Goal: Task Accomplishment & Management: Use online tool/utility

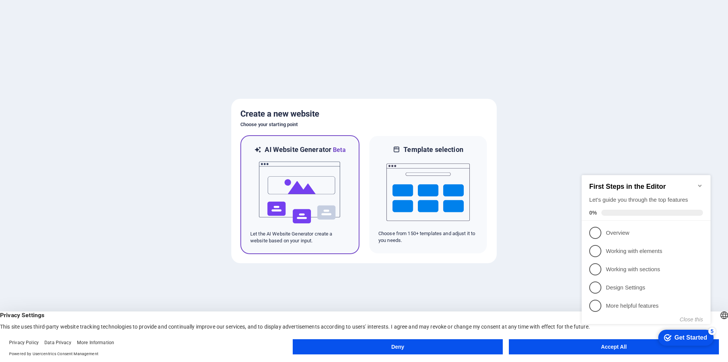
click at [301, 206] on img at bounding box center [299, 192] width 83 height 76
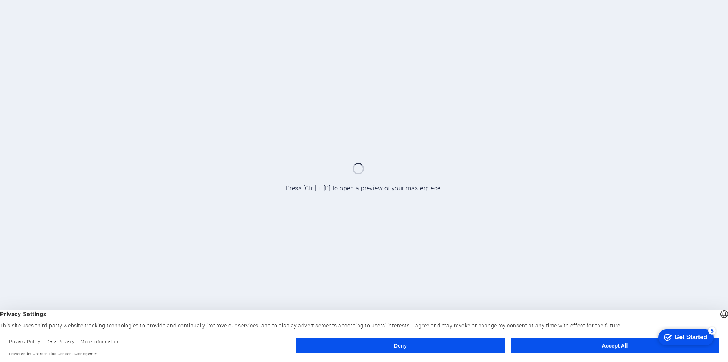
click at [608, 344] on button "Accept All" at bounding box center [615, 345] width 208 height 15
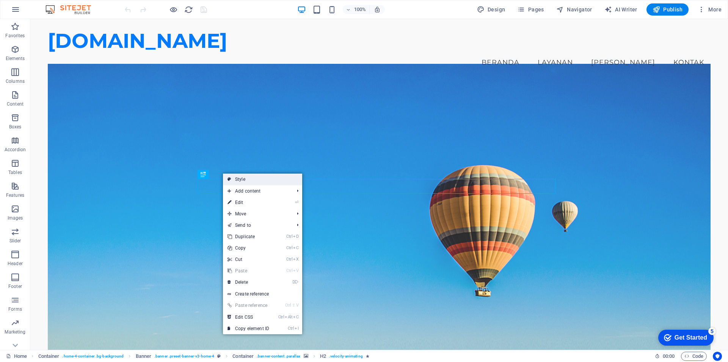
click at [239, 179] on link "Style" at bounding box center [262, 178] width 79 height 11
select select "preset-banner-v3-home-4"
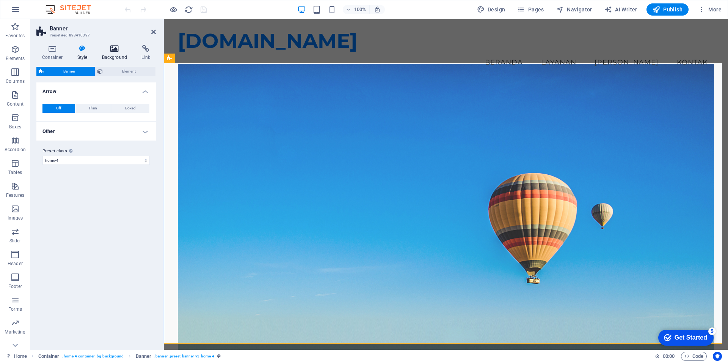
click at [112, 55] on h4 "Background" at bounding box center [116, 53] width 40 height 16
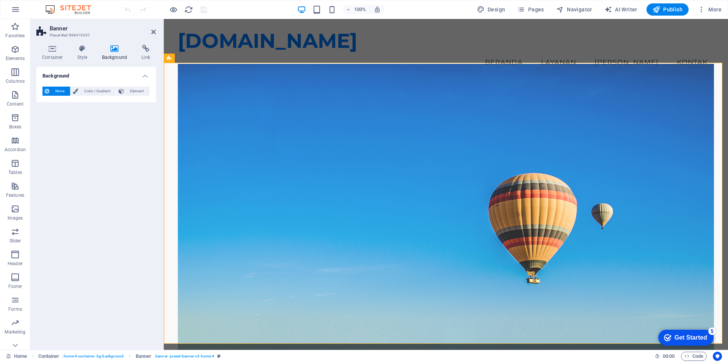
click at [115, 52] on icon at bounding box center [114, 49] width 37 height 8
click at [113, 51] on icon at bounding box center [114, 49] width 37 height 8
click at [144, 51] on icon at bounding box center [146, 49] width 20 height 8
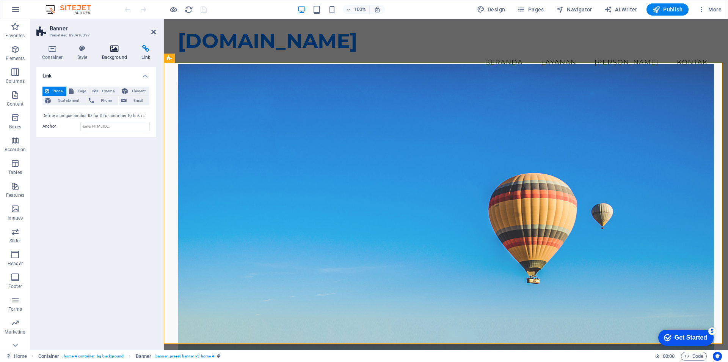
click at [111, 54] on h4 "Background" at bounding box center [116, 53] width 40 height 16
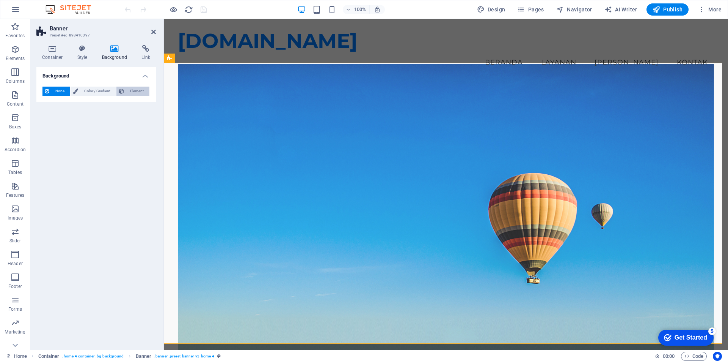
click at [140, 89] on span "Element" at bounding box center [136, 91] width 21 height 9
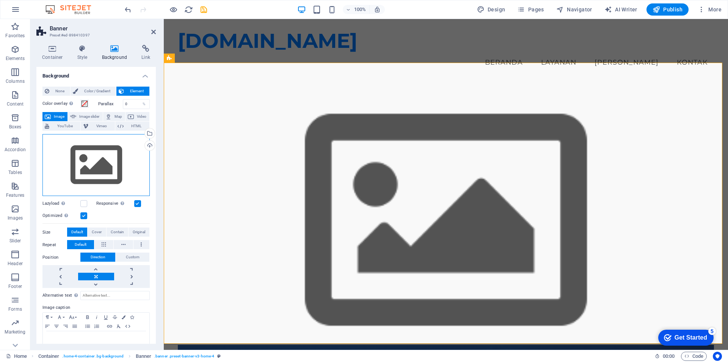
click at [98, 158] on div "Drag files here, click to choose files or select files from Files or our free s…" at bounding box center [95, 165] width 107 height 62
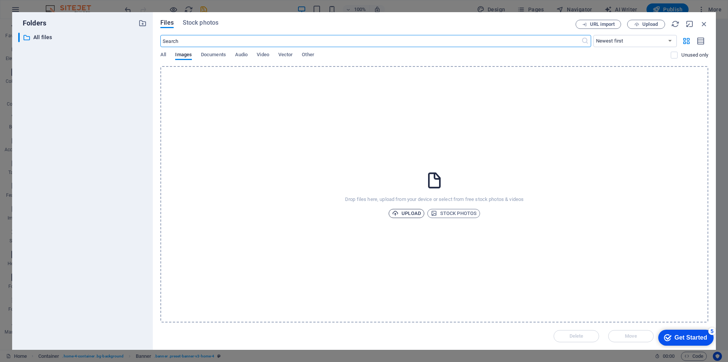
click at [413, 214] on span "Upload" at bounding box center [406, 213] width 29 height 9
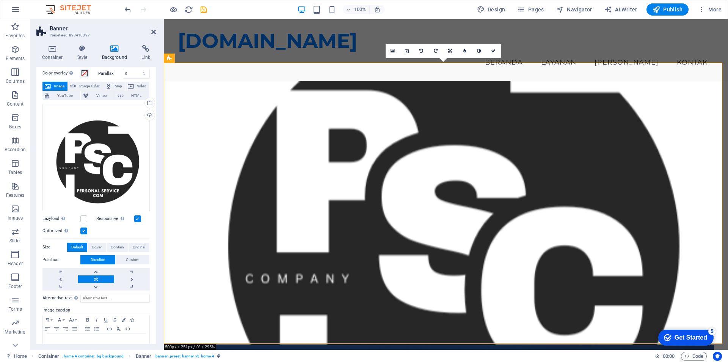
scroll to position [11, 0]
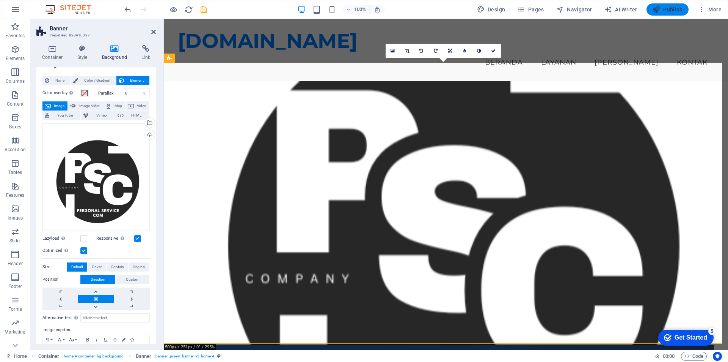
click at [670, 10] on span "Publish" at bounding box center [668, 10] width 30 height 8
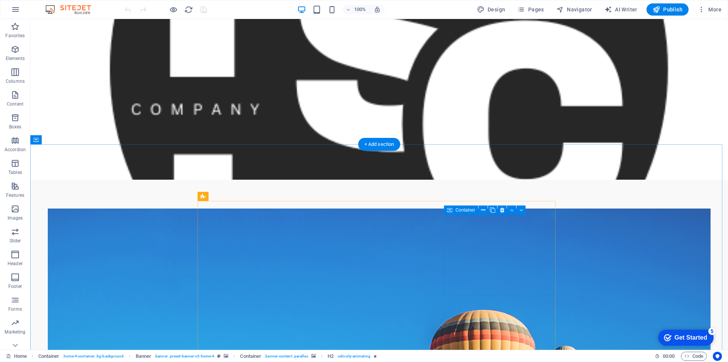
scroll to position [228, 0]
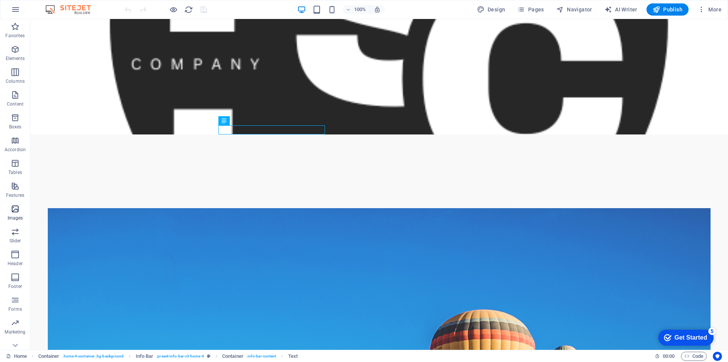
click at [14, 211] on icon "button" at bounding box center [15, 208] width 9 height 9
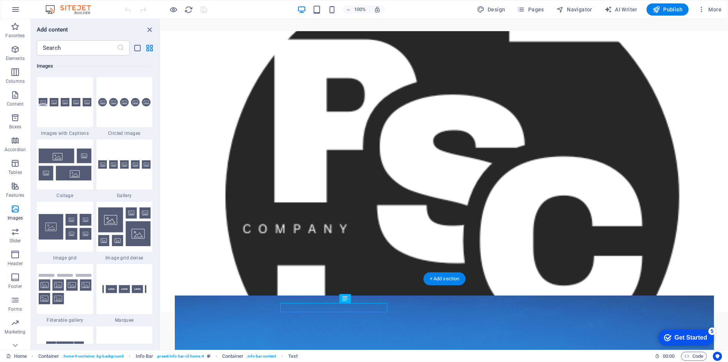
scroll to position [0, 0]
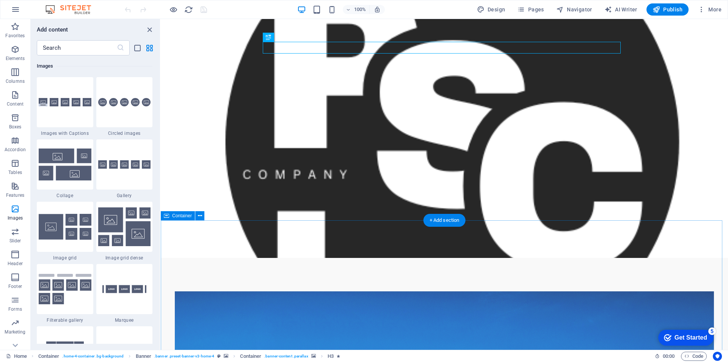
scroll to position [152, 0]
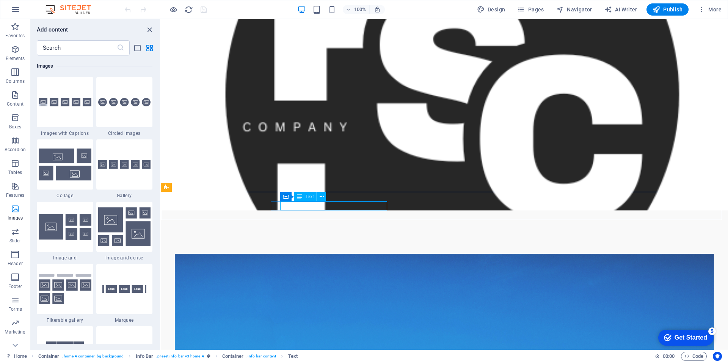
click at [309, 198] on span "Text" at bounding box center [309, 196] width 8 height 5
click at [324, 197] on button at bounding box center [321, 196] width 9 height 9
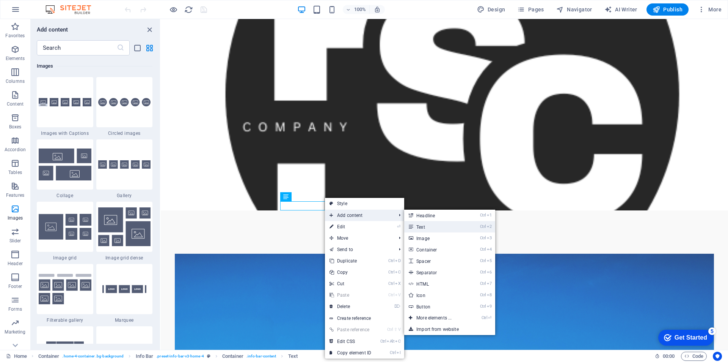
click at [445, 230] on link "Ctrl 2 Text" at bounding box center [435, 226] width 63 height 11
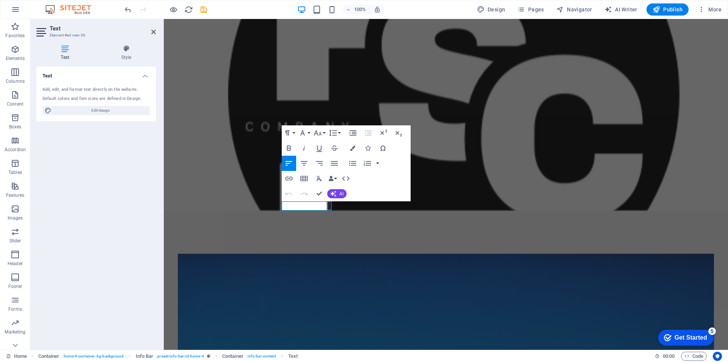
click at [109, 165] on div "Text Add, edit, and format text directly on the website. Default colors and fon…" at bounding box center [96, 205] width 120 height 277
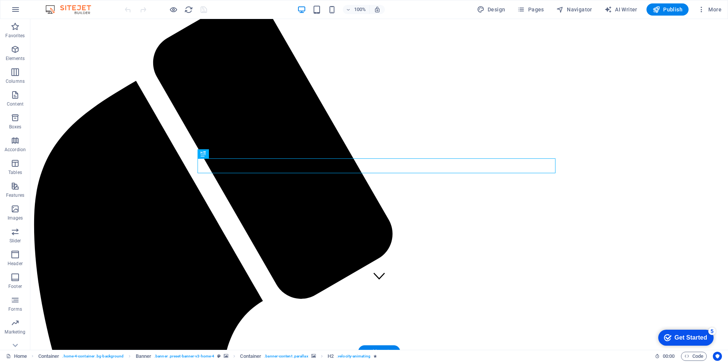
scroll to position [190, 0]
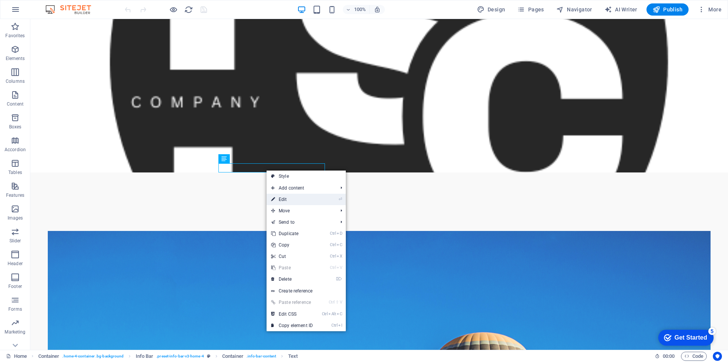
click at [292, 198] on link "⏎ Edit" at bounding box center [292, 198] width 51 height 11
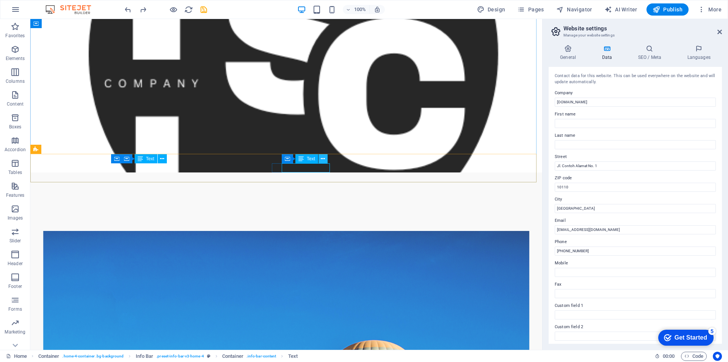
click at [322, 159] on icon at bounding box center [323, 159] width 4 height 8
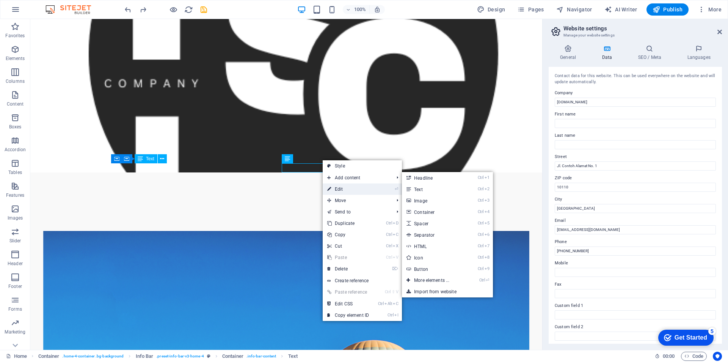
click at [344, 189] on link "⏎ Edit" at bounding box center [348, 188] width 51 height 11
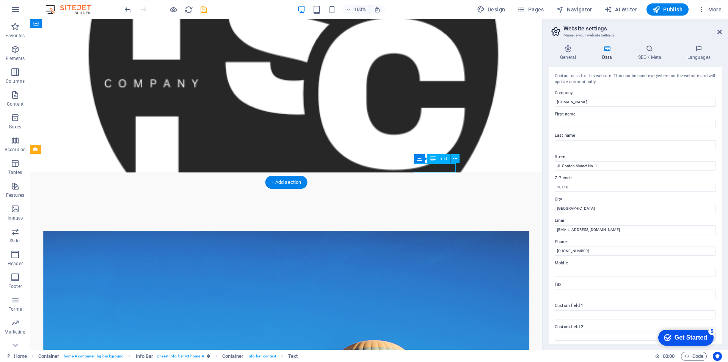
click at [455, 160] on icon at bounding box center [455, 159] width 4 height 8
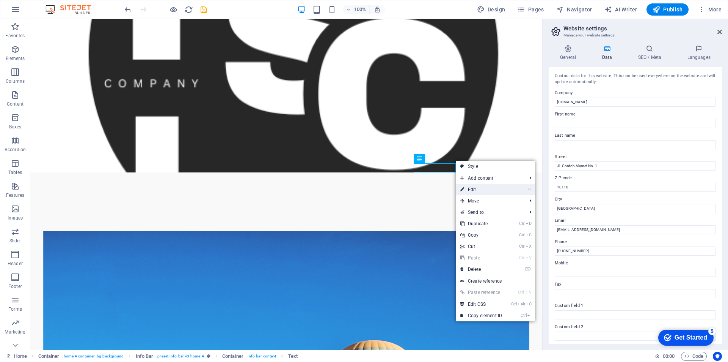
click at [474, 188] on link "⏎ Edit" at bounding box center [481, 189] width 51 height 11
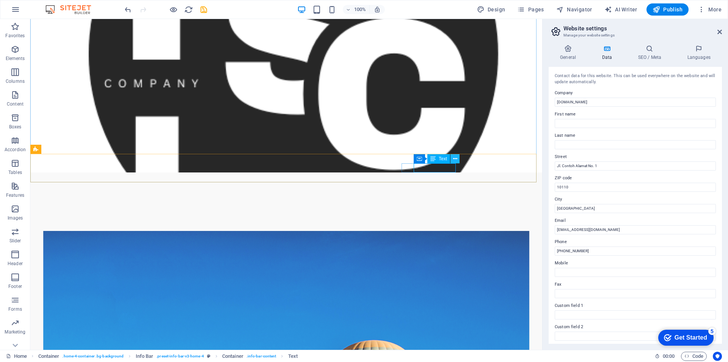
click at [454, 160] on icon at bounding box center [455, 159] width 4 height 8
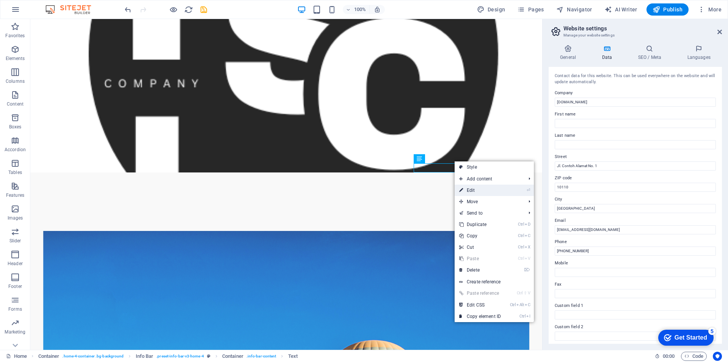
click at [468, 187] on link "⏎ Edit" at bounding box center [480, 189] width 51 height 11
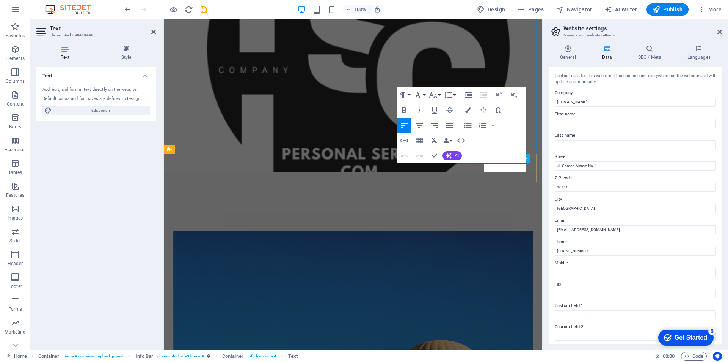
click at [507, 149] on icon "button" at bounding box center [504, 148] width 9 height 9
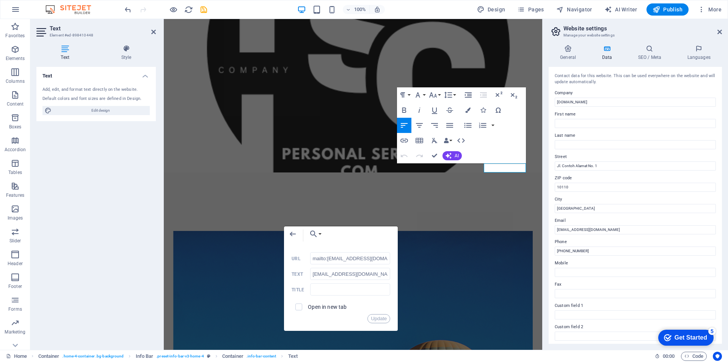
drag, startPoint x: 335, startPoint y: 257, endPoint x: 304, endPoint y: 259, distance: 31.5
click at [304, 259] on div "mailto:info@pscom.id URL" at bounding box center [341, 258] width 99 height 13
type input "[EMAIL_ADDRESS][DOMAIN_NAME]"
drag, startPoint x: 321, startPoint y: 273, endPoint x: 295, endPoint y: 272, distance: 25.8
click at [295, 272] on div "info@pscom.id Text" at bounding box center [341, 273] width 99 height 13
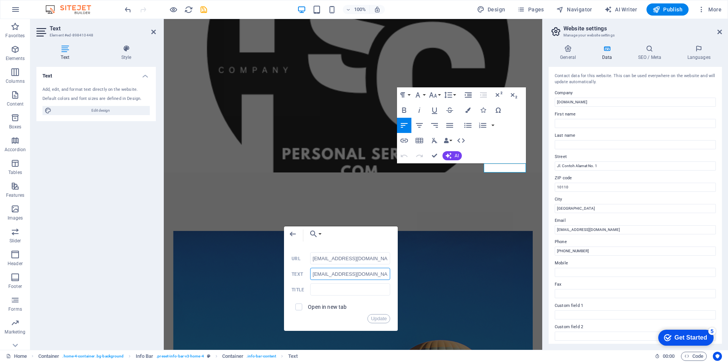
type input "[EMAIL_ADDRESS][DOMAIN_NAME]"
click at [383, 318] on button "Update" at bounding box center [379, 318] width 23 height 9
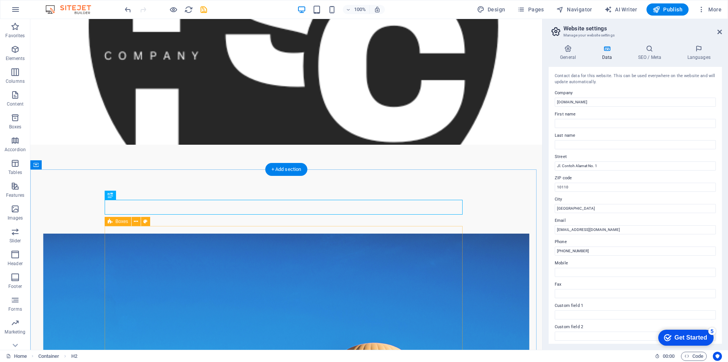
scroll to position [266, 0]
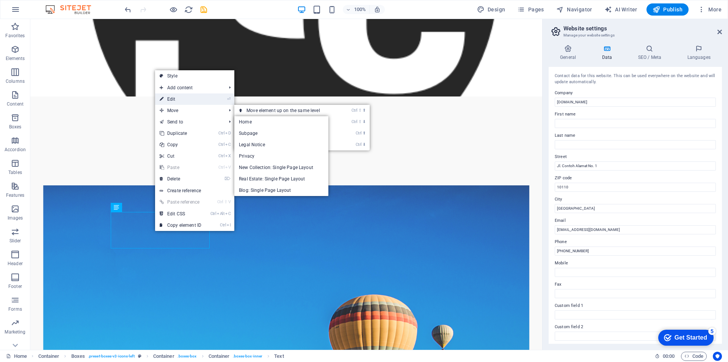
click at [187, 100] on link "⏎ Edit" at bounding box center [180, 98] width 51 height 11
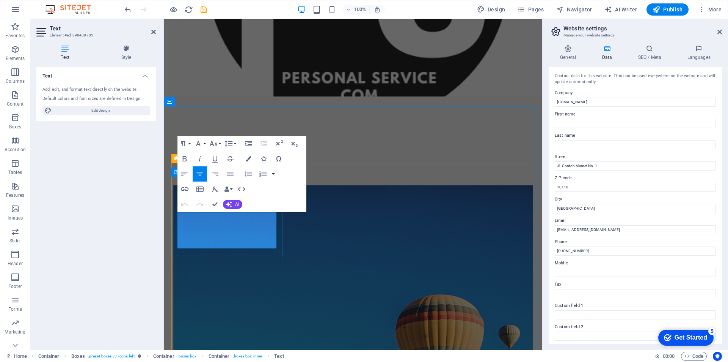
drag, startPoint x: 240, startPoint y: 242, endPoint x: 214, endPoint y: 223, distance: 32.6
click at [313, 186] on span "Container" at bounding box center [322, 185] width 20 height 5
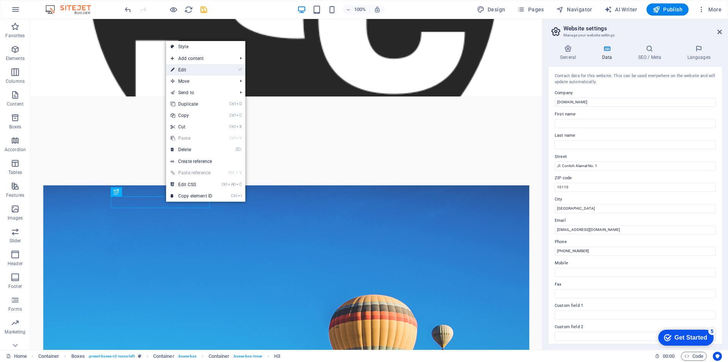
drag, startPoint x: 194, startPoint y: 68, endPoint x: 36, endPoint y: 53, distance: 158.5
click at [194, 68] on link "⏎ Edit" at bounding box center [191, 69] width 51 height 11
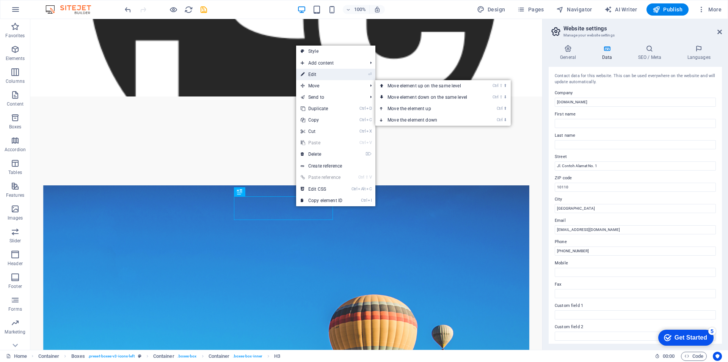
drag, startPoint x: 321, startPoint y: 73, endPoint x: 160, endPoint y: 56, distance: 162.5
click at [321, 73] on link "⏎ Edit" at bounding box center [321, 74] width 51 height 11
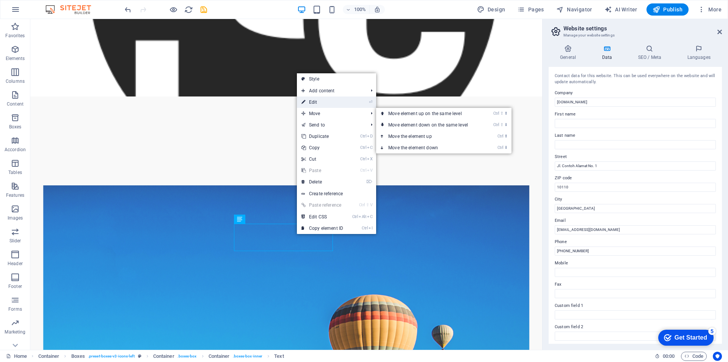
click at [313, 101] on link "⏎ Edit" at bounding box center [322, 101] width 51 height 11
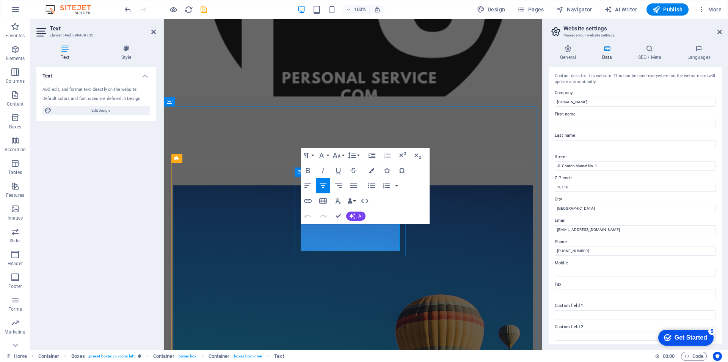
drag, startPoint x: 315, startPoint y: 230, endPoint x: 376, endPoint y: 245, distance: 62.9
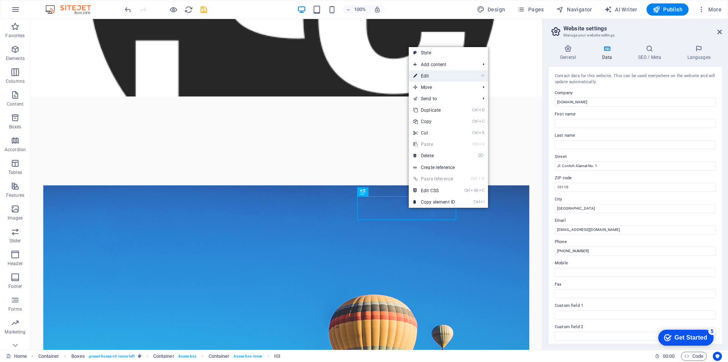
click at [432, 77] on link "⏎ Edit" at bounding box center [434, 75] width 51 height 11
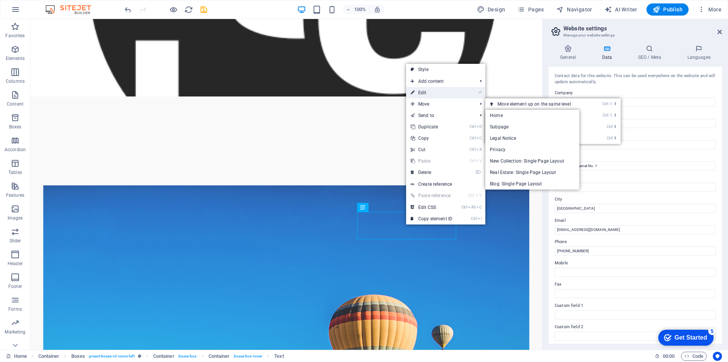
click at [430, 93] on link "⏎ Edit" at bounding box center [431, 92] width 51 height 11
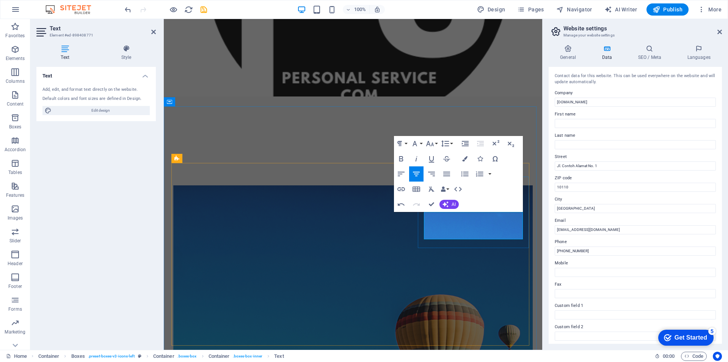
drag, startPoint x: 433, startPoint y: 217, endPoint x: 517, endPoint y: 238, distance: 86.5
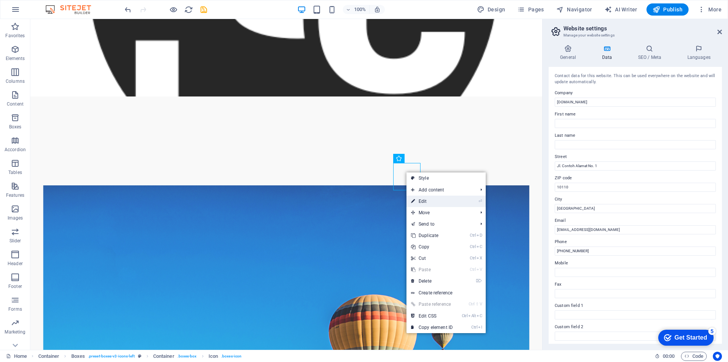
click at [424, 200] on link "⏎ Edit" at bounding box center [432, 200] width 51 height 11
select select "xMidYMid"
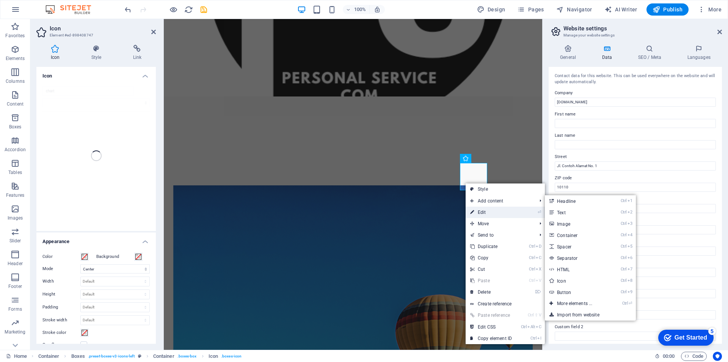
click at [488, 211] on link "⏎ Edit" at bounding box center [491, 211] width 51 height 11
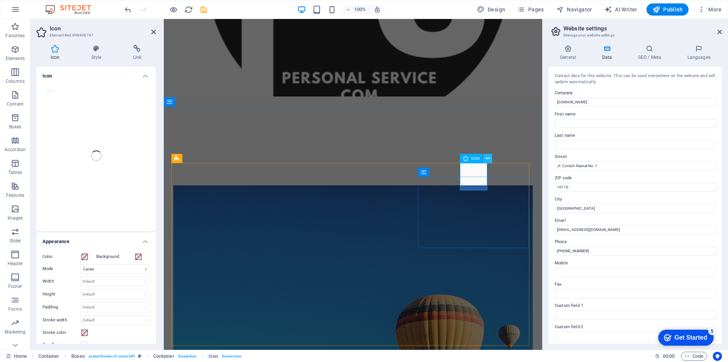
click at [489, 156] on icon at bounding box center [488, 158] width 4 height 8
click at [488, 158] on icon at bounding box center [488, 158] width 4 height 8
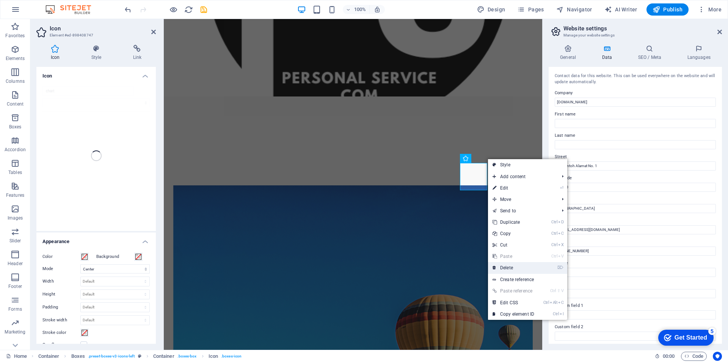
click at [516, 267] on link "⌦ Delete" at bounding box center [513, 267] width 51 height 11
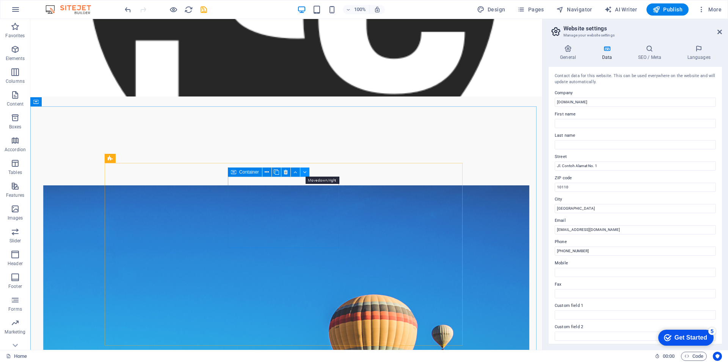
click at [305, 172] on icon at bounding box center [304, 172] width 3 height 8
drag, startPoint x: 339, startPoint y: 192, endPoint x: 267, endPoint y: 196, distance: 71.8
click at [421, 173] on button at bounding box center [418, 171] width 9 height 9
click at [298, 159] on icon at bounding box center [298, 158] width 4 height 8
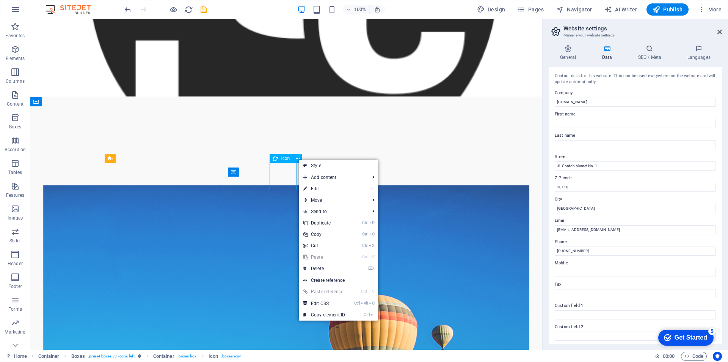
click at [282, 160] on span "Icon" at bounding box center [285, 158] width 9 height 5
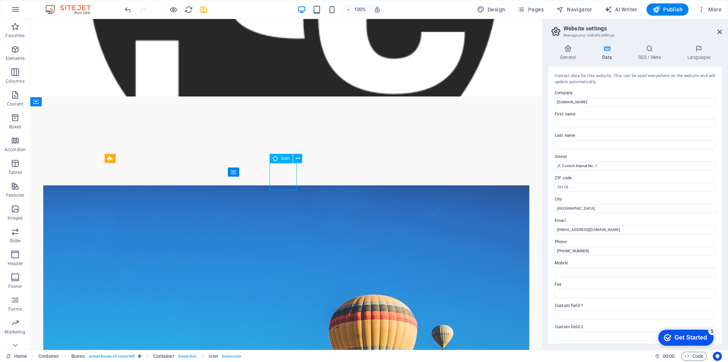
click at [283, 160] on span "Icon" at bounding box center [285, 158] width 9 height 5
click at [297, 160] on icon at bounding box center [298, 158] width 4 height 8
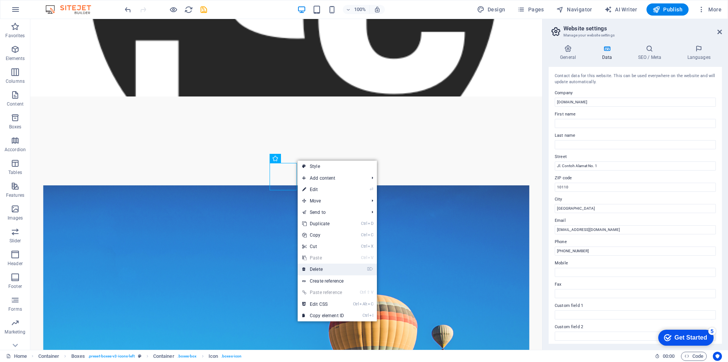
click at [324, 271] on link "⌦ Delete" at bounding box center [323, 268] width 51 height 11
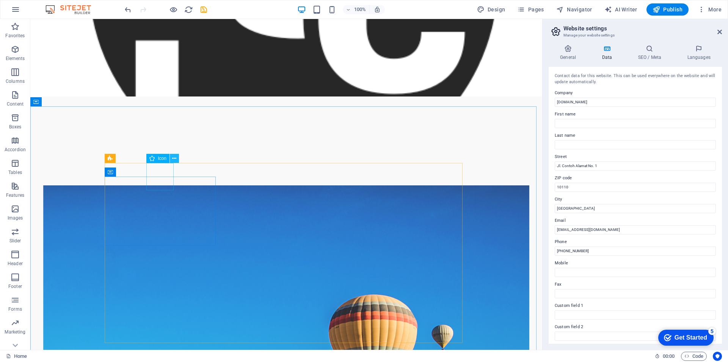
click at [175, 159] on icon at bounding box center [174, 158] width 4 height 8
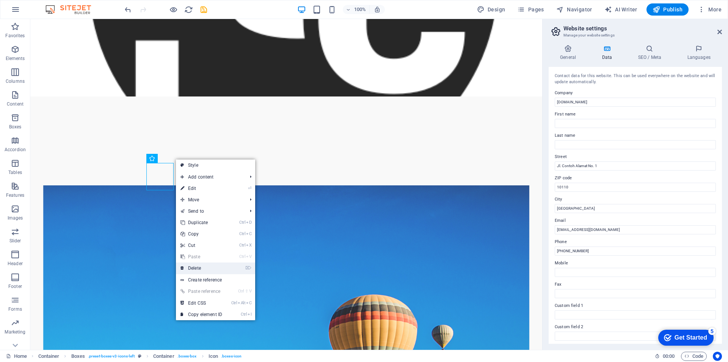
drag, startPoint x: 201, startPoint y: 269, endPoint x: 171, endPoint y: 250, distance: 36.1
click at [201, 269] on link "⌦ Delete" at bounding box center [201, 267] width 51 height 11
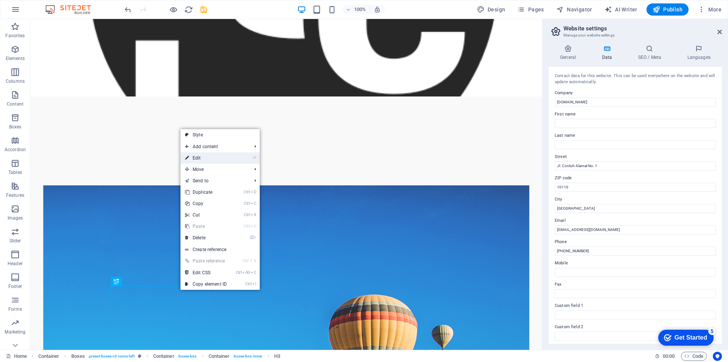
click at [205, 161] on link "⏎ Edit" at bounding box center [206, 157] width 51 height 11
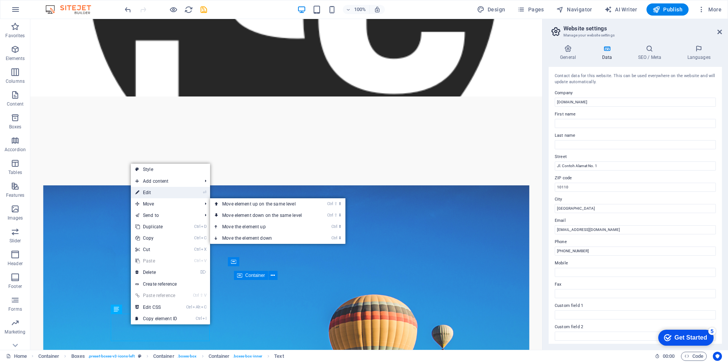
click at [152, 192] on link "⏎ Edit" at bounding box center [156, 192] width 51 height 11
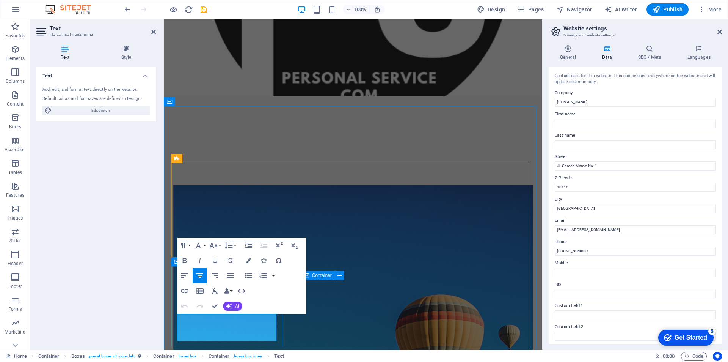
drag, startPoint x: 182, startPoint y: 318, endPoint x: 265, endPoint y: 340, distance: 85.7
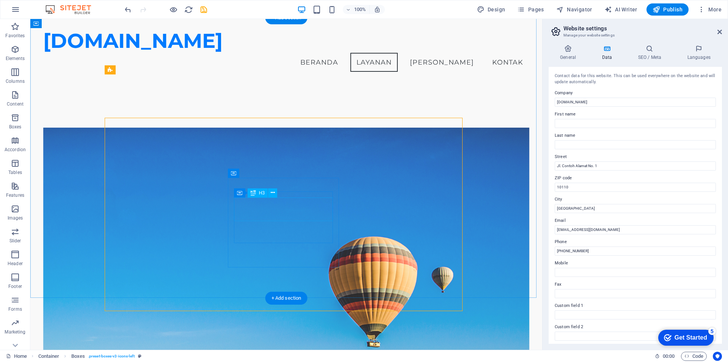
scroll to position [304, 0]
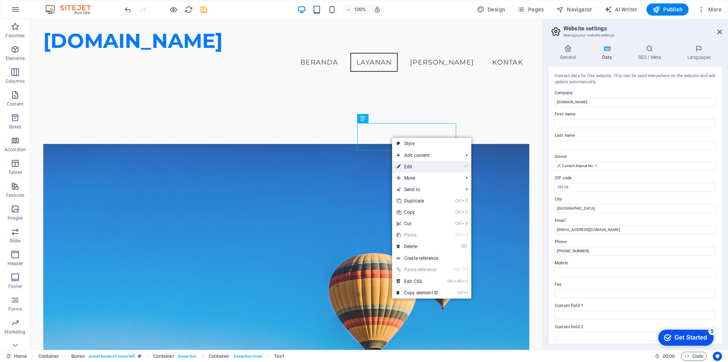
click at [412, 167] on link "⏎ Edit" at bounding box center [417, 166] width 51 height 11
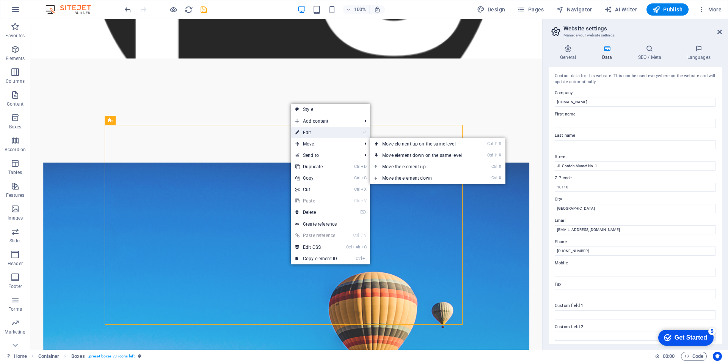
click at [321, 133] on link "⏎ Edit" at bounding box center [316, 132] width 51 height 11
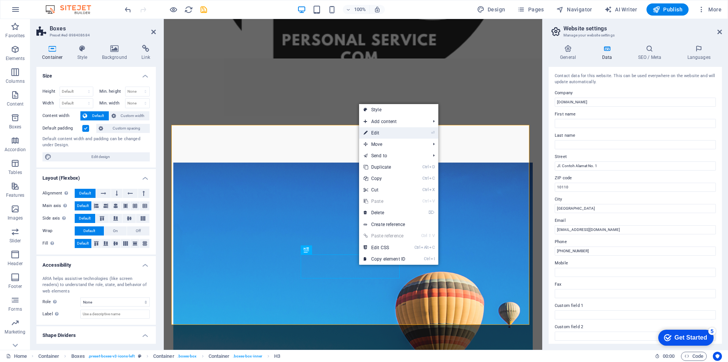
click at [387, 129] on link "⏎ Edit" at bounding box center [384, 132] width 51 height 11
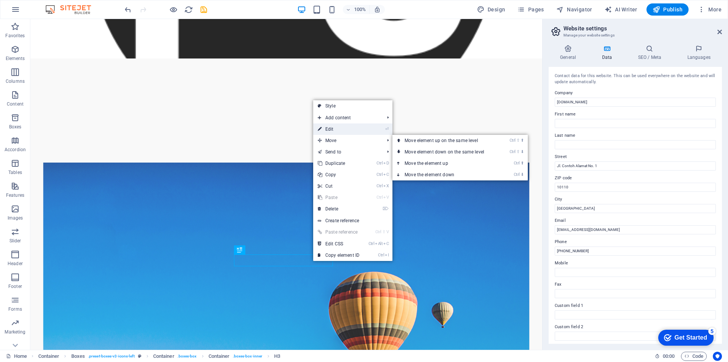
click at [338, 132] on link "⏎ Edit" at bounding box center [338, 128] width 51 height 11
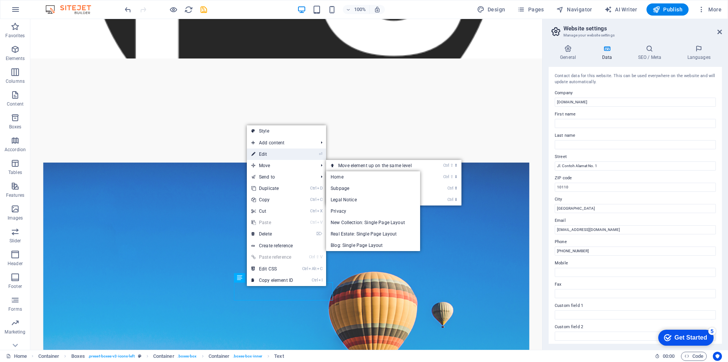
click at [272, 152] on link "⏎ Edit" at bounding box center [272, 153] width 51 height 11
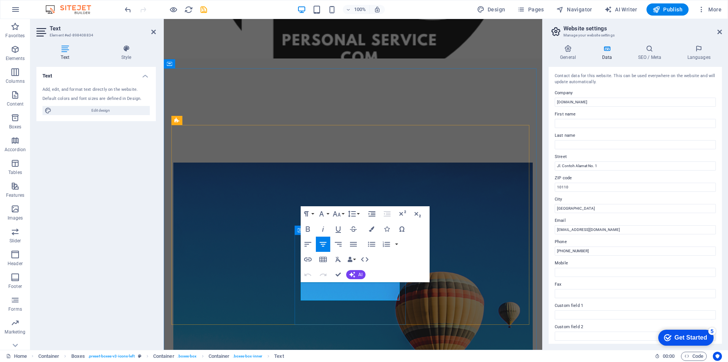
drag, startPoint x: 310, startPoint y: 286, endPoint x: 395, endPoint y: 298, distance: 86.2
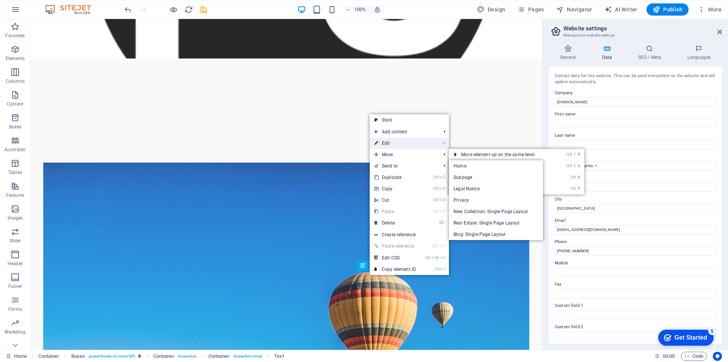
click at [401, 146] on link "⏎ Edit" at bounding box center [395, 142] width 51 height 11
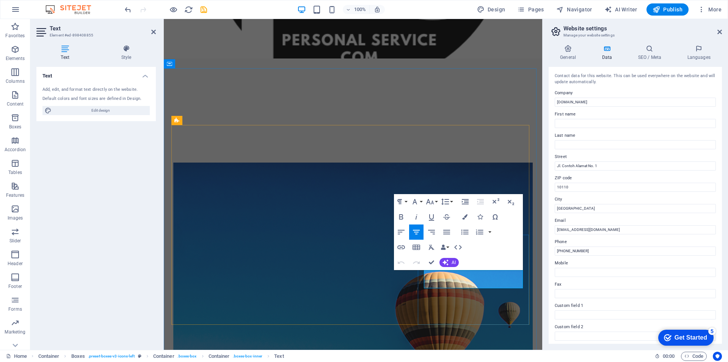
drag, startPoint x: 431, startPoint y: 273, endPoint x: 522, endPoint y: 283, distance: 91.6
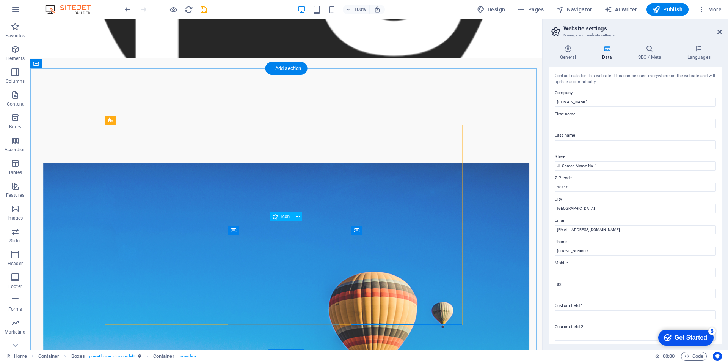
click at [282, 217] on span "Icon" at bounding box center [285, 216] width 9 height 5
click at [303, 231] on icon at bounding box center [304, 230] width 3 height 8
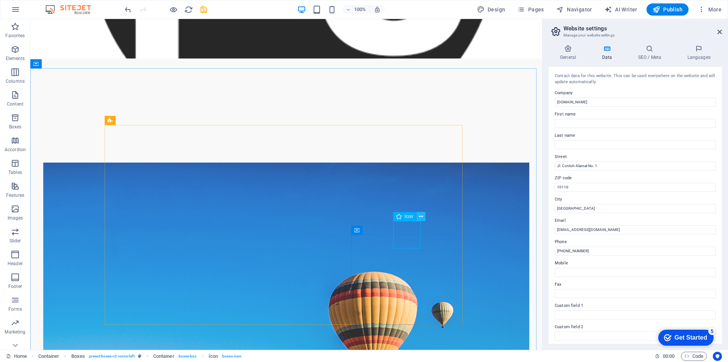
click at [422, 217] on icon at bounding box center [421, 216] width 4 height 8
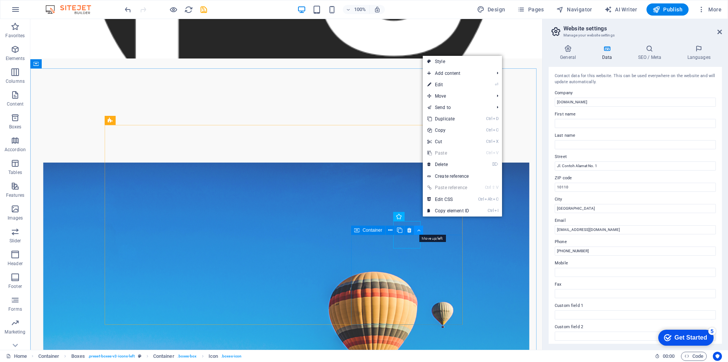
click at [420, 231] on icon at bounding box center [418, 230] width 3 height 8
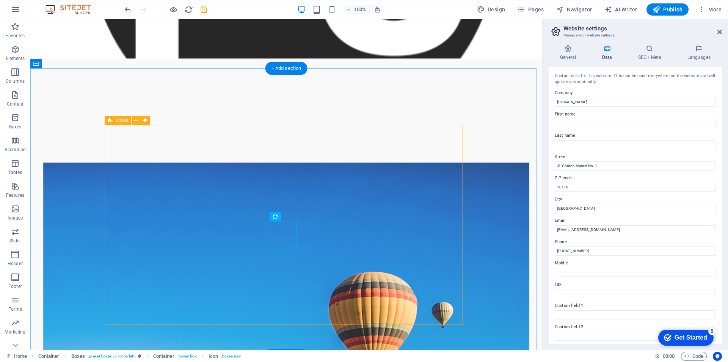
click at [422, 217] on icon at bounding box center [421, 216] width 4 height 8
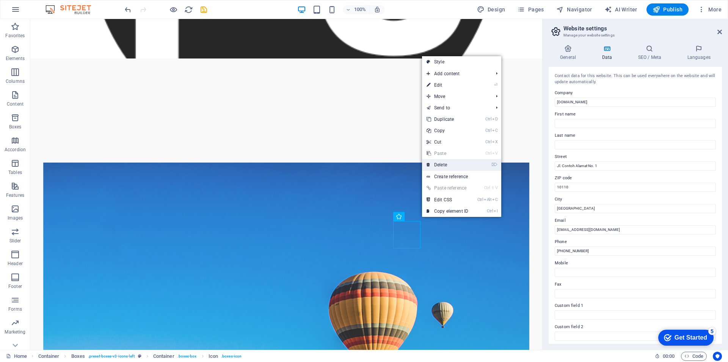
drag, startPoint x: 439, startPoint y: 166, endPoint x: 386, endPoint y: 176, distance: 53.4
click at [439, 166] on link "⌦ Delete" at bounding box center [447, 164] width 51 height 11
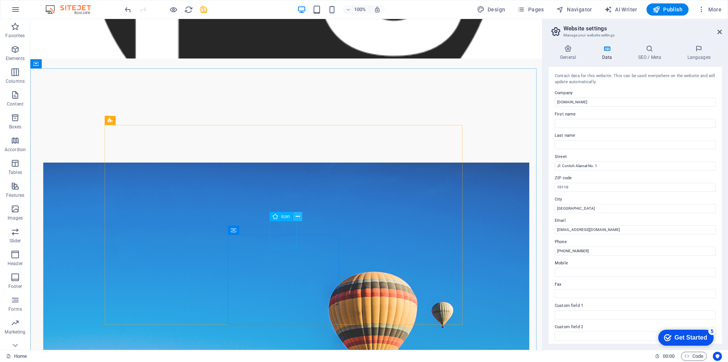
click at [297, 217] on icon at bounding box center [298, 216] width 4 height 8
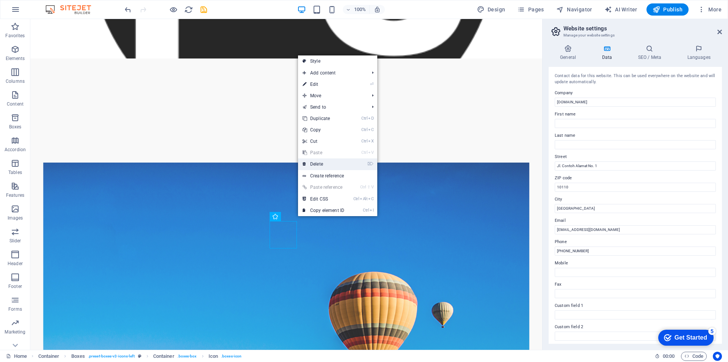
click at [321, 164] on link "⌦ Delete" at bounding box center [323, 163] width 51 height 11
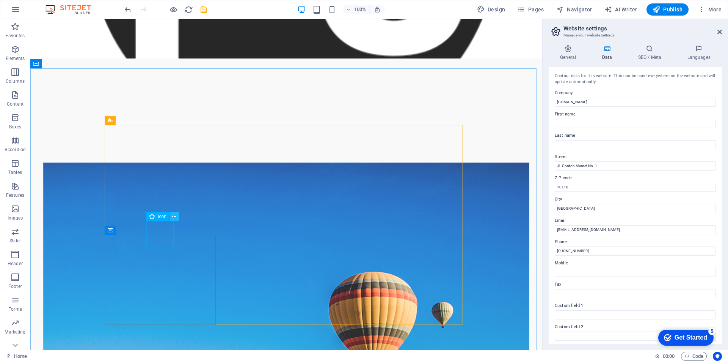
click at [174, 217] on icon at bounding box center [174, 216] width 4 height 8
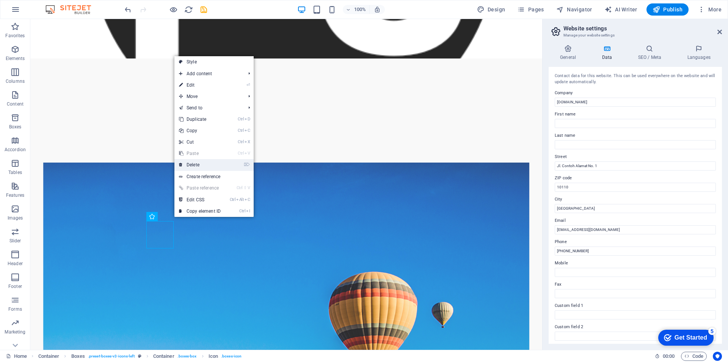
drag, startPoint x: 210, startPoint y: 165, endPoint x: 180, endPoint y: 146, distance: 35.5
click at [210, 165] on link "⌦ Delete" at bounding box center [200, 164] width 51 height 11
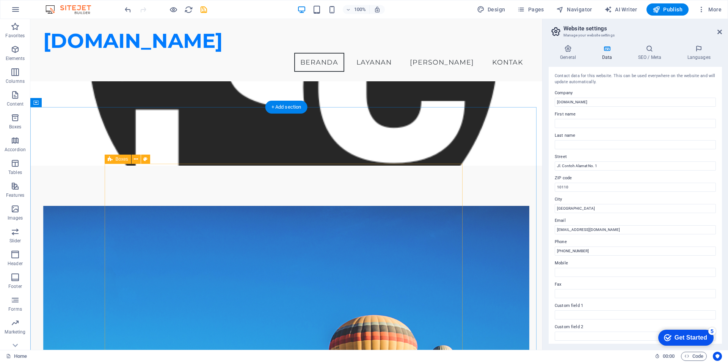
scroll to position [76, 0]
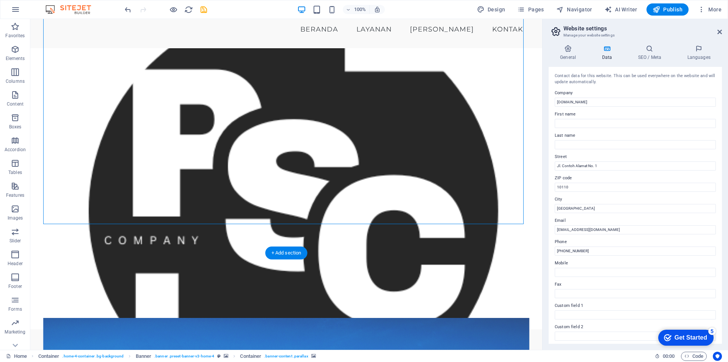
scroll to position [0, 0]
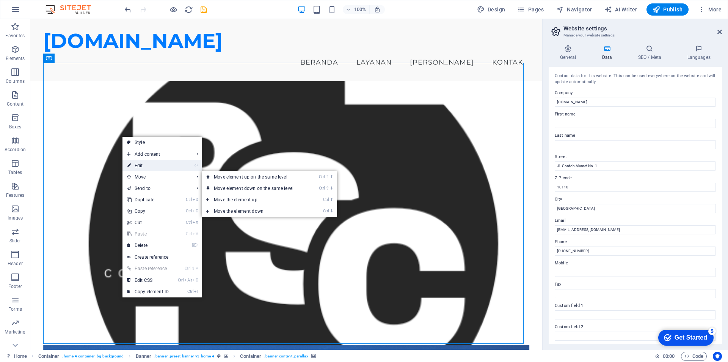
click at [145, 165] on link "⏎ Edit" at bounding box center [148, 165] width 51 height 11
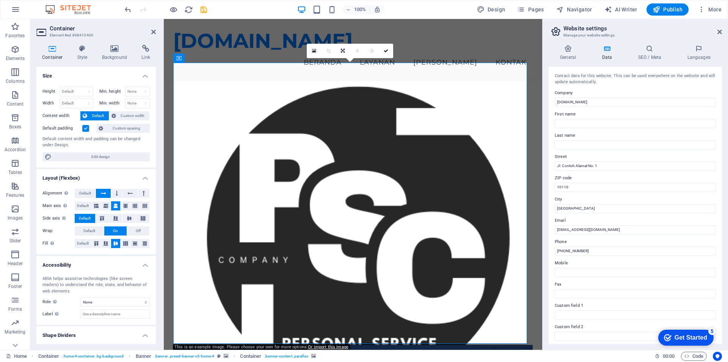
drag, startPoint x: 222, startPoint y: 135, endPoint x: 202, endPoint y: 152, distance: 26.1
drag, startPoint x: 216, startPoint y: 58, endPoint x: 53, endPoint y: 41, distance: 164.5
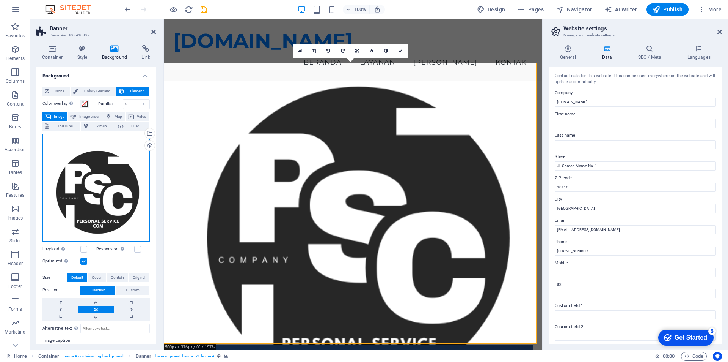
click at [100, 182] on div "Drag files here, click to choose files or select files from Files or our free s…" at bounding box center [95, 187] width 107 height 107
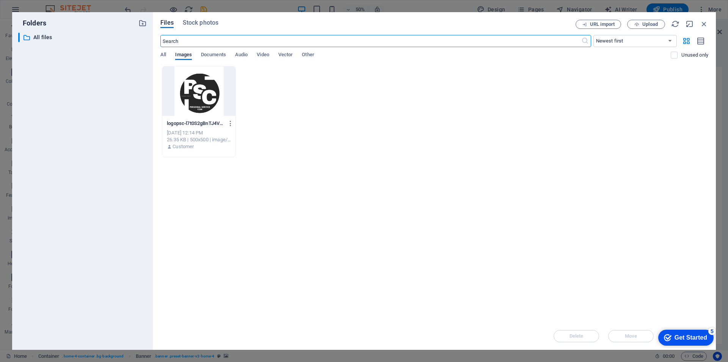
click at [676, 340] on div "Get Started" at bounding box center [691, 337] width 33 height 7
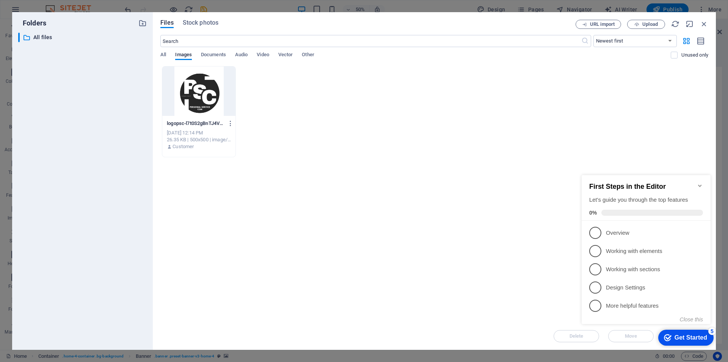
click at [679, 334] on div "Get Started" at bounding box center [691, 337] width 33 height 7
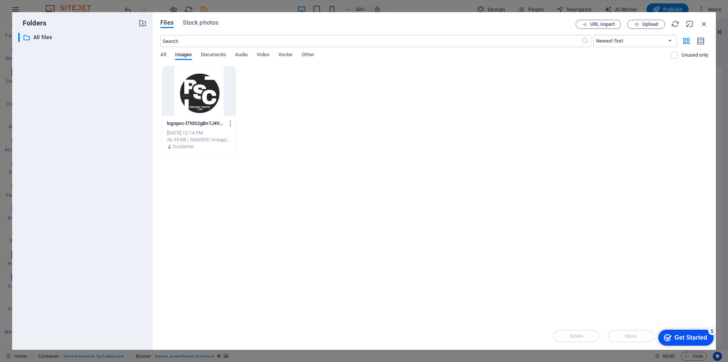
click at [201, 101] on div at bounding box center [198, 90] width 73 height 49
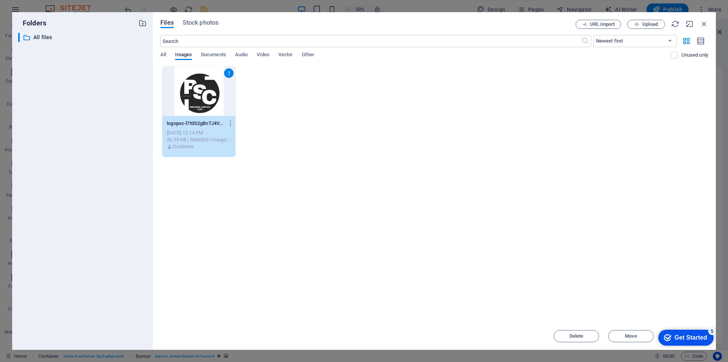
click at [201, 101] on div "1" at bounding box center [198, 90] width 73 height 49
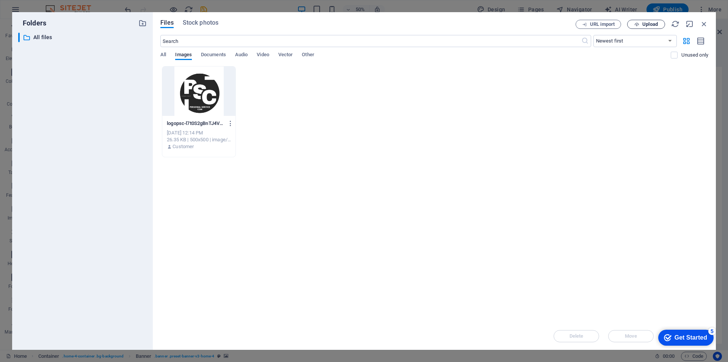
click at [639, 25] on icon "button" at bounding box center [637, 24] width 5 height 5
click at [196, 101] on div at bounding box center [198, 90] width 73 height 49
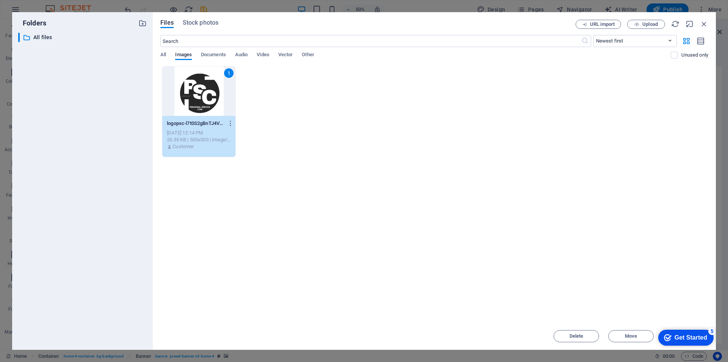
click at [667, 337] on icon "Get Started 5 items remaining, 0% complete" at bounding box center [668, 337] width 8 height 7
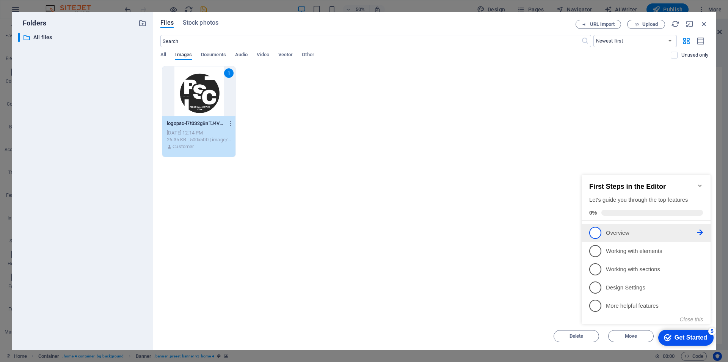
click at [599, 232] on span "1" at bounding box center [596, 233] width 12 height 12
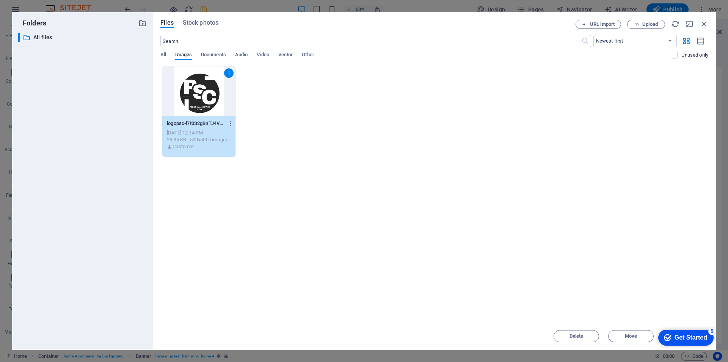
click at [676, 339] on div "Get Started" at bounding box center [691, 337] width 33 height 7
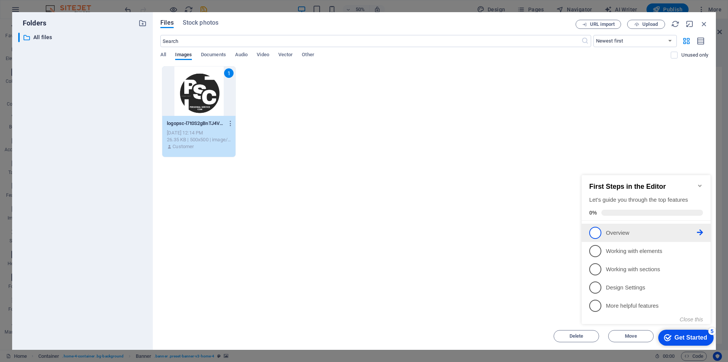
click at [596, 233] on span "1" at bounding box center [596, 233] width 12 height 12
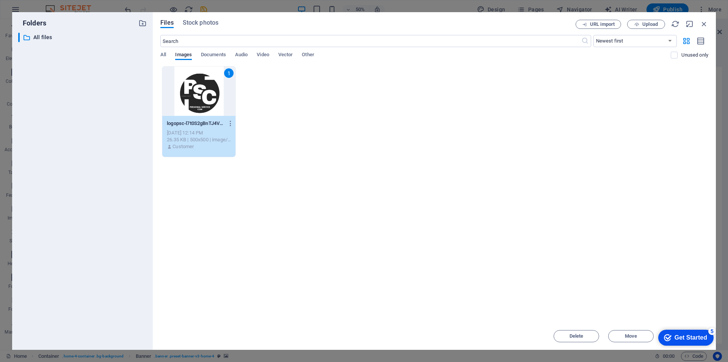
click at [678, 334] on div "Get Started" at bounding box center [691, 337] width 33 height 7
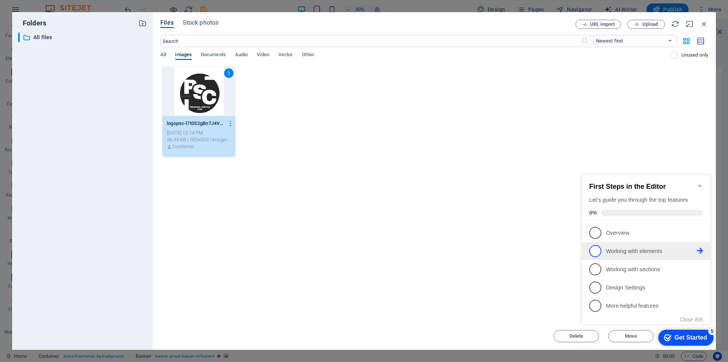
click at [597, 249] on span "2" at bounding box center [596, 251] width 12 height 12
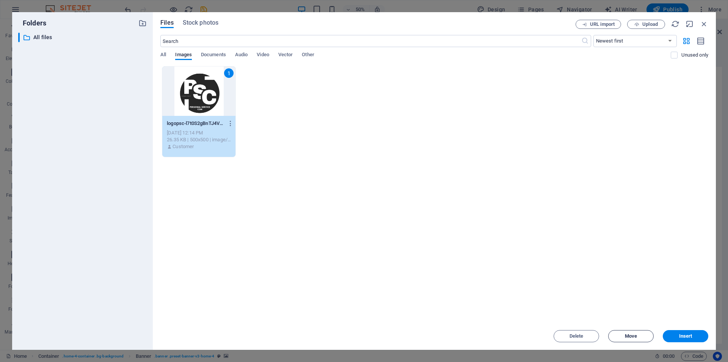
click at [624, 337] on span "Move" at bounding box center [631, 335] width 39 height 5
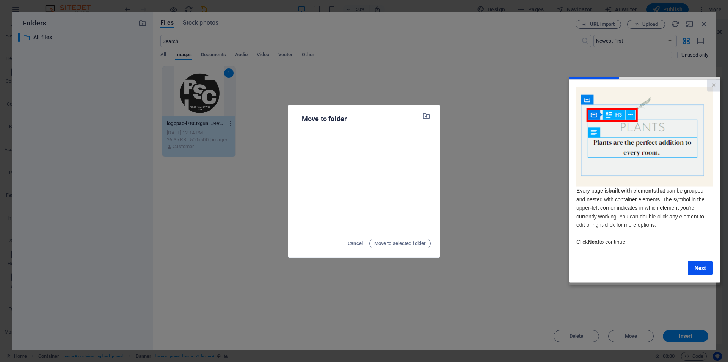
drag, startPoint x: 509, startPoint y: 175, endPoint x: 516, endPoint y: 175, distance: 7.2
click at [510, 175] on div "Move to folder Cancel Move to selected folder" at bounding box center [364, 181] width 728 height 362
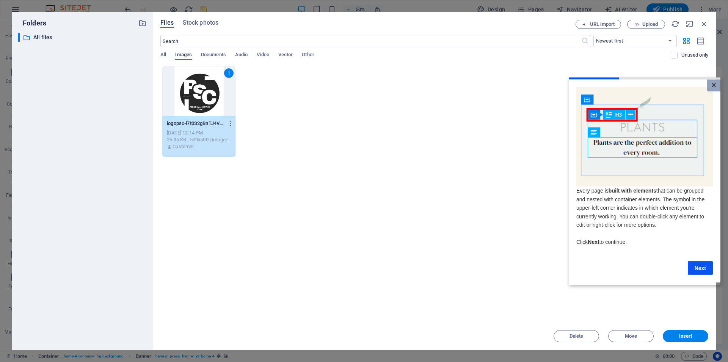
click at [712, 82] on link "×" at bounding box center [714, 85] width 13 height 12
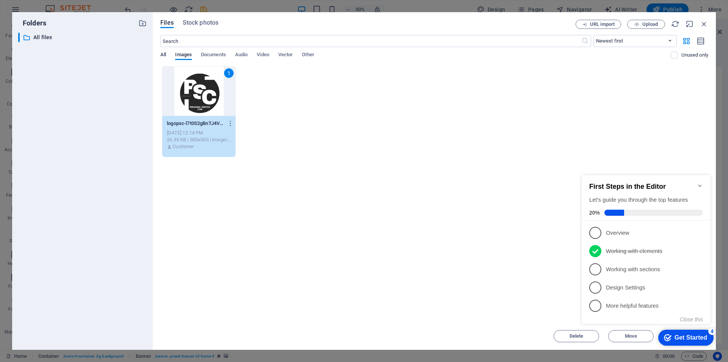
click at [161, 53] on span "All" at bounding box center [163, 55] width 6 height 11
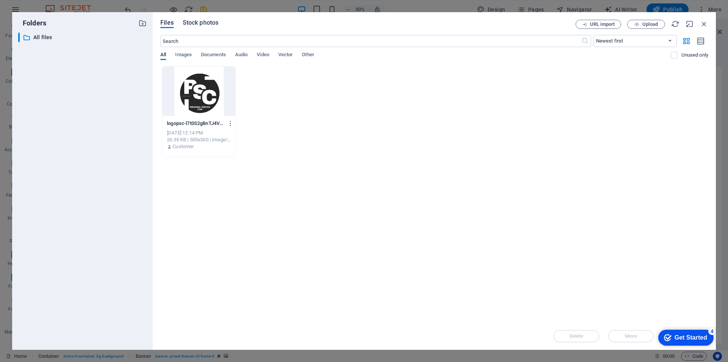
click at [206, 23] on span "Stock photos" at bounding box center [201, 22] width 36 height 9
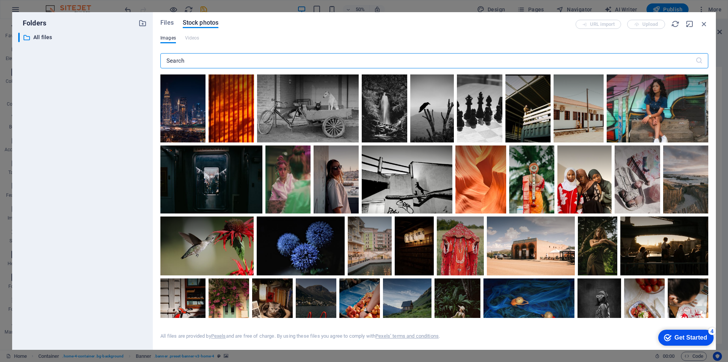
click at [224, 62] on input "text" at bounding box center [427, 60] width 535 height 15
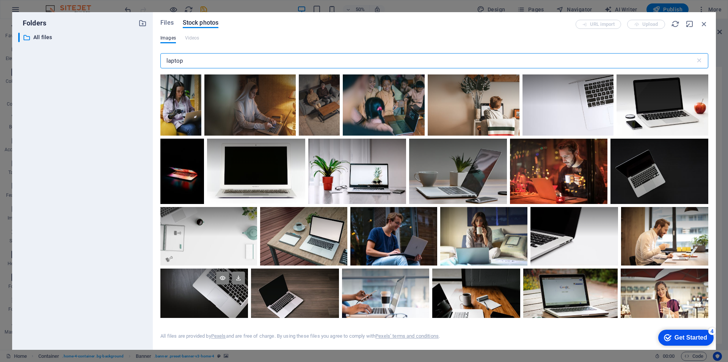
type input "laptop"
click at [230, 293] on div at bounding box center [204, 282] width 88 height 29
click at [240, 276] on icon at bounding box center [238, 277] width 13 height 13
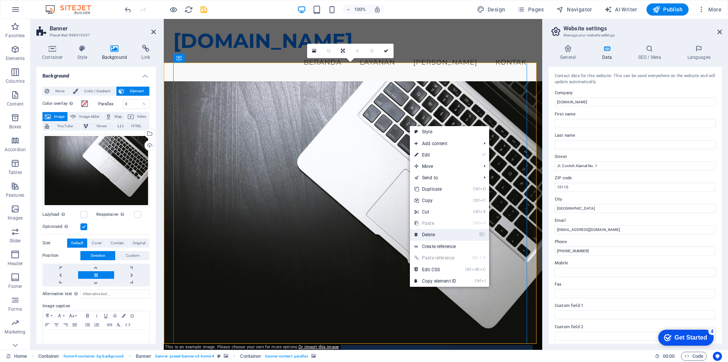
click at [430, 236] on link "⌦ Delete" at bounding box center [435, 234] width 51 height 11
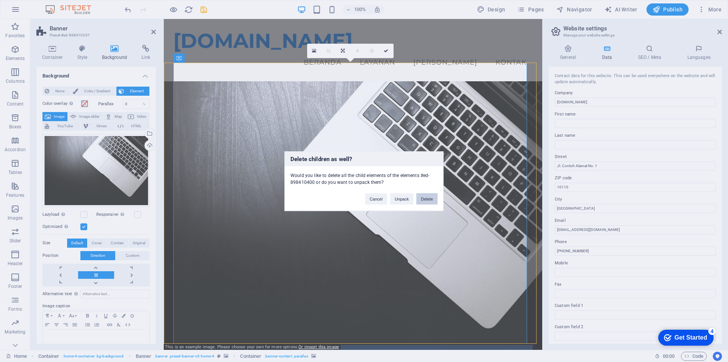
click at [428, 197] on button "Delete" at bounding box center [427, 198] width 21 height 11
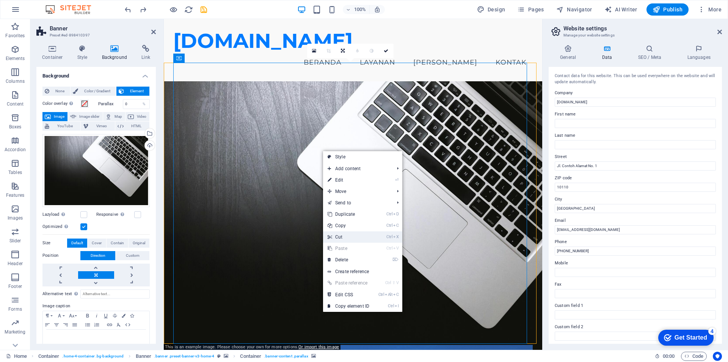
click at [350, 235] on link "Ctrl X Cut" at bounding box center [348, 236] width 51 height 11
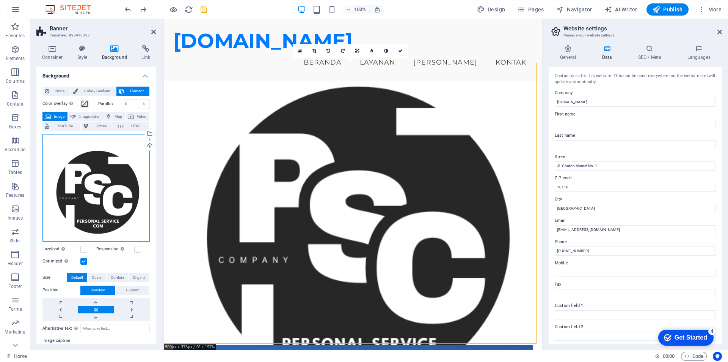
drag, startPoint x: 278, startPoint y: 223, endPoint x: 258, endPoint y: 264, distance: 45.0
drag, startPoint x: 256, startPoint y: 202, endPoint x: 170, endPoint y: 223, distance: 88.2
drag, startPoint x: 96, startPoint y: 200, endPoint x: 109, endPoint y: 195, distance: 13.5
click at [120, 205] on div "Drag files here, click to choose files or select files from Files or our free s…" at bounding box center [95, 187] width 107 height 107
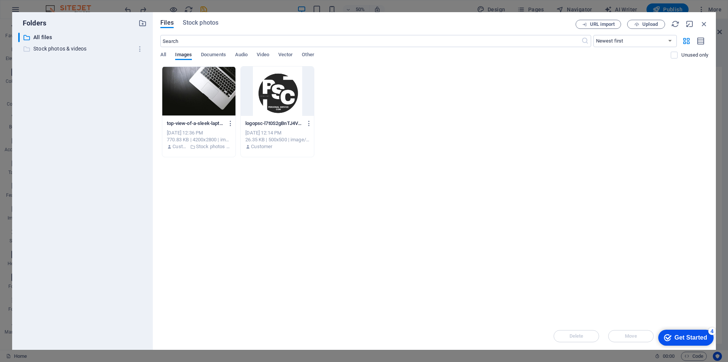
click at [76, 47] on p "Stock photos & videos" at bounding box center [82, 48] width 99 height 9
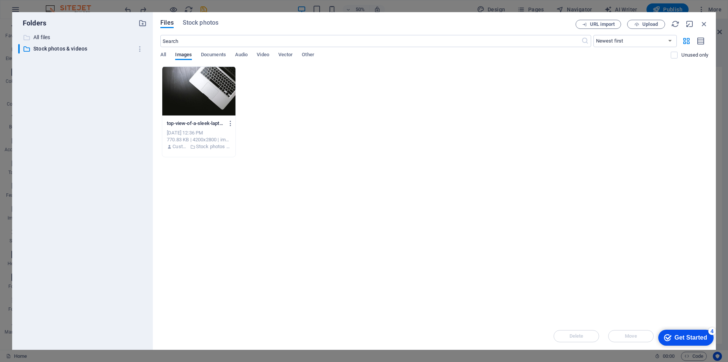
click at [60, 38] on p "All files" at bounding box center [82, 37] width 99 height 9
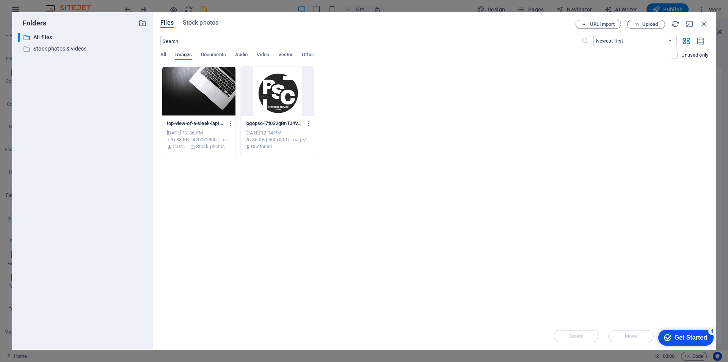
click at [185, 105] on div at bounding box center [198, 90] width 73 height 49
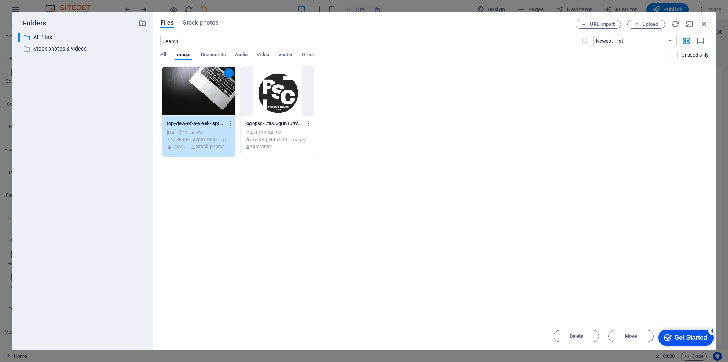
click at [278, 112] on div at bounding box center [277, 90] width 73 height 49
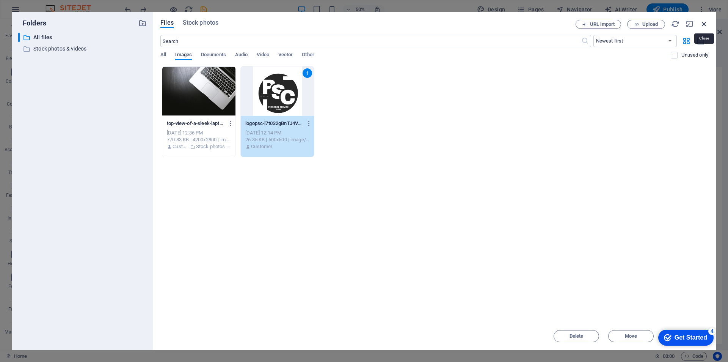
click at [703, 24] on icon "button" at bounding box center [704, 24] width 8 height 8
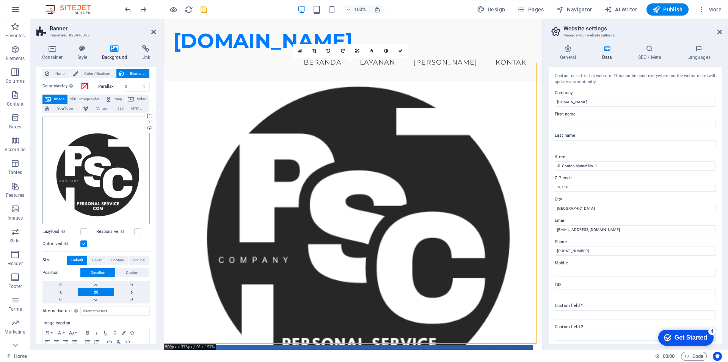
scroll to position [49, 0]
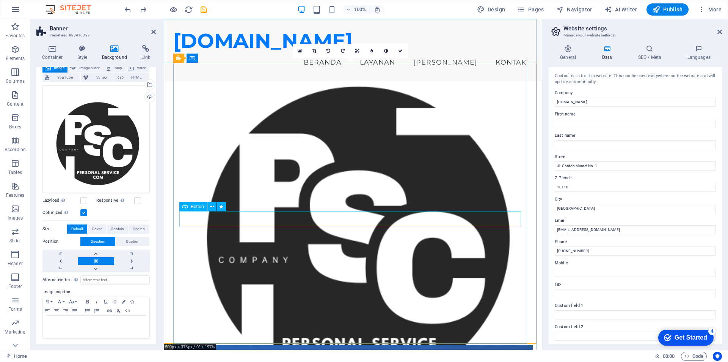
drag, startPoint x: 200, startPoint y: 130, endPoint x: 212, endPoint y: 216, distance: 86.2
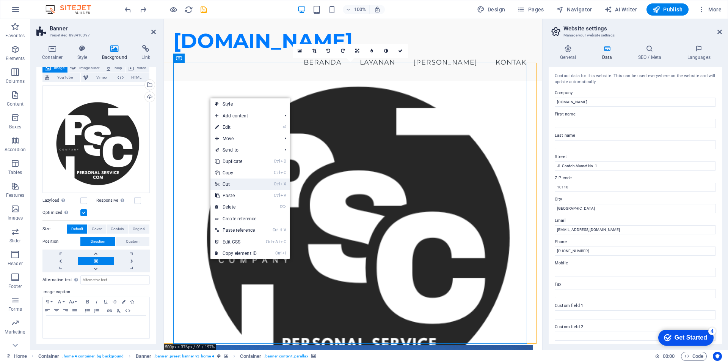
click at [233, 181] on link "Ctrl X Cut" at bounding box center [236, 183] width 51 height 11
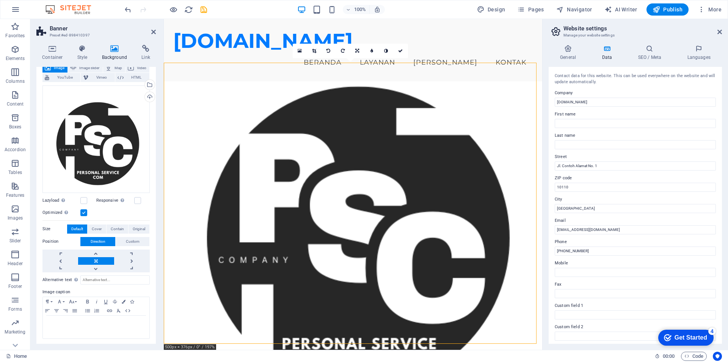
click at [349, 213] on figure at bounding box center [353, 221] width 379 height 281
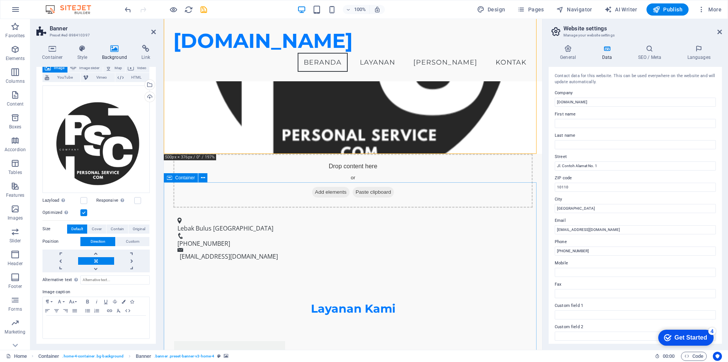
scroll to position [38, 0]
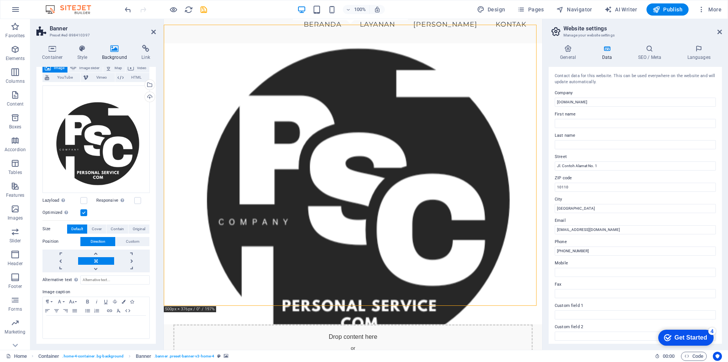
click at [368, 184] on figure at bounding box center [353, 183] width 379 height 281
drag, startPoint x: 382, startPoint y: 154, endPoint x: 373, endPoint y: 169, distance: 17.7
click at [328, 211] on figure at bounding box center [353, 183] width 379 height 281
drag, startPoint x: 415, startPoint y: 146, endPoint x: 315, endPoint y: 164, distance: 101.7
click at [311, 169] on figure at bounding box center [353, 183] width 379 height 281
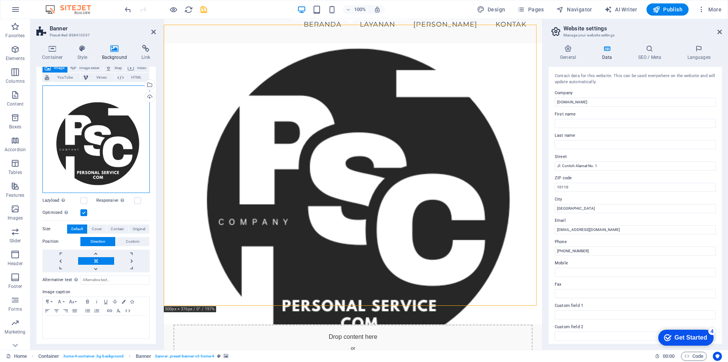
click at [140, 180] on div "Drag files here, click to choose files or select files from Files or our free s…" at bounding box center [95, 138] width 107 height 107
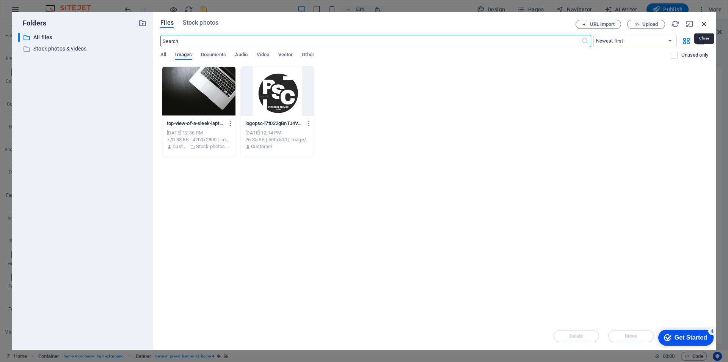
click at [703, 22] on icon "button" at bounding box center [704, 24] width 8 height 8
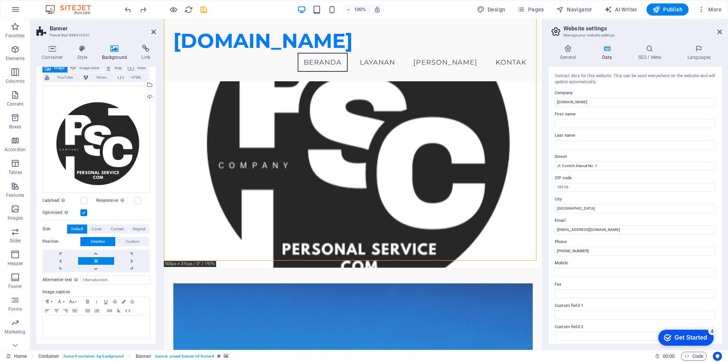
scroll to position [0, 0]
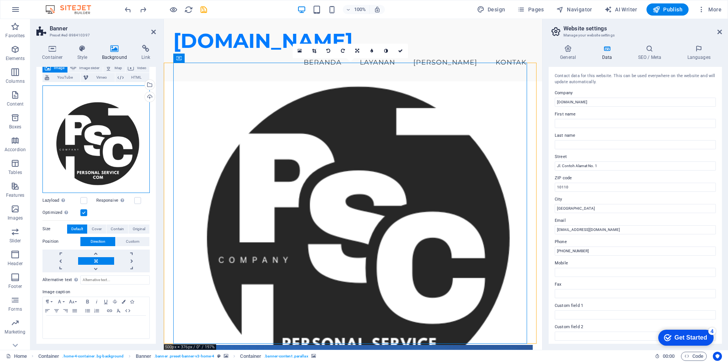
drag, startPoint x: 272, startPoint y: 170, endPoint x: 220, endPoint y: 168, distance: 52.0
click at [300, 50] on icon at bounding box center [300, 50] width 4 height 5
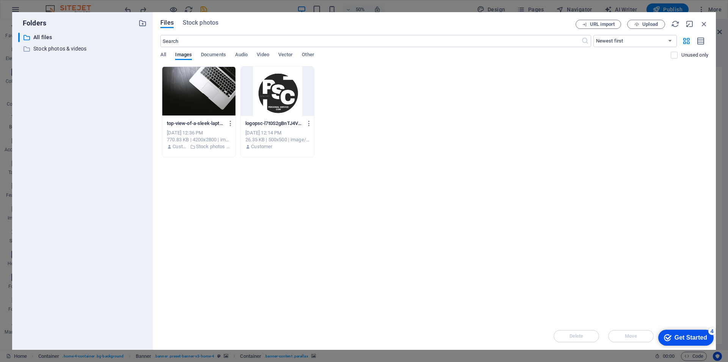
click at [272, 89] on div at bounding box center [277, 90] width 73 height 49
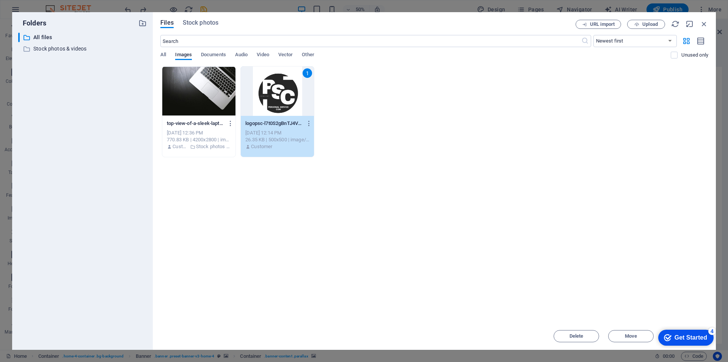
drag, startPoint x: 683, startPoint y: 334, endPoint x: 756, endPoint y: 496, distance: 177.3
click at [683, 334] on div "Get Started" at bounding box center [691, 337] width 33 height 7
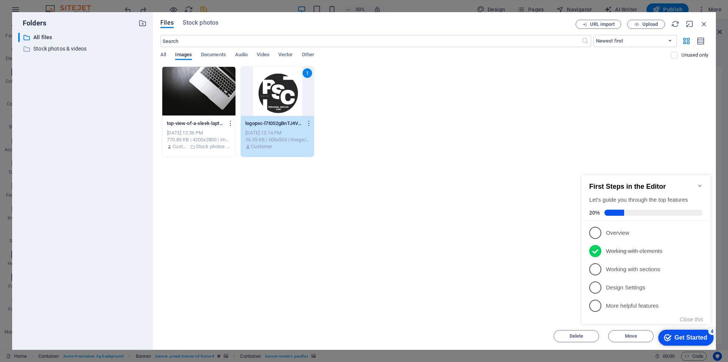
click at [679, 337] on div "Get Started" at bounding box center [691, 337] width 33 height 7
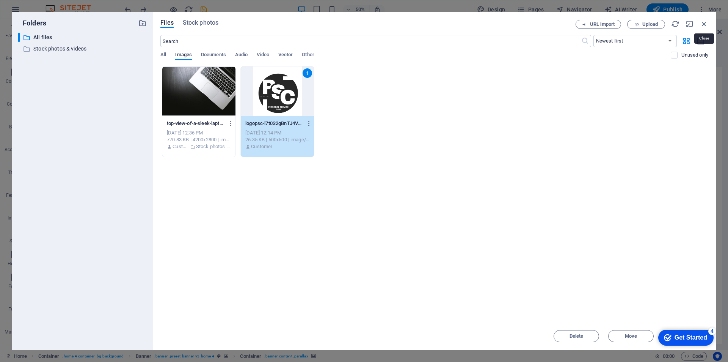
drag, startPoint x: 705, startPoint y: 25, endPoint x: 673, endPoint y: 33, distance: 32.6
click at [704, 25] on icon "button" at bounding box center [704, 24] width 8 height 8
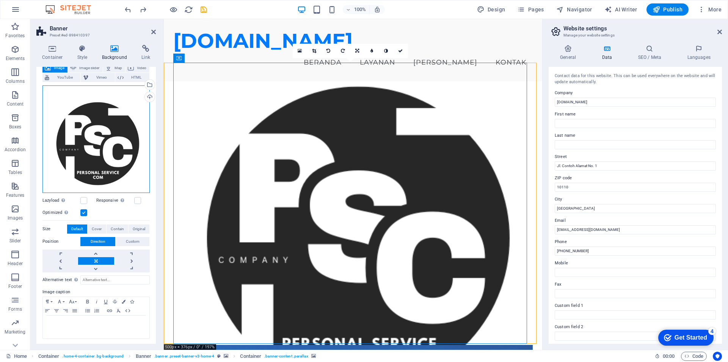
drag, startPoint x: 271, startPoint y: 169, endPoint x: 208, endPoint y: 160, distance: 64.3
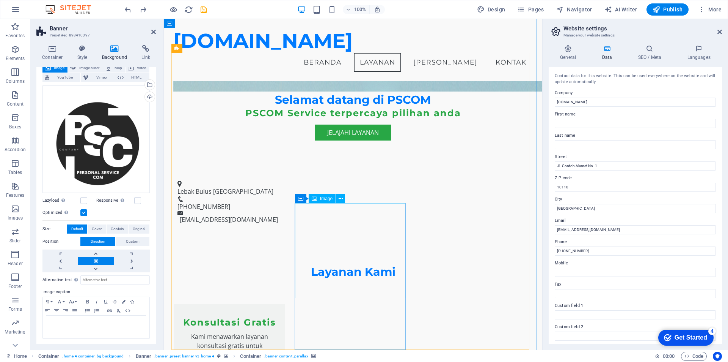
scroll to position [483, 0]
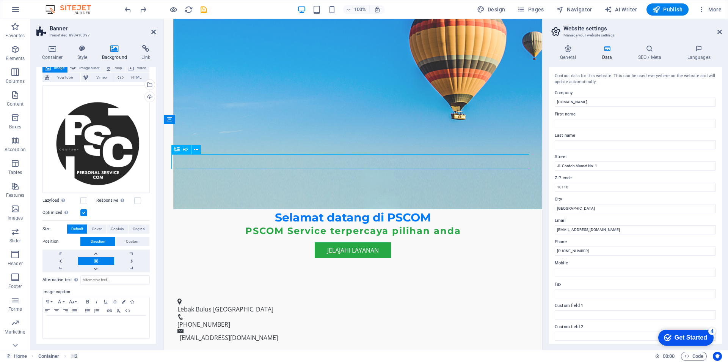
scroll to position [527, 0]
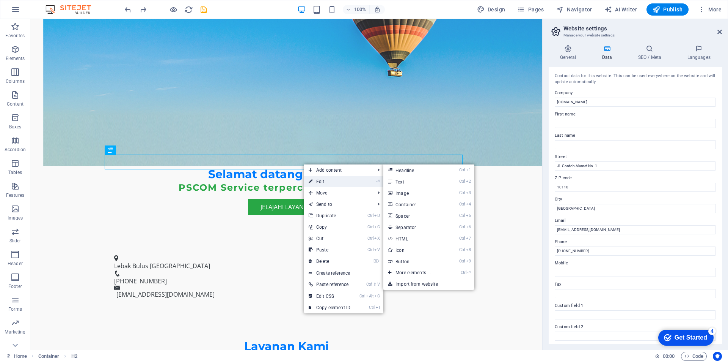
click at [322, 181] on link "⏎ Edit" at bounding box center [329, 181] width 51 height 11
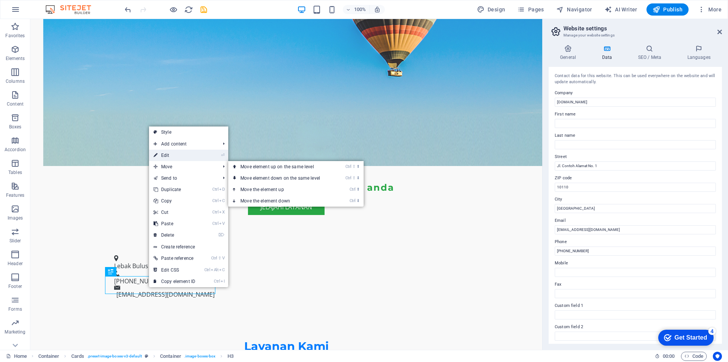
click at [182, 153] on link "⏎ Edit" at bounding box center [174, 154] width 51 height 11
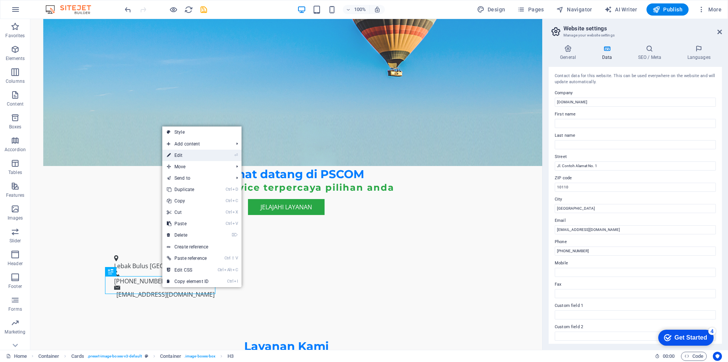
drag, startPoint x: 197, startPoint y: 157, endPoint x: 31, endPoint y: 143, distance: 166.0
click at [197, 157] on link "⏎ Edit" at bounding box center [187, 154] width 51 height 11
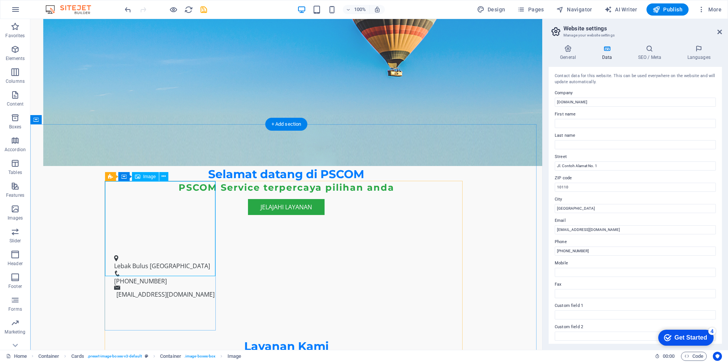
drag, startPoint x: 171, startPoint y: 206, endPoint x: 160, endPoint y: 198, distance: 14.1
click at [141, 176] on div "Image" at bounding box center [145, 176] width 27 height 9
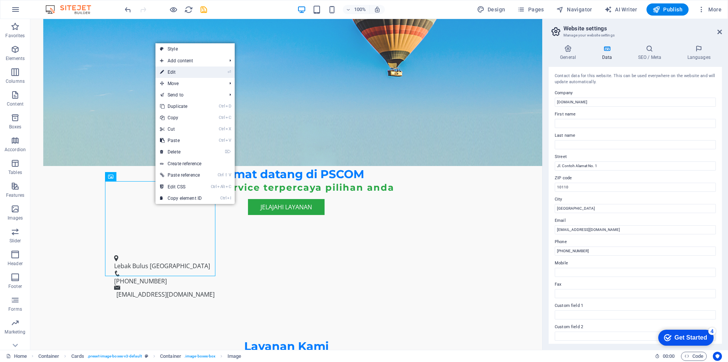
click at [179, 73] on link "⏎ Edit" at bounding box center [181, 71] width 51 height 11
select select "vw"
select select "px"
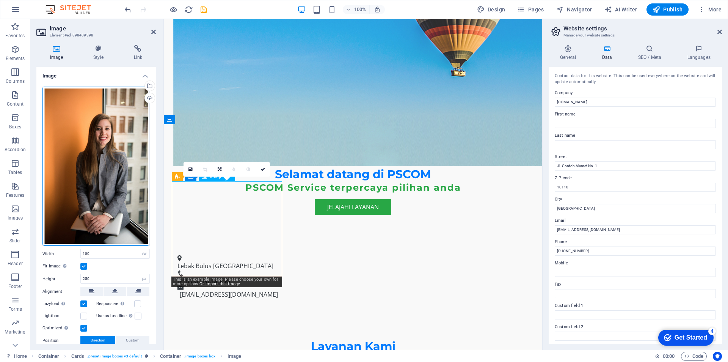
drag, startPoint x: 240, startPoint y: 234, endPoint x: 211, endPoint y: 226, distance: 30.7
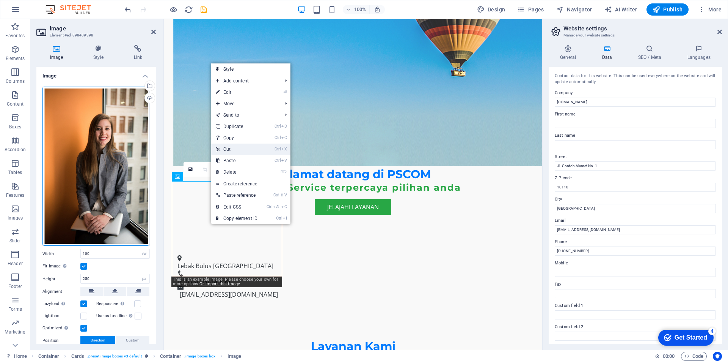
click at [228, 149] on link "Ctrl X Cut" at bounding box center [236, 148] width 51 height 11
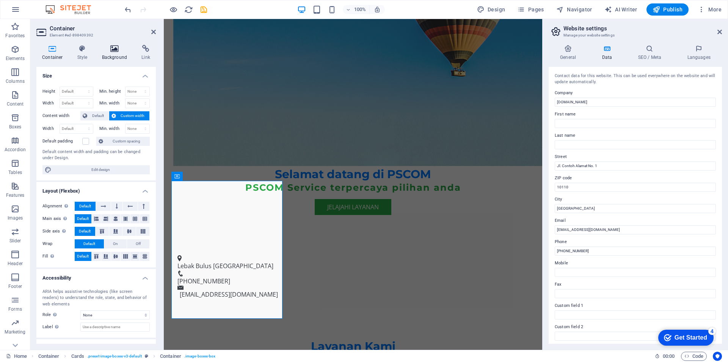
click at [113, 56] on h4 "Background" at bounding box center [116, 53] width 40 height 16
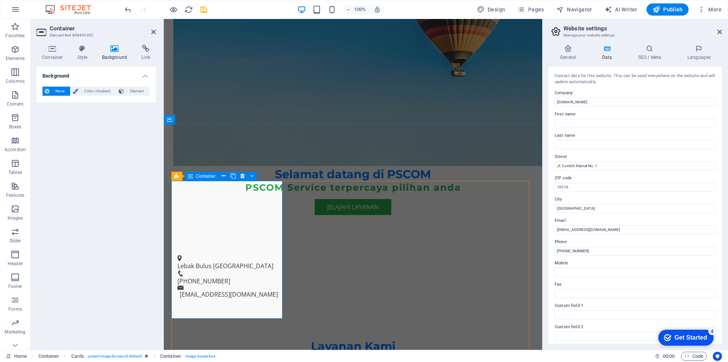
click at [209, 179] on div "H3" at bounding box center [209, 176] width 20 height 9
click at [190, 177] on icon at bounding box center [190, 175] width 5 height 9
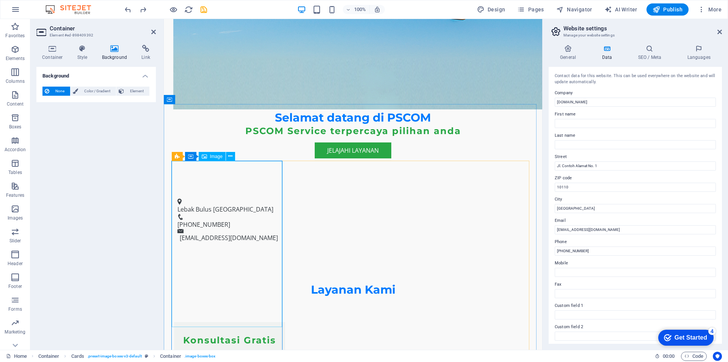
scroll to position [640, 0]
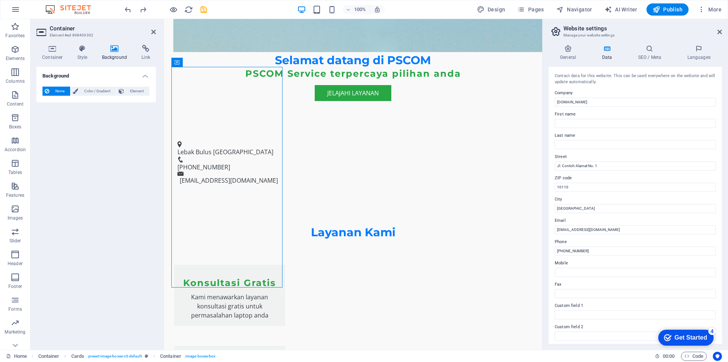
click at [121, 242] on div "Background None Color / Gradient Element Stretch background to full-width Color…" at bounding box center [96, 205] width 120 height 277
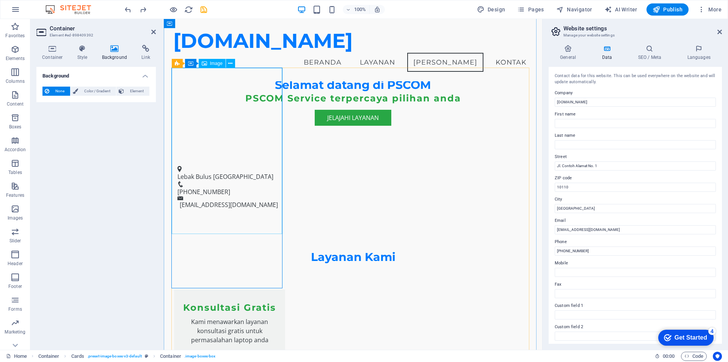
scroll to position [596, 0]
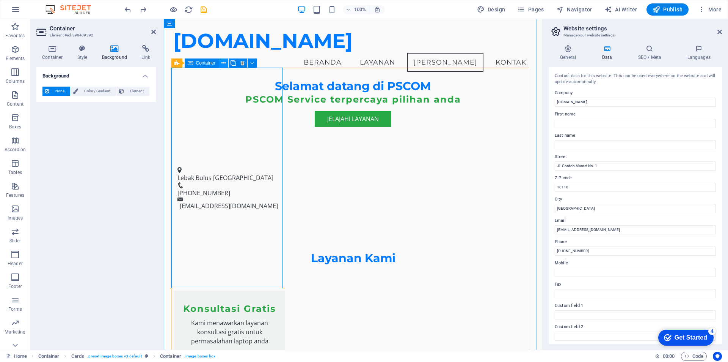
click at [225, 64] on icon at bounding box center [224, 63] width 4 height 8
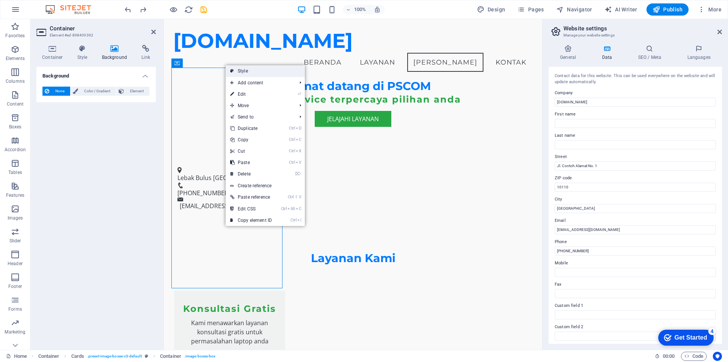
click at [241, 71] on link "Style" at bounding box center [265, 70] width 79 height 11
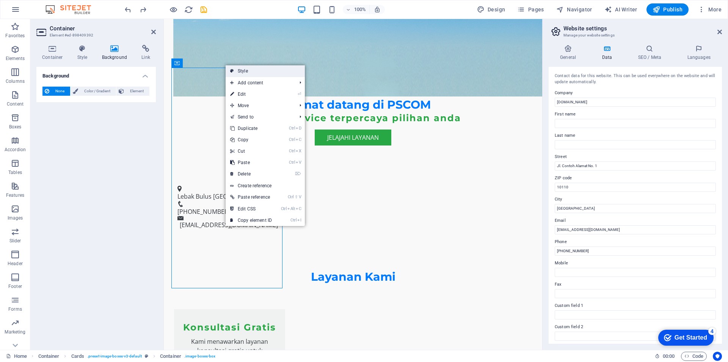
select select "rem"
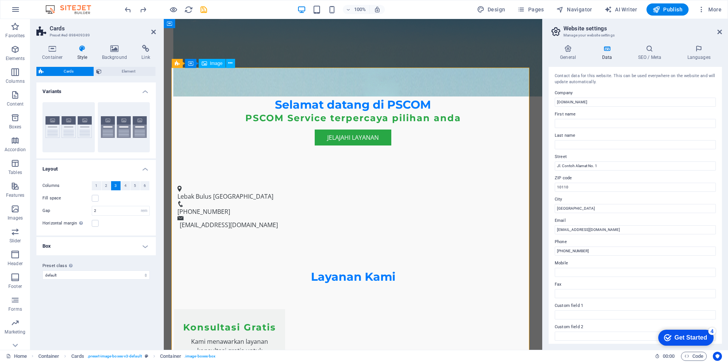
scroll to position [640, 0]
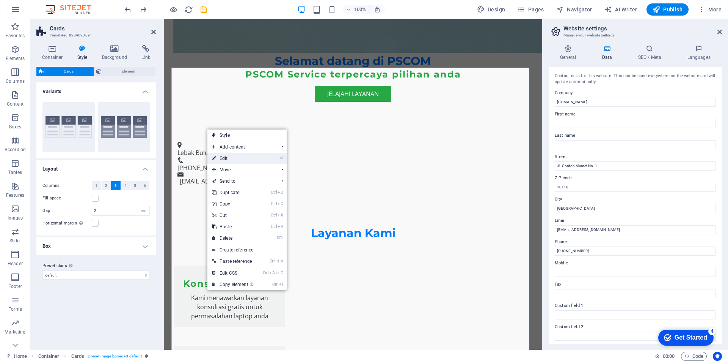
click at [235, 157] on link "⏎ Edit" at bounding box center [233, 158] width 51 height 11
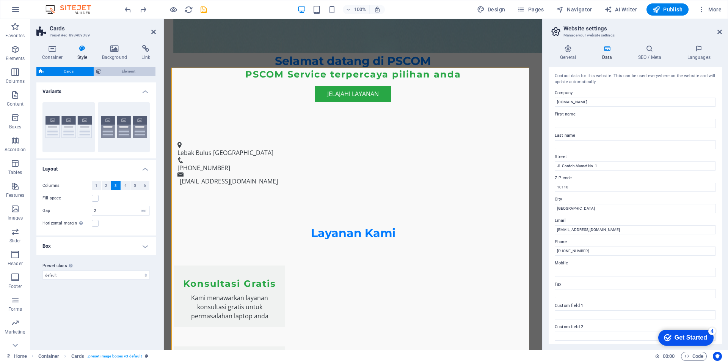
click at [120, 73] on span "Element" at bounding box center [128, 71] width 49 height 9
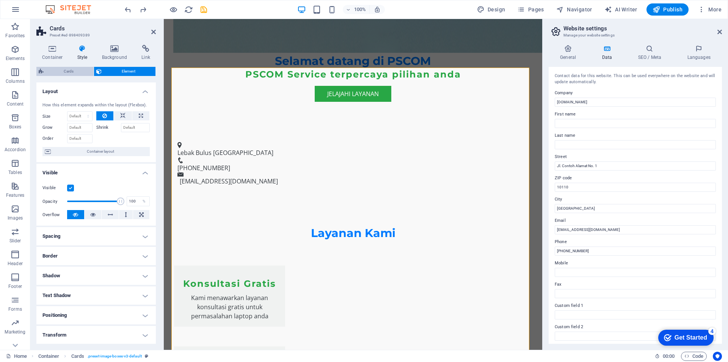
click at [70, 73] on span "Cards" at bounding box center [69, 71] width 46 height 9
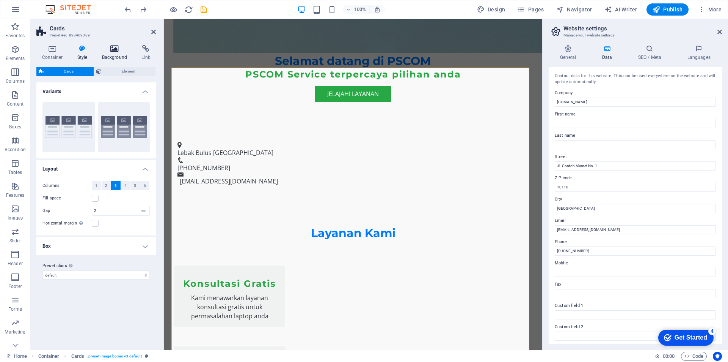
click at [115, 54] on h4 "Background" at bounding box center [116, 53] width 40 height 16
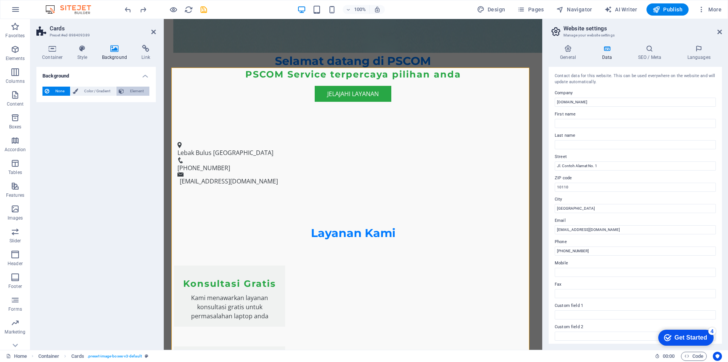
click at [132, 91] on span "Element" at bounding box center [136, 91] width 21 height 9
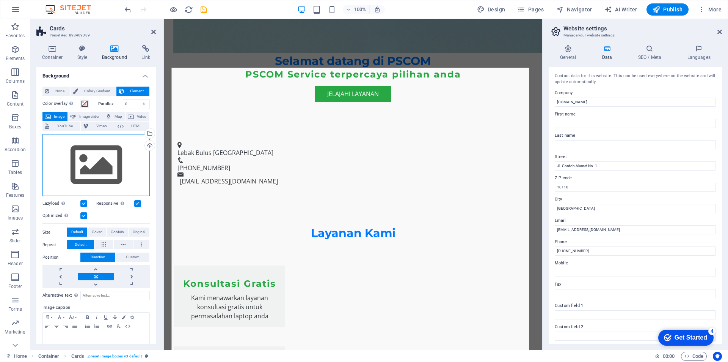
click at [109, 157] on div "Drag files here, click to choose files or select files from Files or our free s…" at bounding box center [95, 165] width 107 height 62
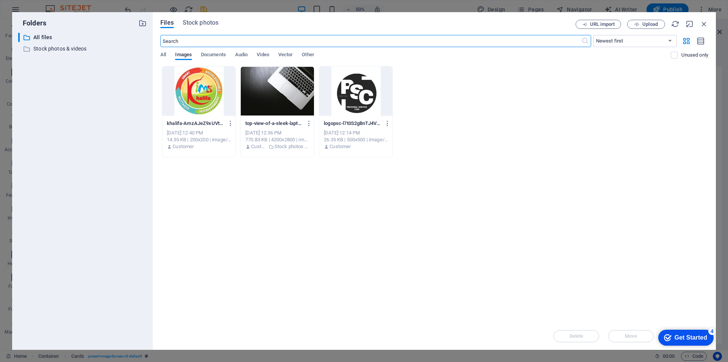
click at [201, 100] on div at bounding box center [198, 90] width 73 height 49
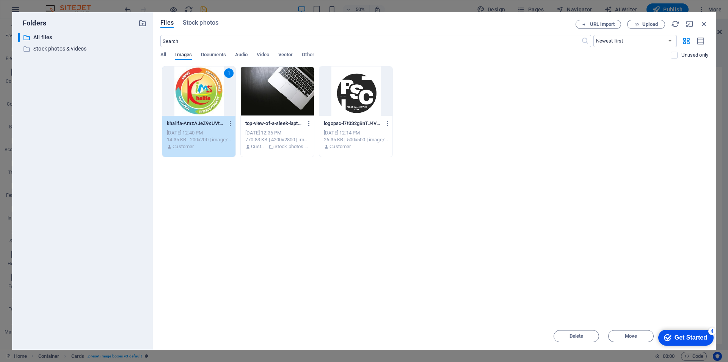
click at [201, 100] on div "1" at bounding box center [198, 90] width 73 height 49
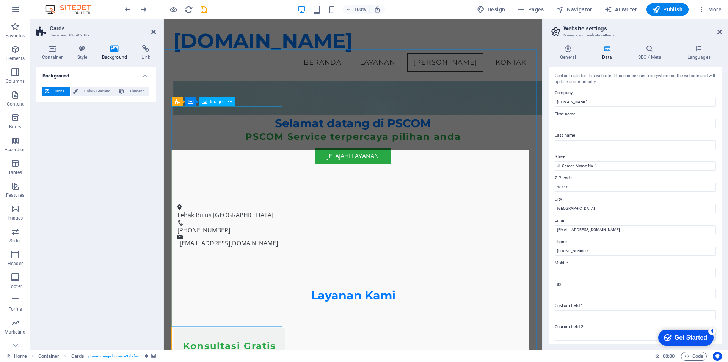
scroll to position [558, 0]
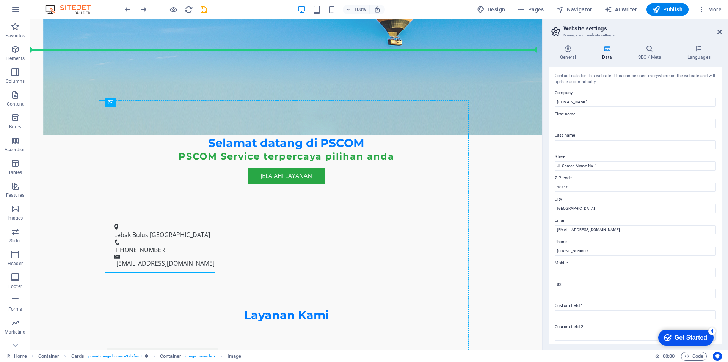
drag, startPoint x: 117, startPoint y: 271, endPoint x: 224, endPoint y: 209, distance: 124.1
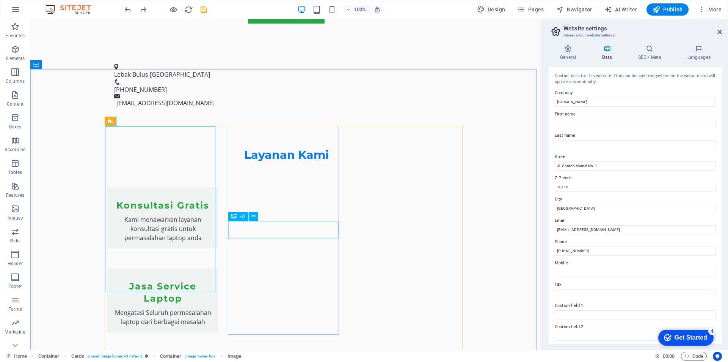
scroll to position [695, 0]
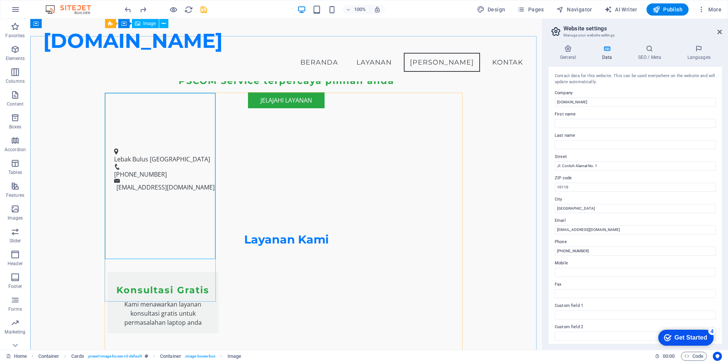
scroll to position [613, 0]
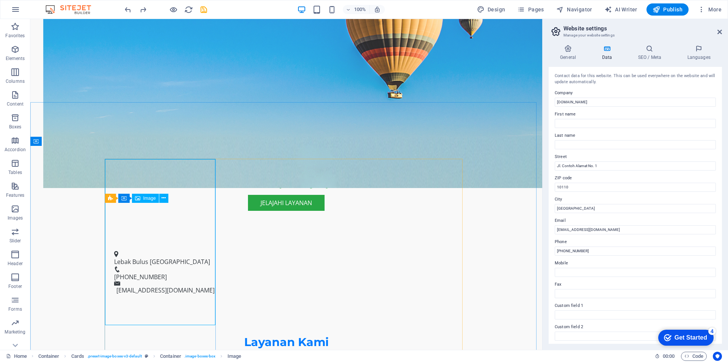
scroll to position [505, 0]
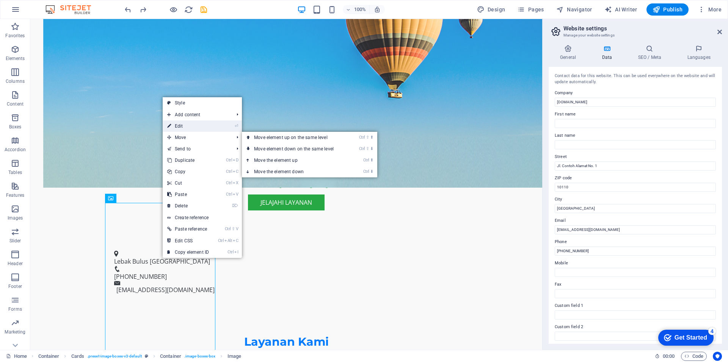
click at [193, 124] on link "⏎ Edit" at bounding box center [188, 125] width 51 height 11
select select "px"
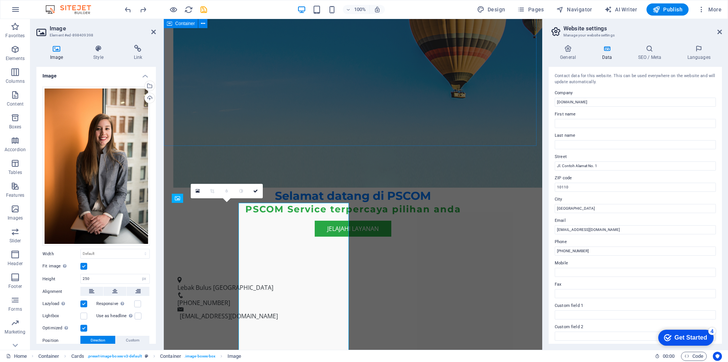
select select "DISABLED_OPTION_VALUE"
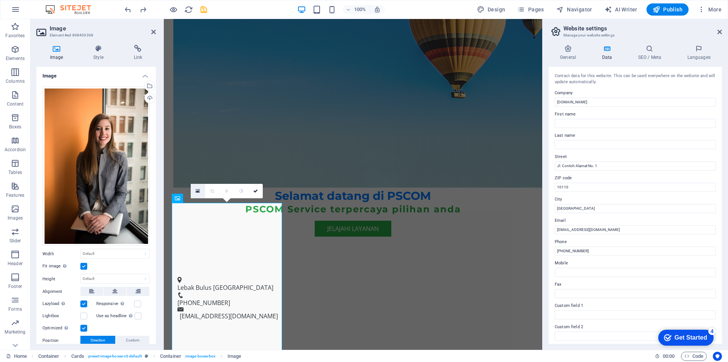
click at [199, 192] on icon at bounding box center [198, 190] width 4 height 5
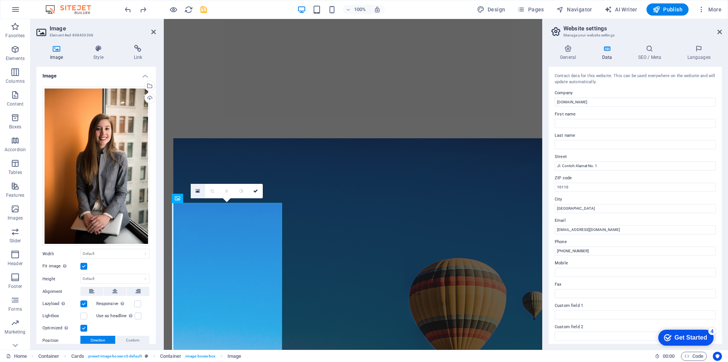
scroll to position [786, 0]
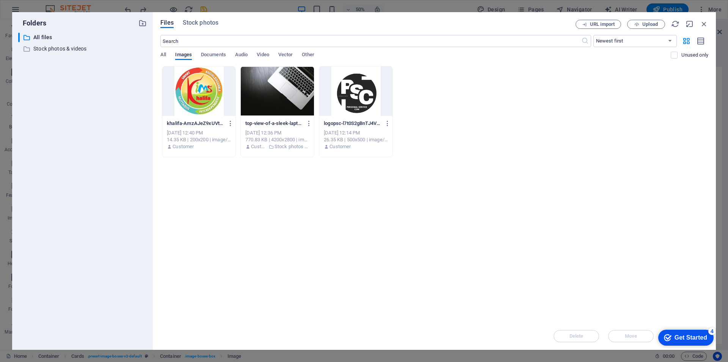
click at [197, 105] on div at bounding box center [198, 90] width 73 height 49
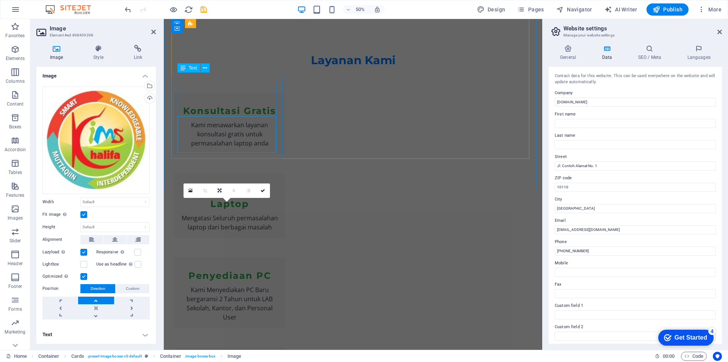
scroll to position [505, 0]
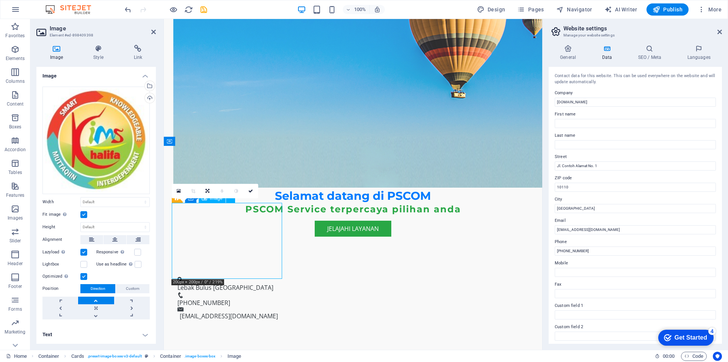
drag, startPoint x: 222, startPoint y: 237, endPoint x: 244, endPoint y: 238, distance: 22.8
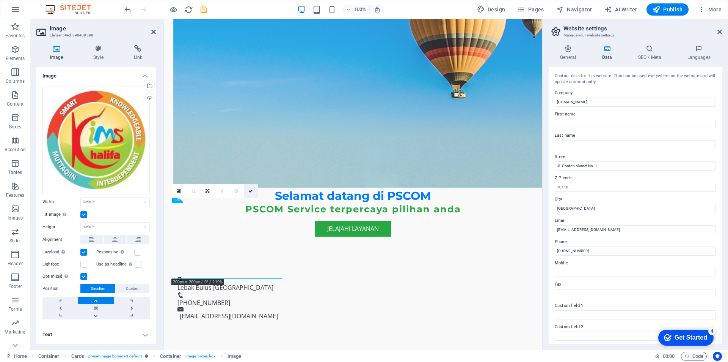
click at [251, 192] on icon at bounding box center [251, 191] width 5 height 5
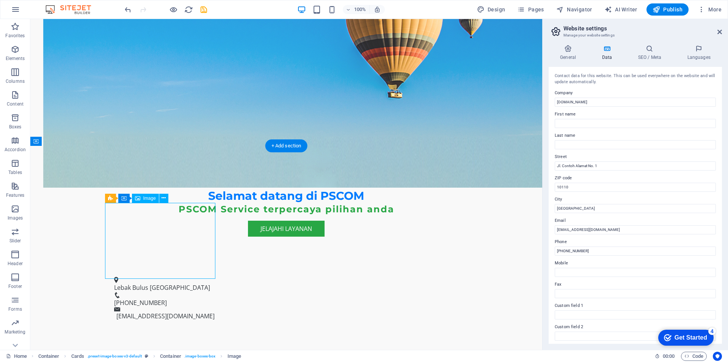
drag, startPoint x: 145, startPoint y: 244, endPoint x: 170, endPoint y: 251, distance: 26.2
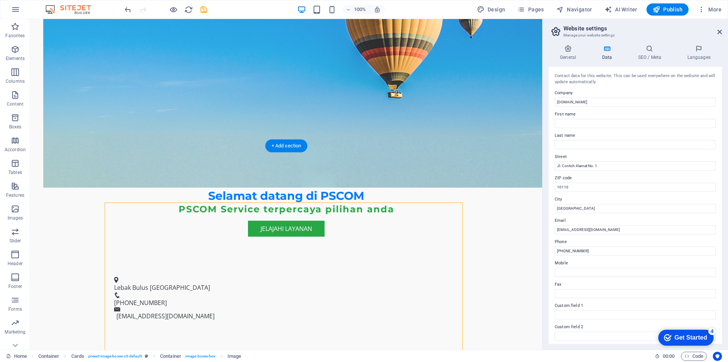
drag, startPoint x: 149, startPoint y: 241, endPoint x: 262, endPoint y: 241, distance: 112.7
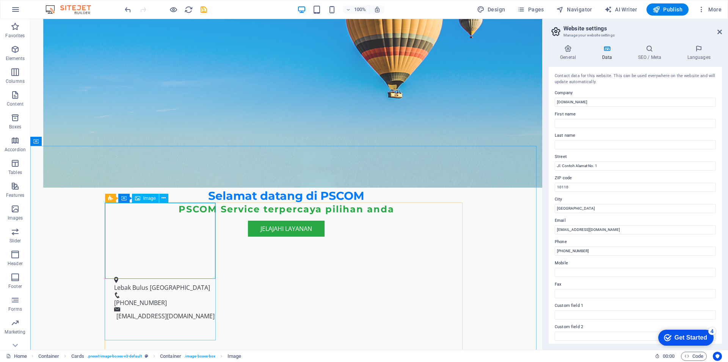
click at [148, 199] on span "Image" at bounding box center [149, 198] width 13 height 5
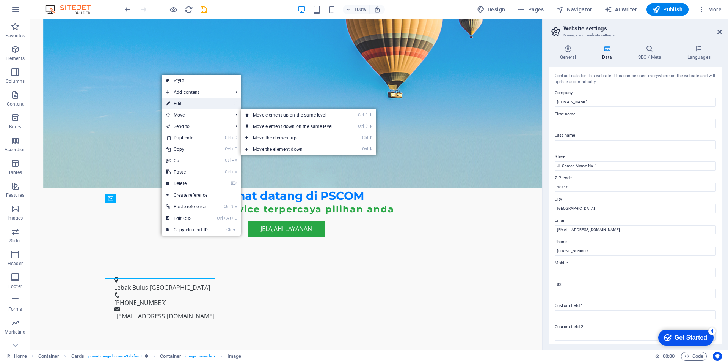
click at [181, 106] on link "⏎ Edit" at bounding box center [187, 103] width 51 height 11
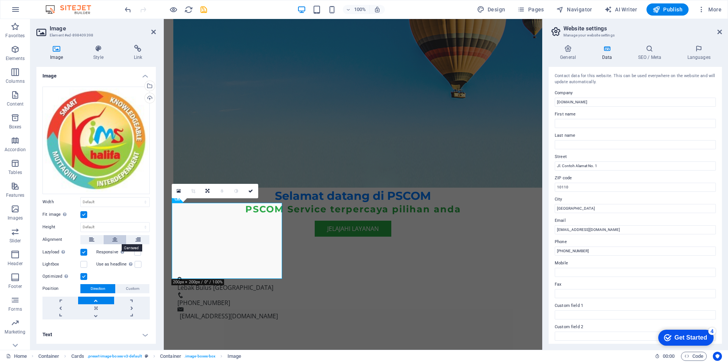
click at [113, 241] on icon at bounding box center [114, 239] width 5 height 9
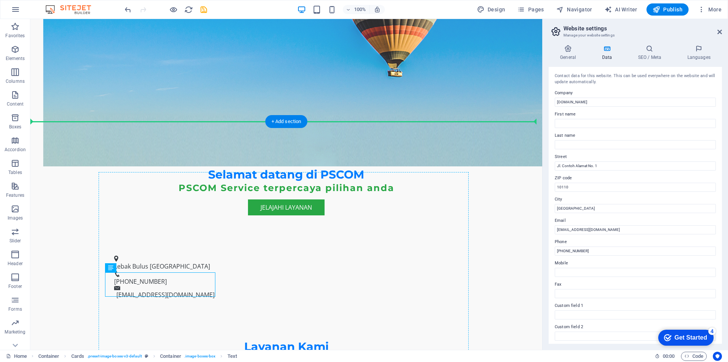
drag, startPoint x: 116, startPoint y: 302, endPoint x: 169, endPoint y: 315, distance: 54.1
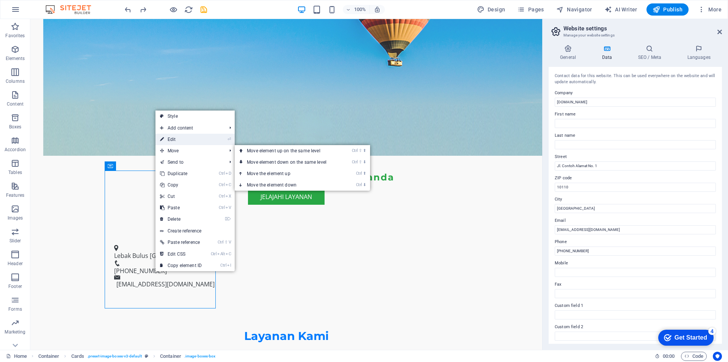
click at [182, 139] on link "⏎ Edit" at bounding box center [181, 139] width 51 height 11
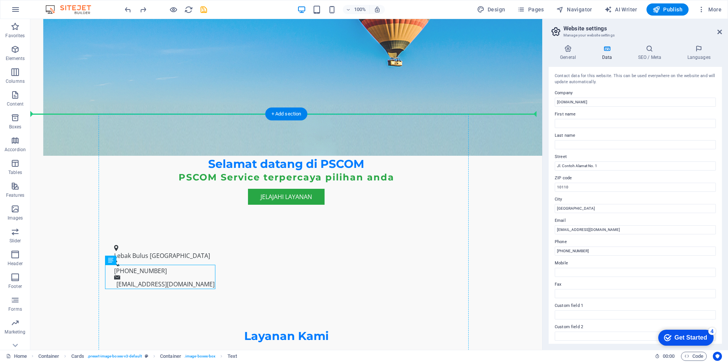
drag, startPoint x: 50, startPoint y: 269, endPoint x: 223, endPoint y: 278, distance: 174.0
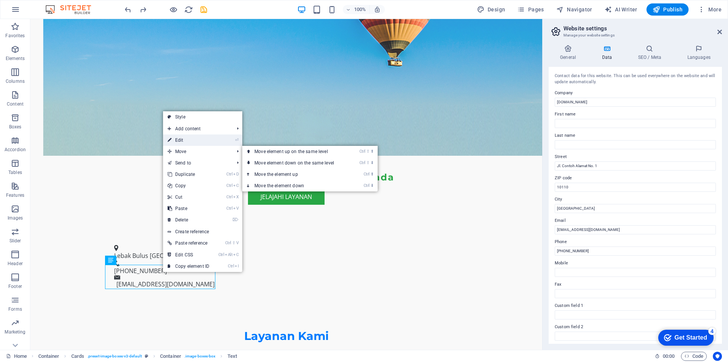
click at [186, 140] on link "⏎ Edit" at bounding box center [188, 139] width 51 height 11
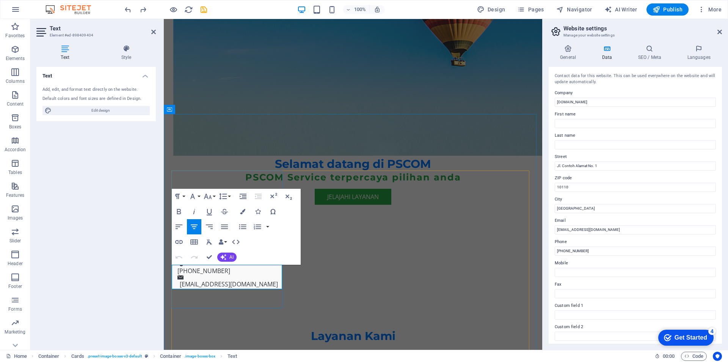
drag, startPoint x: 266, startPoint y: 278, endPoint x: 179, endPoint y: 273, distance: 87.4
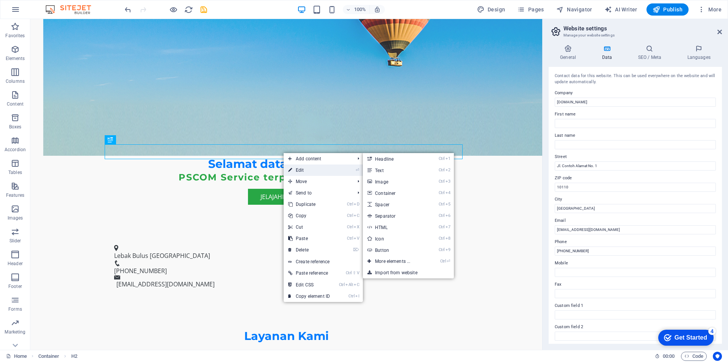
click at [299, 169] on link "⏎ Edit" at bounding box center [309, 169] width 51 height 11
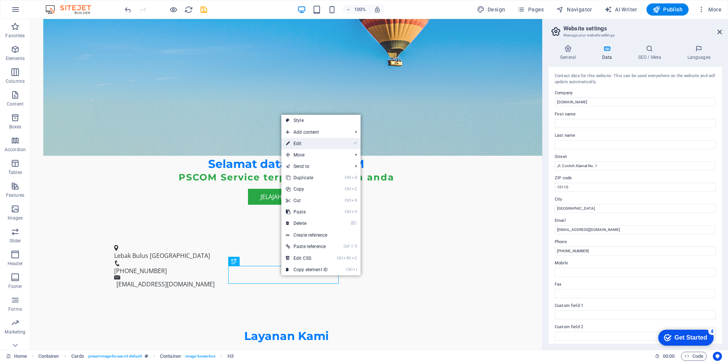
click at [311, 141] on link "⏎ Edit" at bounding box center [307, 143] width 51 height 11
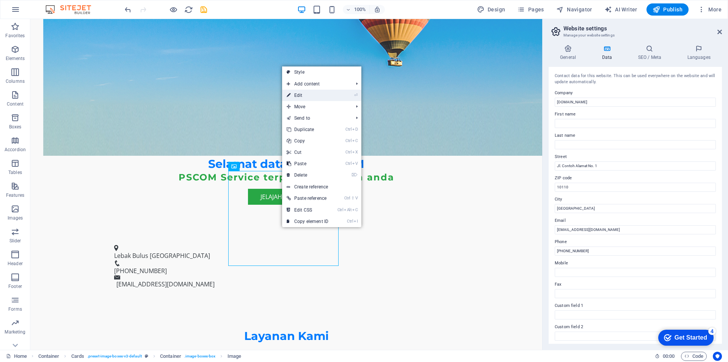
drag, startPoint x: 300, startPoint y: 94, endPoint x: 135, endPoint y: 76, distance: 165.7
click at [300, 94] on link "⏎ Edit" at bounding box center [307, 95] width 51 height 11
select select "vw"
select select "px"
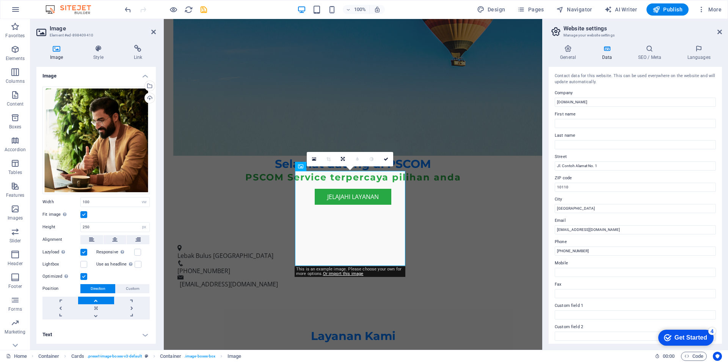
drag, startPoint x: 101, startPoint y: 125, endPoint x: 57, endPoint y: 47, distance: 89.0
click at [57, 47] on icon at bounding box center [56, 49] width 40 height 8
click at [54, 58] on h4 "Image" at bounding box center [57, 53] width 43 height 16
drag, startPoint x: 114, startPoint y: 142, endPoint x: 156, endPoint y: 60, distance: 91.8
click at [156, 60] on h4 "Link" at bounding box center [138, 53] width 36 height 16
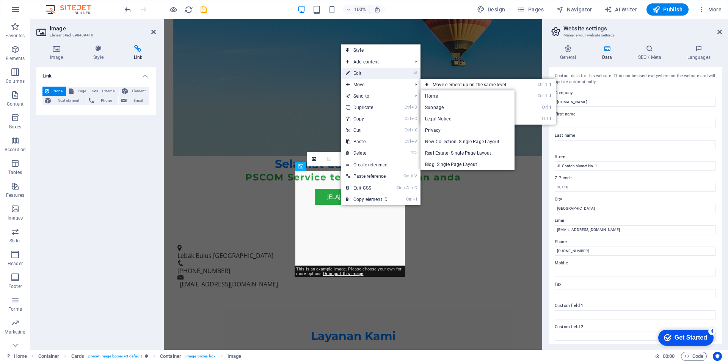
click at [360, 72] on link "⏎ Edit" at bounding box center [366, 73] width 51 height 11
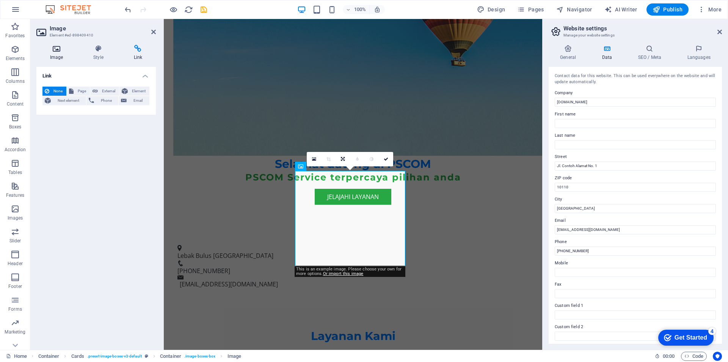
click at [53, 53] on h4 "Image" at bounding box center [57, 53] width 43 height 16
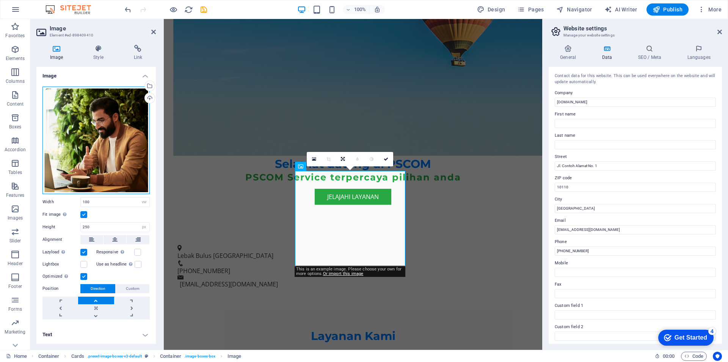
click at [76, 124] on div "Drag files here, click to choose files or select files from Files or our free s…" at bounding box center [95, 140] width 107 height 107
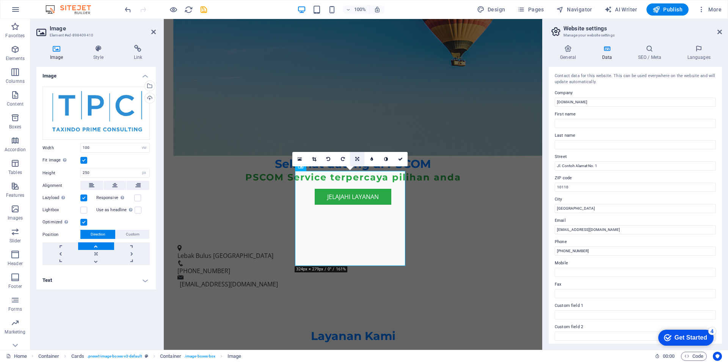
click at [357, 159] on icon at bounding box center [358, 159] width 4 height 5
click at [344, 172] on icon at bounding box center [343, 173] width 6 height 6
click at [357, 160] on icon at bounding box center [357, 159] width 6 height 6
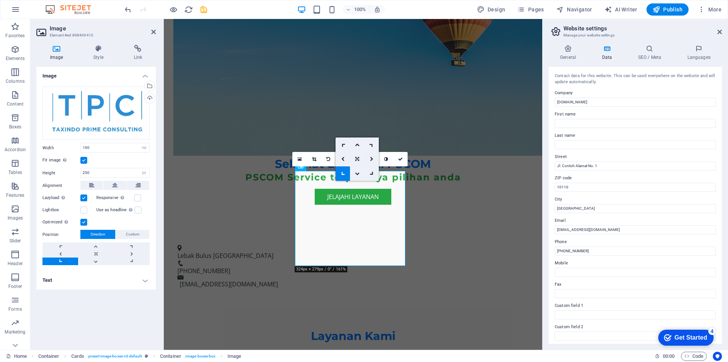
drag, startPoint x: 372, startPoint y: 146, endPoint x: 208, endPoint y: 127, distance: 165.4
click at [372, 146] on icon at bounding box center [372, 144] width 6 height 6
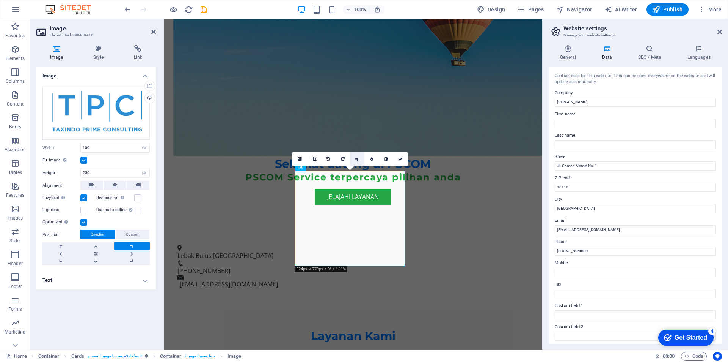
click at [357, 160] on icon at bounding box center [357, 159] width 6 height 6
click at [358, 159] on icon at bounding box center [358, 159] width 4 height 5
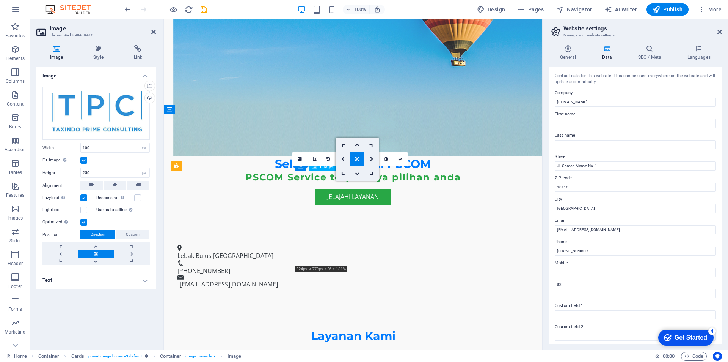
drag, startPoint x: 326, startPoint y: 216, endPoint x: 352, endPoint y: 222, distance: 26.5
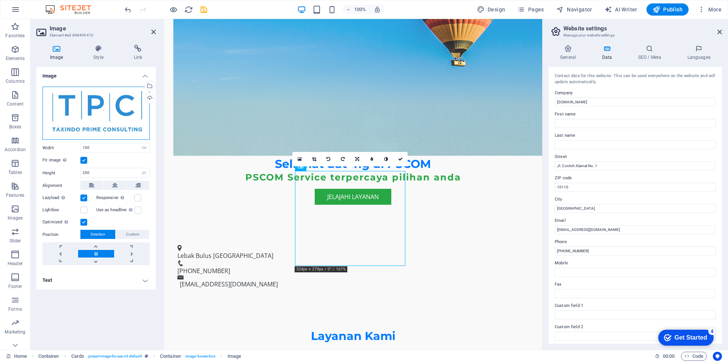
click at [96, 107] on div "Drag files here, click to choose files or select files from Files or our free s…" at bounding box center [95, 113] width 107 height 53
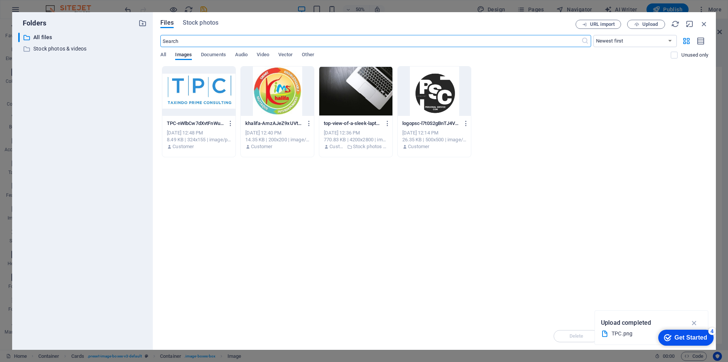
scroll to position [818, 0]
click at [702, 23] on icon "button" at bounding box center [704, 24] width 8 height 8
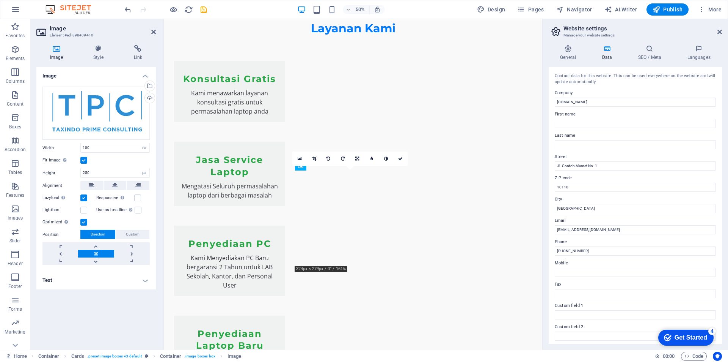
scroll to position [537, 0]
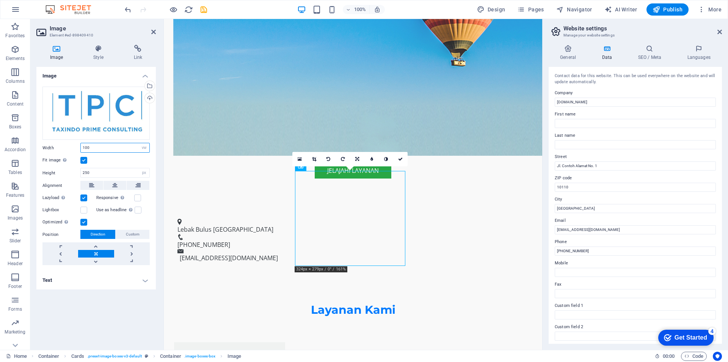
drag, startPoint x: 92, startPoint y: 148, endPoint x: 74, endPoint y: 148, distance: 18.2
click at [74, 148] on div "Width 100 Default auto px rem % em vh vw" at bounding box center [95, 148] width 107 height 10
drag, startPoint x: 98, startPoint y: 174, endPoint x: 76, endPoint y: 174, distance: 21.3
click at [76, 174] on div "Height 250 Default auto px" at bounding box center [95, 173] width 107 height 10
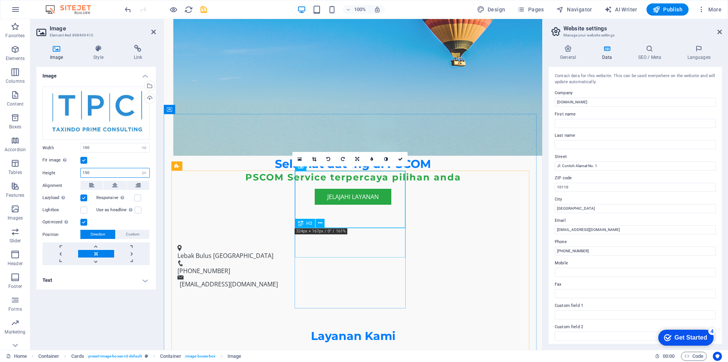
type input "150"
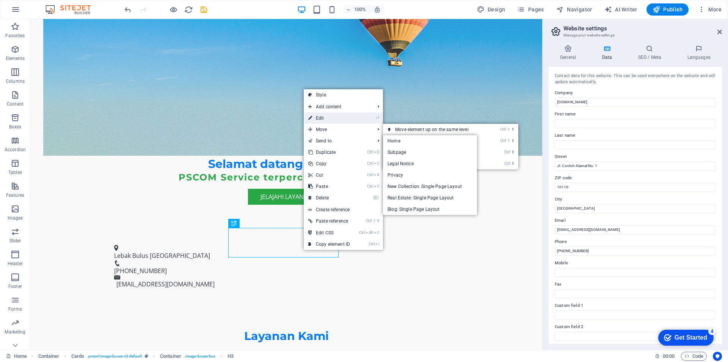
click at [325, 118] on link "⏎ Edit" at bounding box center [329, 117] width 51 height 11
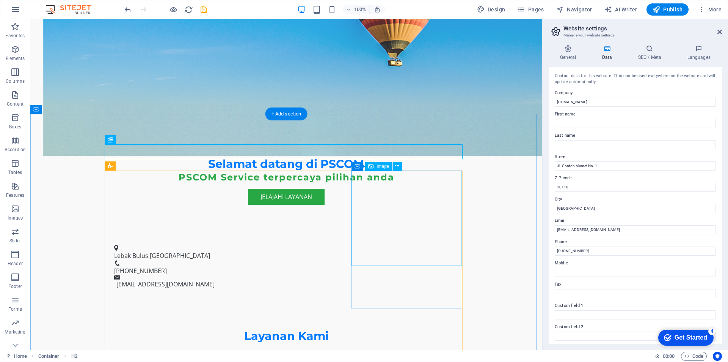
scroll to position [575, 0]
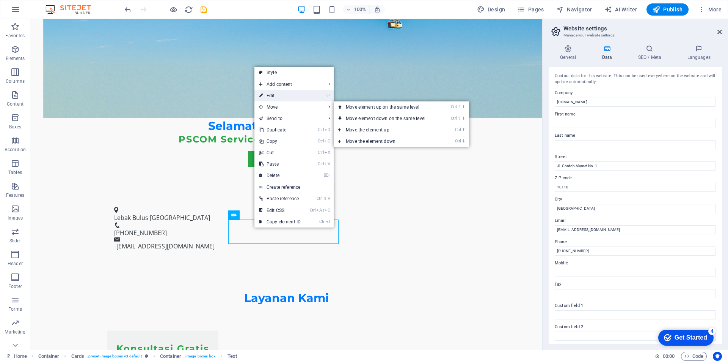
click at [284, 96] on link "⏎ Edit" at bounding box center [280, 95] width 51 height 11
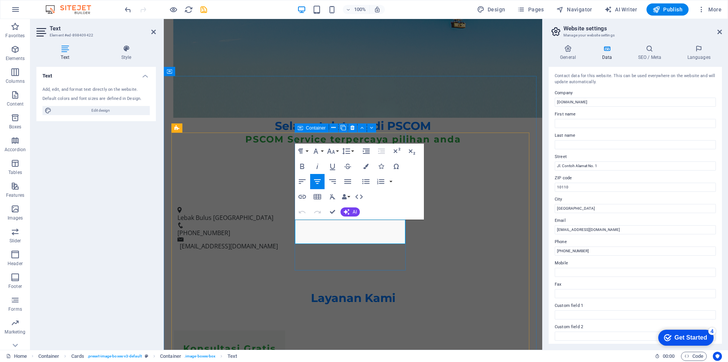
drag, startPoint x: 303, startPoint y: 225, endPoint x: 393, endPoint y: 244, distance: 92.2
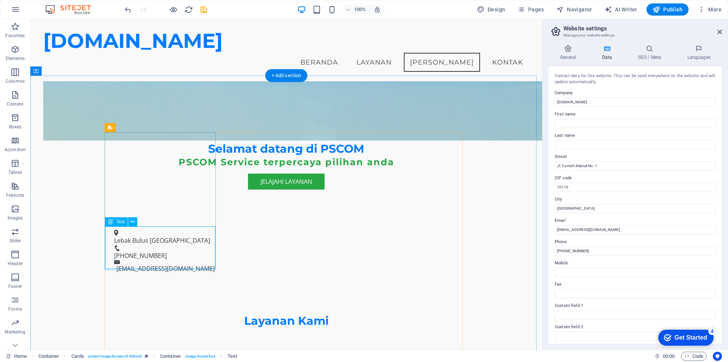
scroll to position [531, 0]
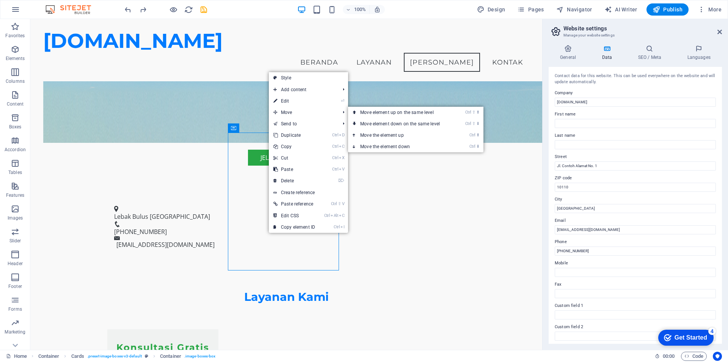
click at [297, 104] on link "⏎ Edit" at bounding box center [294, 100] width 51 height 11
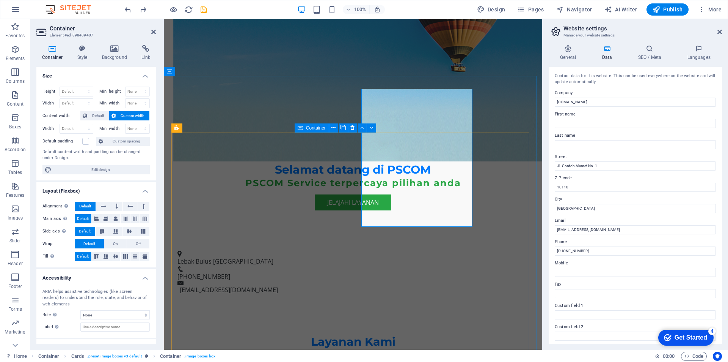
scroll to position [575, 0]
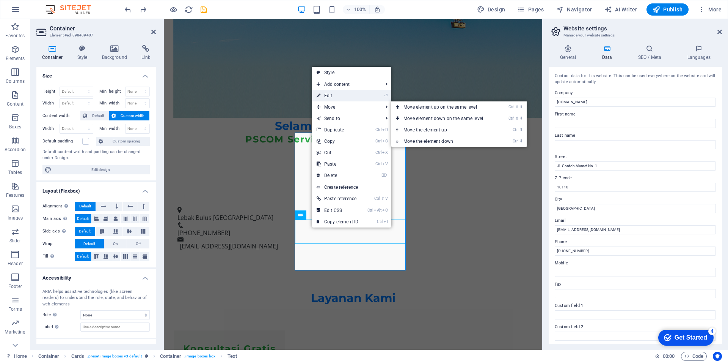
click at [338, 96] on link "⏎ Edit" at bounding box center [337, 95] width 51 height 11
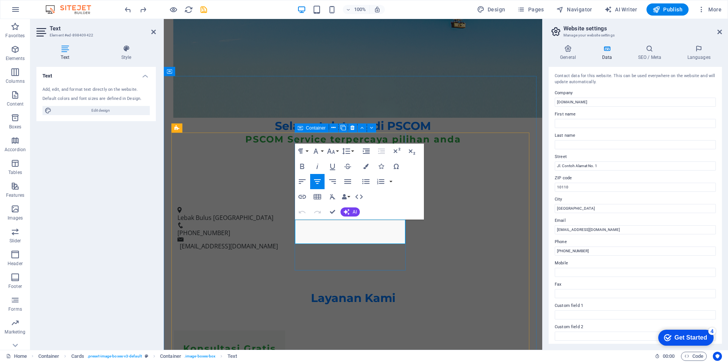
drag, startPoint x: 305, startPoint y: 224, endPoint x: 393, endPoint y: 245, distance: 90.4
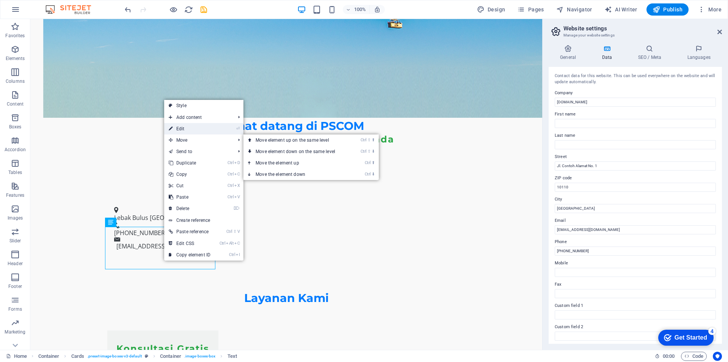
drag, startPoint x: 193, startPoint y: 129, endPoint x: 28, endPoint y: 119, distance: 165.0
click at [193, 129] on link "⏎ Edit" at bounding box center [189, 128] width 51 height 11
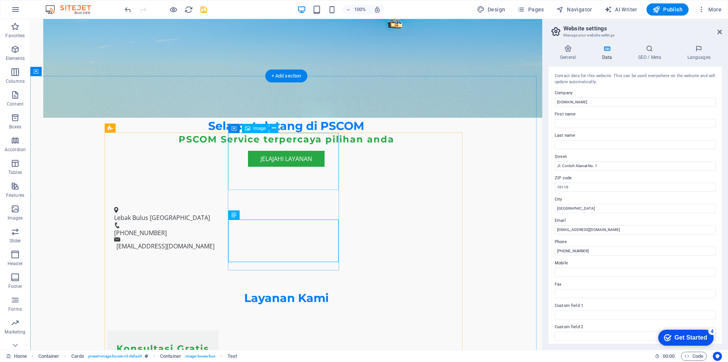
drag, startPoint x: 291, startPoint y: 178, endPoint x: 292, endPoint y: 182, distance: 4.4
drag, startPoint x: 292, startPoint y: 176, endPoint x: 293, endPoint y: 187, distance: 11.0
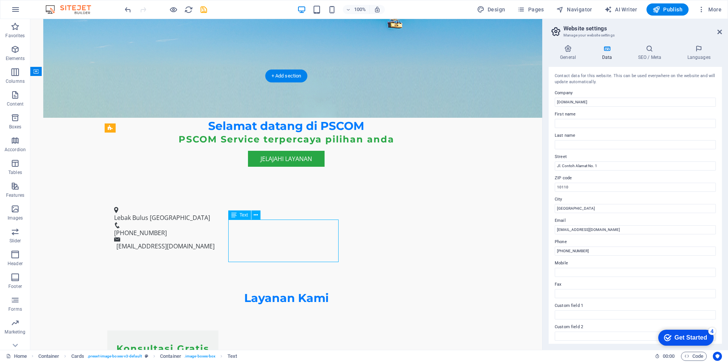
drag, startPoint x: 284, startPoint y: 235, endPoint x: 283, endPoint y: 245, distance: 9.9
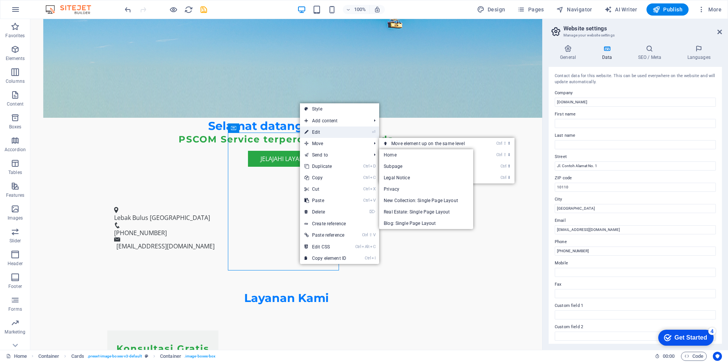
click at [328, 130] on link "⏎ Edit" at bounding box center [325, 131] width 51 height 11
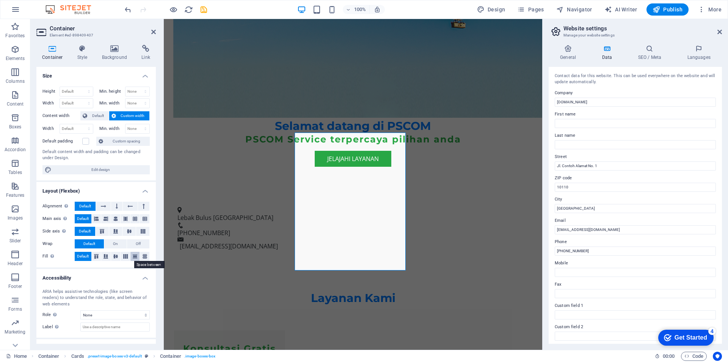
click at [134, 257] on icon at bounding box center [135, 256] width 9 height 5
click at [135, 257] on icon at bounding box center [135, 256] width 9 height 5
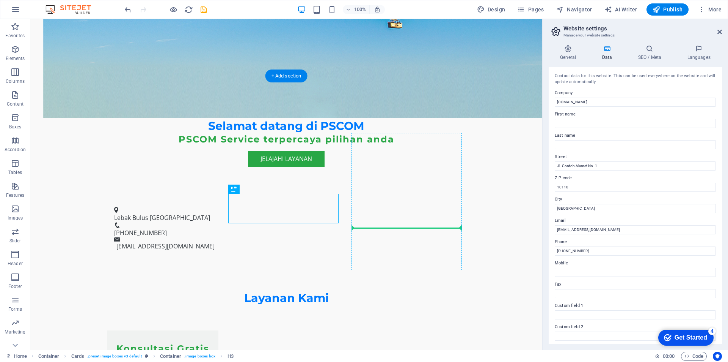
drag, startPoint x: 223, startPoint y: 209, endPoint x: 357, endPoint y: 216, distance: 133.3
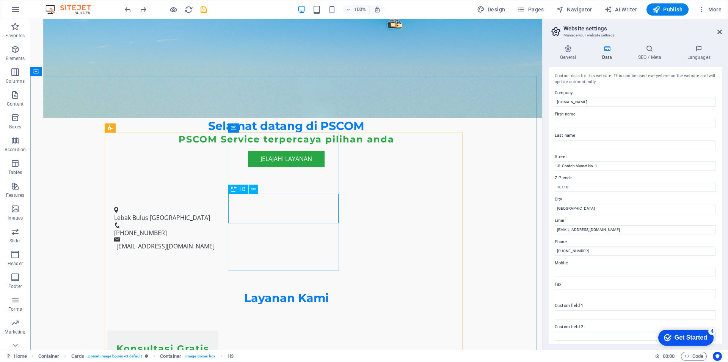
click at [233, 189] on icon at bounding box center [233, 188] width 5 height 9
drag, startPoint x: 263, startPoint y: 208, endPoint x: 233, endPoint y: 198, distance: 31.6
drag, startPoint x: 278, startPoint y: 212, endPoint x: 305, endPoint y: 212, distance: 26.9
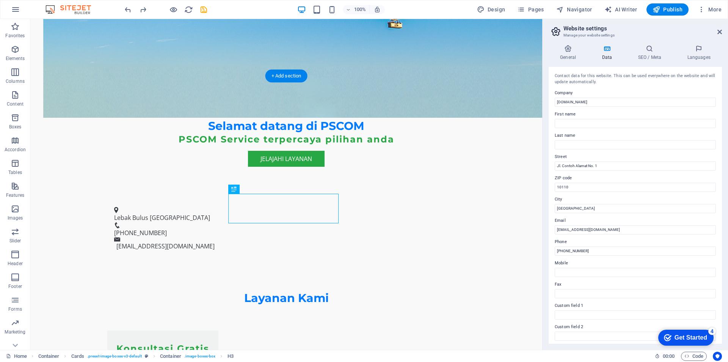
click at [253, 190] on icon at bounding box center [254, 189] width 4 height 8
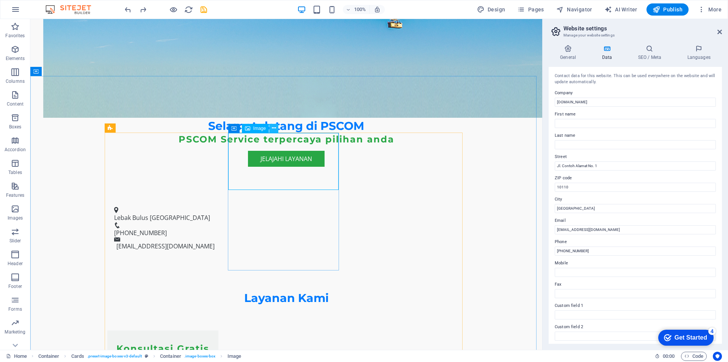
click at [272, 126] on icon at bounding box center [274, 128] width 4 height 8
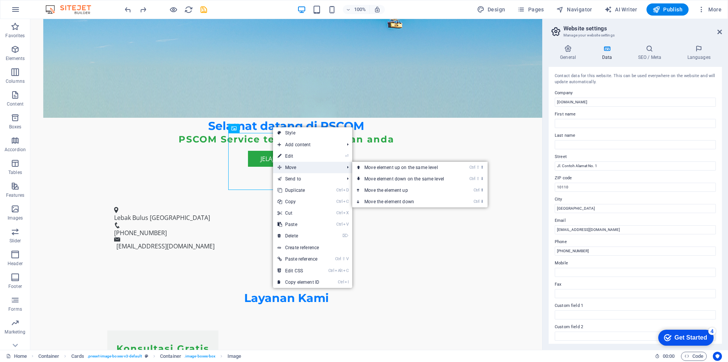
click at [291, 166] on span "Move" at bounding box center [307, 167] width 68 height 11
click at [280, 168] on icon at bounding box center [280, 167] width 4 height 11
click at [374, 178] on link "Ctrl ⇧ ⬇ Move element down on the same level" at bounding box center [405, 178] width 107 height 11
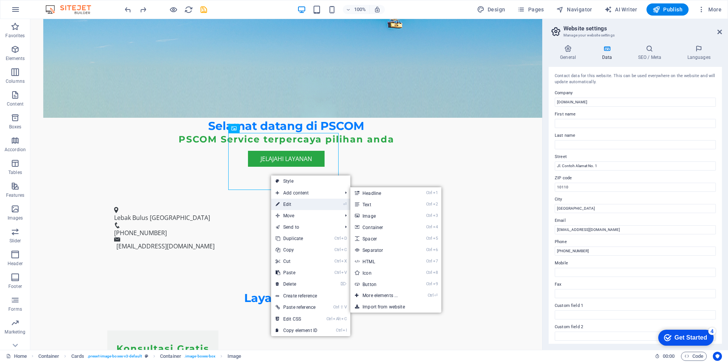
click at [294, 201] on link "⏎ Edit" at bounding box center [296, 203] width 51 height 11
select select "vw"
select select "px"
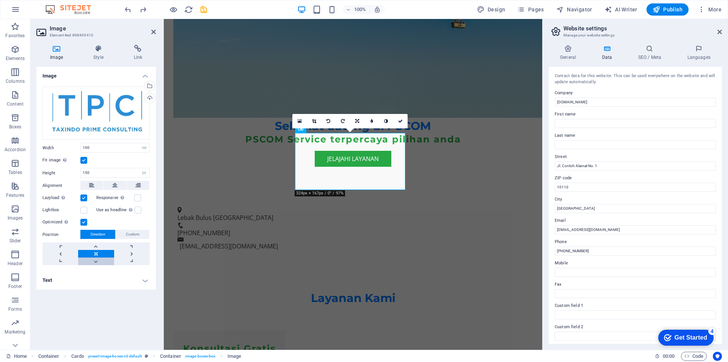
click at [96, 261] on link at bounding box center [96, 261] width 36 height 8
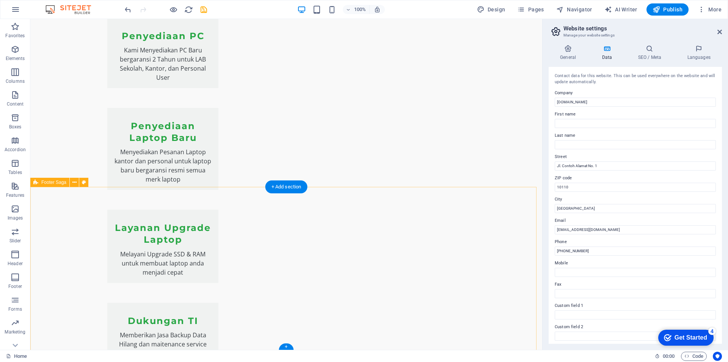
scroll to position [1058, 0]
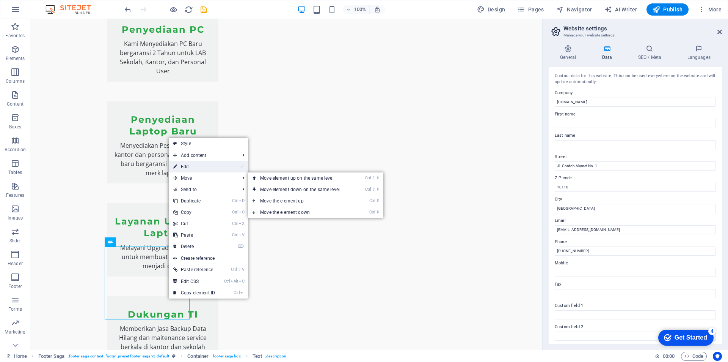
click at [203, 169] on link "⏎ Edit" at bounding box center [194, 166] width 51 height 11
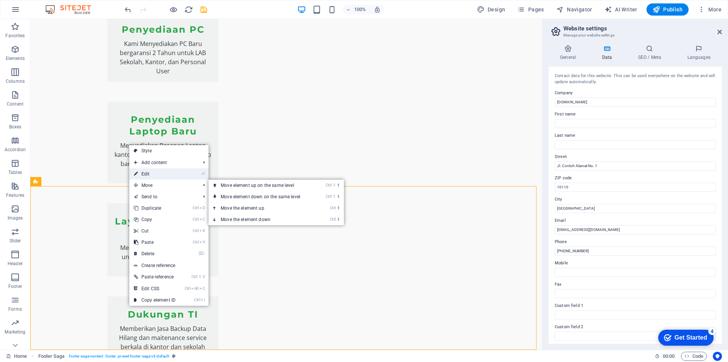
click at [156, 175] on link "⏎ Edit" at bounding box center [154, 173] width 51 height 11
select select "footer"
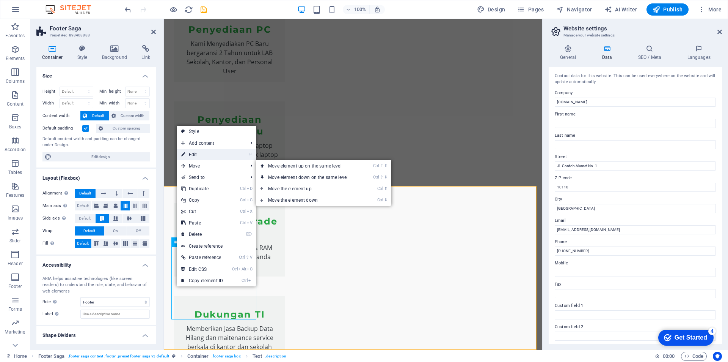
drag, startPoint x: 204, startPoint y: 153, endPoint x: 41, endPoint y: 141, distance: 163.9
click at [204, 153] on link "⏎ Edit" at bounding box center [202, 154] width 51 height 11
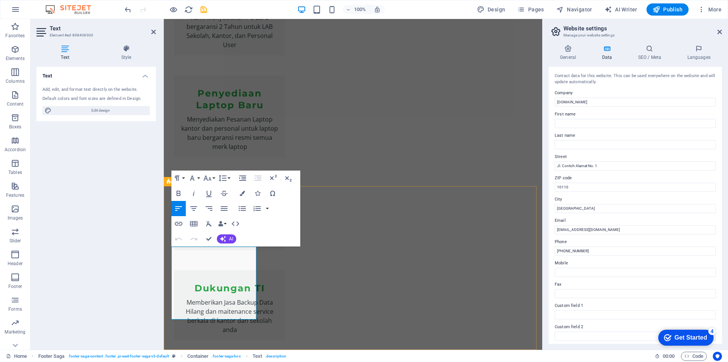
drag, startPoint x: 171, startPoint y: 287, endPoint x: 232, endPoint y: 326, distance: 72.2
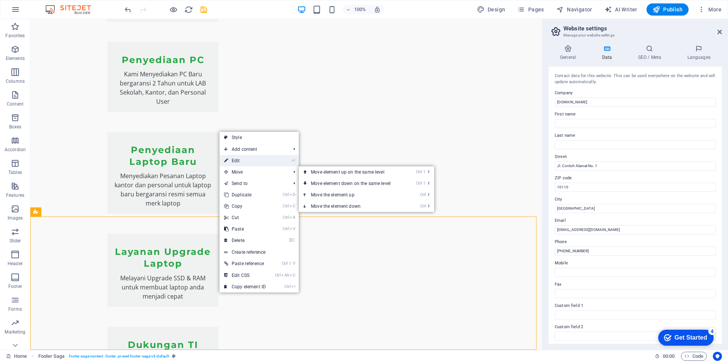
click at [244, 161] on link "⏎ Edit" at bounding box center [245, 160] width 51 height 11
select select "footer"
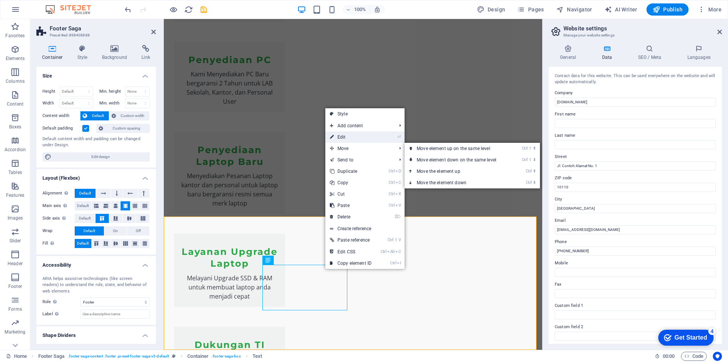
drag, startPoint x: 349, startPoint y: 138, endPoint x: 181, endPoint y: 134, distance: 168.5
click at [349, 138] on link "⏎ Edit" at bounding box center [351, 136] width 51 height 11
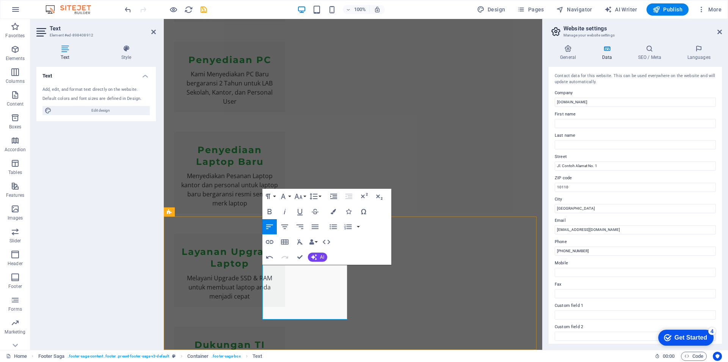
drag, startPoint x: 283, startPoint y: 306, endPoint x: 257, endPoint y: 305, distance: 26.2
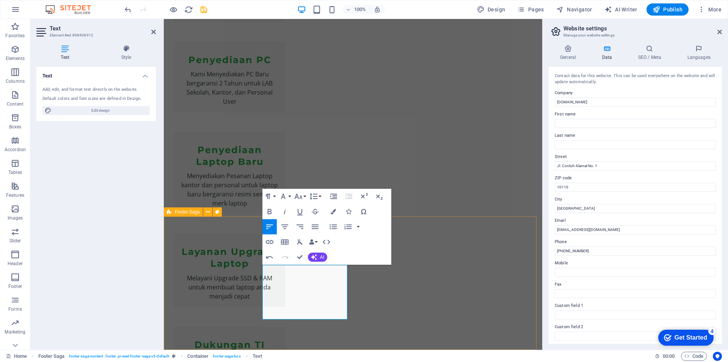
select select "footer"
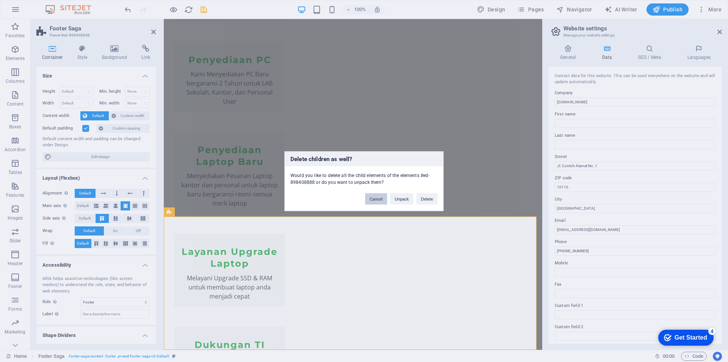
click at [377, 198] on button "Cancel" at bounding box center [376, 198] width 22 height 11
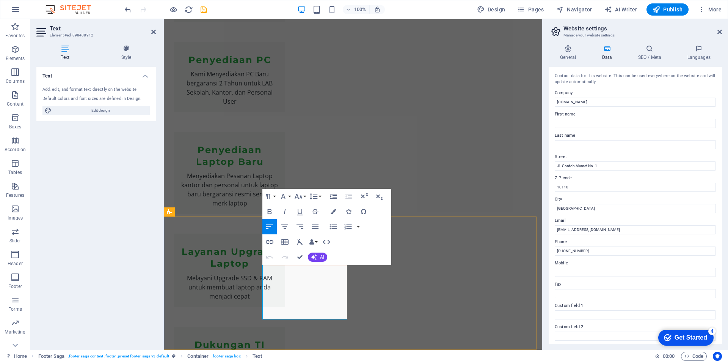
drag, startPoint x: 282, startPoint y: 305, endPoint x: 290, endPoint y: 307, distance: 7.8
drag, startPoint x: 289, startPoint y: 305, endPoint x: 278, endPoint y: 304, distance: 11.4
drag, startPoint x: 329, startPoint y: 308, endPoint x: 296, endPoint y: 305, distance: 33.1
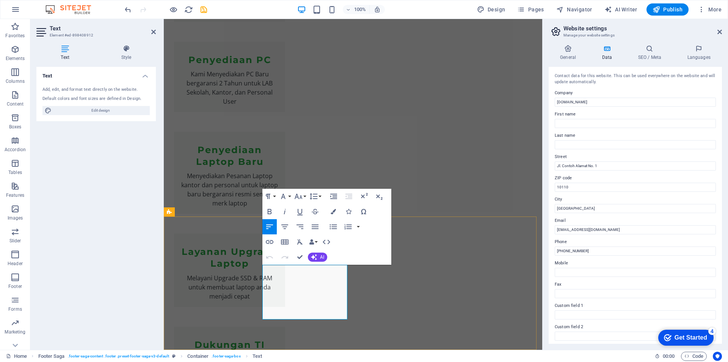
click at [302, 296] on icon "button" at bounding box center [301, 295] width 5 height 5
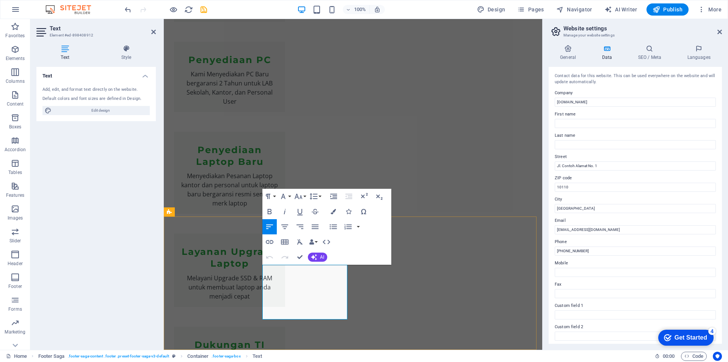
type input "mailto:info@pscom.idta"
drag, startPoint x: 329, startPoint y: 307, endPoint x: 381, endPoint y: 319, distance: 53.7
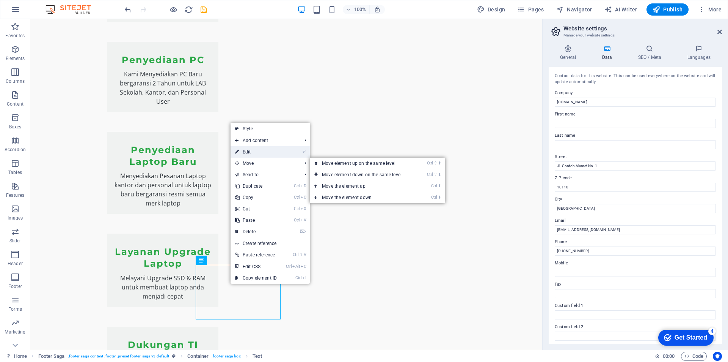
click at [256, 154] on link "⏎ Edit" at bounding box center [256, 151] width 51 height 11
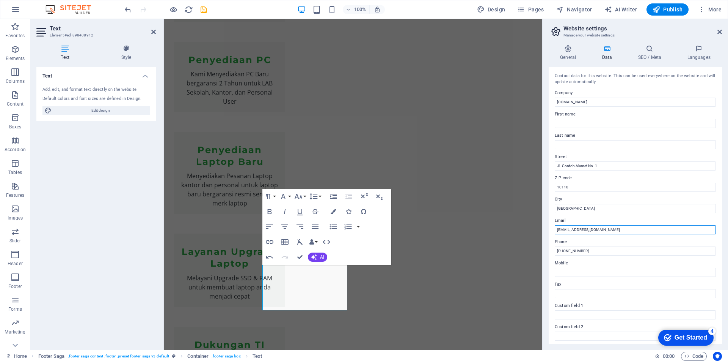
drag, startPoint x: 563, startPoint y: 229, endPoint x: 556, endPoint y: 230, distance: 6.9
click at [552, 230] on div "Contact data for this website. This can be used everywhere on the website and w…" at bounding box center [635, 205] width 173 height 277
drag, startPoint x: 563, startPoint y: 230, endPoint x: 553, endPoint y: 231, distance: 10.4
click at [553, 231] on div "Contact data for this website. This can be used everywhere on the website and w…" at bounding box center [635, 205] width 173 height 277
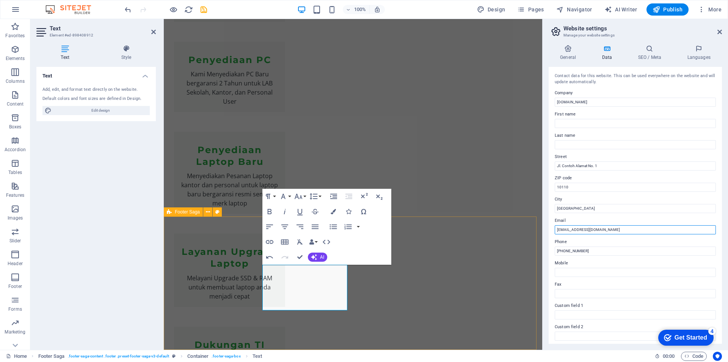
type input "[EMAIL_ADDRESS][DOMAIN_NAME]"
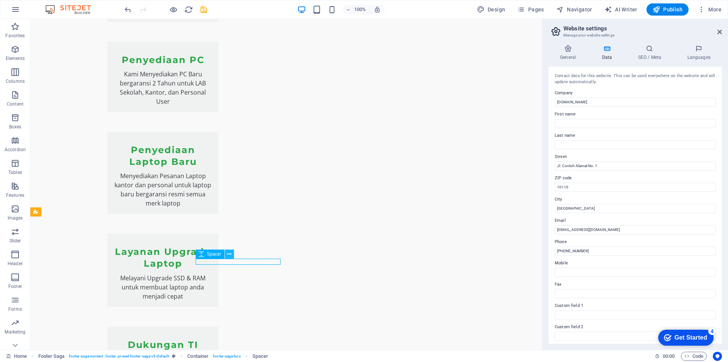
drag, startPoint x: 219, startPoint y: 254, endPoint x: 229, endPoint y: 254, distance: 9.5
click at [229, 254] on div "Spacer" at bounding box center [217, 253] width 43 height 9
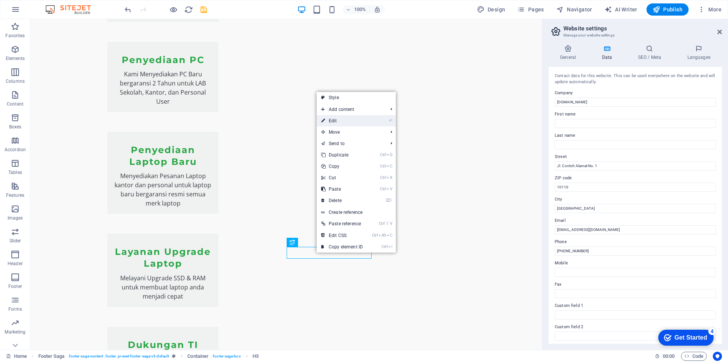
click at [337, 118] on link "⏎ Edit" at bounding box center [342, 120] width 51 height 11
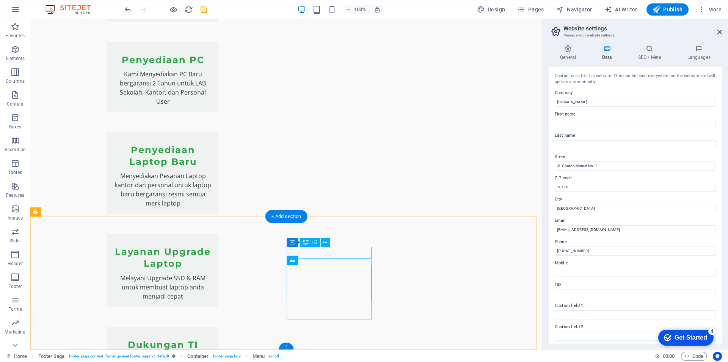
click at [324, 241] on icon at bounding box center [325, 242] width 4 height 8
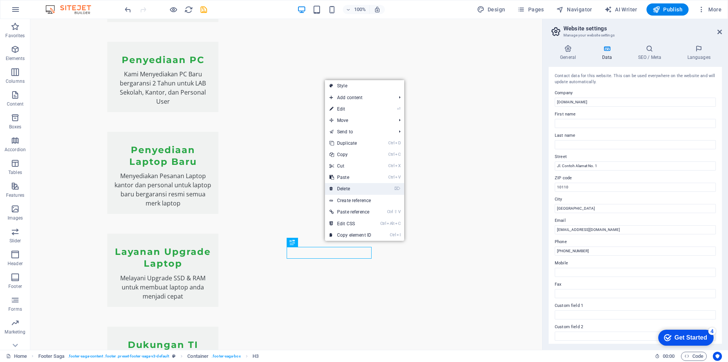
click at [353, 189] on link "⌦ Delete" at bounding box center [350, 188] width 51 height 11
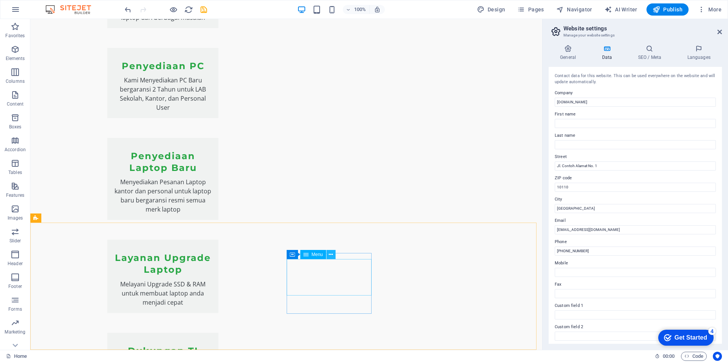
click at [332, 254] on icon at bounding box center [331, 254] width 4 height 8
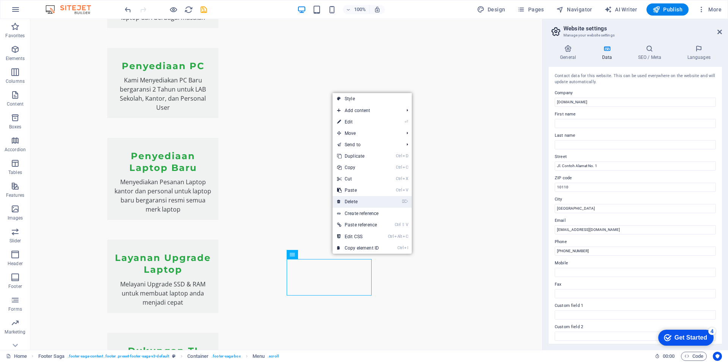
click at [358, 202] on link "⌦ Delete" at bounding box center [358, 201] width 51 height 11
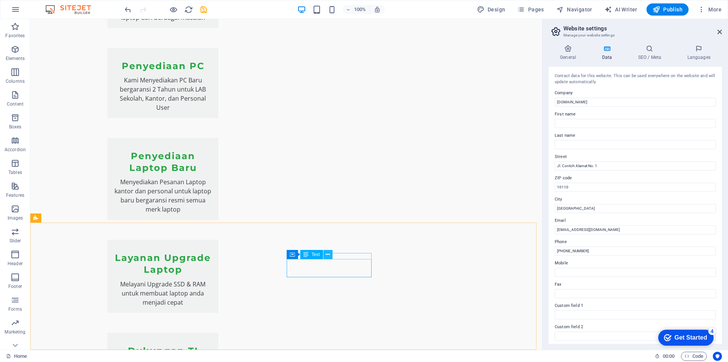
click at [329, 253] on icon at bounding box center [328, 254] width 4 height 8
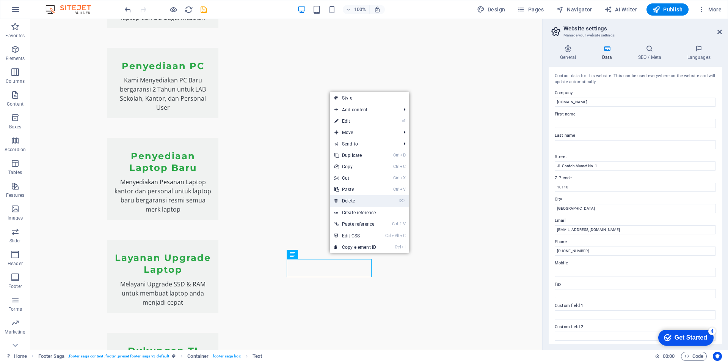
click at [350, 202] on link "⌦ Delete" at bounding box center [355, 200] width 51 height 11
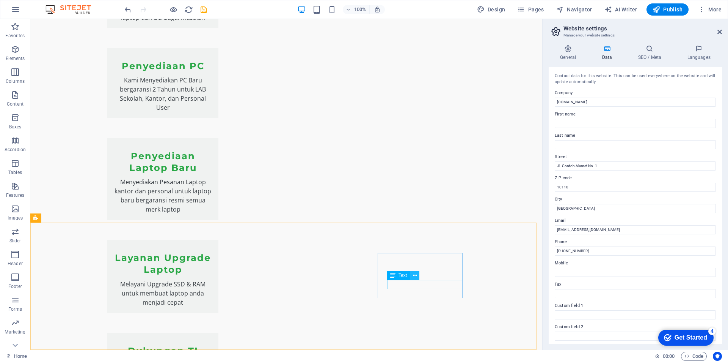
click at [413, 276] on icon at bounding box center [415, 275] width 4 height 8
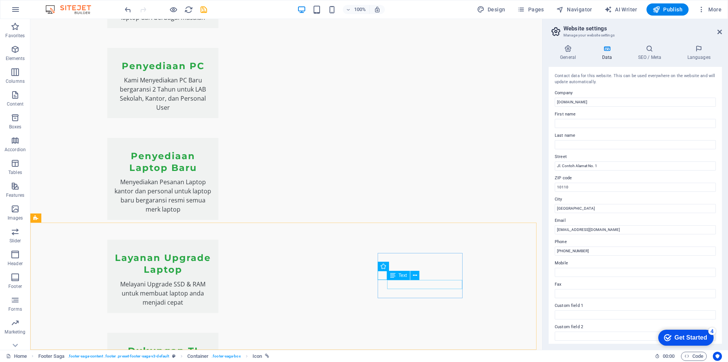
click at [392, 277] on icon at bounding box center [392, 275] width 5 height 9
click at [436, 265] on icon at bounding box center [434, 266] width 4 height 8
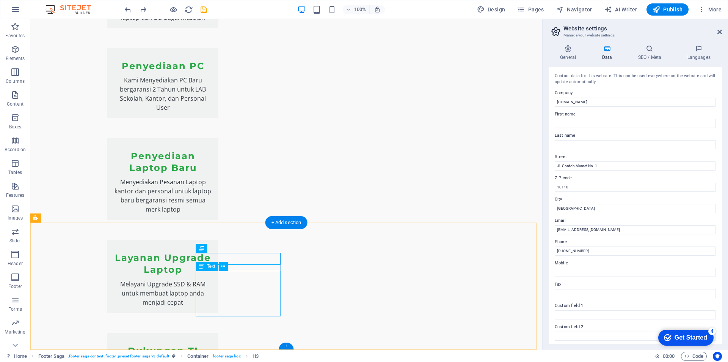
drag, startPoint x: 249, startPoint y: 282, endPoint x: 277, endPoint y: 284, distance: 27.7
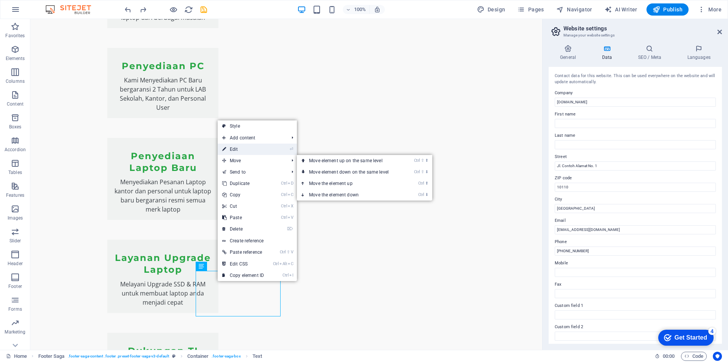
click at [243, 154] on link "⏎ Edit" at bounding box center [243, 148] width 51 height 11
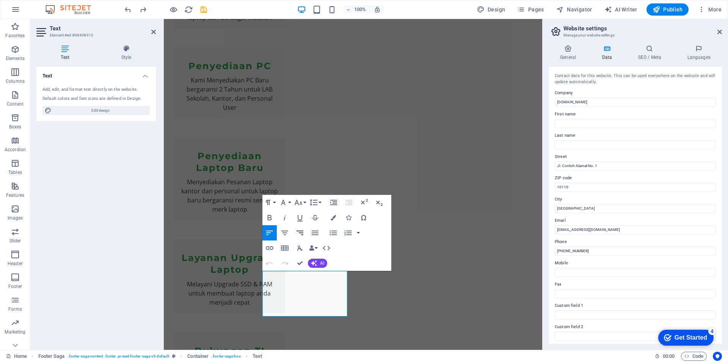
click at [303, 233] on icon "button" at bounding box center [300, 232] width 7 height 5
click at [303, 232] on icon "button" at bounding box center [300, 232] width 9 height 9
click at [302, 233] on icon "button" at bounding box center [300, 232] width 9 height 9
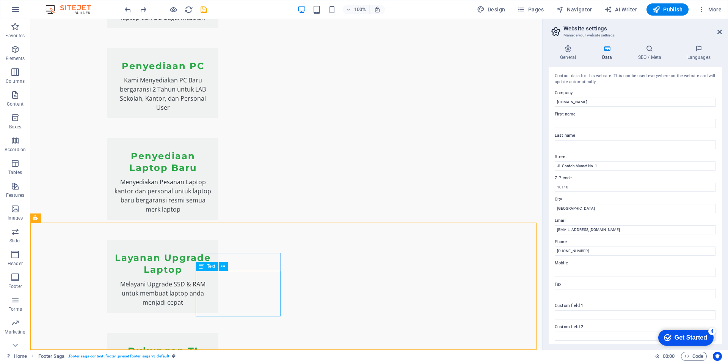
click at [211, 261] on div "Text" at bounding box center [207, 265] width 23 height 9
click at [417, 249] on icon at bounding box center [416, 248] width 4 height 8
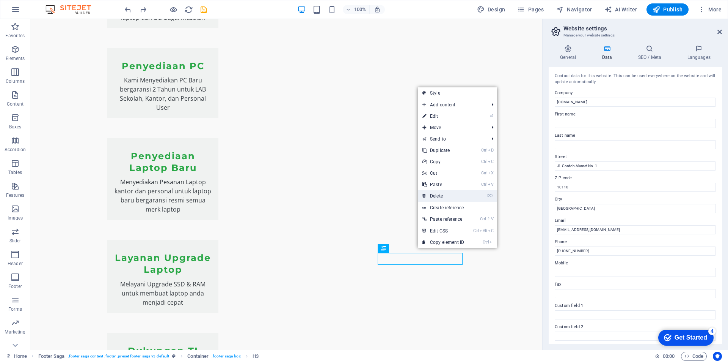
click at [445, 196] on link "⌦ Delete" at bounding box center [443, 195] width 51 height 11
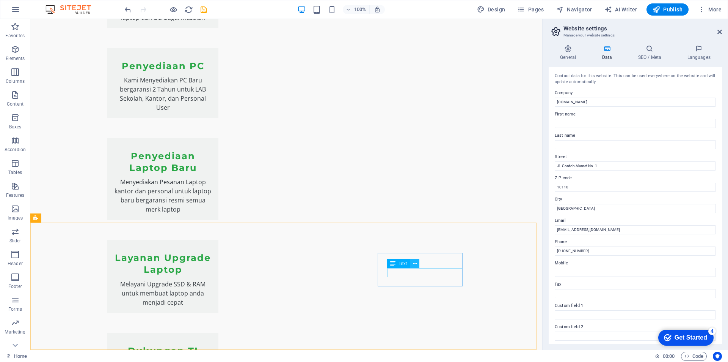
click at [417, 263] on icon at bounding box center [415, 264] width 4 height 8
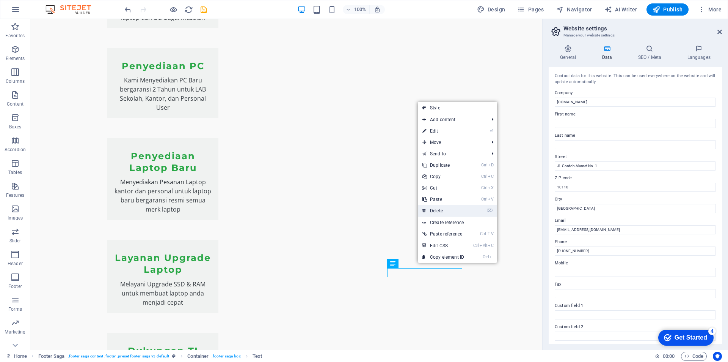
click at [442, 209] on link "⌦ Delete" at bounding box center [443, 210] width 51 height 11
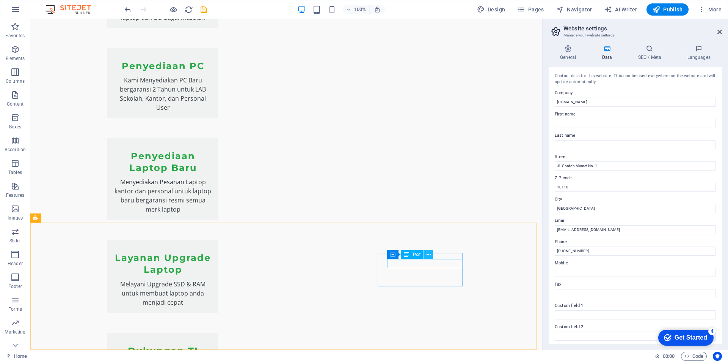
click at [427, 256] on icon at bounding box center [429, 254] width 4 height 8
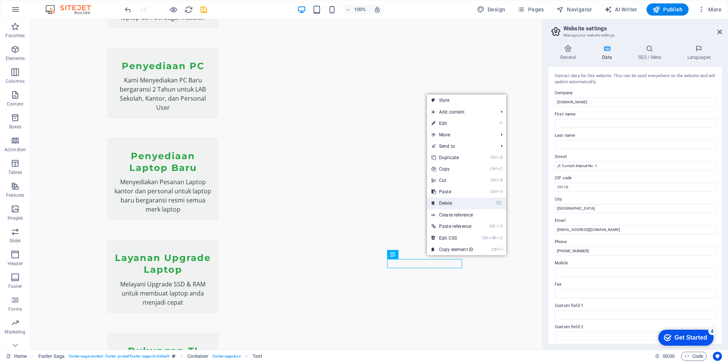
click at [446, 200] on link "⌦ Delete" at bounding box center [452, 202] width 51 height 11
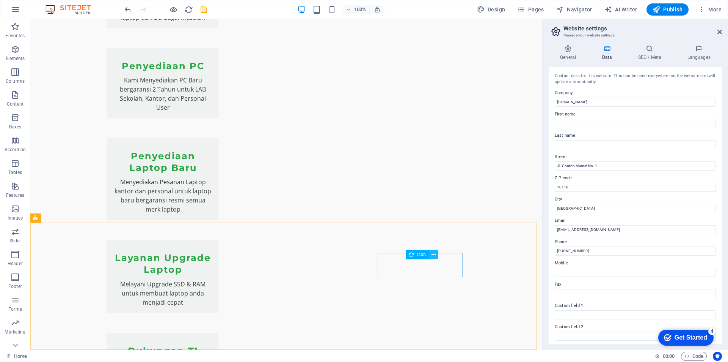
click at [433, 256] on icon at bounding box center [434, 254] width 4 height 8
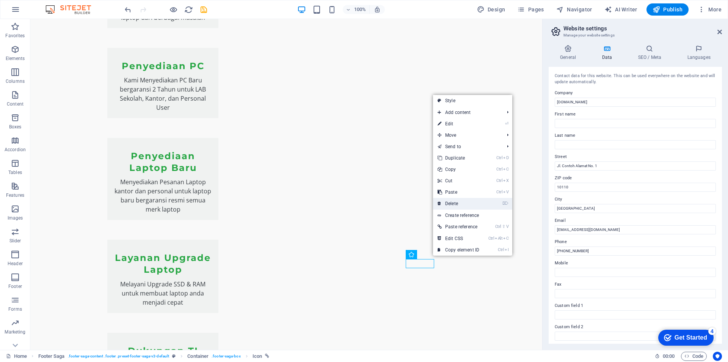
click at [453, 202] on link "⌦ Delete" at bounding box center [458, 203] width 51 height 11
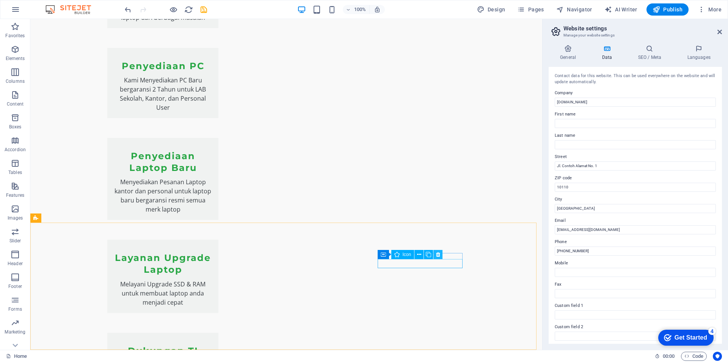
click at [437, 254] on icon at bounding box center [438, 254] width 4 height 8
click at [420, 254] on icon at bounding box center [419, 254] width 4 height 8
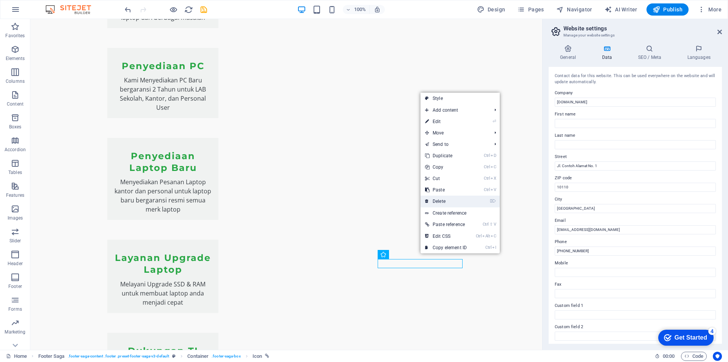
click at [441, 201] on link "⌦ Delete" at bounding box center [446, 200] width 51 height 11
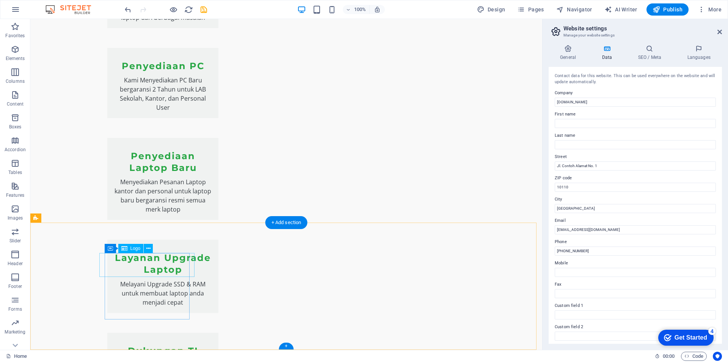
click at [135, 248] on span "Logo" at bounding box center [136, 248] width 10 height 5
click at [150, 247] on icon at bounding box center [148, 248] width 4 height 8
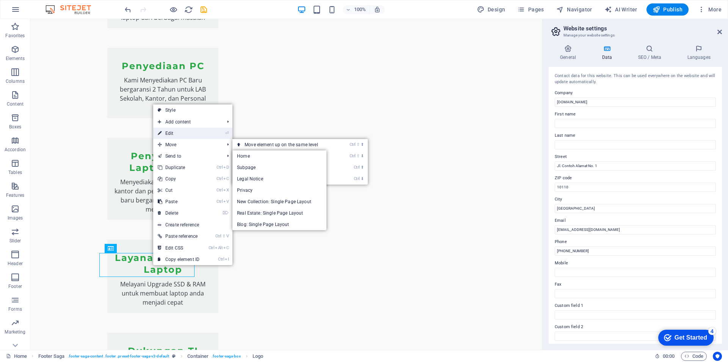
click at [179, 133] on link "⏎ Edit" at bounding box center [178, 132] width 51 height 11
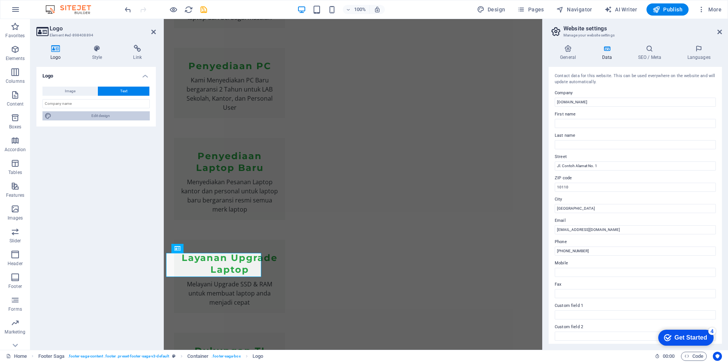
click at [94, 116] on span "Edit design" at bounding box center [101, 115] width 94 height 9
select select "px"
select select "200"
select select "px"
select select "rem"
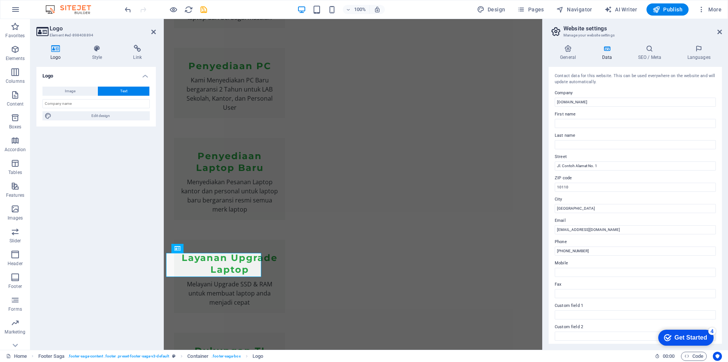
select select "700"
select select "px"
select select "rem"
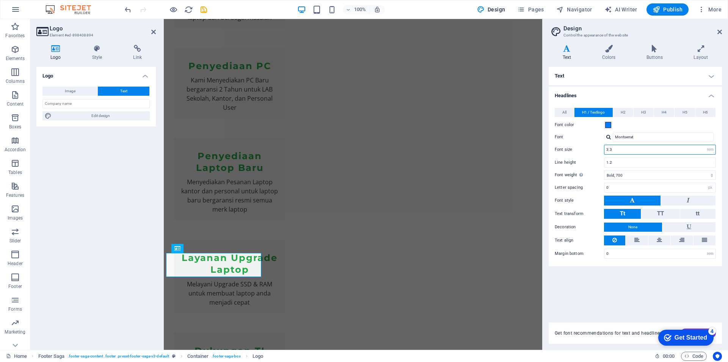
click at [608, 149] on input "3.3" at bounding box center [660, 149] width 111 height 9
click at [654, 299] on div "Text Standard Bold Links Font color Font Open Sans Font size 16 rem px Line hei…" at bounding box center [635, 190] width 173 height 246
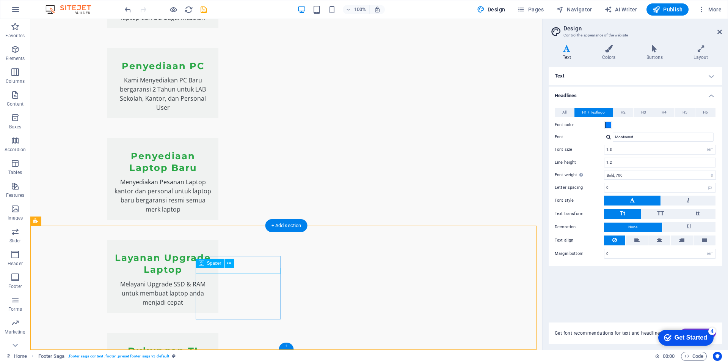
scroll to position [1013, 0]
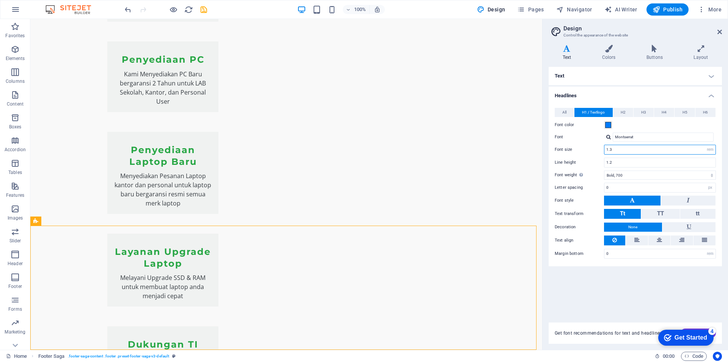
click at [608, 149] on input "1.3" at bounding box center [660, 149] width 111 height 9
type input "2.3"
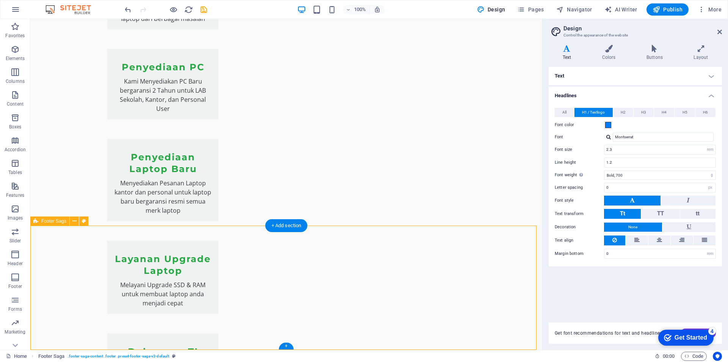
click at [635, 240] on icon at bounding box center [637, 239] width 5 height 9
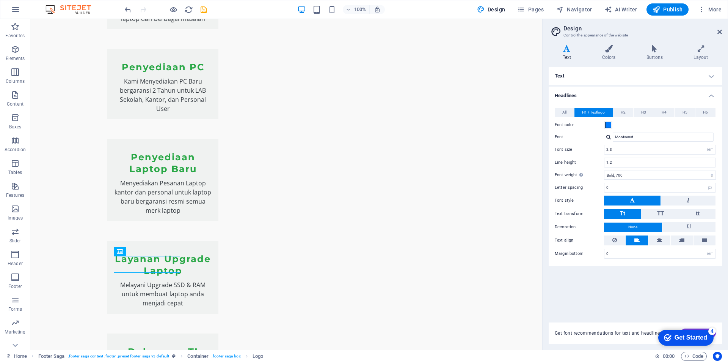
click at [635, 239] on icon at bounding box center [637, 239] width 5 height 9
click at [661, 239] on icon at bounding box center [659, 239] width 5 height 9
click at [636, 241] on icon at bounding box center [637, 239] width 5 height 9
click at [616, 241] on icon at bounding box center [615, 239] width 5 height 9
click at [708, 237] on button at bounding box center [705, 240] width 22 height 10
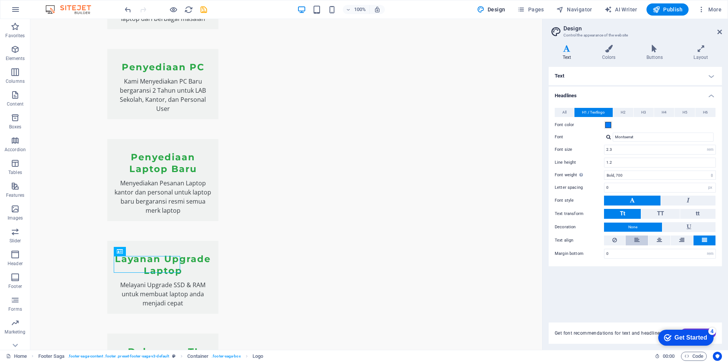
click at [636, 239] on icon at bounding box center [637, 239] width 5 height 9
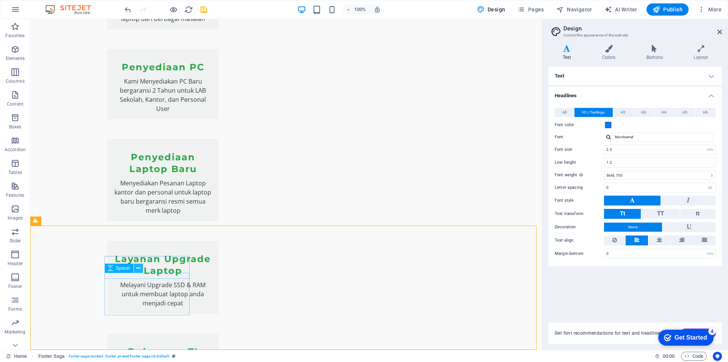
click at [143, 271] on button at bounding box center [138, 267] width 9 height 9
click at [109, 269] on icon at bounding box center [110, 267] width 5 height 9
click at [115, 268] on div "Spacer" at bounding box center [119, 267] width 29 height 9
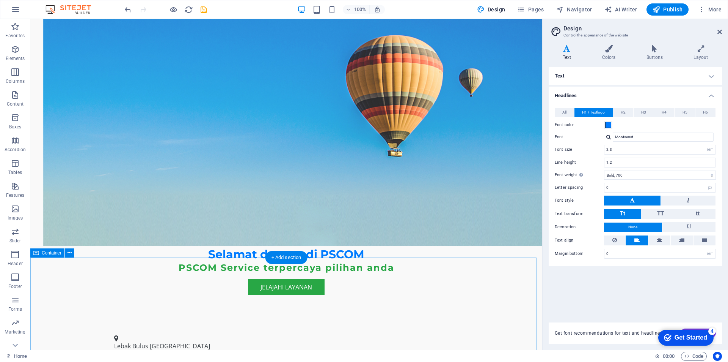
scroll to position [493, 0]
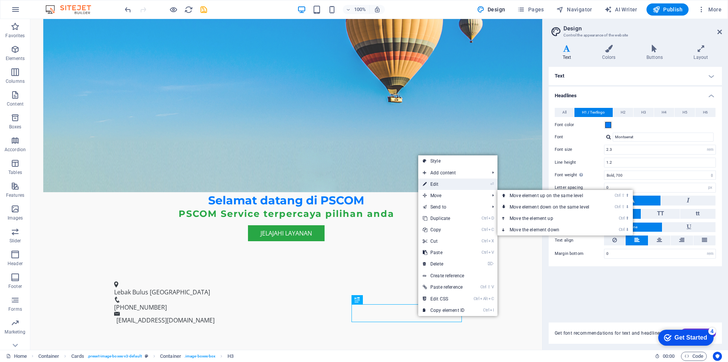
click at [438, 184] on link "⏎ Edit" at bounding box center [443, 183] width 51 height 11
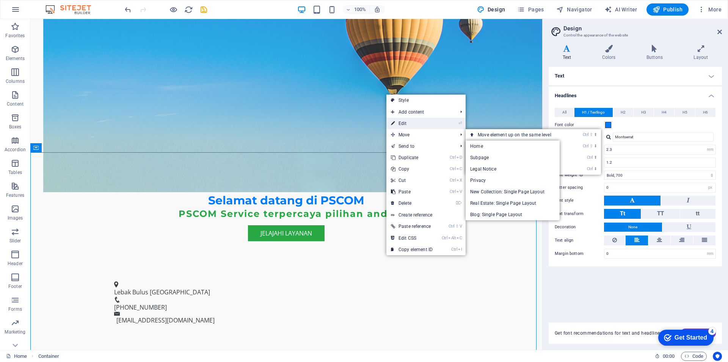
click at [402, 124] on link "⏎ Edit" at bounding box center [412, 123] width 51 height 11
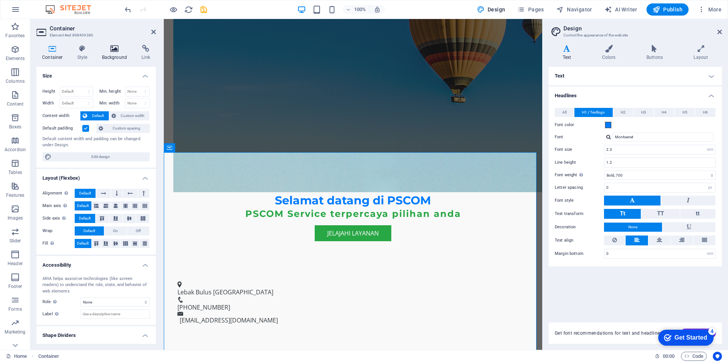
click at [107, 54] on h4 "Background" at bounding box center [116, 53] width 40 height 16
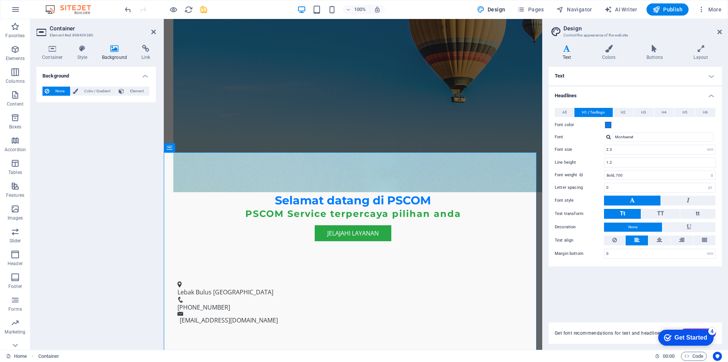
click at [113, 53] on h4 "Background" at bounding box center [116, 53] width 40 height 16
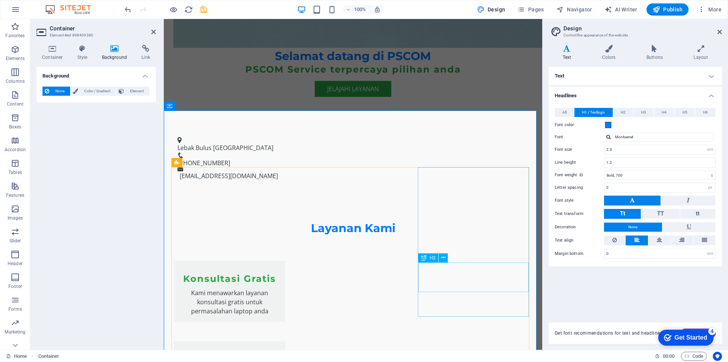
scroll to position [645, 0]
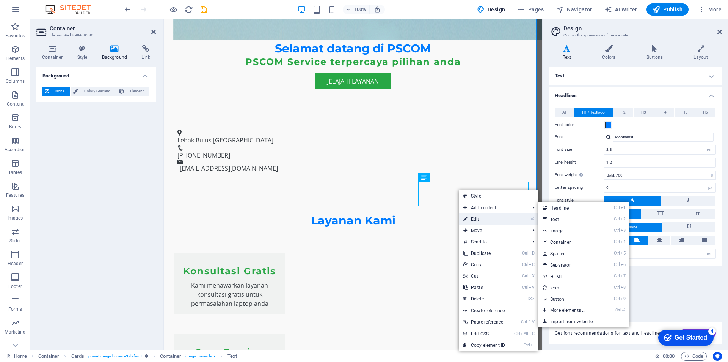
click at [480, 218] on link "⏎ Edit" at bounding box center [484, 218] width 51 height 11
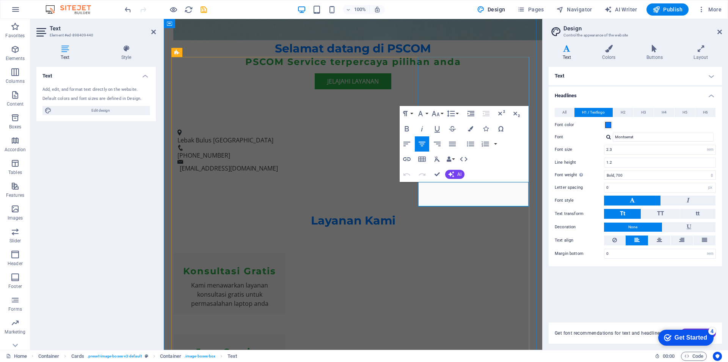
drag, startPoint x: 434, startPoint y: 189, endPoint x: 516, endPoint y: 194, distance: 81.7
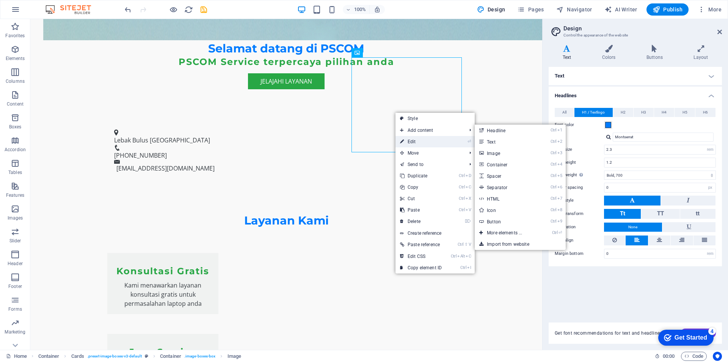
click at [419, 140] on link "⏎ Edit" at bounding box center [421, 141] width 51 height 11
select select "vw"
select select "px"
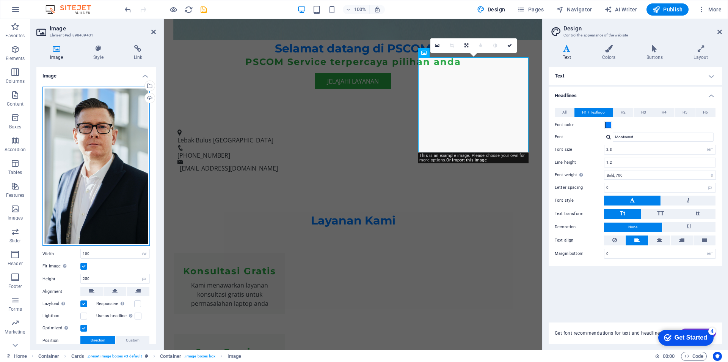
click at [99, 125] on div "Drag files here, click to choose files or select files from Files or our free s…" at bounding box center [95, 166] width 107 height 159
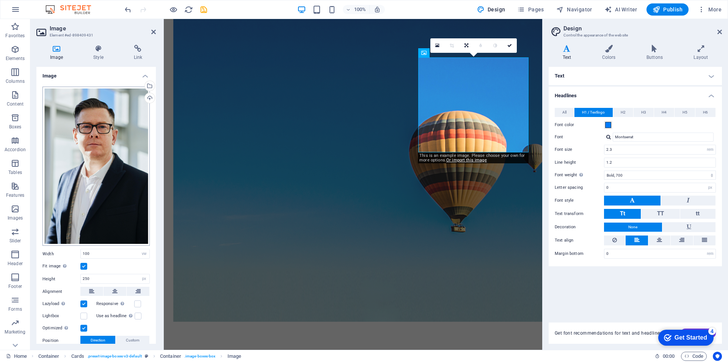
scroll to position [926, 0]
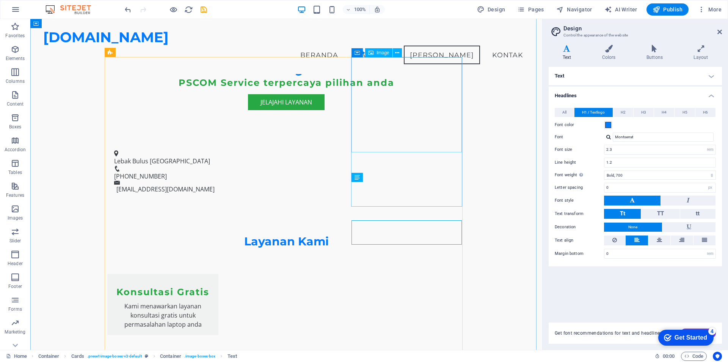
scroll to position [607, 0]
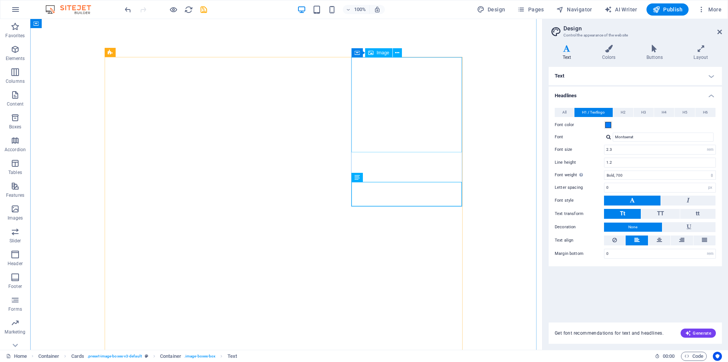
select select "rem"
select select "700"
select select "px"
select select "rem"
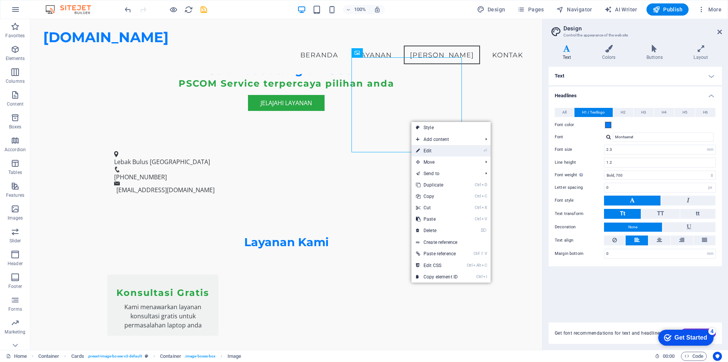
click at [438, 149] on link "⏎ Edit" at bounding box center [437, 150] width 51 height 11
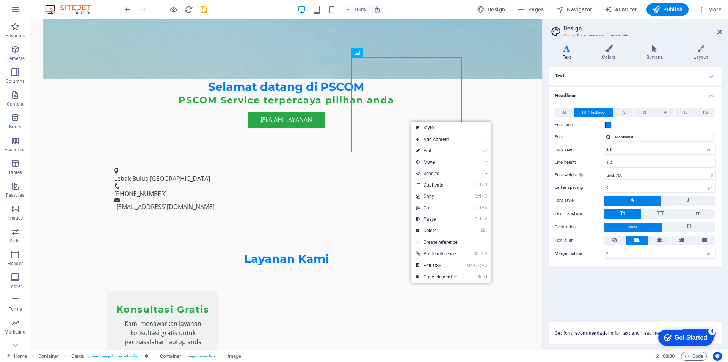
scroll to position [645, 0]
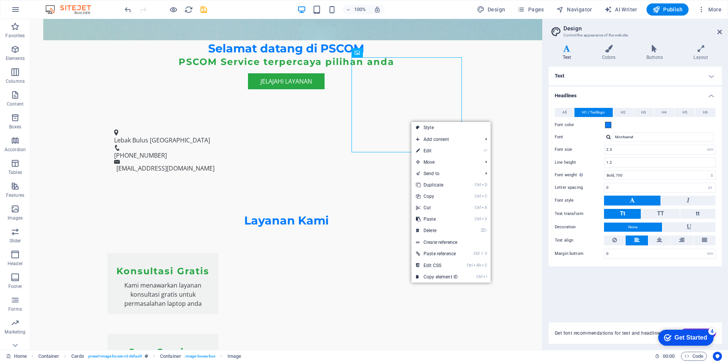
select select "vw"
select select "px"
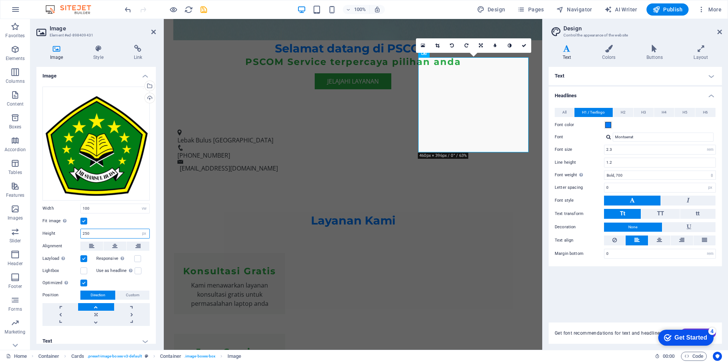
click at [85, 231] on input "250" at bounding box center [115, 233] width 69 height 9
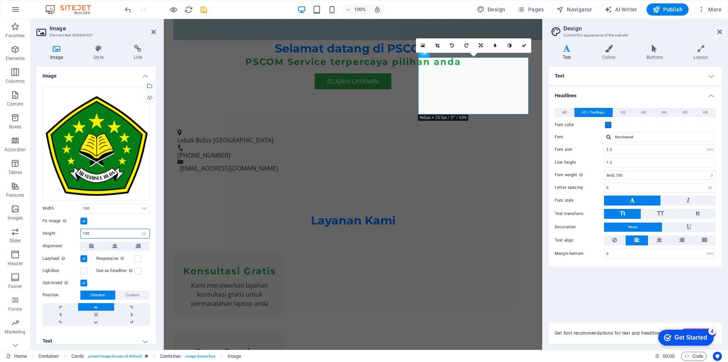
click at [84, 231] on input "150" at bounding box center [115, 233] width 69 height 9
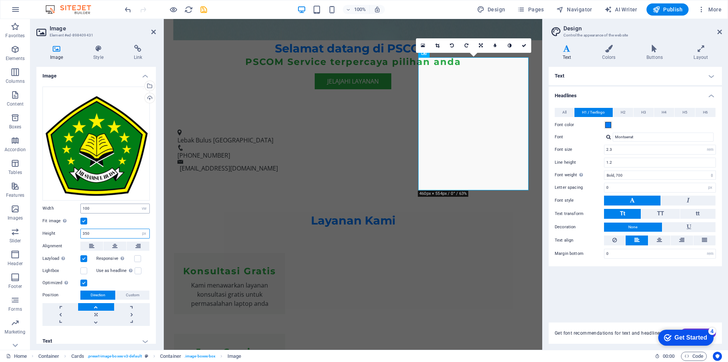
type input "350"
click at [84, 206] on input "100" at bounding box center [115, 208] width 69 height 9
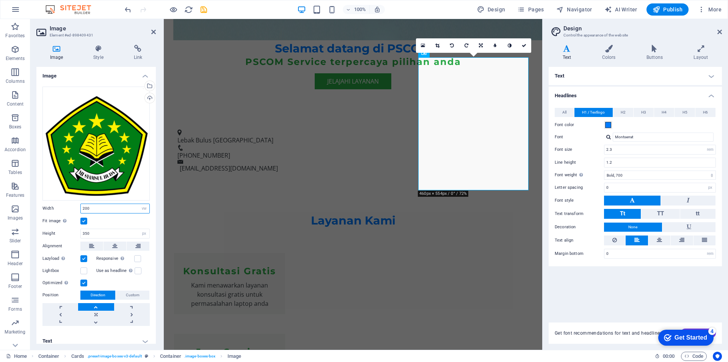
click at [84, 204] on input "200" at bounding box center [115, 208] width 69 height 9
click at [93, 208] on input "080" at bounding box center [115, 208] width 69 height 9
type input "8"
type input "150"
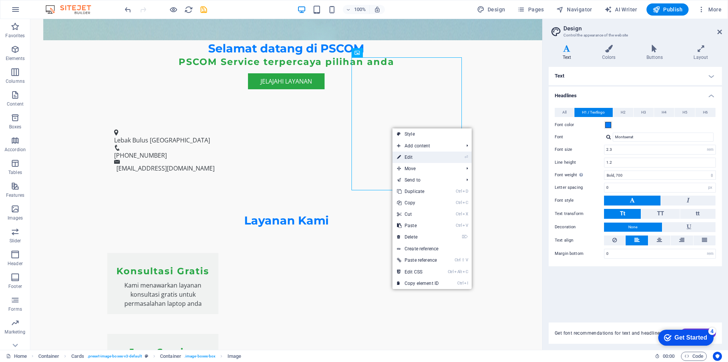
drag, startPoint x: 409, startPoint y: 157, endPoint x: 241, endPoint y: 137, distance: 169.7
click at [409, 157] on link "⏎ Edit" at bounding box center [418, 156] width 51 height 11
select select "vw"
select select "px"
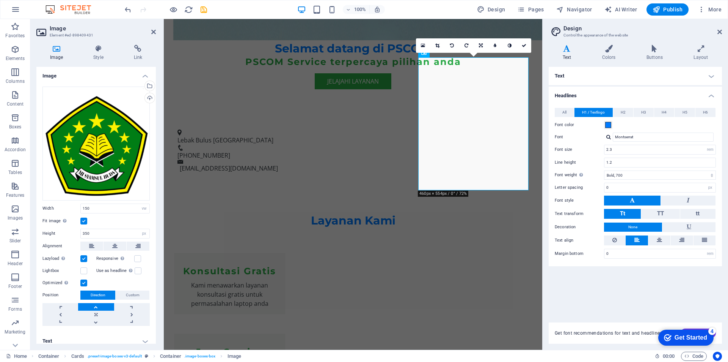
click at [83, 220] on label at bounding box center [83, 220] width 7 height 7
click at [0, 0] on input "Fit image Automatically fit image to a fixed width and height" at bounding box center [0, 0] width 0 height 0
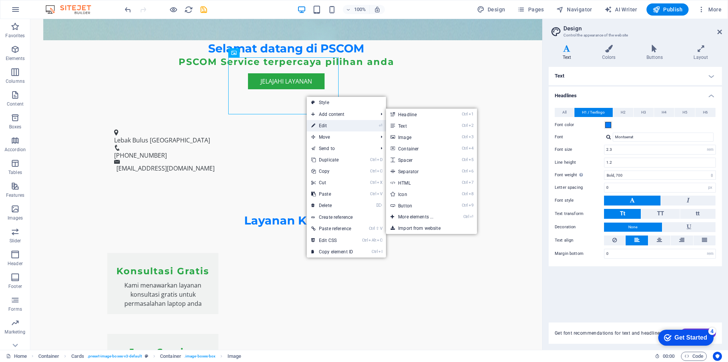
drag, startPoint x: 105, startPoint y: 104, endPoint x: 328, endPoint y: 123, distance: 223.1
click at [328, 123] on link "⏎ Edit" at bounding box center [332, 125] width 51 height 11
select select "vw"
select select "px"
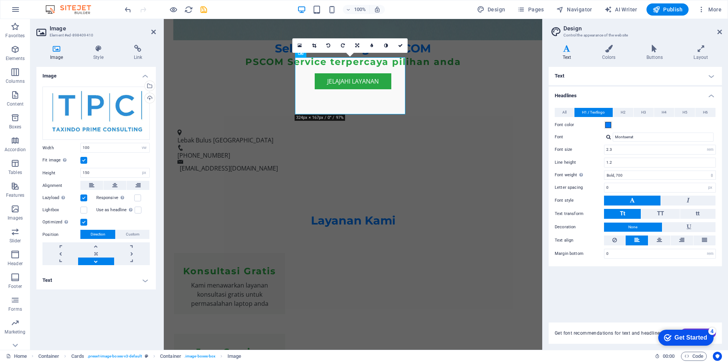
click at [85, 159] on label at bounding box center [83, 160] width 7 height 7
click at [0, 0] on input "Fit image Automatically fit image to a fixed width and height" at bounding box center [0, 0] width 0 height 0
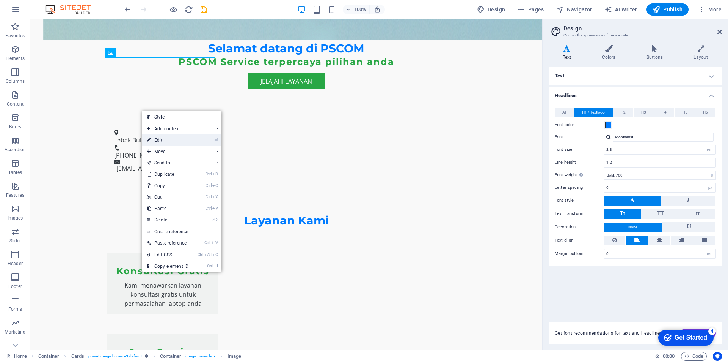
click at [168, 138] on link "⏎ Edit" at bounding box center [167, 139] width 51 height 11
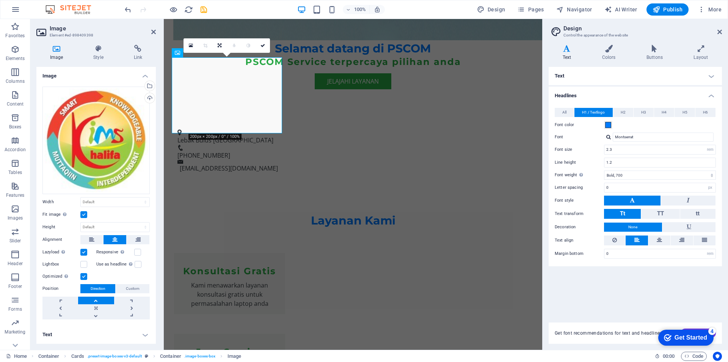
click at [83, 213] on label at bounding box center [83, 214] width 7 height 7
click at [0, 0] on input "Fit image Automatically fit image to a fixed width and height" at bounding box center [0, 0] width 0 height 0
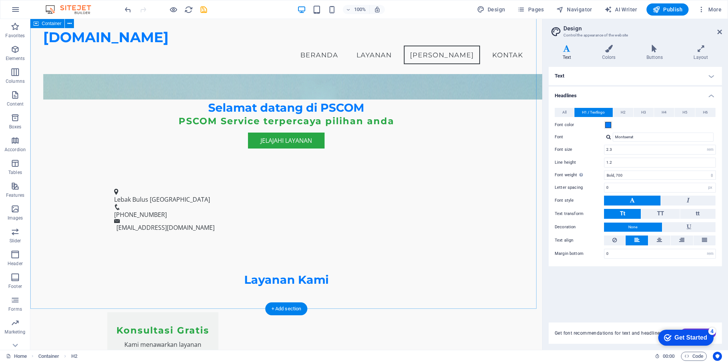
scroll to position [569, 0]
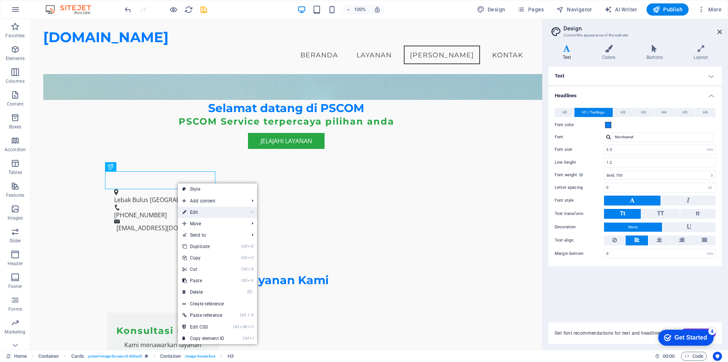
click at [197, 214] on link "⏎ Edit" at bounding box center [203, 211] width 51 height 11
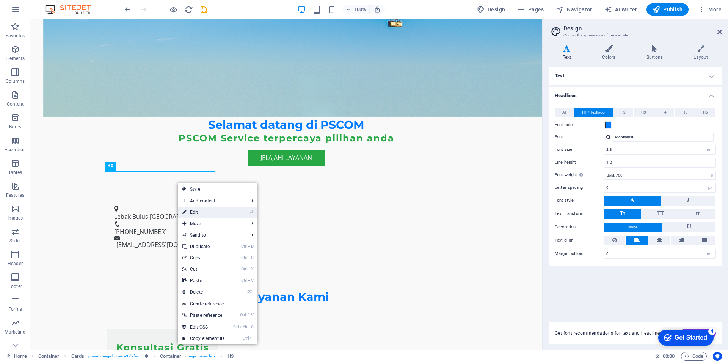
scroll to position [607, 0]
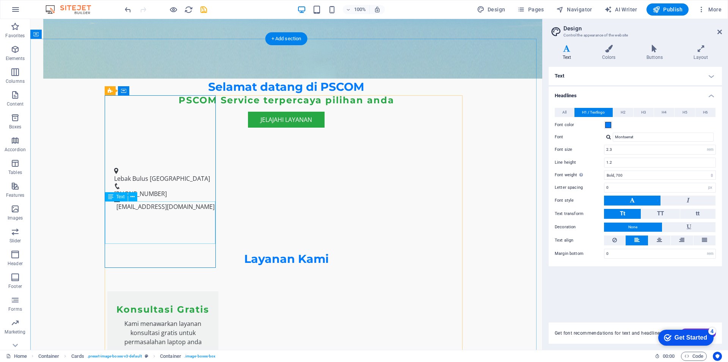
drag, startPoint x: 175, startPoint y: 222, endPoint x: 176, endPoint y: 229, distance: 7.5
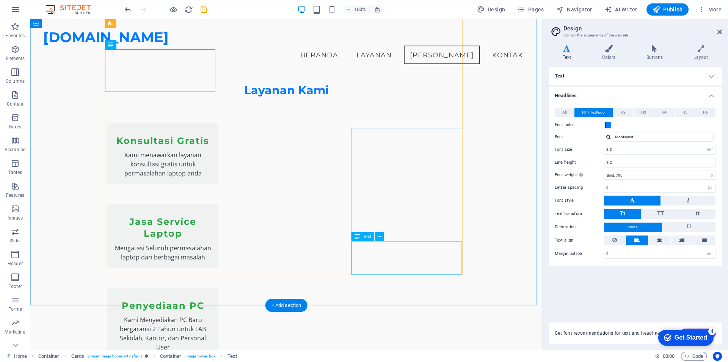
scroll to position [492, 0]
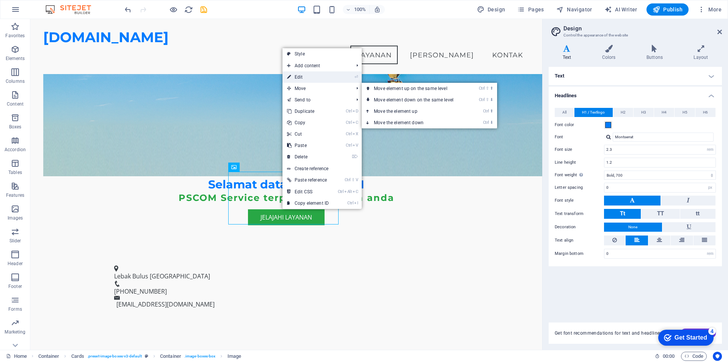
click at [305, 79] on link "⏎ Edit" at bounding box center [308, 76] width 51 height 11
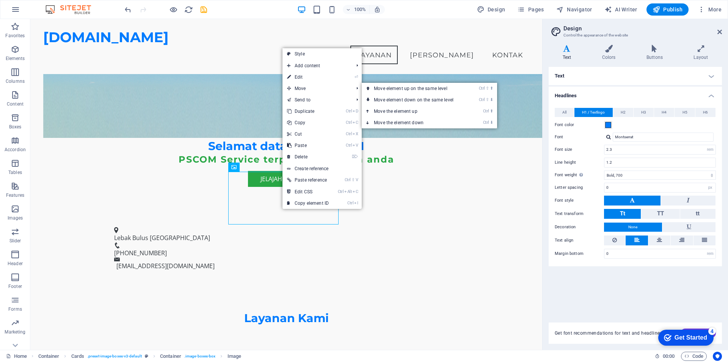
select select "vw"
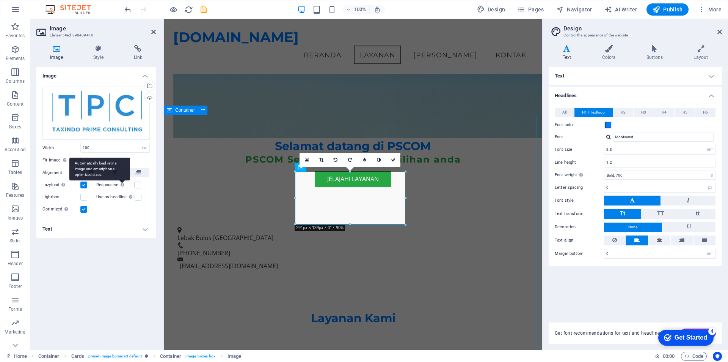
select select "DISABLED_OPTION_VALUE"
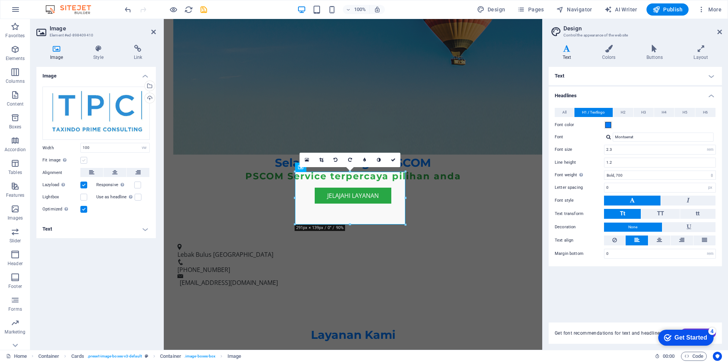
click at [82, 159] on label at bounding box center [83, 160] width 7 height 7
click at [0, 0] on input "Fit image Automatically fit image to a fixed width and height" at bounding box center [0, 0] width 0 height 0
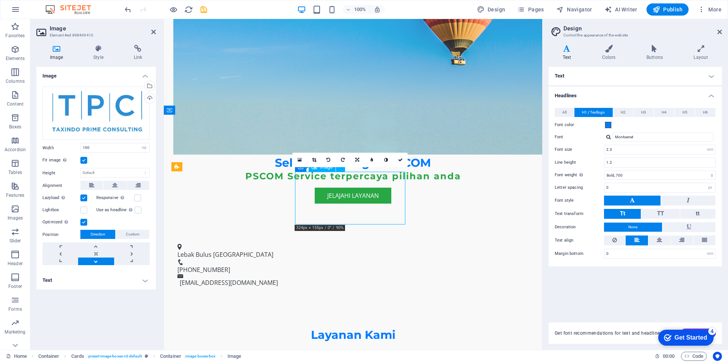
drag, startPoint x: 358, startPoint y: 213, endPoint x: 360, endPoint y: 218, distance: 5.5
drag, startPoint x: 335, startPoint y: 203, endPoint x: 337, endPoint y: 215, distance: 11.7
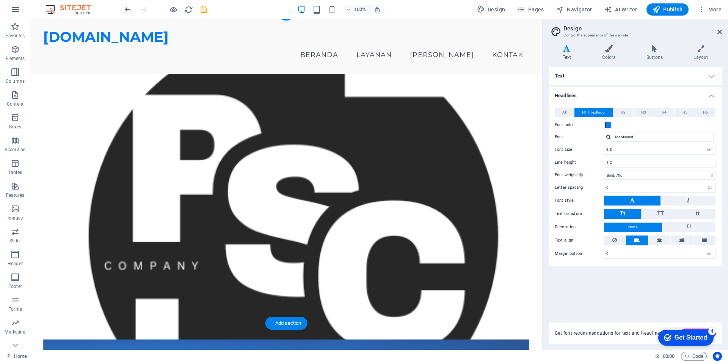
scroll to position [0, 0]
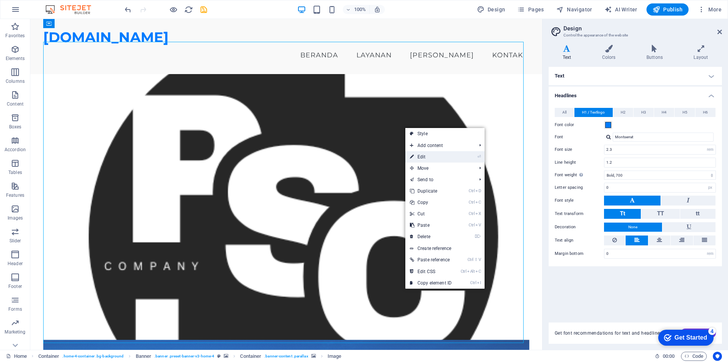
click at [433, 155] on link "⏎ Edit" at bounding box center [431, 156] width 51 height 11
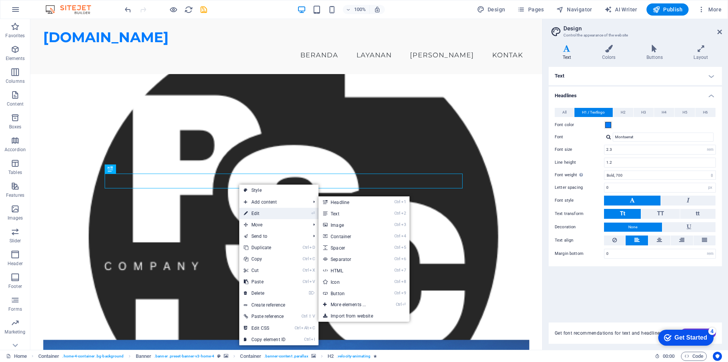
click at [258, 210] on link "⏎ Edit" at bounding box center [264, 213] width 51 height 11
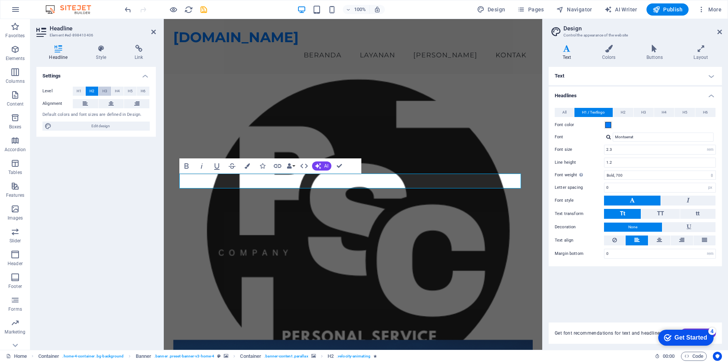
click at [106, 92] on span "H3" at bounding box center [104, 91] width 5 height 9
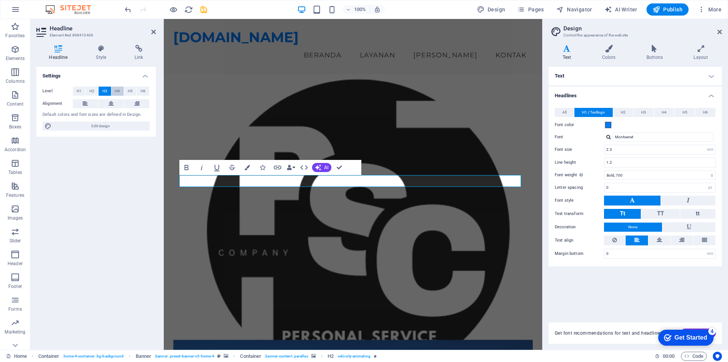
click at [119, 92] on span "H4" at bounding box center [117, 91] width 5 height 9
click at [77, 91] on span "H1" at bounding box center [79, 91] width 5 height 9
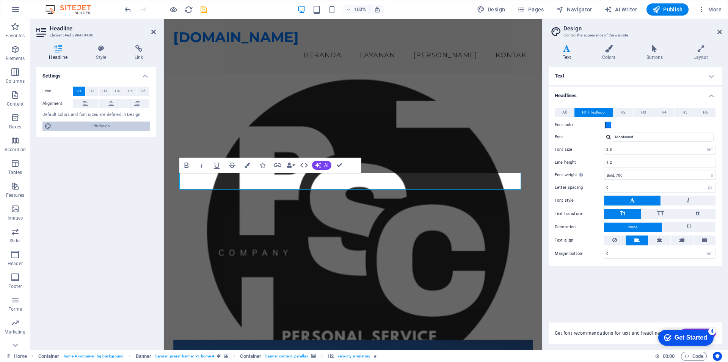
click at [99, 126] on span "Edit design" at bounding box center [101, 125] width 94 height 9
click at [608, 148] on input "2.3" at bounding box center [660, 149] width 111 height 9
click at [587, 261] on div "All H1 / Textlogo H2 H3 H4 H5 H6 Font color Font Montserrat Line height 1.2 Fon…" at bounding box center [635, 183] width 176 height 166
click at [607, 283] on div "Text Standard Bold Links Font color Font Open Sans Font size 16 rem px Line hei…" at bounding box center [635, 190] width 173 height 246
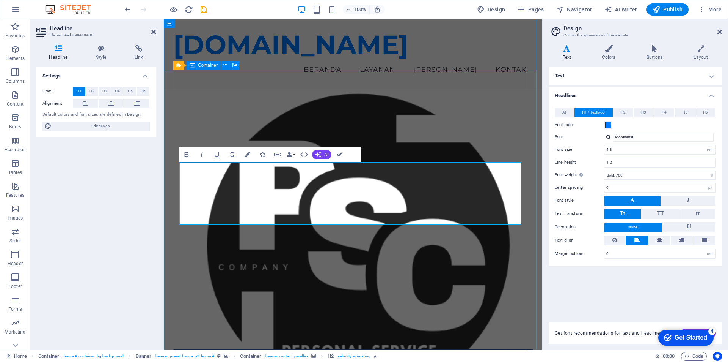
drag, startPoint x: 398, startPoint y: 198, endPoint x: 397, endPoint y: 145, distance: 52.7
click at [608, 149] on input "4.3" at bounding box center [660, 149] width 111 height 9
type input "3.3"
click at [591, 285] on div "Text Standard Bold Links Font color Font Open Sans Font size 16 rem px Line hei…" at bounding box center [635, 190] width 173 height 246
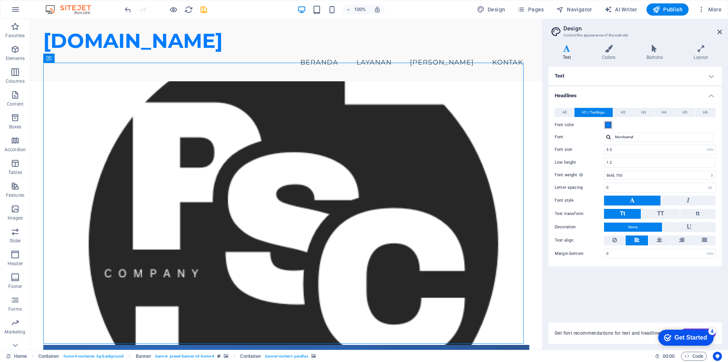
click at [610, 125] on span at bounding box center [609, 125] width 6 height 6
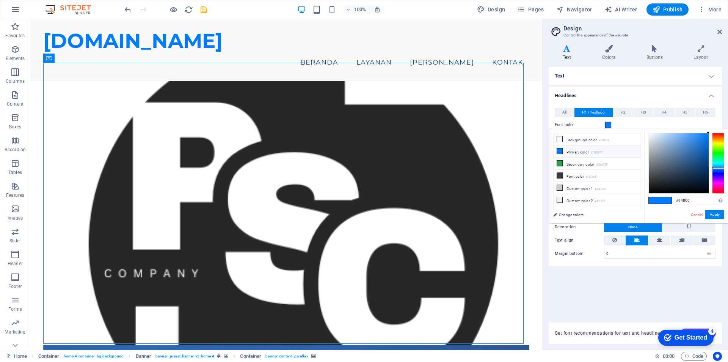
click at [719, 147] on div at bounding box center [719, 163] width 12 height 61
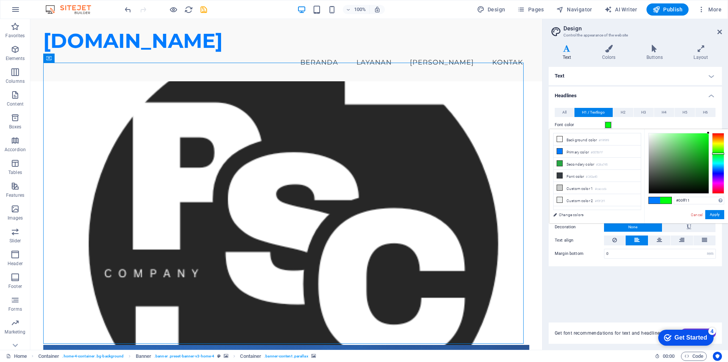
click at [717, 153] on div at bounding box center [719, 163] width 12 height 61
click at [717, 149] on div at bounding box center [719, 163] width 12 height 61
type input "#0cff00"
click at [717, 152] on div at bounding box center [719, 163] width 12 height 61
click at [711, 214] on button "Apply" at bounding box center [715, 214] width 19 height 9
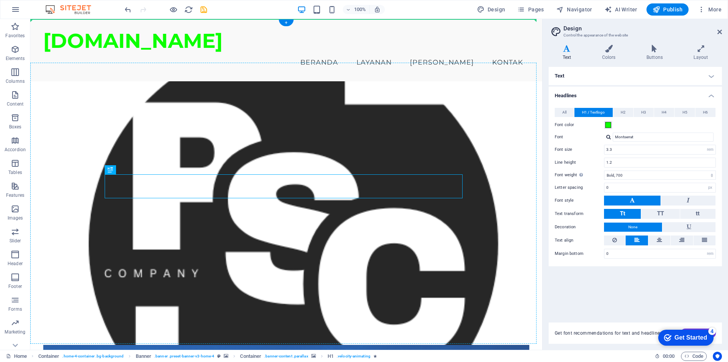
drag, startPoint x: 392, startPoint y: 188, endPoint x: 396, endPoint y: 170, distance: 18.3
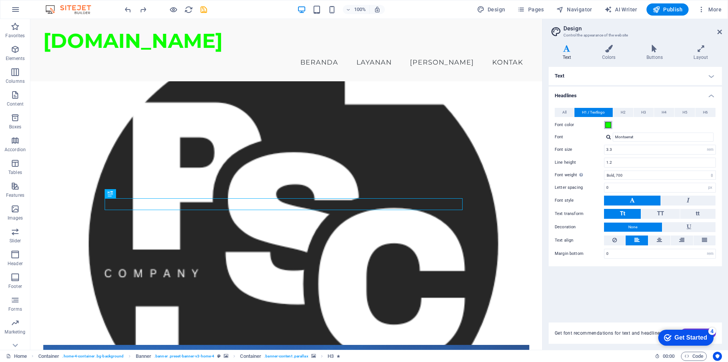
click at [607, 125] on span at bounding box center [609, 125] width 6 height 6
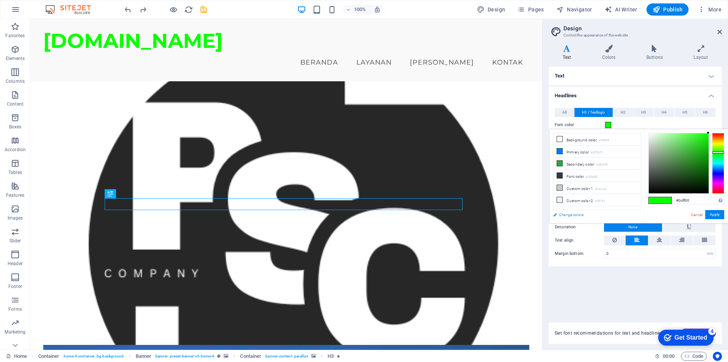
click at [604, 121] on button "Font color" at bounding box center [608, 125] width 8 height 8
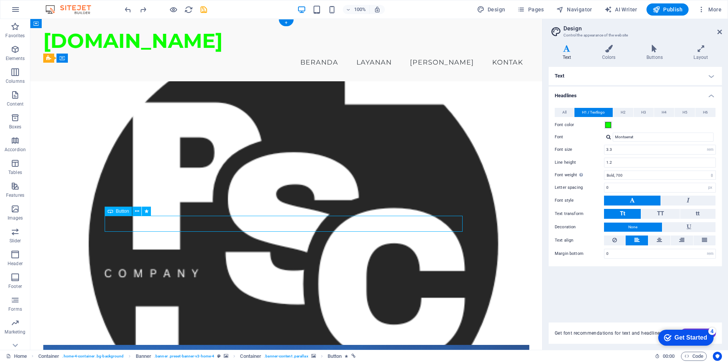
click at [460, 53] on nav "Beranda Layanan [PERSON_NAME]" at bounding box center [286, 62] width 487 height 19
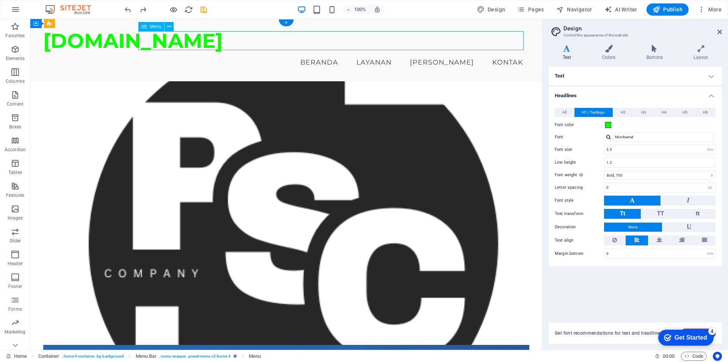
click at [499, 53] on nav "Beranda Layanan [PERSON_NAME]" at bounding box center [286, 62] width 487 height 19
click at [367, 53] on nav "Beranda Layanan [PERSON_NAME]" at bounding box center [286, 62] width 487 height 19
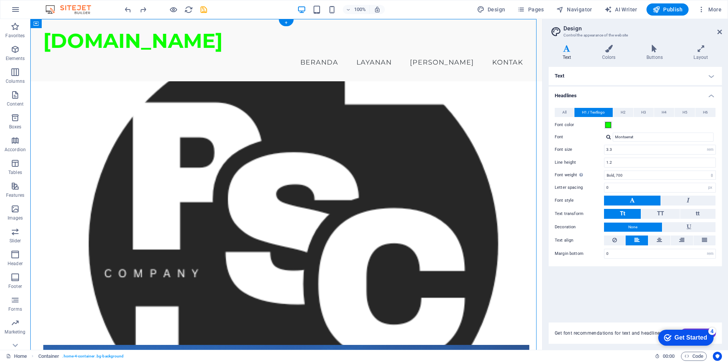
drag, startPoint x: 115, startPoint y: 44, endPoint x: 121, endPoint y: 102, distance: 58.7
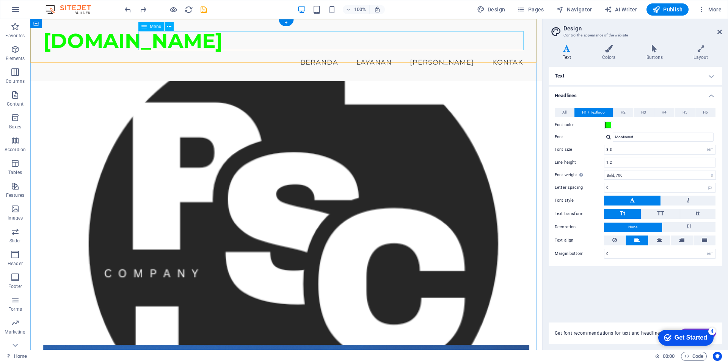
click at [165, 53] on nav "Beranda Layanan [PERSON_NAME]" at bounding box center [286, 62] width 487 height 19
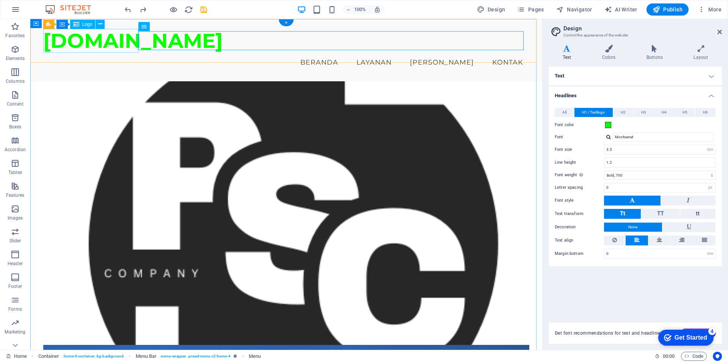
click at [112, 46] on div "[DOMAIN_NAME]" at bounding box center [286, 41] width 487 height 24
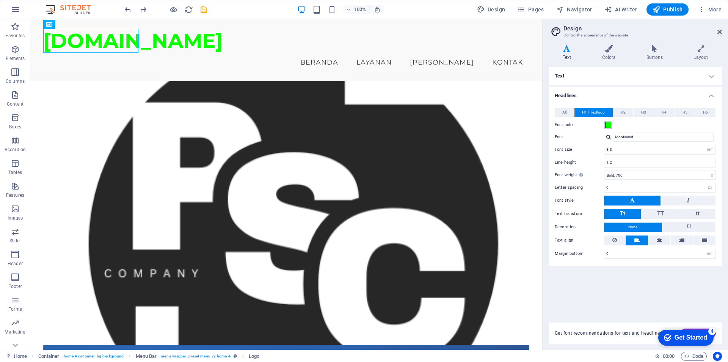
click at [608, 126] on span at bounding box center [609, 125] width 6 height 6
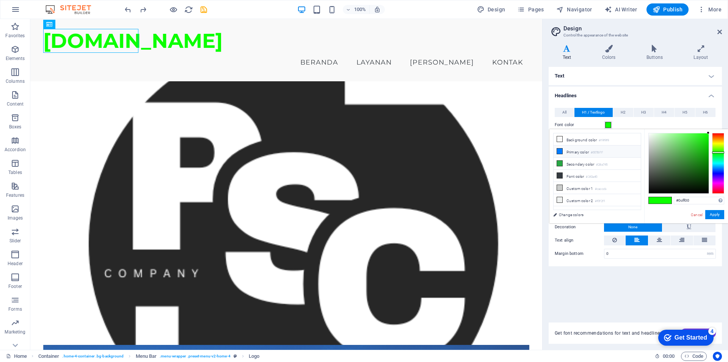
click at [560, 150] on icon at bounding box center [559, 150] width 5 height 5
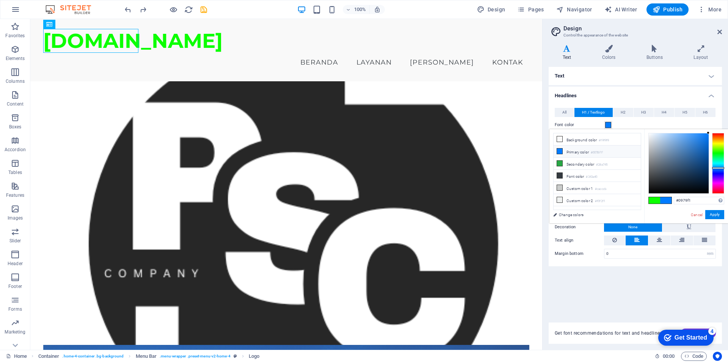
click at [706, 136] on div at bounding box center [679, 163] width 60 height 60
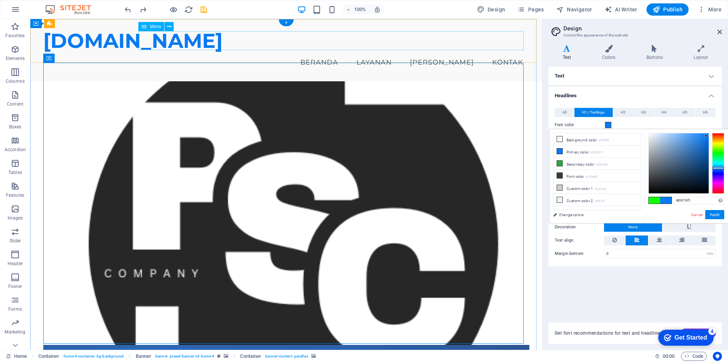
click at [255, 53] on nav "Beranda Layanan [PERSON_NAME]" at bounding box center [286, 62] width 487 height 19
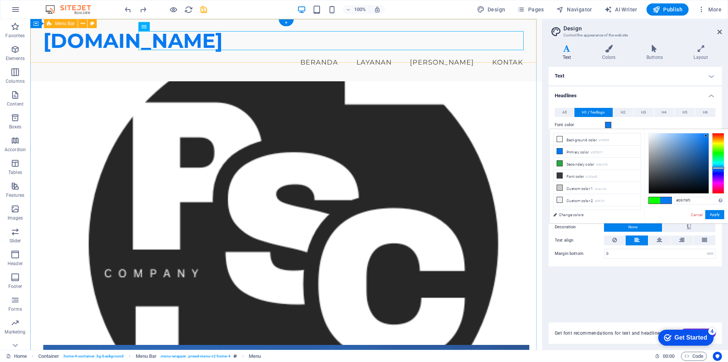
click at [238, 60] on div "pscom.id Menu Beranda Layanan Tim Kontak" at bounding box center [286, 50] width 512 height 62
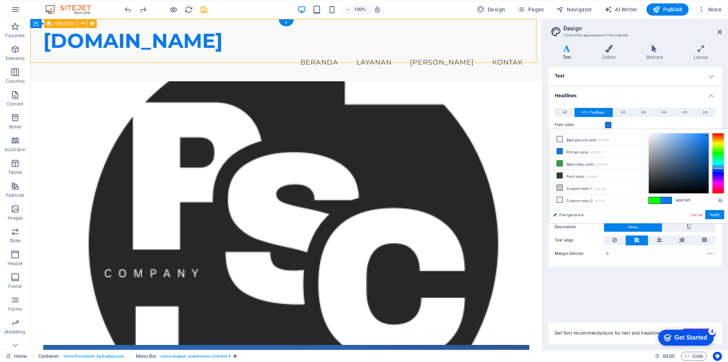
click at [245, 53] on div "pscom.id Menu Beranda Layanan Tim Kontak" at bounding box center [286, 50] width 512 height 62
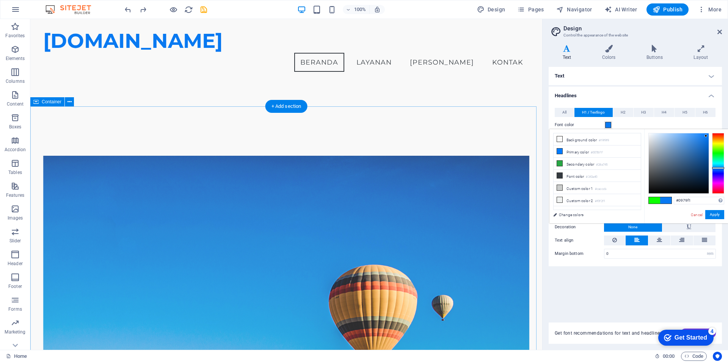
scroll to position [152, 0]
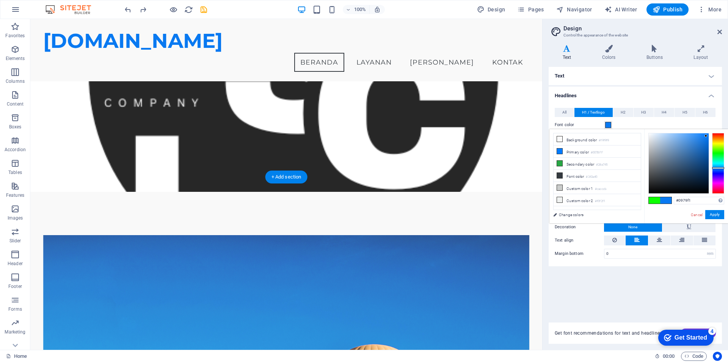
click at [528, 130] on figure at bounding box center [286, 51] width 512 height 281
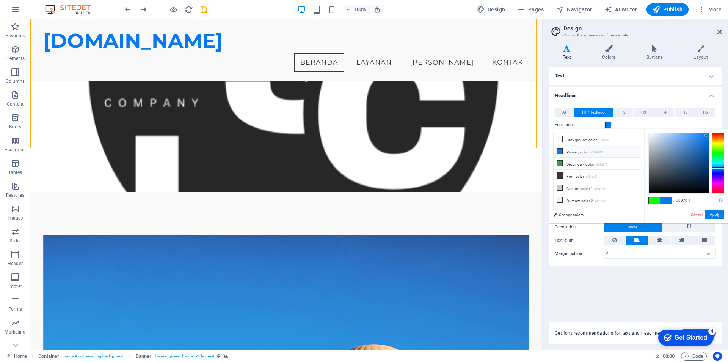
click at [559, 151] on icon at bounding box center [559, 150] width 5 height 5
type input "#007bff"
click at [559, 151] on icon at bounding box center [559, 150] width 5 height 5
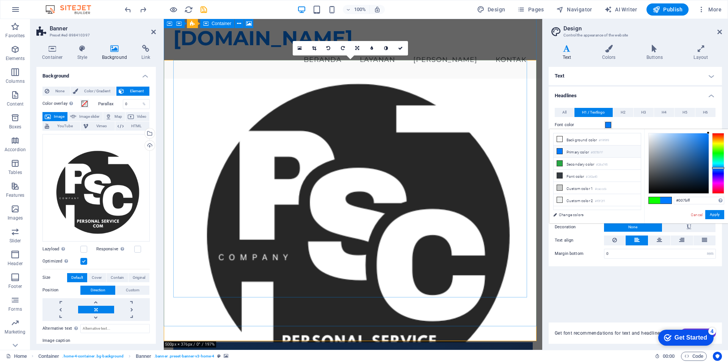
scroll to position [0, 0]
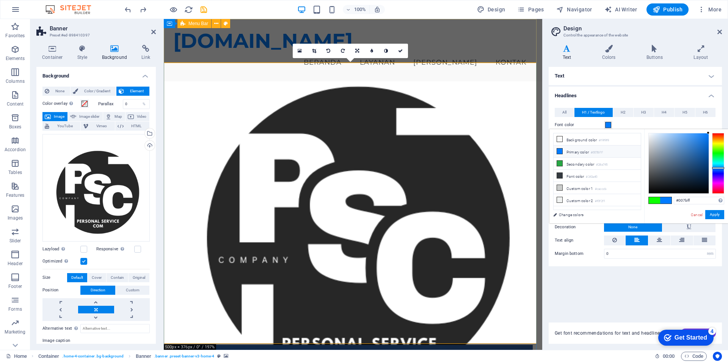
click at [489, 57] on div "pscom.id Menu Beranda Layanan Tim Kontak" at bounding box center [353, 50] width 379 height 62
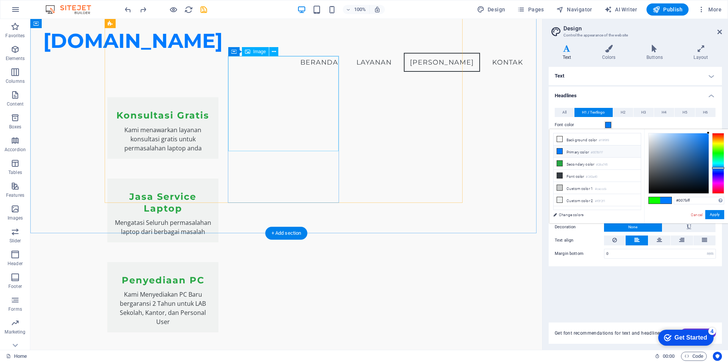
scroll to position [791, 0]
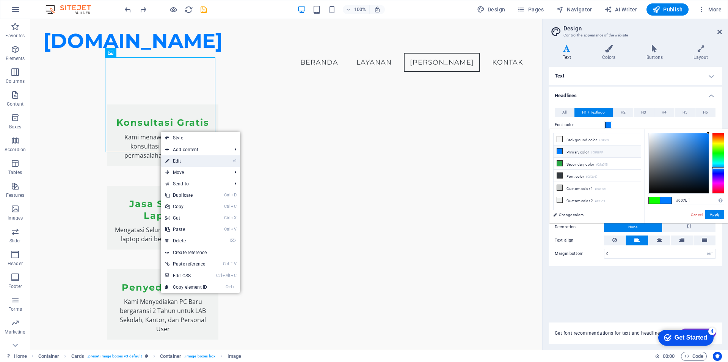
click at [182, 163] on link "⏎ Edit" at bounding box center [186, 160] width 51 height 11
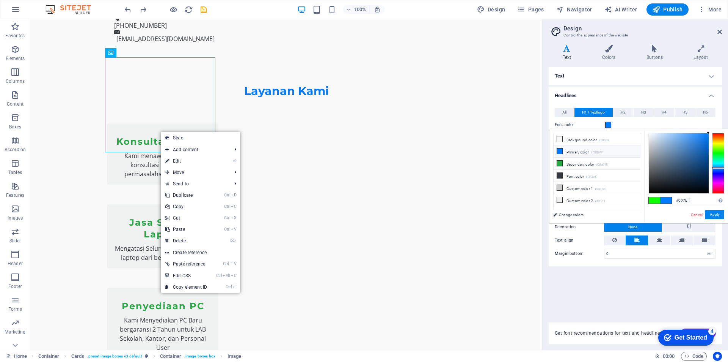
select select "vw"
select select "px"
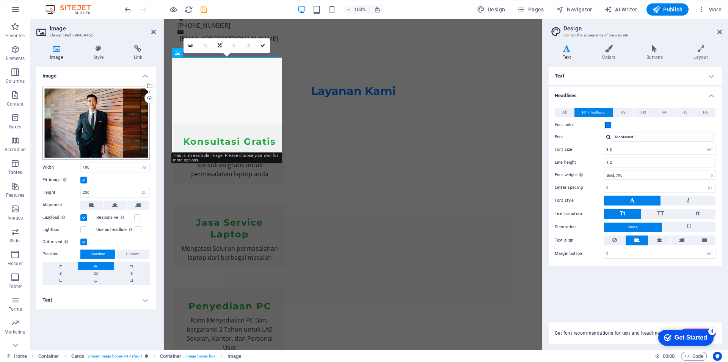
scroll to position [835, 0]
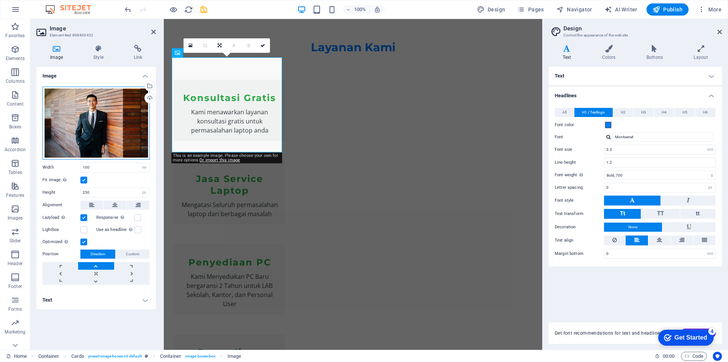
drag, startPoint x: 102, startPoint y: 115, endPoint x: 81, endPoint y: 120, distance: 21.8
click at [81, 120] on div "Drag files here, click to choose files or select files from Files or our free s…" at bounding box center [95, 123] width 107 height 73
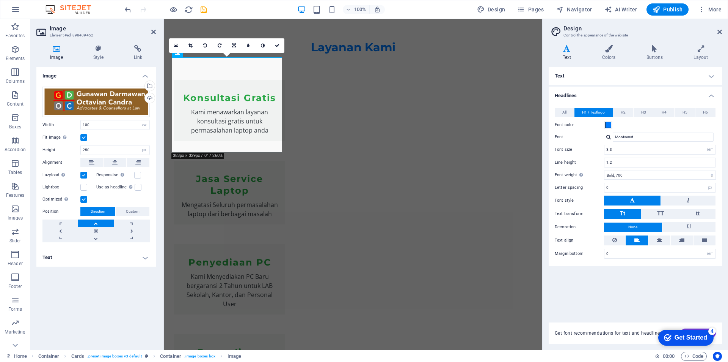
click at [83, 140] on label at bounding box center [83, 137] width 7 height 7
click at [0, 0] on input "Fit image Automatically fit image to a fixed width and height" at bounding box center [0, 0] width 0 height 0
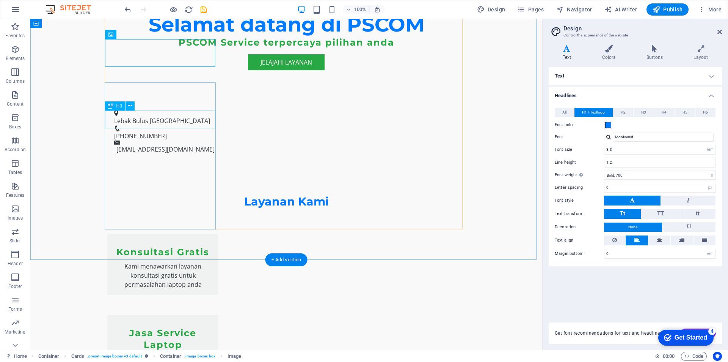
scroll to position [834, 0]
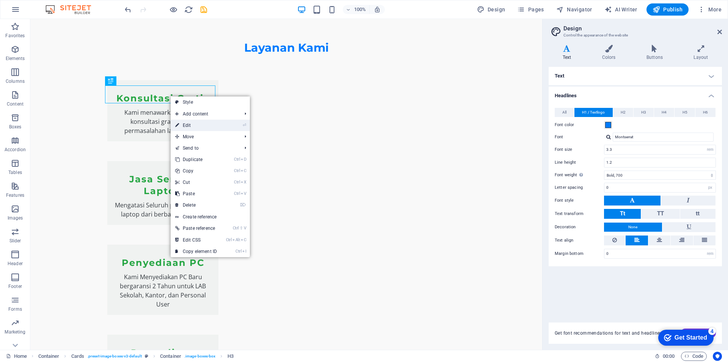
click at [189, 126] on link "⏎ Edit" at bounding box center [196, 125] width 51 height 11
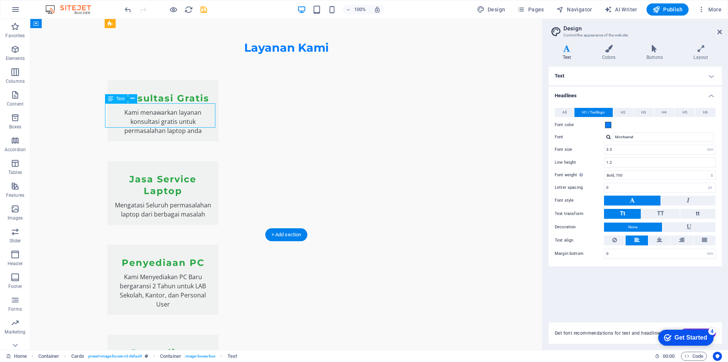
drag, startPoint x: 111, startPoint y: 109, endPoint x: 170, endPoint y: 116, distance: 59.2
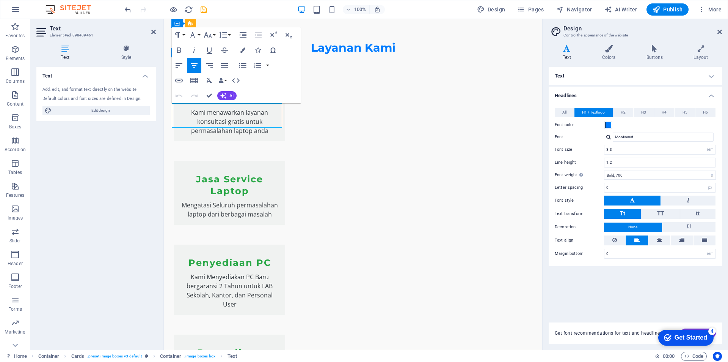
drag, startPoint x: 179, startPoint y: 109, endPoint x: 275, endPoint y: 115, distance: 97.0
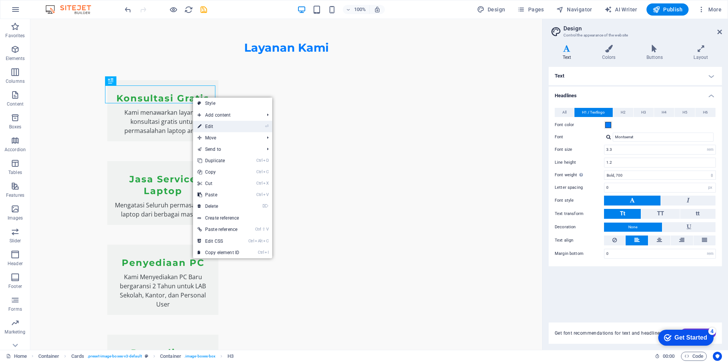
click at [212, 125] on link "⏎ Edit" at bounding box center [218, 126] width 51 height 11
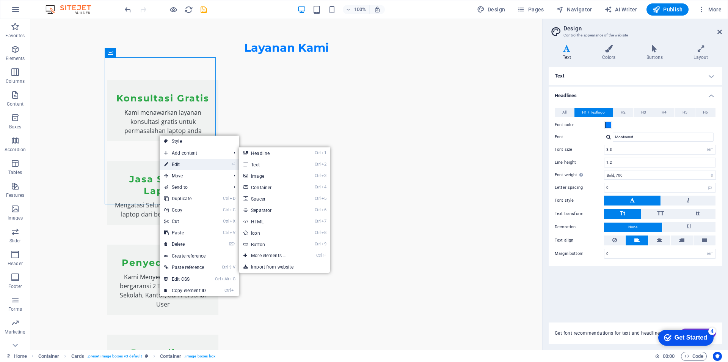
click at [183, 162] on link "⏎ Edit" at bounding box center [185, 164] width 51 height 11
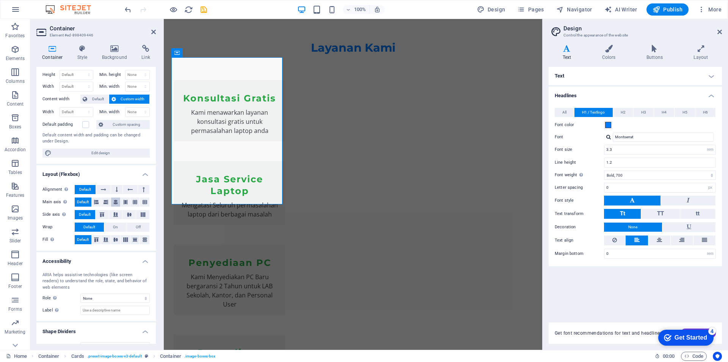
scroll to position [30, 0]
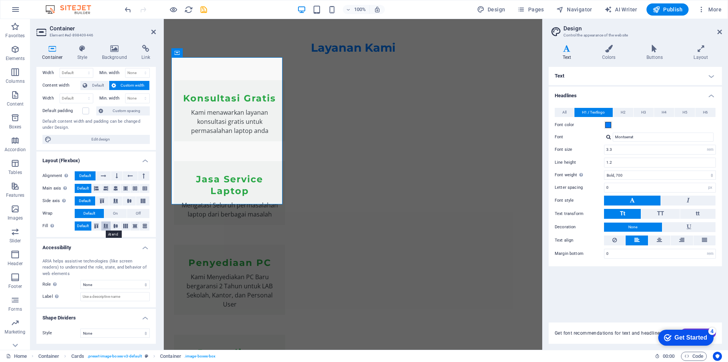
click at [107, 227] on icon at bounding box center [105, 225] width 9 height 5
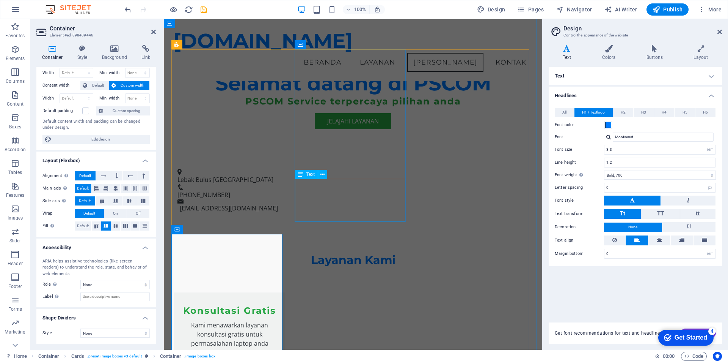
scroll to position [601, 0]
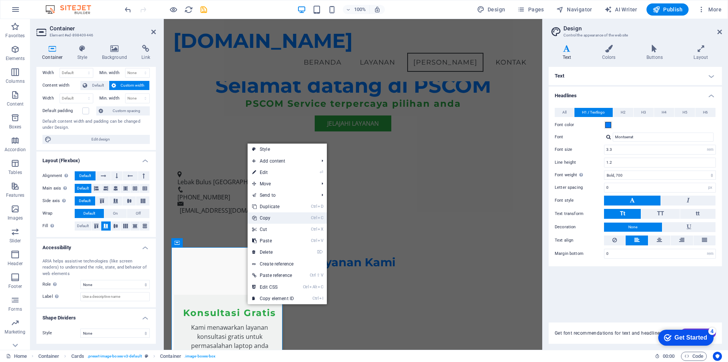
click at [265, 215] on link "Ctrl C Copy" at bounding box center [273, 217] width 51 height 11
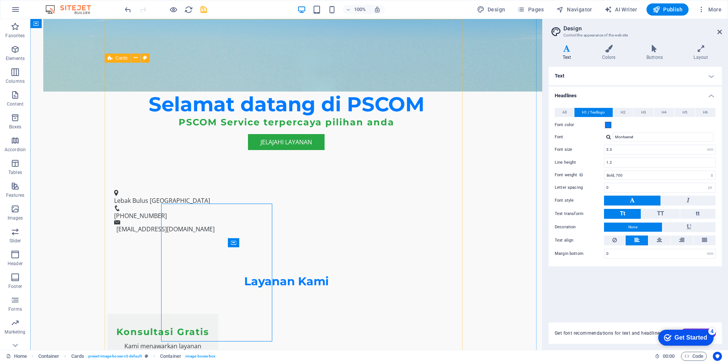
scroll to position [645, 0]
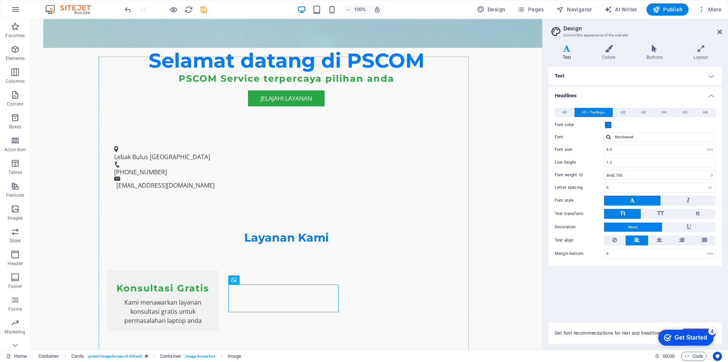
drag, startPoint x: 275, startPoint y: 291, endPoint x: 164, endPoint y: 262, distance: 114.6
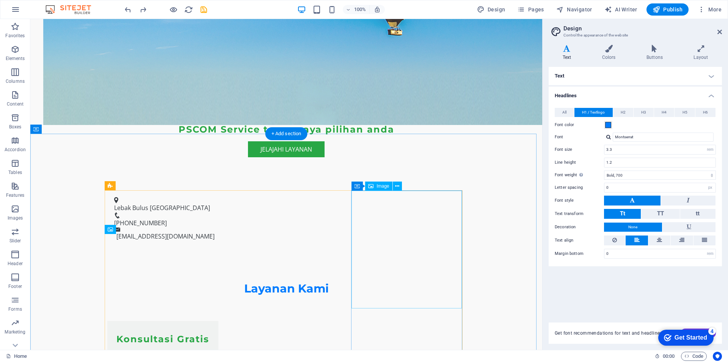
scroll to position [668, 0]
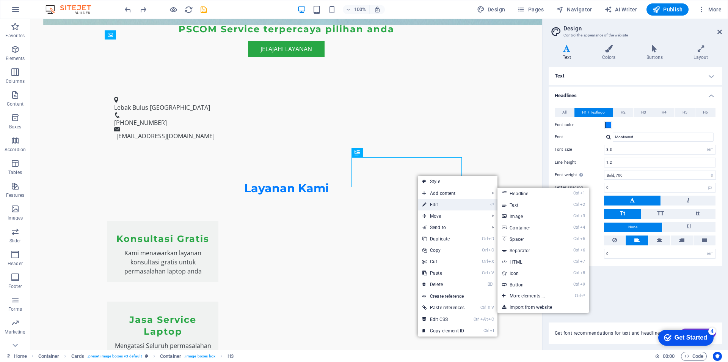
click at [442, 202] on link "⏎ Edit" at bounding box center [443, 204] width 51 height 11
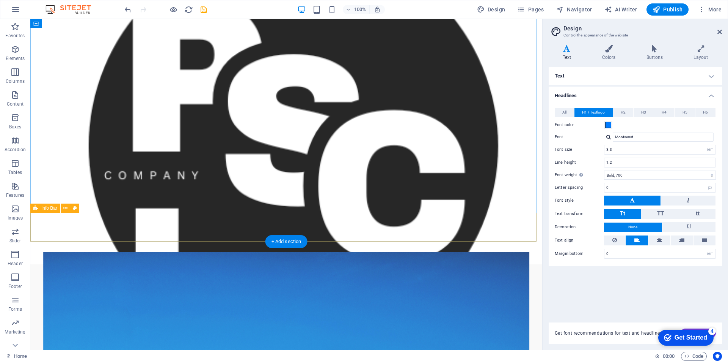
scroll to position [0, 0]
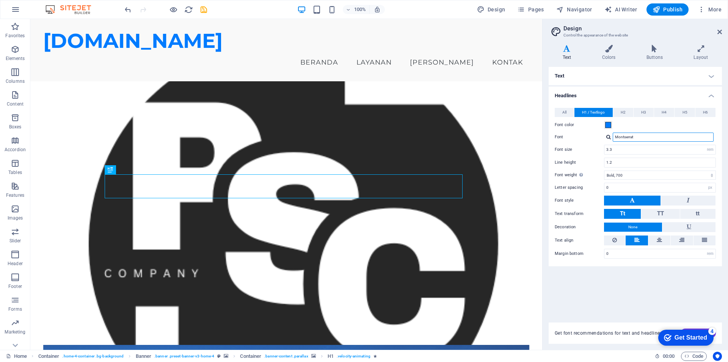
click at [650, 138] on input "Montserrat" at bounding box center [663, 136] width 101 height 9
drag, startPoint x: 650, startPoint y: 138, endPoint x: 606, endPoint y: 140, distance: 43.3
click at [606, 140] on div "Montserrat" at bounding box center [660, 136] width 112 height 9
click at [647, 137] on input "Montserrat" at bounding box center [663, 136] width 101 height 9
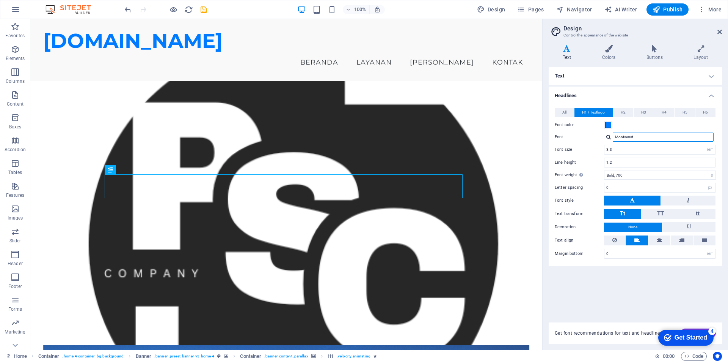
click at [647, 137] on input "Montserrat" at bounding box center [663, 136] width 101 height 9
click at [625, 175] on select "Thin, 100 Extra-light, 200 Light, 300 Regular, 400 Medium, 500 Semi-bold, 600 B…" at bounding box center [660, 174] width 112 height 9
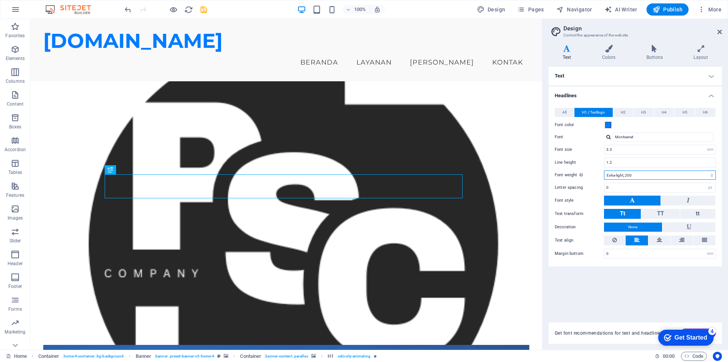
click at [604, 170] on select "Thin, 100 Extra-light, 200 Light, 300 Regular, 400 Medium, 500 Semi-bold, 600 B…" at bounding box center [660, 174] width 112 height 9
click at [631, 199] on icon at bounding box center [632, 199] width 5 height 9
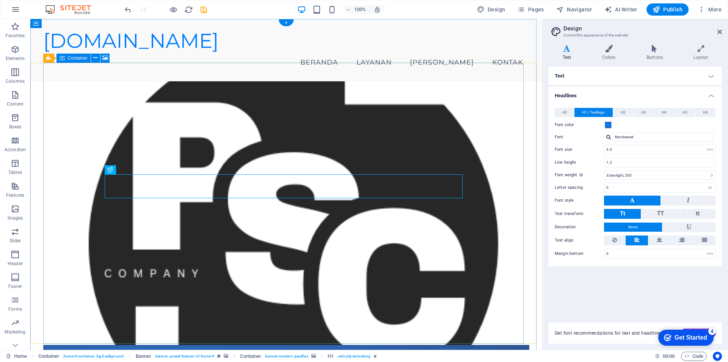
select select "700"
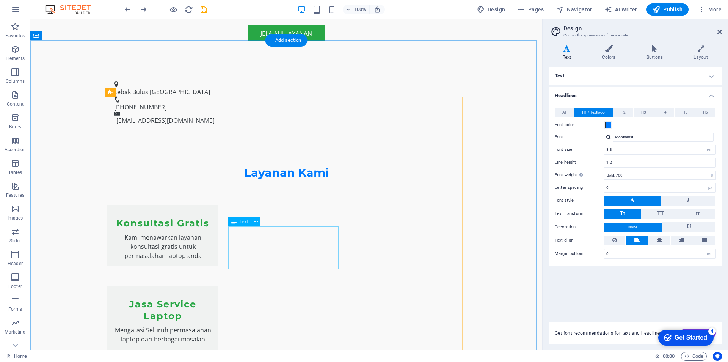
scroll to position [714, 0]
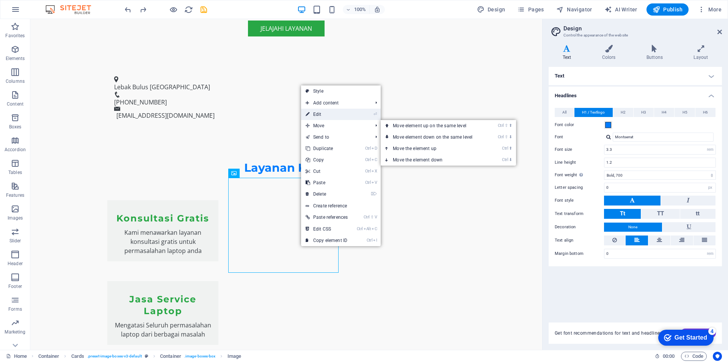
click at [326, 115] on link "⏎ Edit" at bounding box center [326, 114] width 51 height 11
select select "vw"
select select "px"
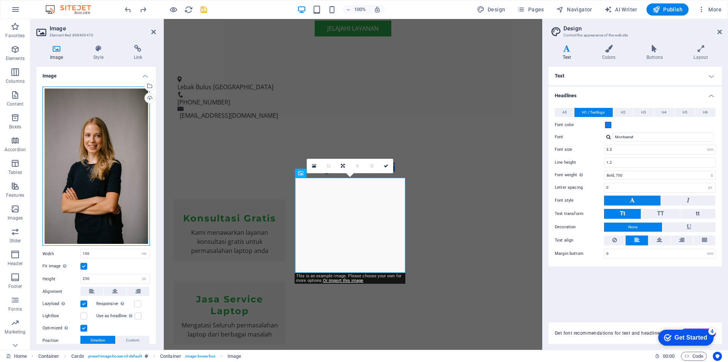
drag, startPoint x: 89, startPoint y: 131, endPoint x: 74, endPoint y: 128, distance: 15.5
click at [74, 128] on div "Drag files here, click to choose files or select files from Files or our free s…" at bounding box center [95, 166] width 107 height 159
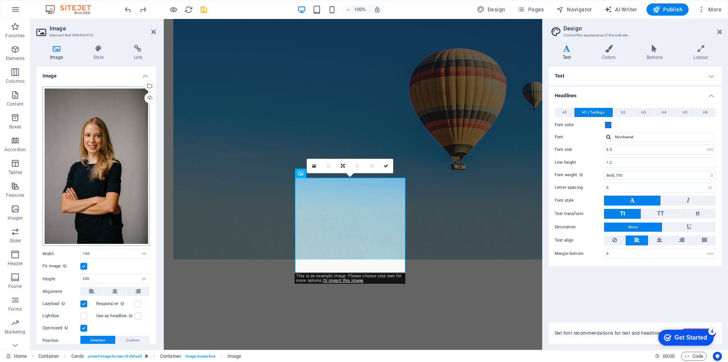
scroll to position [995, 0]
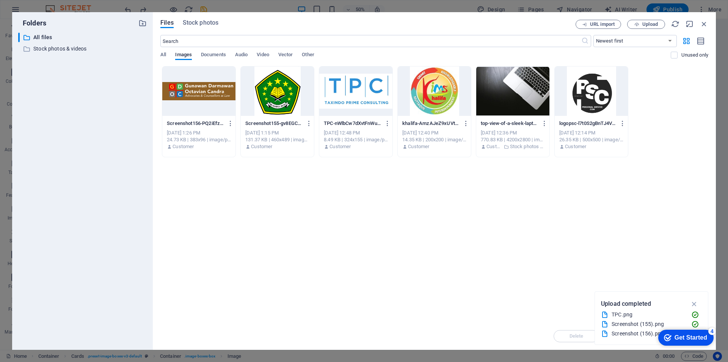
drag, startPoint x: 74, startPoint y: 128, endPoint x: 367, endPoint y: 204, distance: 302.8
click at [368, 204] on div "Drop files here to upload them instantly Screenshot156-PQ2iEfzEXqX_uDHZBHVJhA.p…" at bounding box center [434, 194] width 548 height 256
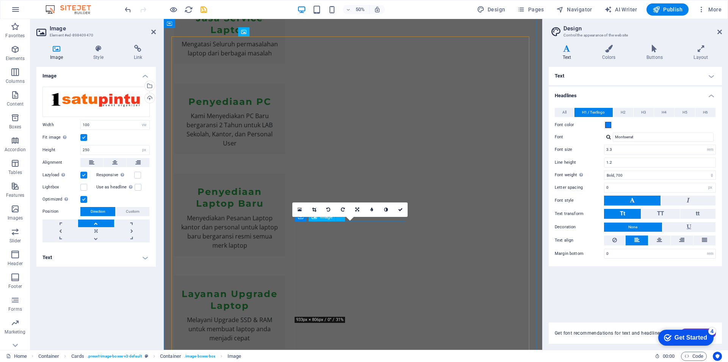
scroll to position [714, 0]
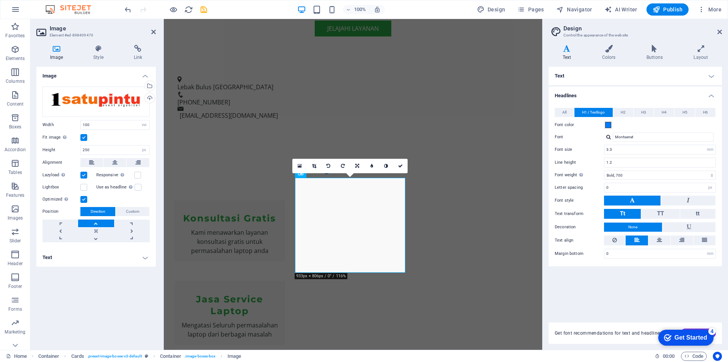
click at [84, 139] on label at bounding box center [83, 137] width 7 height 7
click at [0, 0] on input "Fit image Automatically fit image to a fixed width and height" at bounding box center [0, 0] width 0 height 0
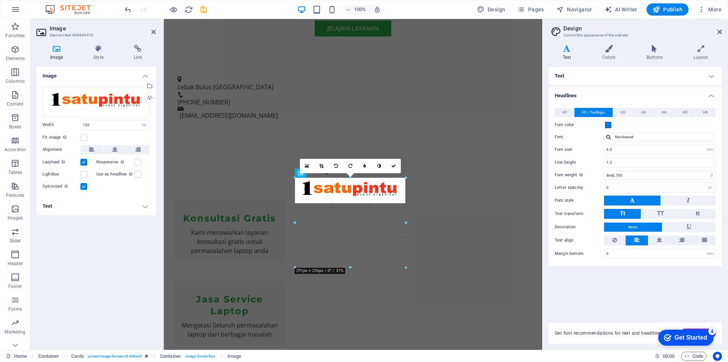
drag, startPoint x: 349, startPoint y: 201, endPoint x: 377, endPoint y: 267, distance: 71.1
click at [377, 267] on div at bounding box center [350, 267] width 111 height 3
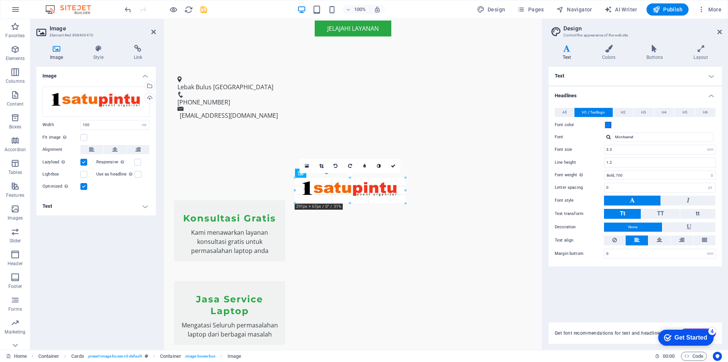
click at [404, 181] on div "180 170 160 150 140 130 120 110 100 90 80 70 60 50 40 30 20 10 0 -10 -20 -30 -4…" at bounding box center [350, 190] width 110 height 25
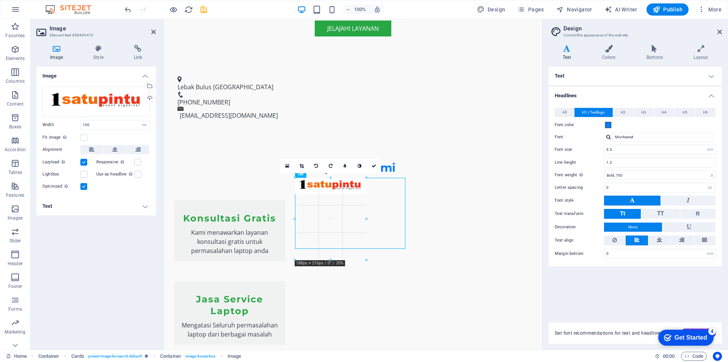
drag, startPoint x: 351, startPoint y: 201, endPoint x: 434, endPoint y: 258, distance: 100.8
type input "188"
select select "px"
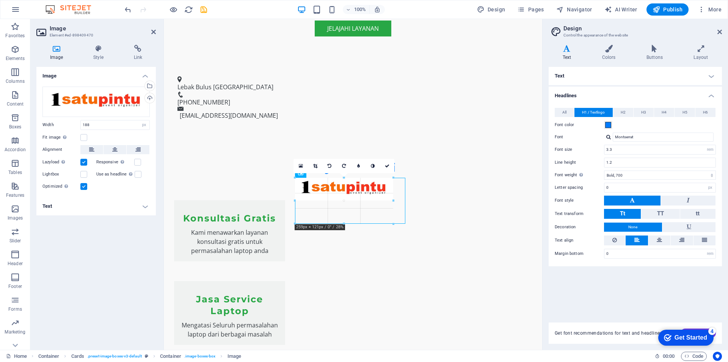
drag, startPoint x: 368, startPoint y: 195, endPoint x: 397, endPoint y: 206, distance: 30.4
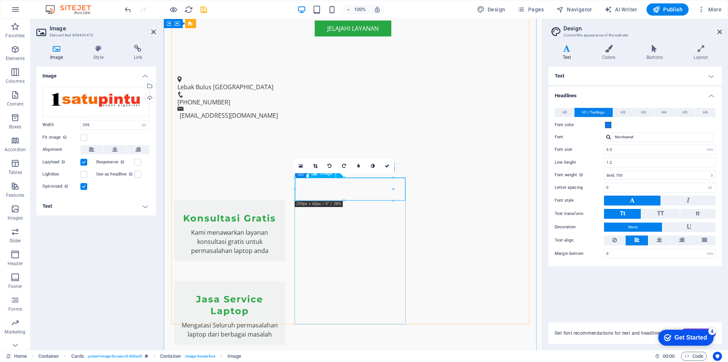
drag, startPoint x: 342, startPoint y: 186, endPoint x: 354, endPoint y: 206, distance: 22.8
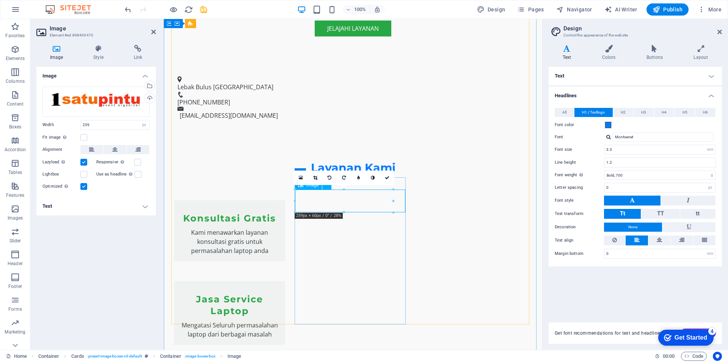
click at [164, 19] on figure at bounding box center [164, 19] width 0 height 0
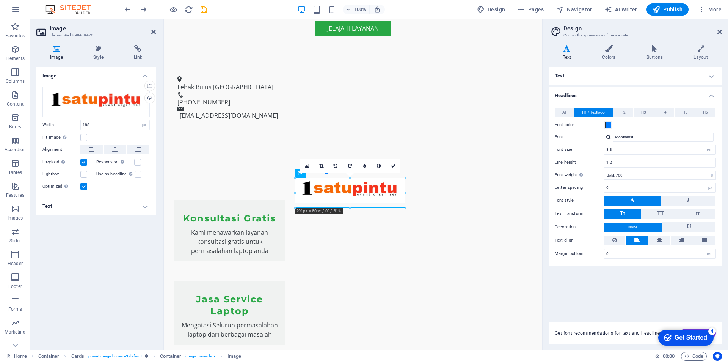
drag, startPoint x: 366, startPoint y: 187, endPoint x: 243, endPoint y: 171, distance: 123.9
type input "291"
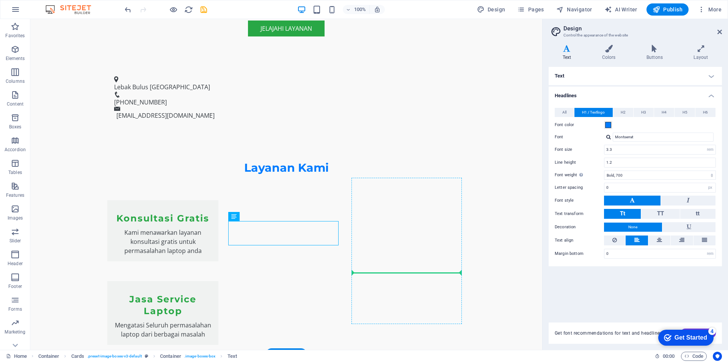
drag, startPoint x: 219, startPoint y: 226, endPoint x: 352, endPoint y: 259, distance: 137.9
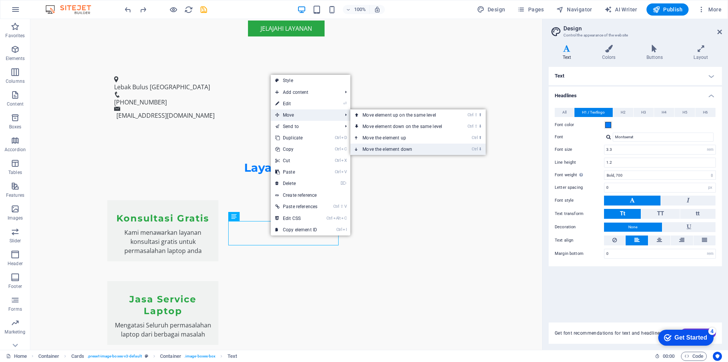
click at [392, 150] on link "Ctrl ⬇ Move the element down" at bounding box center [404, 148] width 107 height 11
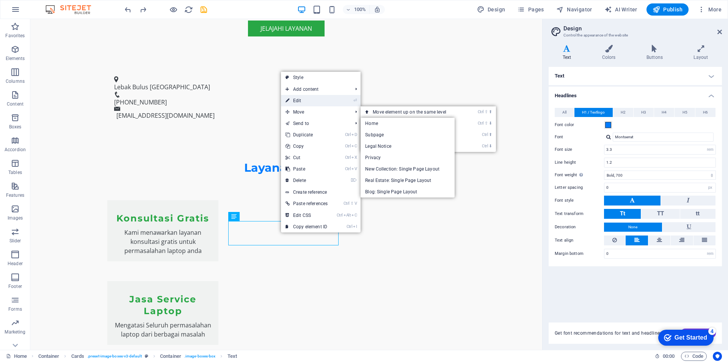
click at [299, 101] on link "⏎ Edit" at bounding box center [306, 100] width 51 height 11
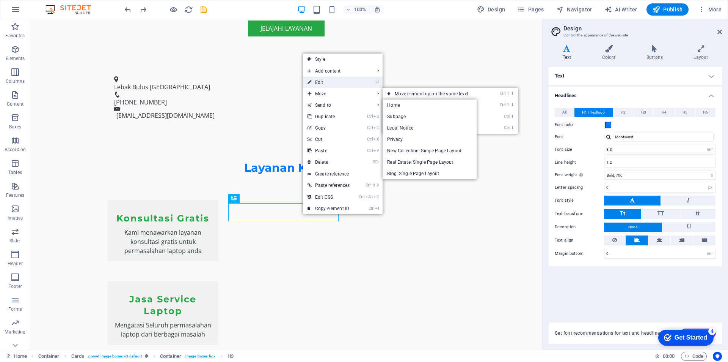
click at [327, 80] on link "⏎ Edit" at bounding box center [328, 82] width 51 height 11
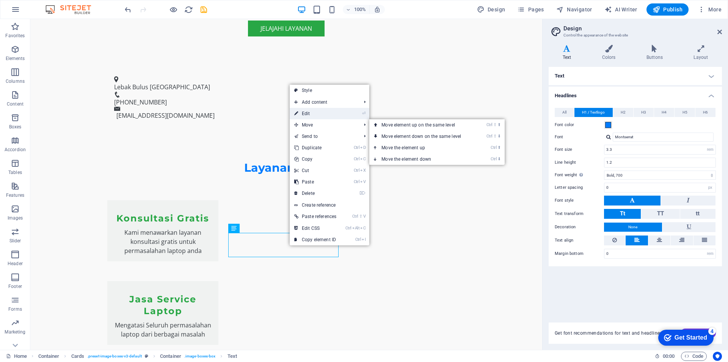
click at [316, 115] on link "⏎ Edit" at bounding box center [315, 113] width 51 height 11
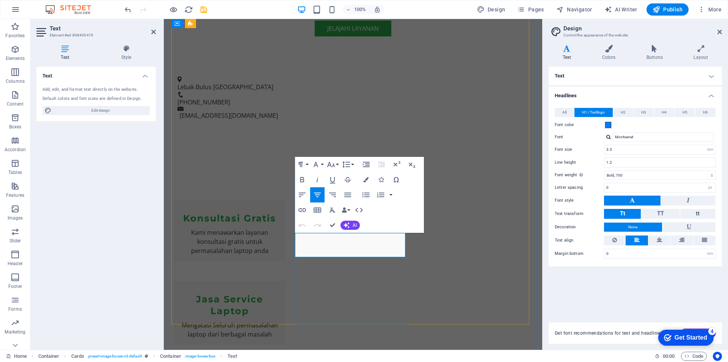
drag, startPoint x: 304, startPoint y: 237, endPoint x: 392, endPoint y: 251, distance: 89.5
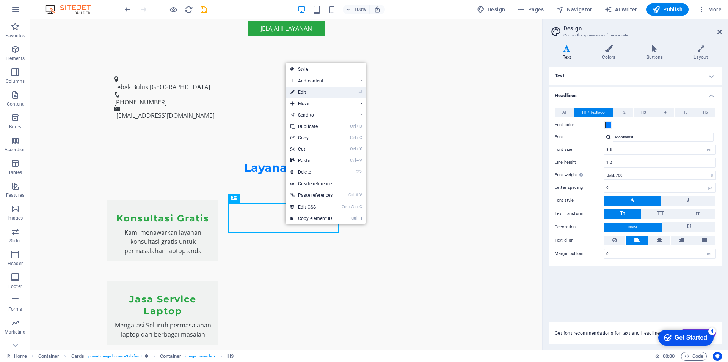
click at [312, 93] on link "⏎ Edit" at bounding box center [311, 92] width 51 height 11
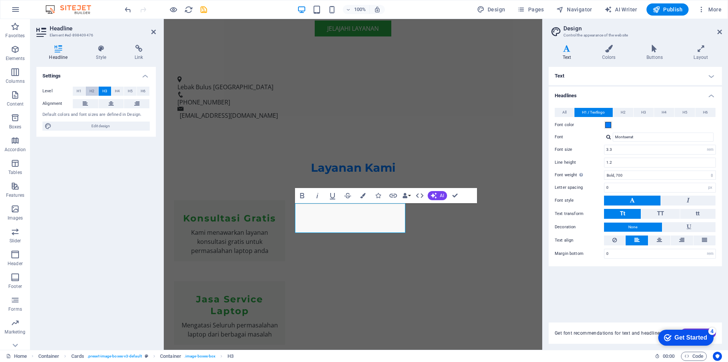
click at [89, 91] on button "H2" at bounding box center [92, 91] width 13 height 9
click at [106, 91] on span "H3" at bounding box center [104, 91] width 5 height 9
click at [120, 126] on span "Edit design" at bounding box center [101, 125] width 94 height 9
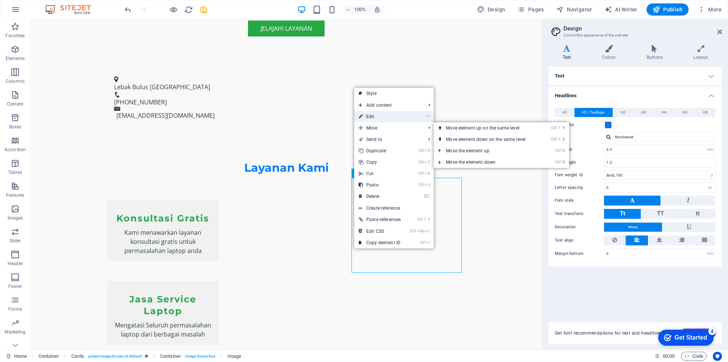
click at [376, 117] on link "⏎ Edit" at bounding box center [379, 116] width 51 height 11
select select "vw"
select select "px"
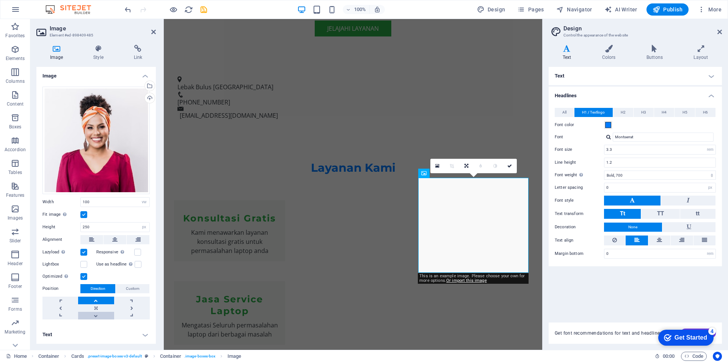
click at [95, 316] on link at bounding box center [96, 315] width 36 height 8
click at [324, 232] on button at bounding box center [322, 227] width 9 height 9
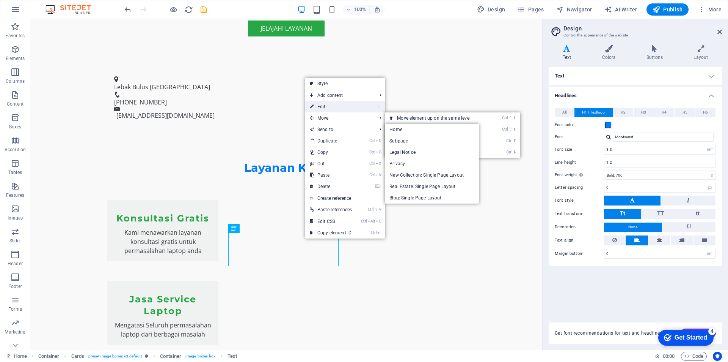
click at [329, 109] on link "⏎ Edit" at bounding box center [330, 106] width 51 height 11
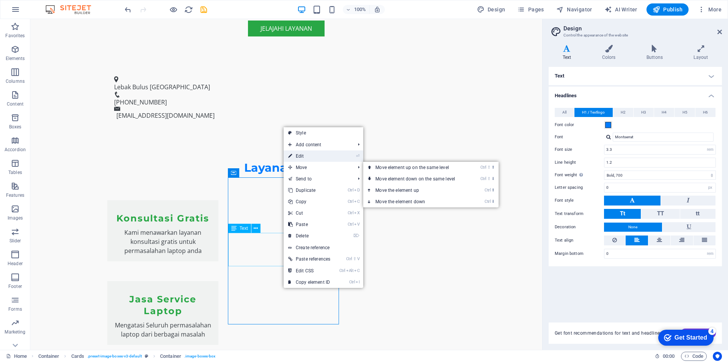
drag, startPoint x: 311, startPoint y: 156, endPoint x: 147, endPoint y: 137, distance: 165.0
click at [311, 156] on link "⏎ Edit" at bounding box center [309, 155] width 51 height 11
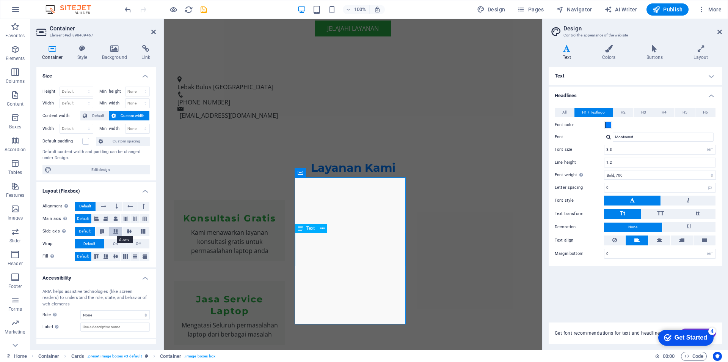
click at [116, 232] on icon at bounding box center [115, 231] width 9 height 5
click at [115, 219] on icon at bounding box center [115, 218] width 5 height 9
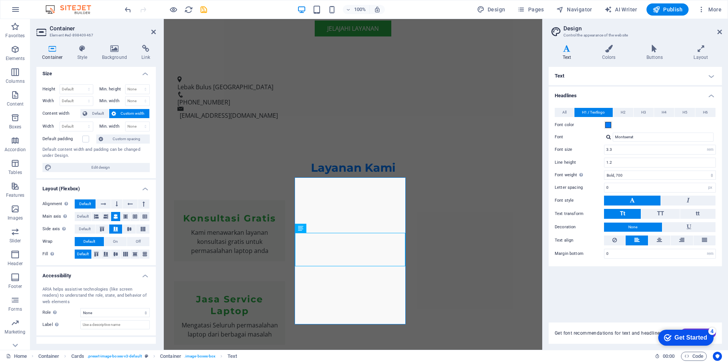
scroll to position [0, 0]
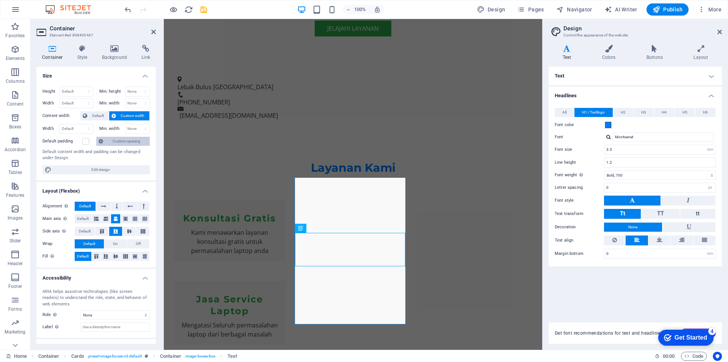
click at [120, 142] on span "Custom spacing" at bounding box center [126, 141] width 42 height 9
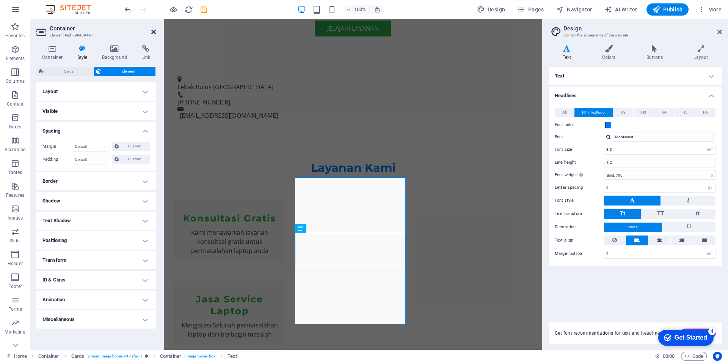
click at [155, 32] on icon at bounding box center [153, 32] width 5 height 6
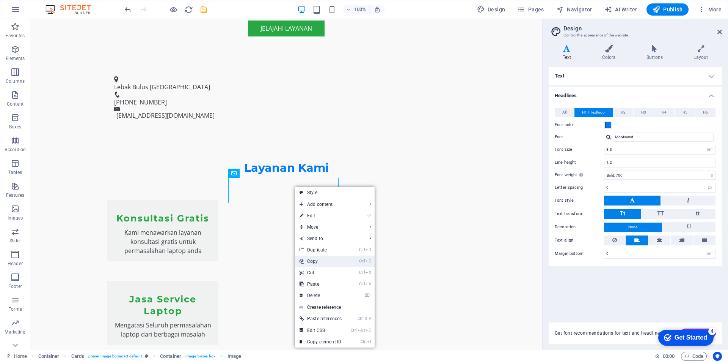
click at [319, 263] on link "Ctrl C Copy" at bounding box center [320, 260] width 51 height 11
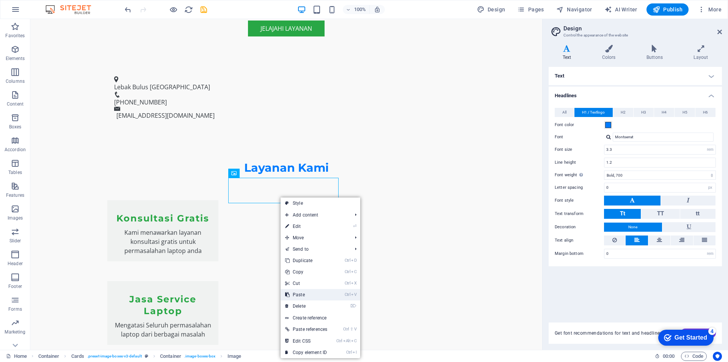
click at [311, 294] on link "Ctrl V Paste" at bounding box center [306, 294] width 51 height 11
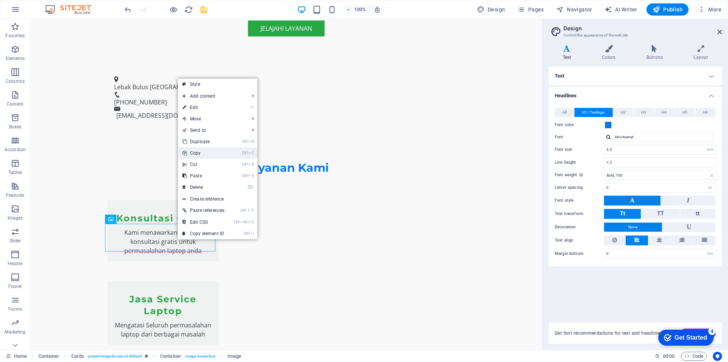
drag, startPoint x: 198, startPoint y: 154, endPoint x: 124, endPoint y: 166, distance: 74.2
click at [198, 154] on link "Ctrl C Copy" at bounding box center [203, 152] width 51 height 11
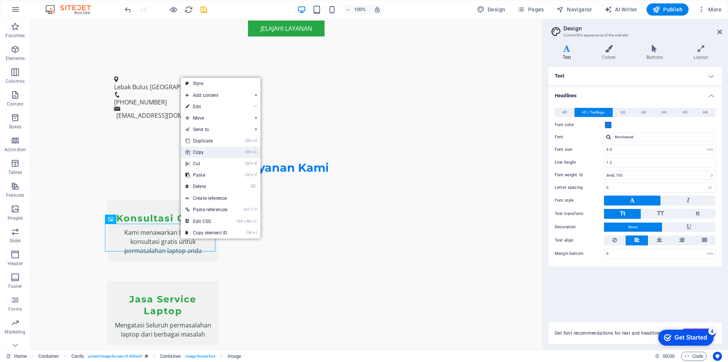
click at [200, 151] on link "Ctrl C Copy" at bounding box center [206, 151] width 51 height 11
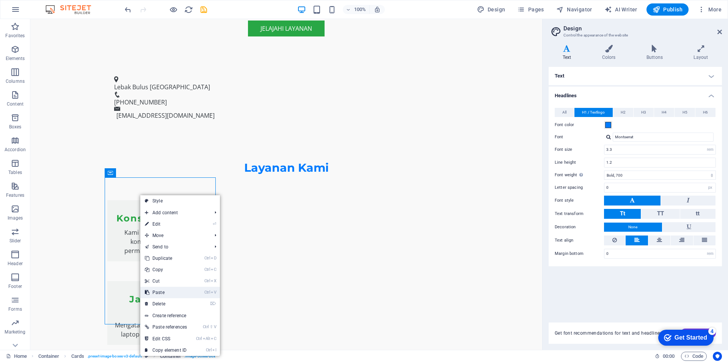
click at [166, 290] on link "Ctrl V Paste" at bounding box center [165, 291] width 51 height 11
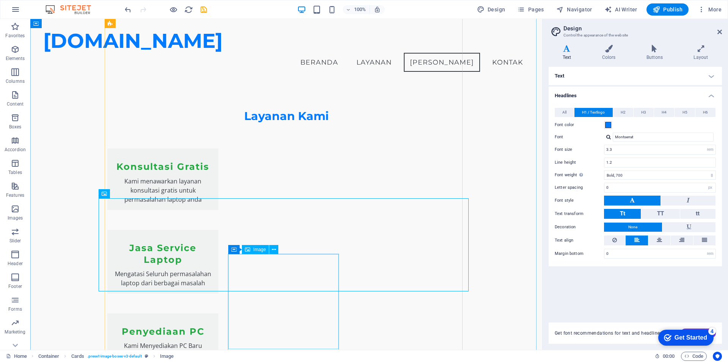
scroll to position [747, 0]
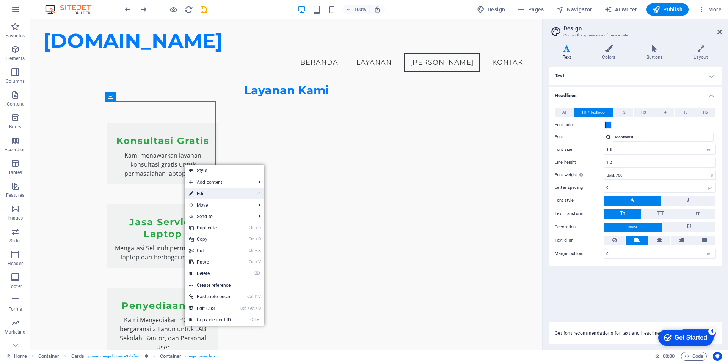
click at [203, 194] on link "⏎ Edit" at bounding box center [210, 193] width 51 height 11
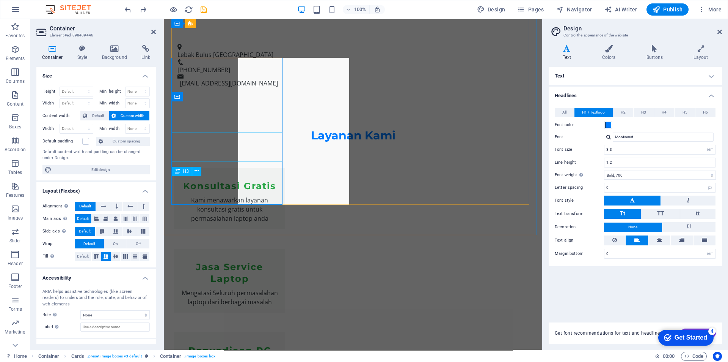
scroll to position [790, 0]
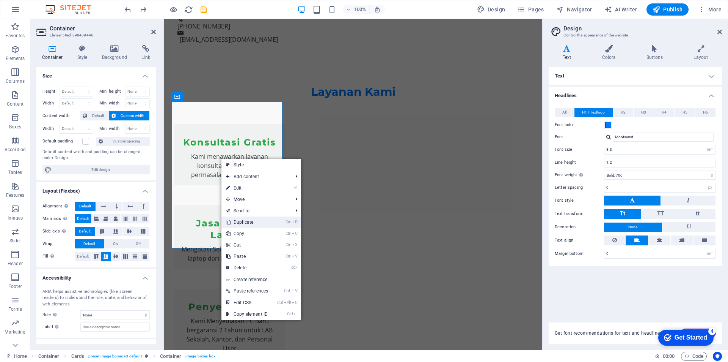
click at [246, 219] on link "Ctrl D Duplicate" at bounding box center [247, 221] width 51 height 11
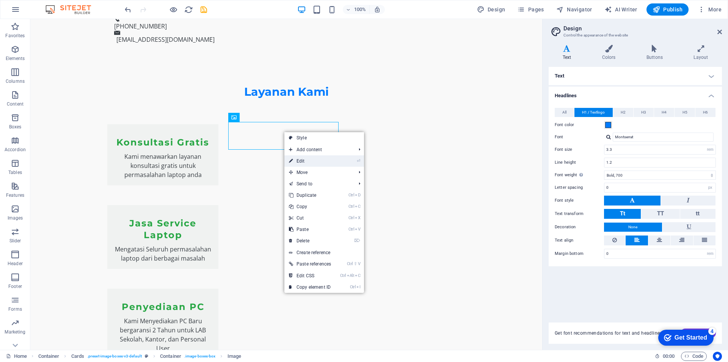
click at [307, 161] on link "⏎ Edit" at bounding box center [310, 160] width 51 height 11
select select "vw"
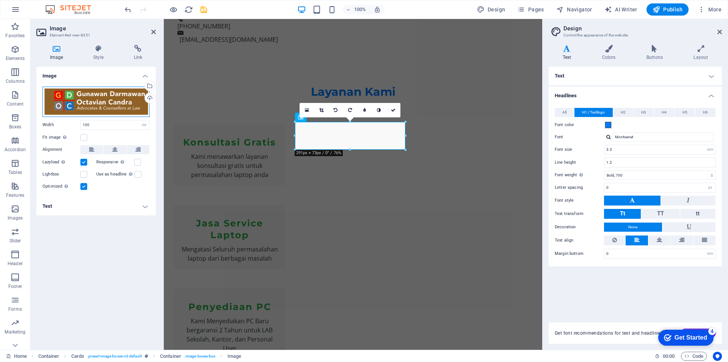
drag, startPoint x: 104, startPoint y: 103, endPoint x: 96, endPoint y: 99, distance: 8.8
click at [96, 99] on div "Drag files here, click to choose files or select files from Files or our free s…" at bounding box center [95, 102] width 107 height 30
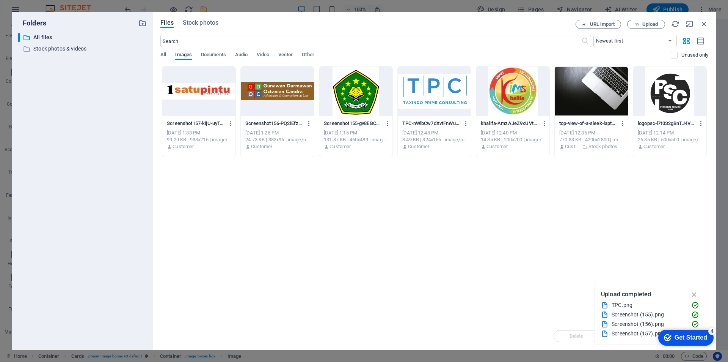
scroll to position [1071, 0]
click at [205, 100] on div at bounding box center [198, 90] width 73 height 49
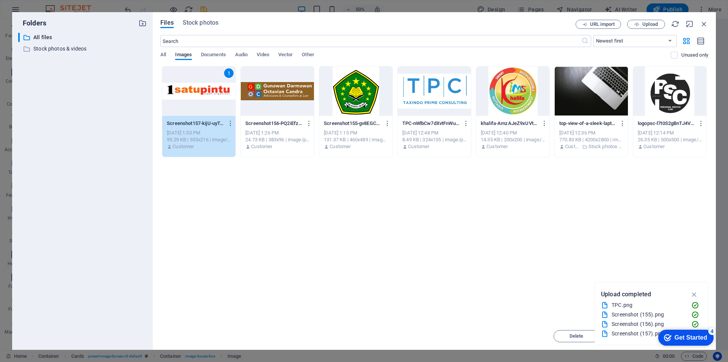
drag, startPoint x: 205, startPoint y: 100, endPoint x: 41, endPoint y: 81, distance: 165.0
click at [205, 100] on div "1" at bounding box center [198, 90] width 73 height 49
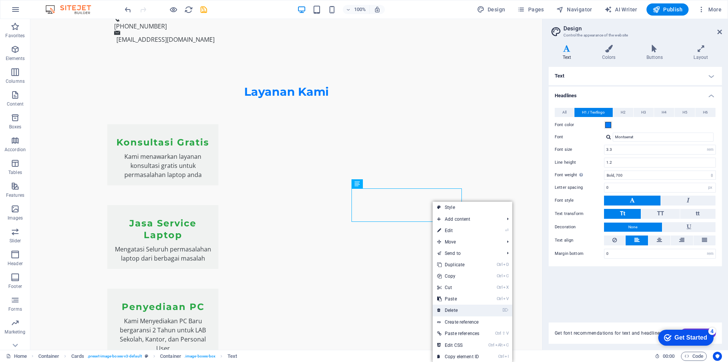
click at [458, 308] on link "⌦ Delete" at bounding box center [458, 309] width 51 height 11
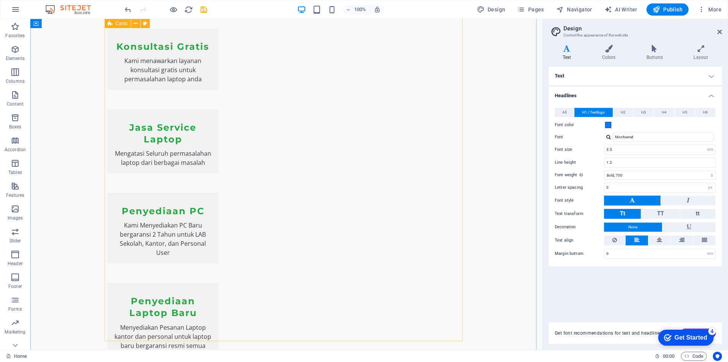
scroll to position [980, 0]
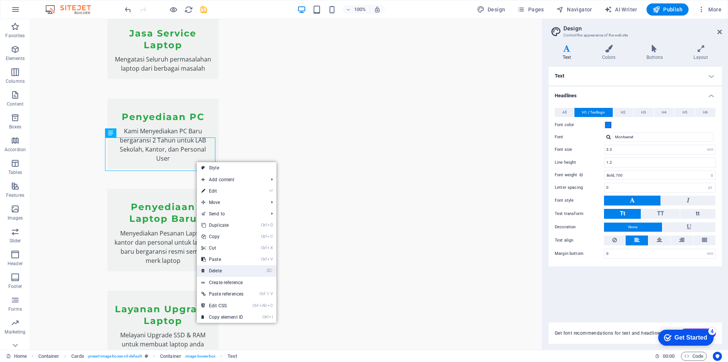
drag, startPoint x: 233, startPoint y: 269, endPoint x: 226, endPoint y: 198, distance: 70.9
click at [233, 269] on link "⌦ Delete" at bounding box center [222, 270] width 51 height 11
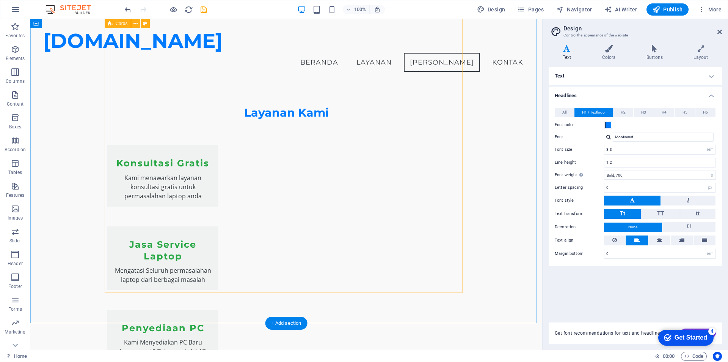
scroll to position [747, 0]
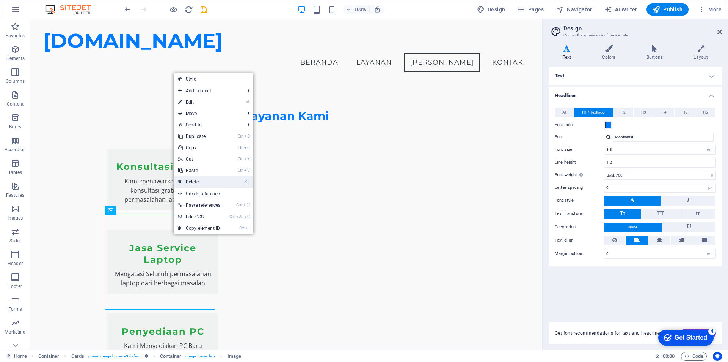
click at [202, 183] on link "⌦ Delete" at bounding box center [199, 181] width 51 height 11
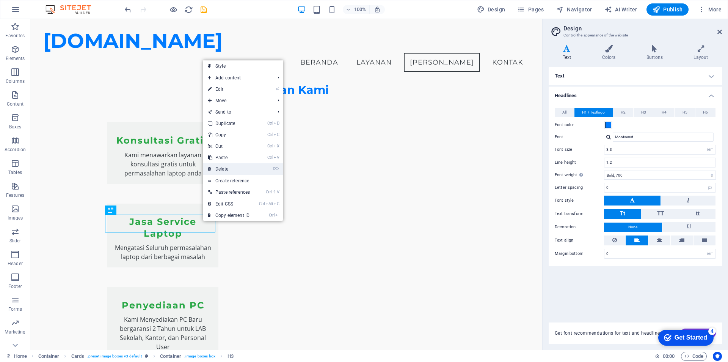
click at [233, 168] on link "⌦ Delete" at bounding box center [228, 168] width 51 height 11
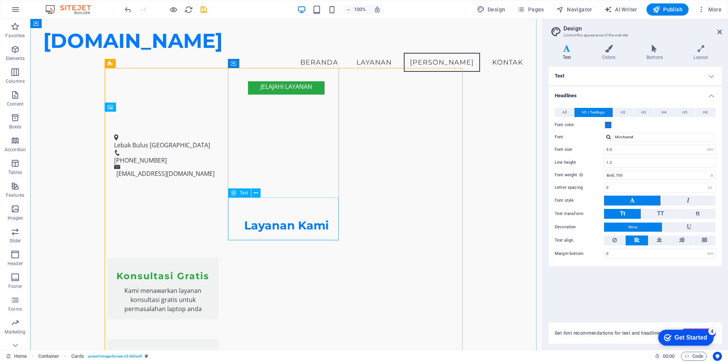
scroll to position [595, 0]
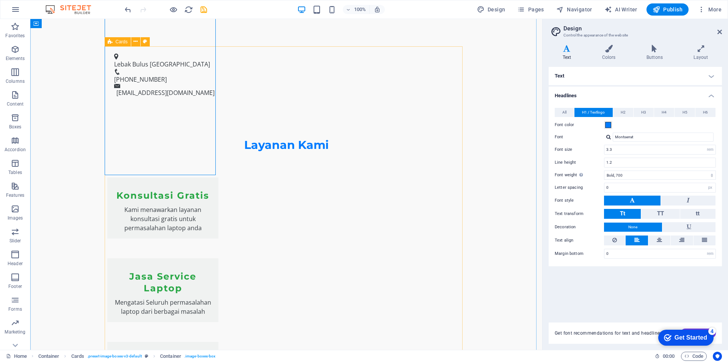
scroll to position [753, 0]
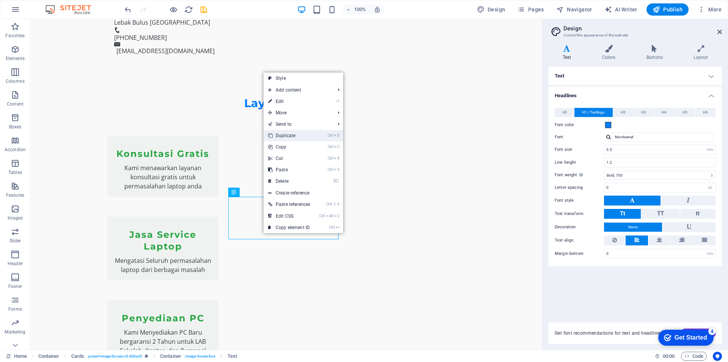
click at [300, 136] on link "Ctrl D Duplicate" at bounding box center [289, 135] width 51 height 11
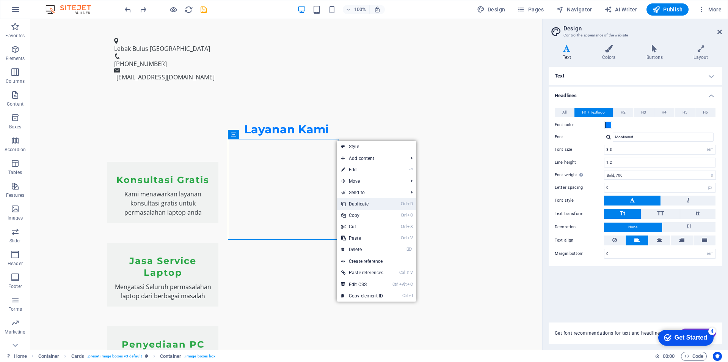
click at [363, 201] on link "Ctrl D Duplicate" at bounding box center [362, 203] width 51 height 11
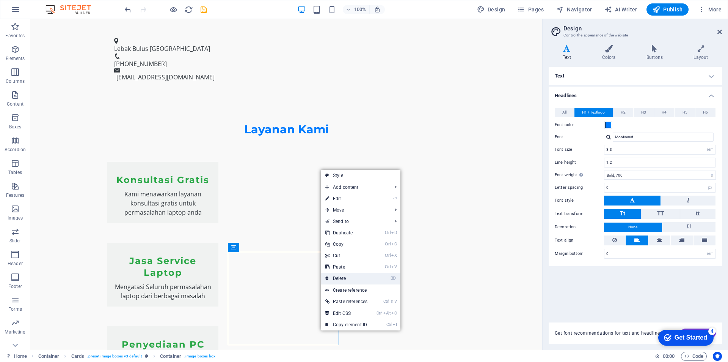
drag, startPoint x: 347, startPoint y: 279, endPoint x: 294, endPoint y: 265, distance: 54.6
click at [347, 279] on link "⌦ Delete" at bounding box center [346, 277] width 51 height 11
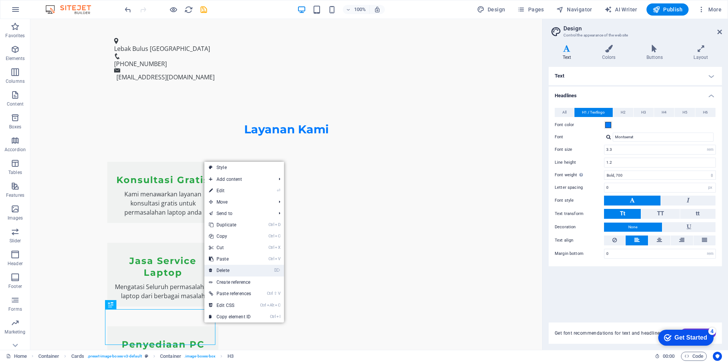
drag, startPoint x: 236, startPoint y: 271, endPoint x: 186, endPoint y: 265, distance: 50.4
click at [236, 271] on link "⌦ Delete" at bounding box center [229, 269] width 51 height 11
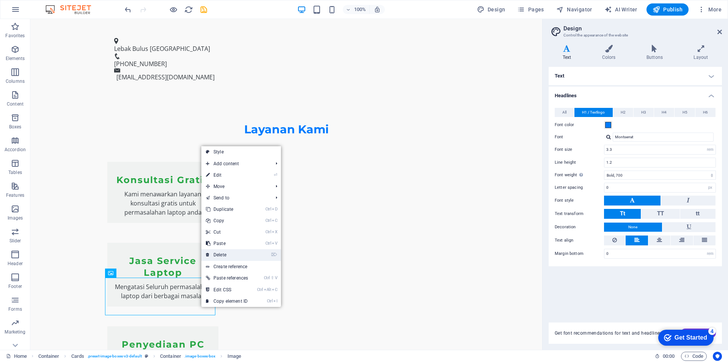
drag, startPoint x: 227, startPoint y: 253, endPoint x: 180, endPoint y: 243, distance: 48.0
click at [227, 253] on link "⌦ Delete" at bounding box center [226, 254] width 51 height 11
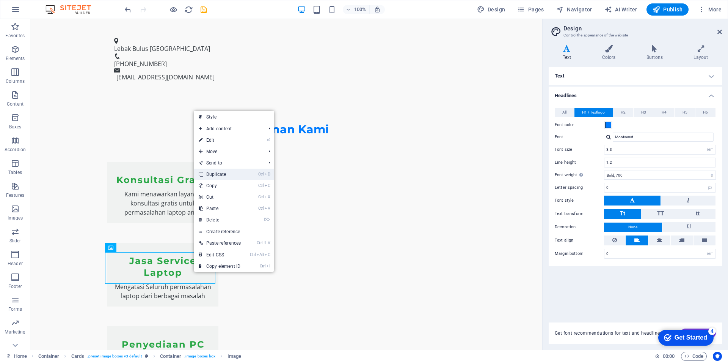
click at [227, 175] on link "Ctrl D Duplicate" at bounding box center [219, 173] width 51 height 11
click at [227, 222] on link "⌦ Delete" at bounding box center [223, 224] width 51 height 11
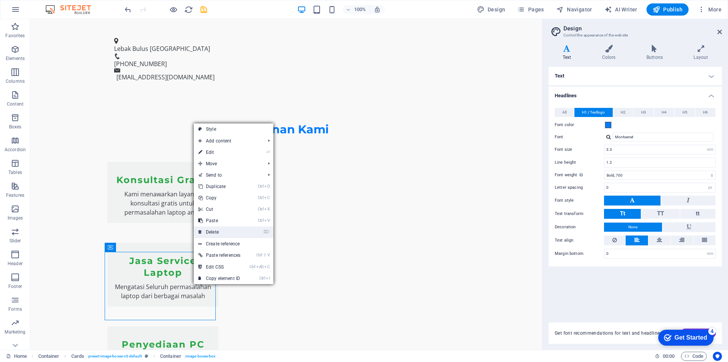
drag, startPoint x: 220, startPoint y: 228, endPoint x: 203, endPoint y: 232, distance: 16.7
click at [220, 228] on link "⌦ Delete" at bounding box center [219, 231] width 51 height 11
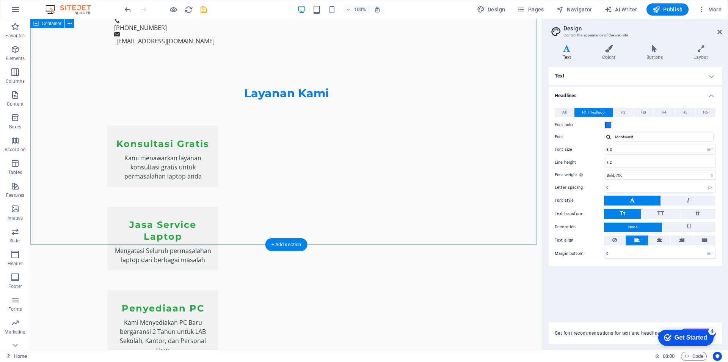
scroll to position [790, 0]
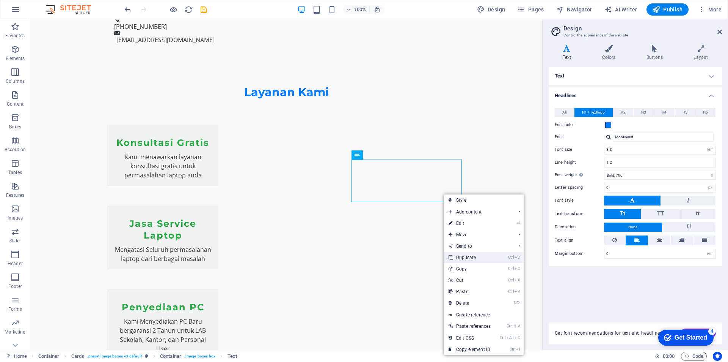
click at [469, 256] on link "Ctrl D Duplicate" at bounding box center [469, 257] width 51 height 11
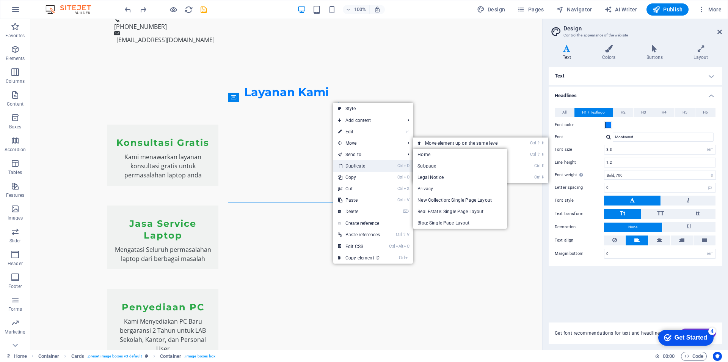
click at [362, 167] on link "Ctrl D Duplicate" at bounding box center [358, 165] width 51 height 11
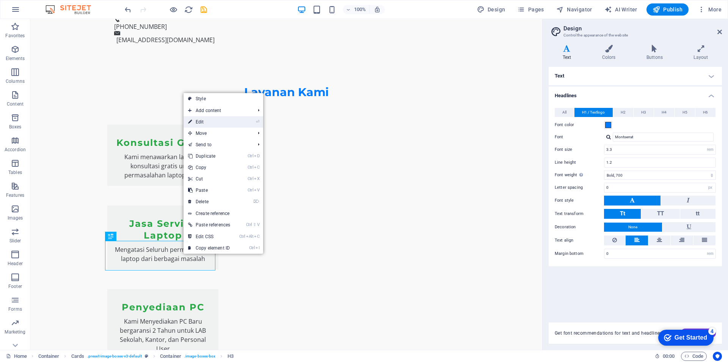
click at [209, 121] on link "⏎ Edit" at bounding box center [209, 121] width 51 height 11
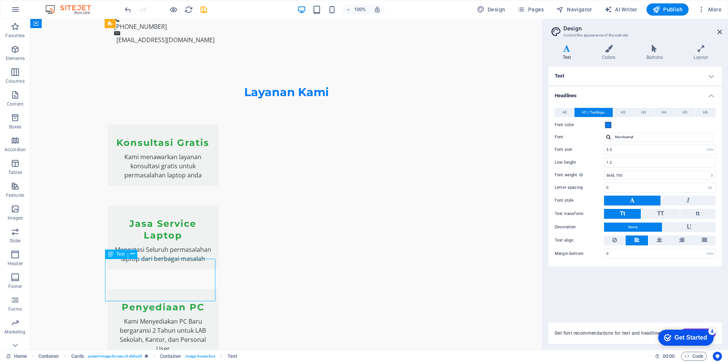
drag, startPoint x: 112, startPoint y: 263, endPoint x: 134, endPoint y: 283, distance: 29.6
drag, startPoint x: 110, startPoint y: 263, endPoint x: 127, endPoint y: 278, distance: 22.3
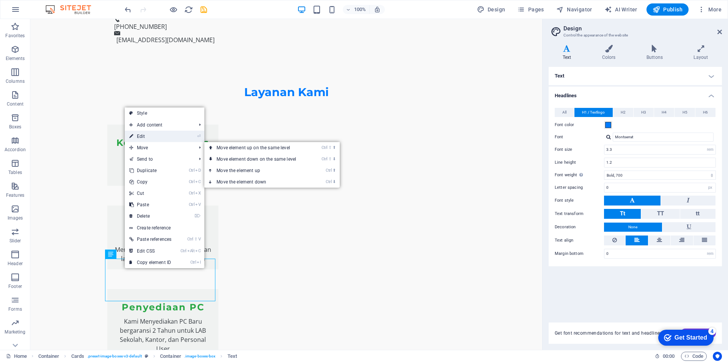
click at [149, 135] on link "⏎ Edit" at bounding box center [150, 136] width 51 height 11
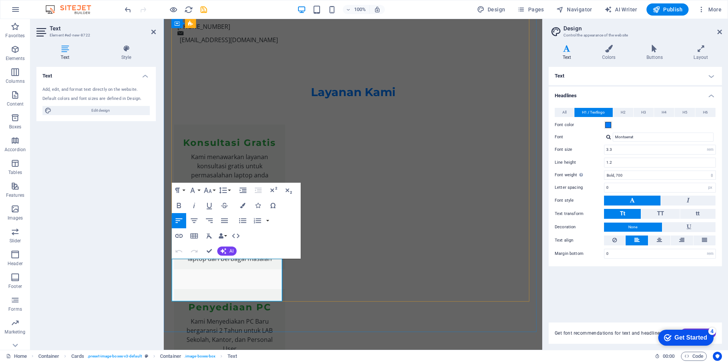
drag, startPoint x: 178, startPoint y: 261, endPoint x: 205, endPoint y: 294, distance: 42.0
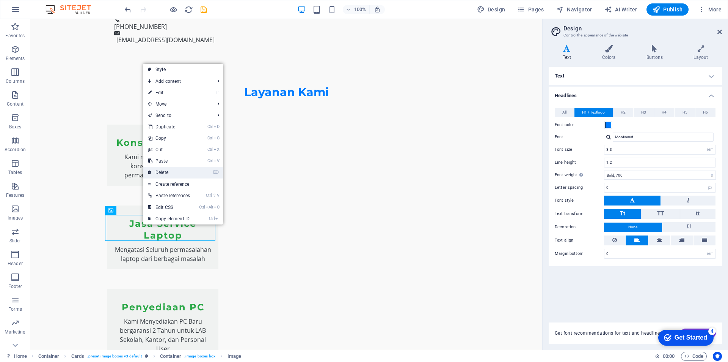
click at [171, 171] on link "⌦ Delete" at bounding box center [168, 172] width 51 height 11
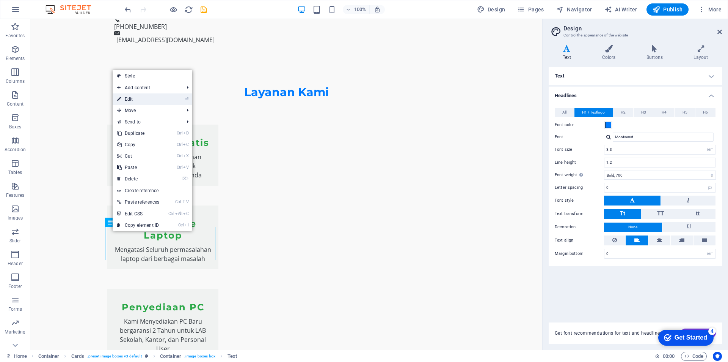
click at [142, 97] on link "⏎ Edit" at bounding box center [138, 98] width 51 height 11
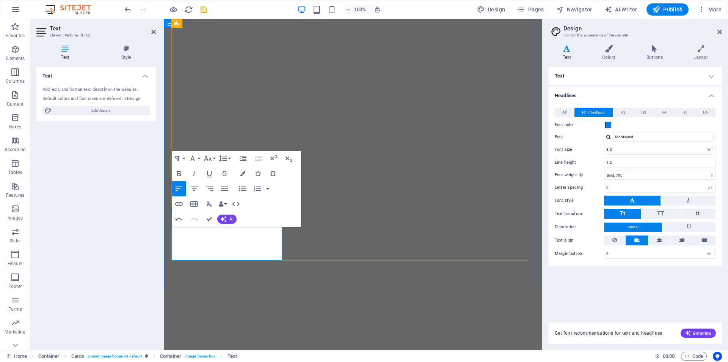
select select "rem"
select select "700"
select select "px"
select select "rem"
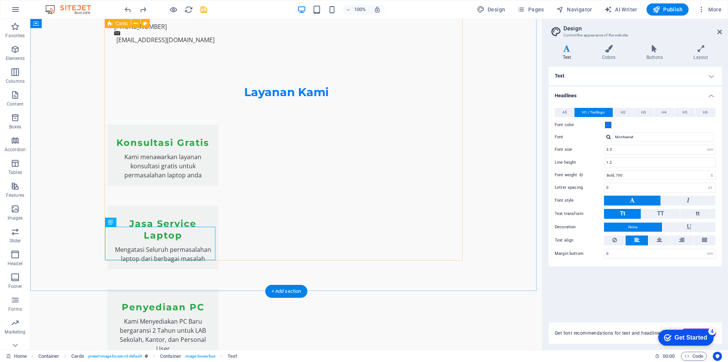
click at [142, 211] on icon at bounding box center [144, 210] width 4 height 8
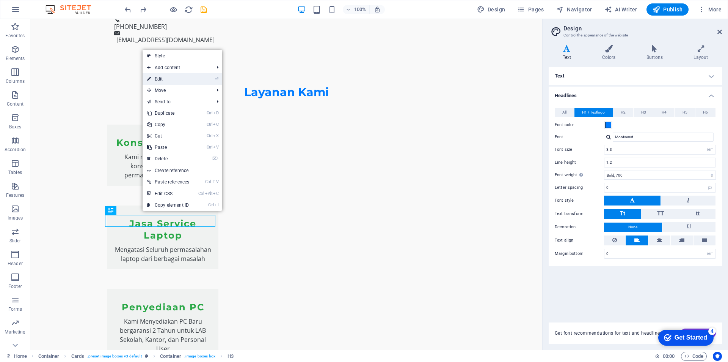
drag, startPoint x: 183, startPoint y: 80, endPoint x: 20, endPoint y: 61, distance: 163.9
click at [183, 80] on link "⏎ Edit" at bounding box center [168, 78] width 51 height 11
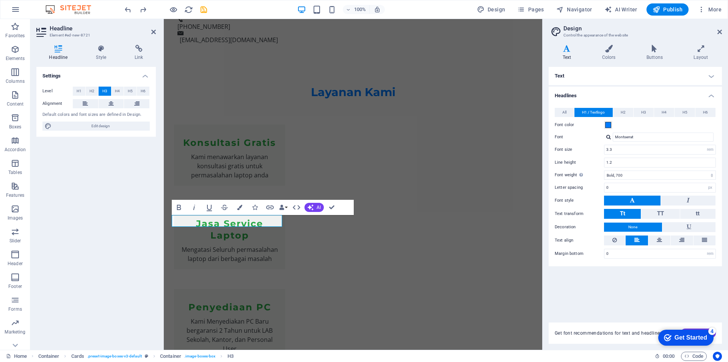
click at [131, 202] on div "Settings Level H1 H2 H3 H4 H5 H6 Alignment Default colors and font sizes are de…" at bounding box center [96, 205] width 120 height 277
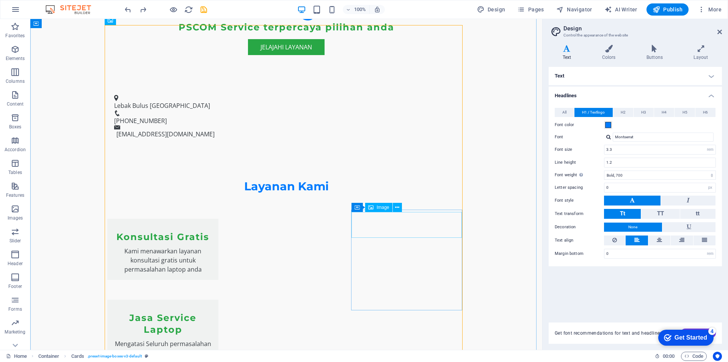
scroll to position [752, 0]
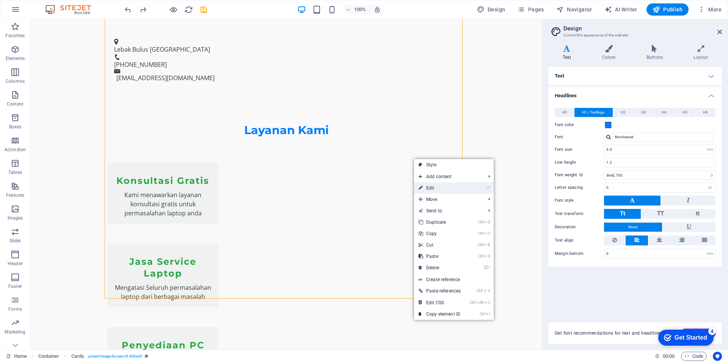
click at [430, 189] on link "⏎ Edit" at bounding box center [439, 187] width 51 height 11
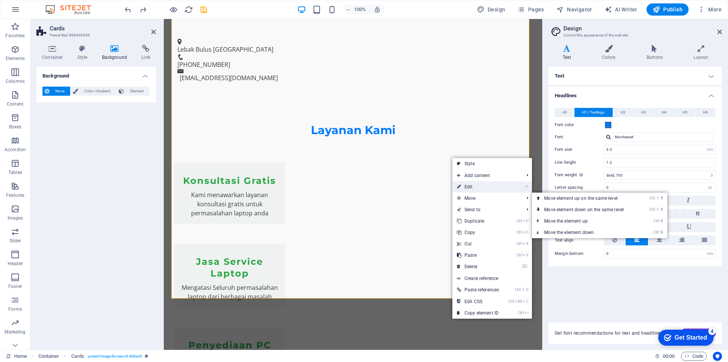
drag, startPoint x: 470, startPoint y: 188, endPoint x: 300, endPoint y: 167, distance: 171.2
click at [470, 188] on link "⏎ Edit" at bounding box center [478, 186] width 51 height 11
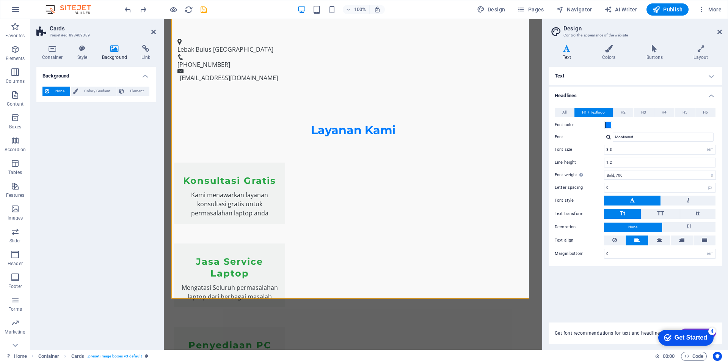
click at [114, 54] on h4 "Background" at bounding box center [116, 53] width 40 height 16
click at [448, 164] on div "H3" at bounding box center [435, 163] width 35 height 9
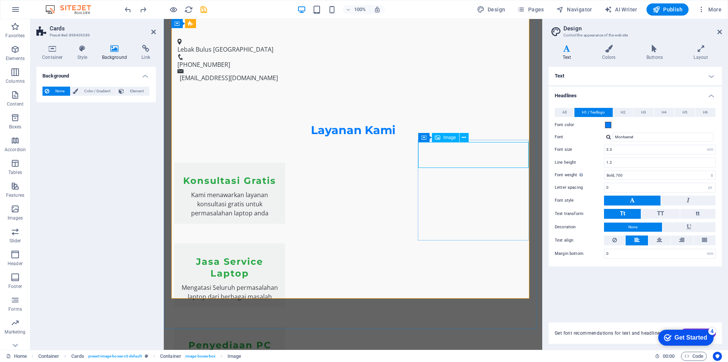
click at [445, 139] on span "Image" at bounding box center [450, 137] width 13 height 5
select select "vw"
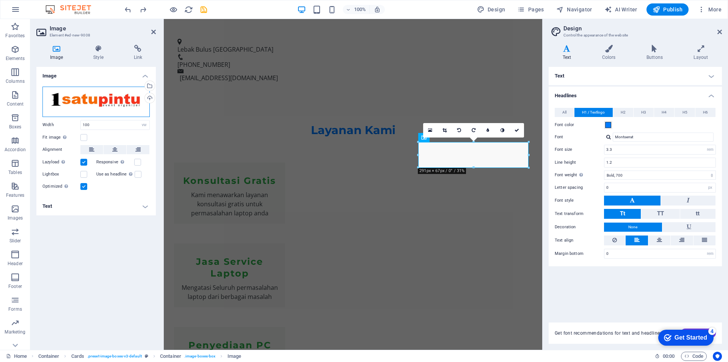
click at [104, 109] on div "Drag files here, click to choose files or select files from Files or our free s…" at bounding box center [95, 102] width 107 height 30
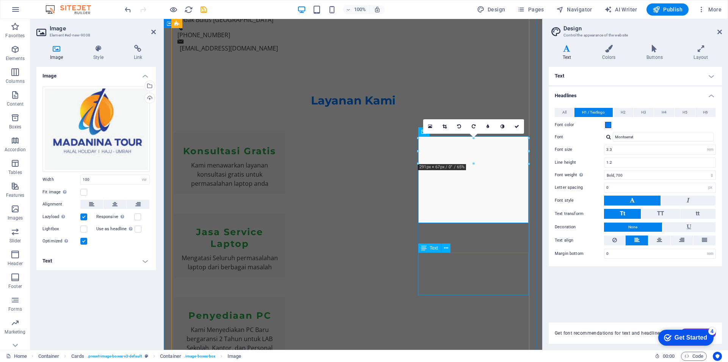
scroll to position [790, 0]
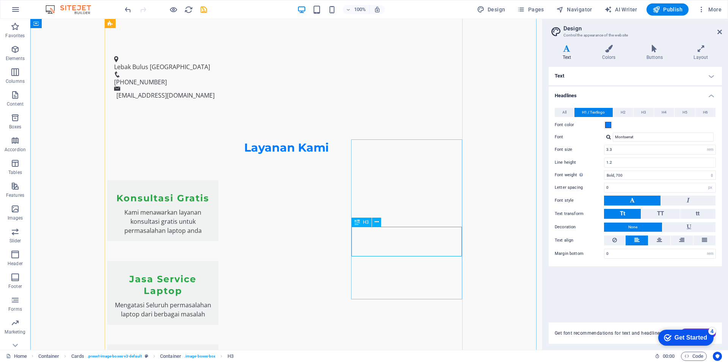
scroll to position [828, 0]
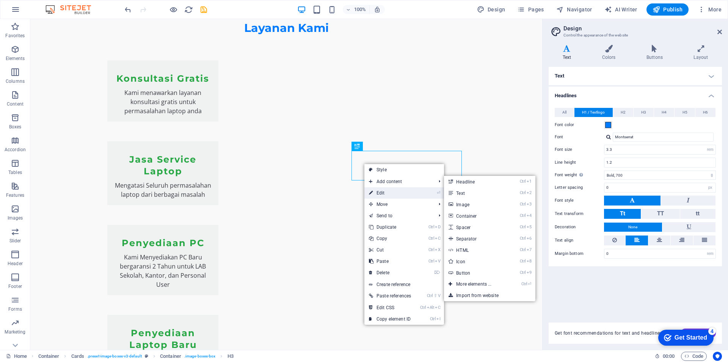
click at [393, 192] on link "⏎ Edit" at bounding box center [390, 192] width 51 height 11
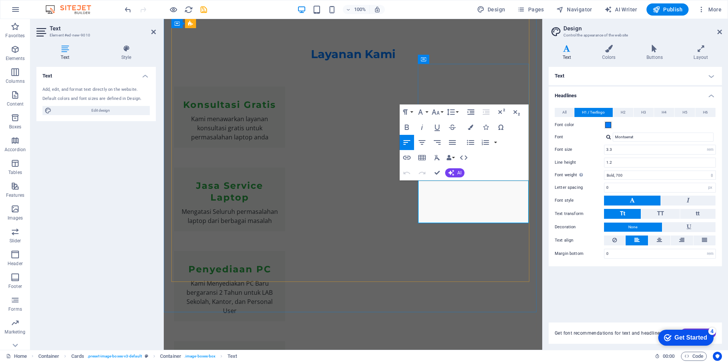
drag, startPoint x: 442, startPoint y: 199, endPoint x: 425, endPoint y: 186, distance: 22.2
drag, startPoint x: 426, startPoint y: 186, endPoint x: 436, endPoint y: 191, distance: 11.7
drag, startPoint x: 436, startPoint y: 191, endPoint x: 424, endPoint y: 208, distance: 20.6
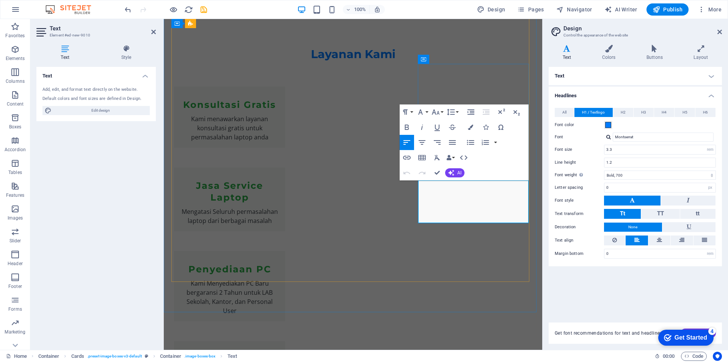
drag, startPoint x: 447, startPoint y: 209, endPoint x: 423, endPoint y: 189, distance: 31.7
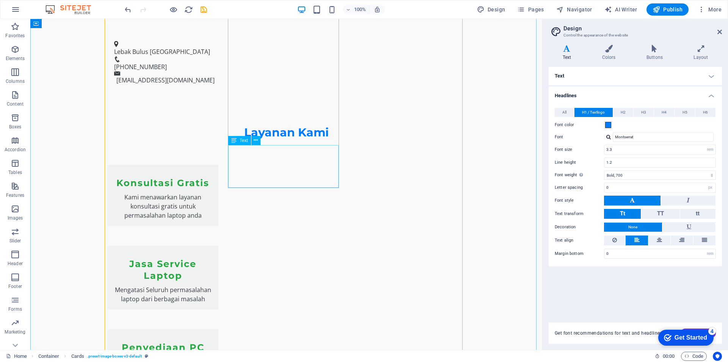
scroll to position [790, 0]
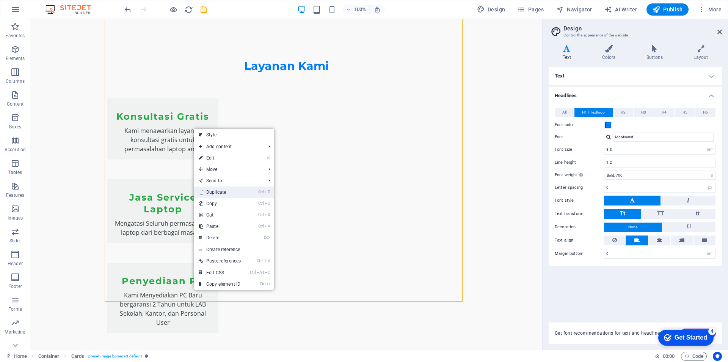
click at [209, 194] on link "Ctrl D Duplicate" at bounding box center [219, 191] width 51 height 11
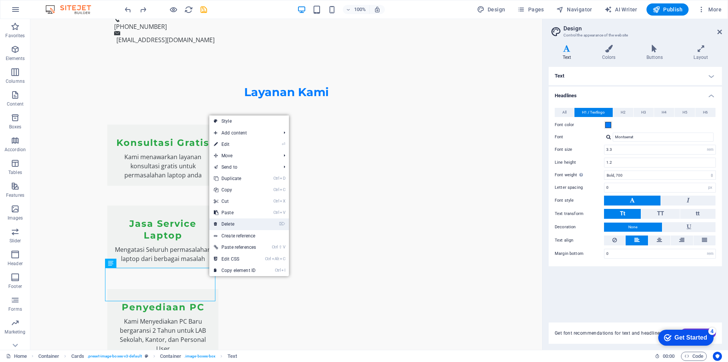
click at [240, 221] on link "⌦ Delete" at bounding box center [234, 223] width 51 height 11
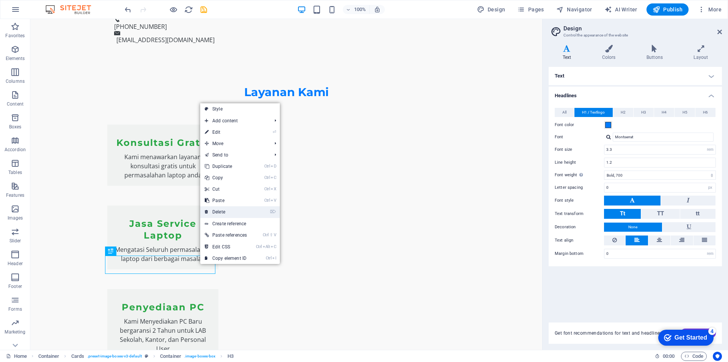
click at [225, 211] on link "⌦ Delete" at bounding box center [225, 211] width 51 height 11
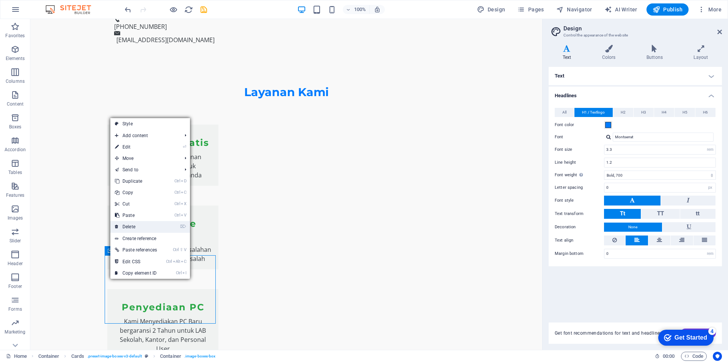
click at [142, 227] on link "⌦ Delete" at bounding box center [135, 226] width 51 height 11
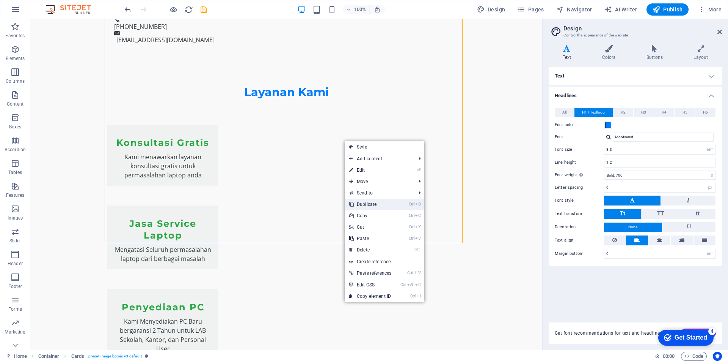
click at [377, 205] on link "Ctrl D Duplicate" at bounding box center [370, 203] width 51 height 11
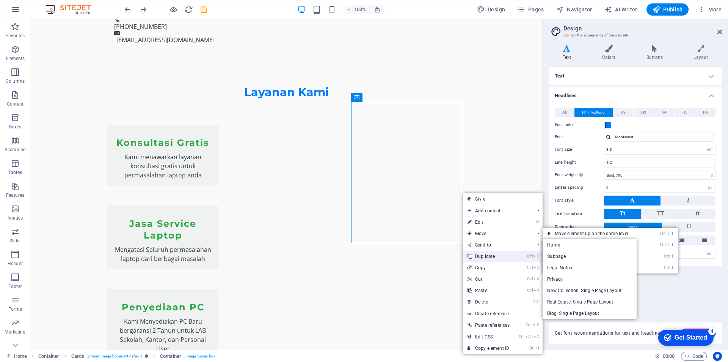
click at [490, 256] on link "Ctrl D Duplicate" at bounding box center [488, 255] width 51 height 11
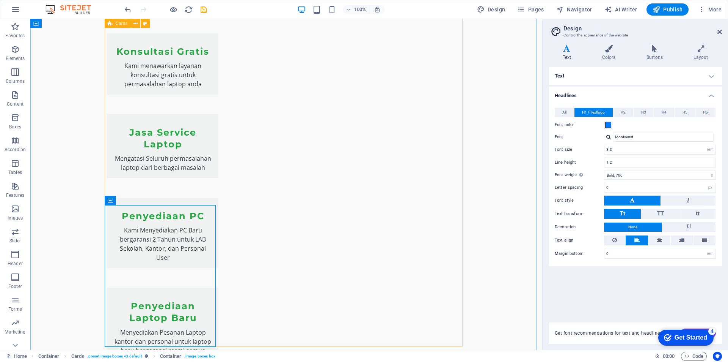
scroll to position [942, 0]
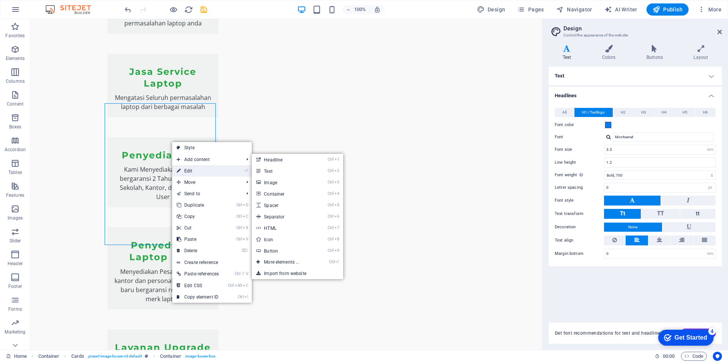
click at [193, 168] on link "⏎ Edit" at bounding box center [197, 170] width 51 height 11
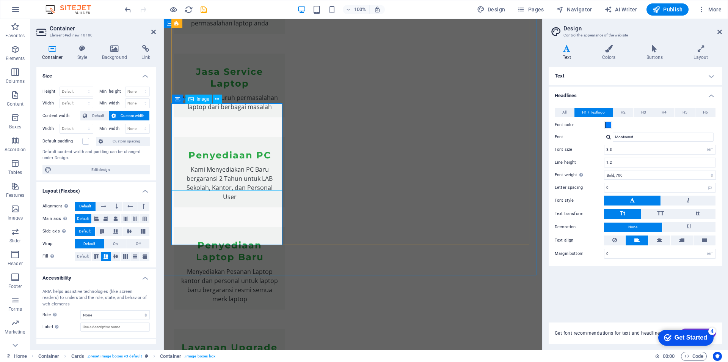
select select "vw"
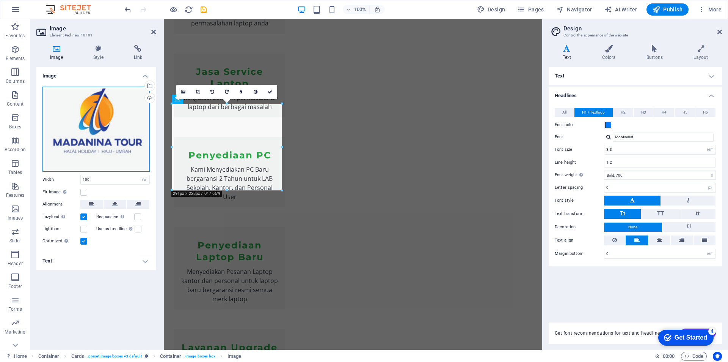
click at [93, 115] on div "Drag files here, click to choose files or select files from Files or our free s…" at bounding box center [95, 129] width 107 height 85
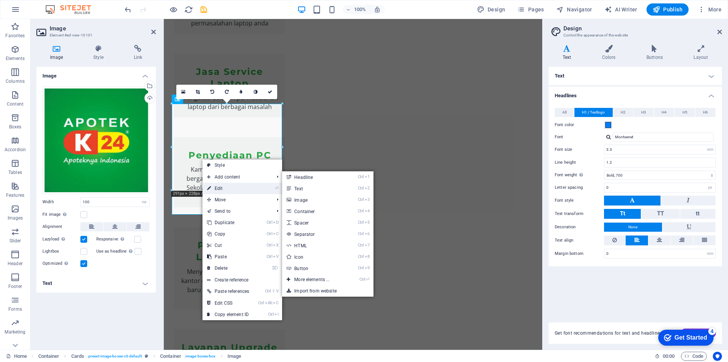
click at [225, 186] on link "⏎ Edit" at bounding box center [228, 187] width 51 height 11
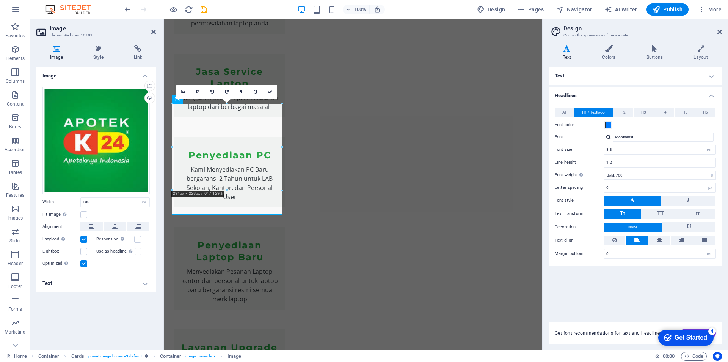
click at [82, 239] on label at bounding box center [83, 239] width 7 height 7
click at [0, 0] on input "Lazyload Loading images after the page loads improves page speed." at bounding box center [0, 0] width 0 height 0
click at [82, 239] on label at bounding box center [83, 239] width 7 height 7
click at [0, 0] on input "Lazyload Loading images after the page loads improves page speed." at bounding box center [0, 0] width 0 height 0
click at [84, 262] on label at bounding box center [83, 263] width 7 height 7
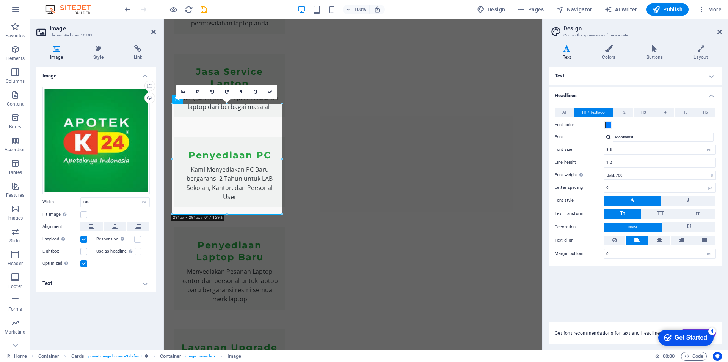
click at [0, 0] on input "Optimized Images are compressed to improve page speed." at bounding box center [0, 0] width 0 height 0
click at [84, 262] on label at bounding box center [83, 263] width 7 height 7
click at [0, 0] on input "Optimized Images are compressed to improve page speed." at bounding box center [0, 0] width 0 height 0
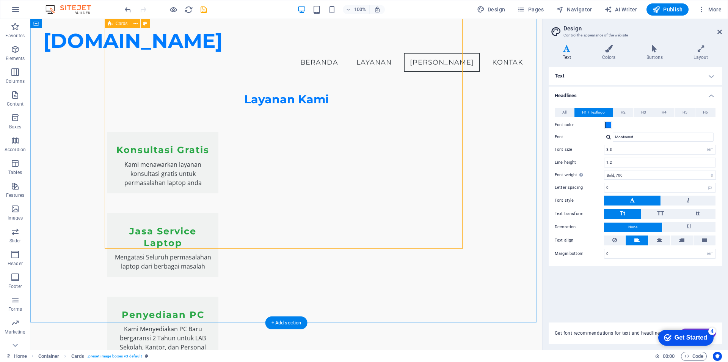
scroll to position [942, 0]
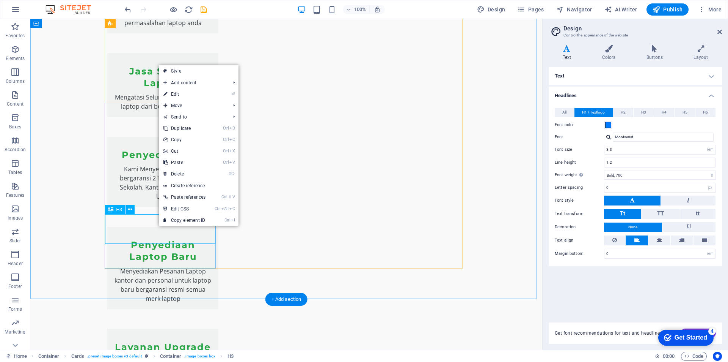
drag, startPoint x: 197, startPoint y: 239, endPoint x: 143, endPoint y: 233, distance: 54.9
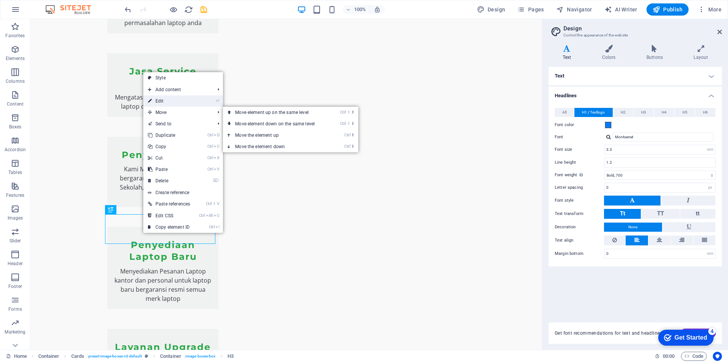
click at [166, 102] on link "⏎ Edit" at bounding box center [168, 100] width 51 height 11
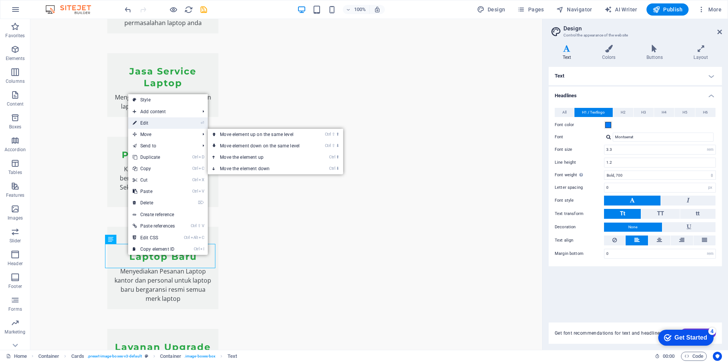
click at [152, 123] on link "⏎ Edit" at bounding box center [153, 122] width 51 height 11
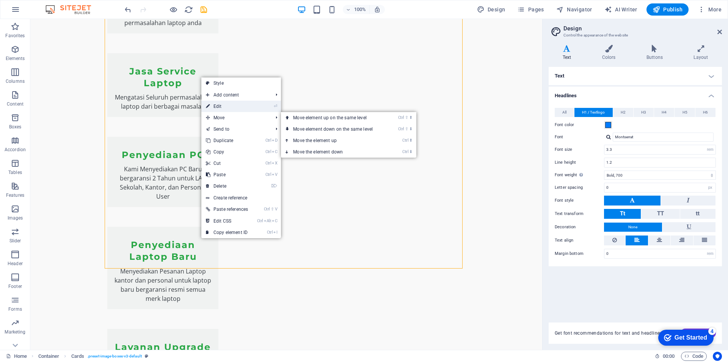
click at [228, 108] on link "⏎ Edit" at bounding box center [226, 106] width 51 height 11
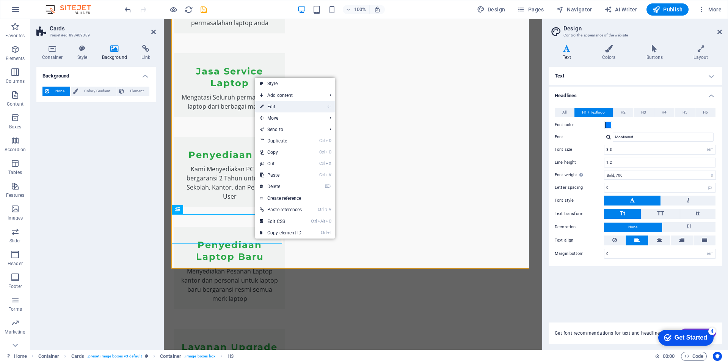
drag, startPoint x: 284, startPoint y: 107, endPoint x: 114, endPoint y: 99, distance: 169.8
click at [284, 107] on link "⏎ Edit" at bounding box center [280, 106] width 51 height 11
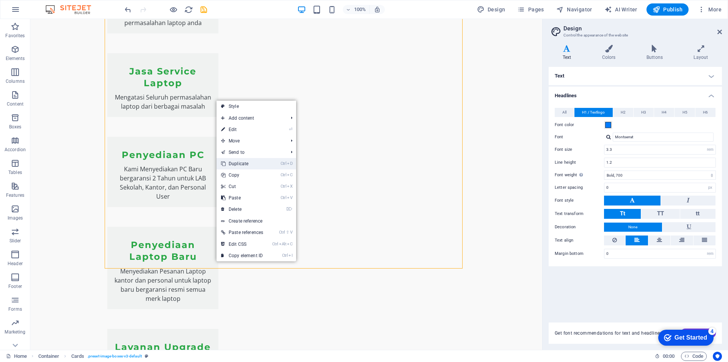
click at [254, 164] on link "Ctrl D Duplicate" at bounding box center [242, 163] width 51 height 11
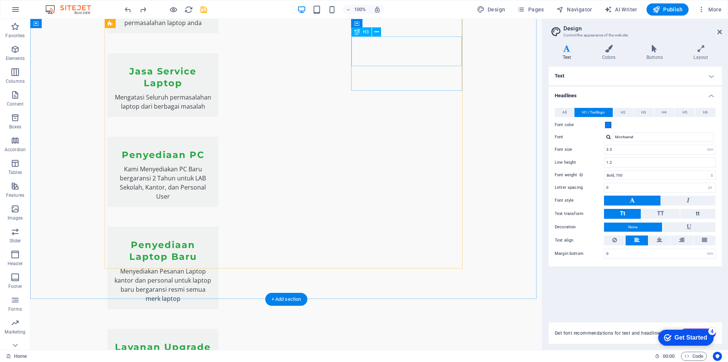
drag, startPoint x: 290, startPoint y: 177, endPoint x: 250, endPoint y: 188, distance: 41.6
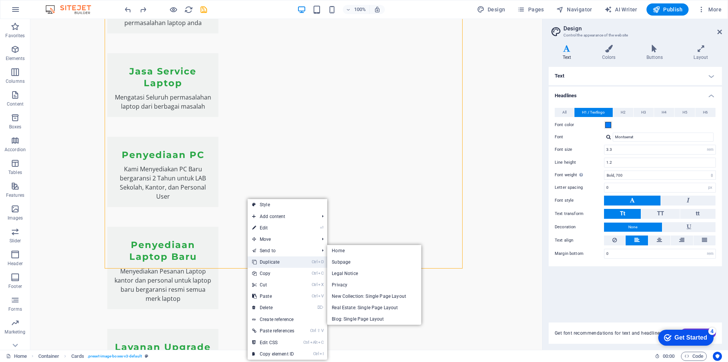
click at [282, 260] on link "Ctrl D Duplicate" at bounding box center [273, 261] width 51 height 11
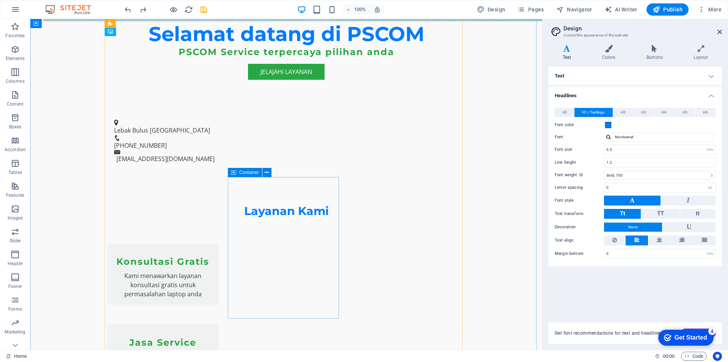
scroll to position [867, 0]
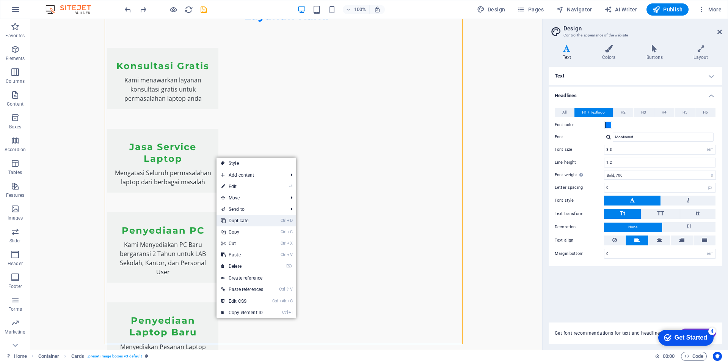
click at [249, 221] on link "Ctrl D Duplicate" at bounding box center [242, 220] width 51 height 11
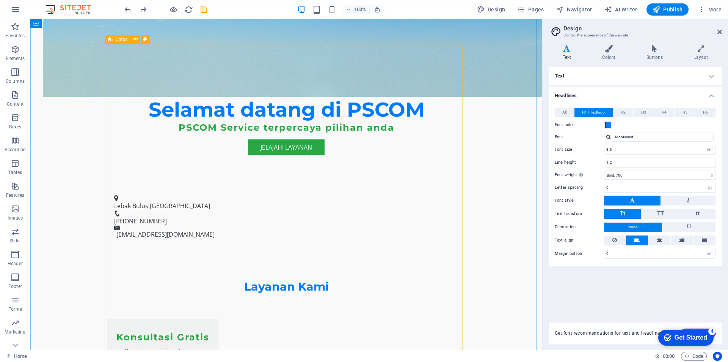
scroll to position [829, 0]
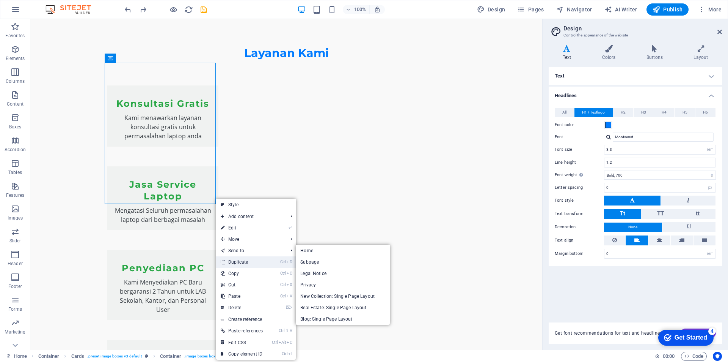
click at [245, 262] on link "Ctrl D Duplicate" at bounding box center [241, 261] width 51 height 11
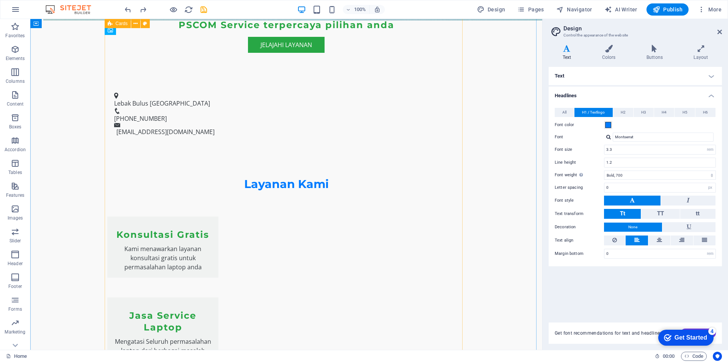
scroll to position [829, 0]
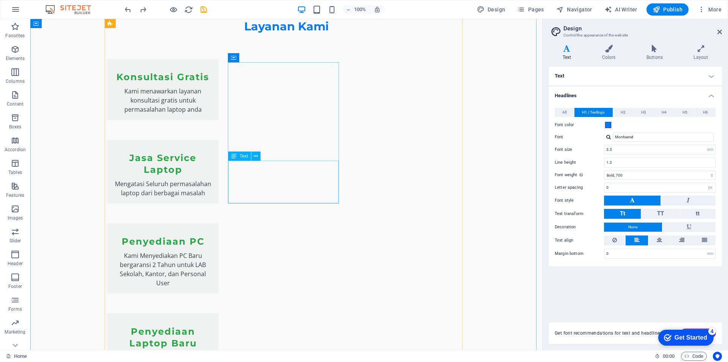
drag, startPoint x: 338, startPoint y: 202, endPoint x: 340, endPoint y: 209, distance: 7.5
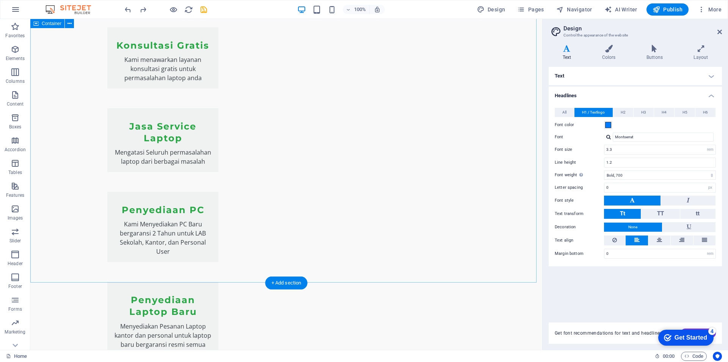
scroll to position [979, 0]
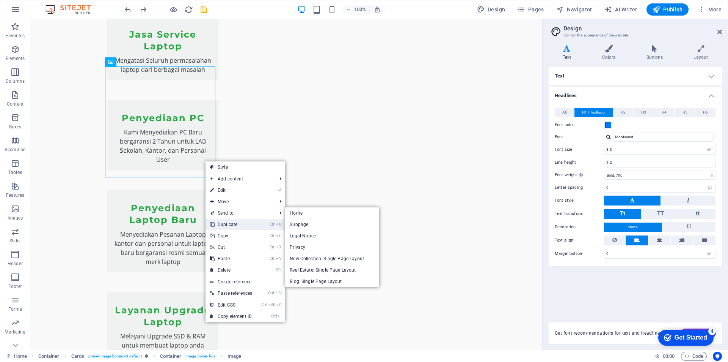
click at [238, 222] on link "Ctrl D Duplicate" at bounding box center [231, 224] width 51 height 11
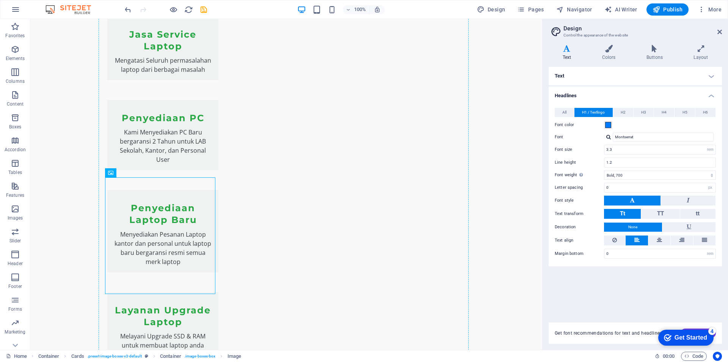
drag, startPoint x: 203, startPoint y: 230, endPoint x: 294, endPoint y: 164, distance: 113.3
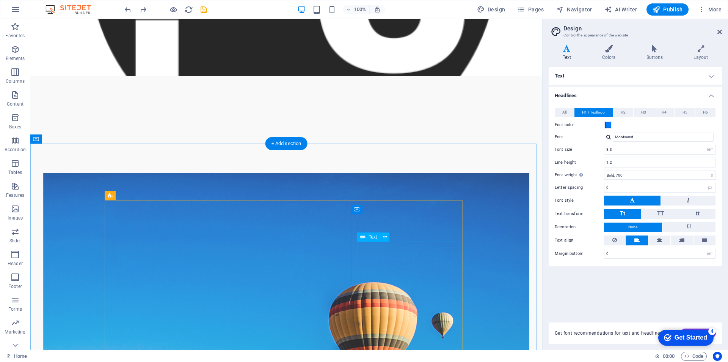
scroll to position [304, 0]
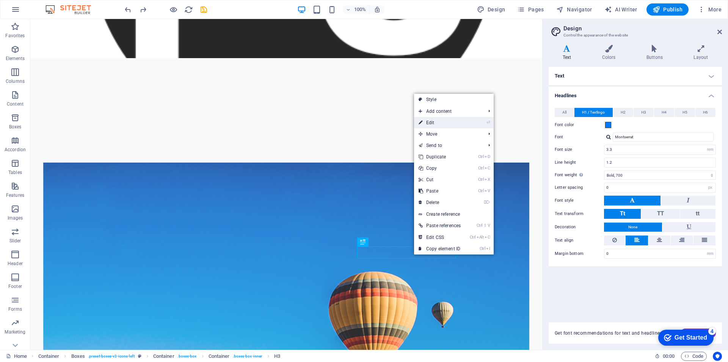
click at [439, 121] on link "⏎ Edit" at bounding box center [439, 122] width 51 height 11
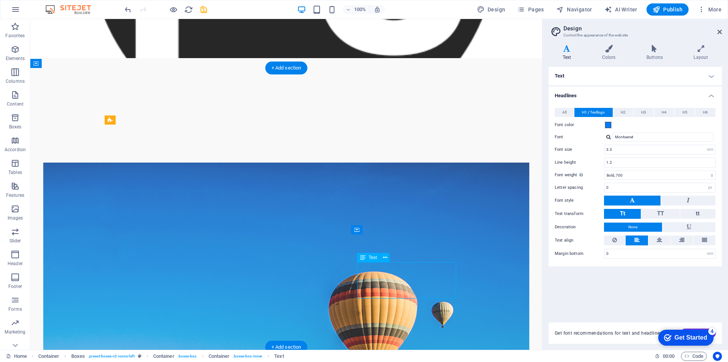
drag, startPoint x: 364, startPoint y: 267, endPoint x: 395, endPoint y: 283, distance: 35.3
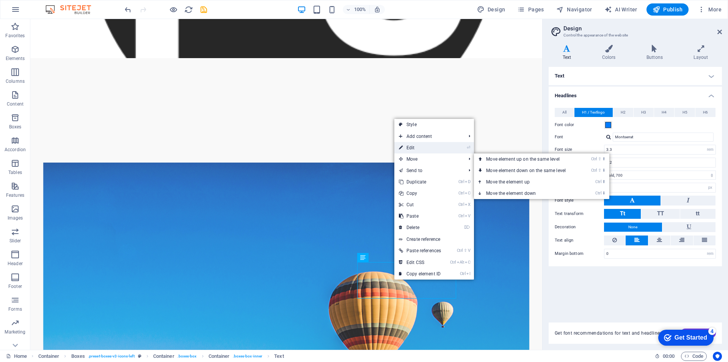
click at [417, 146] on link "⏎ Edit" at bounding box center [420, 147] width 51 height 11
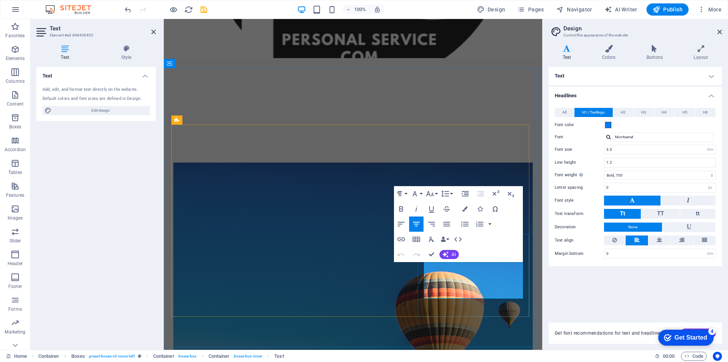
drag, startPoint x: 434, startPoint y: 268, endPoint x: 497, endPoint y: 291, distance: 66.8
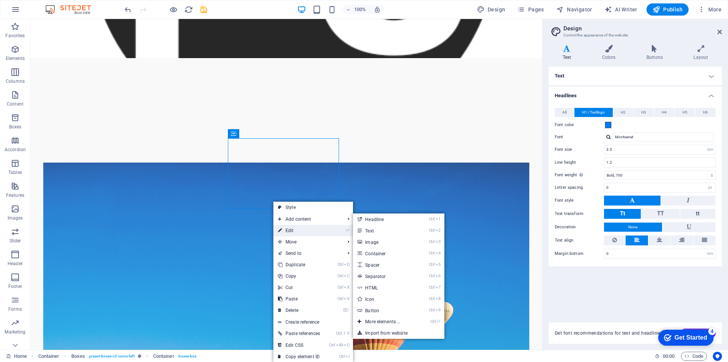
click at [293, 230] on link "⏎ Edit" at bounding box center [299, 230] width 51 height 11
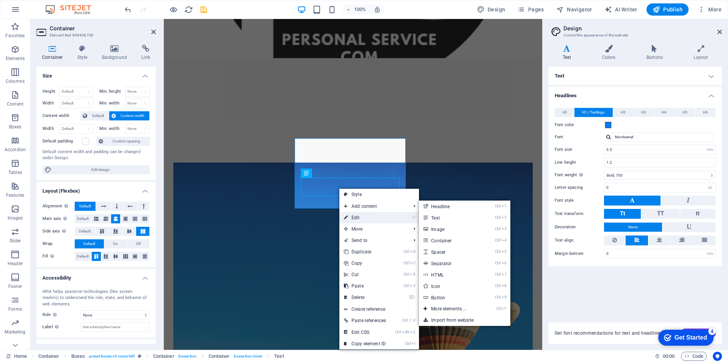
click at [360, 218] on link "⏎ Edit" at bounding box center [365, 217] width 51 height 11
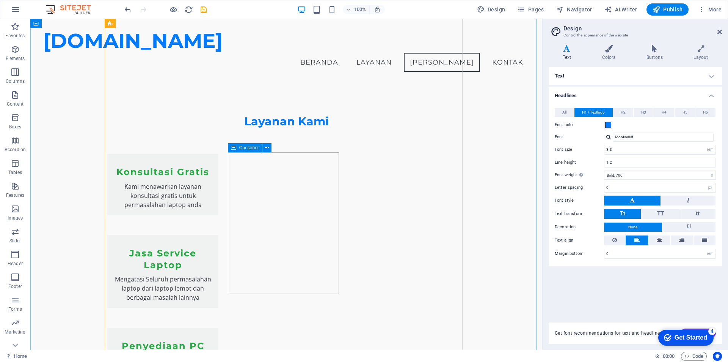
scroll to position [564, 0]
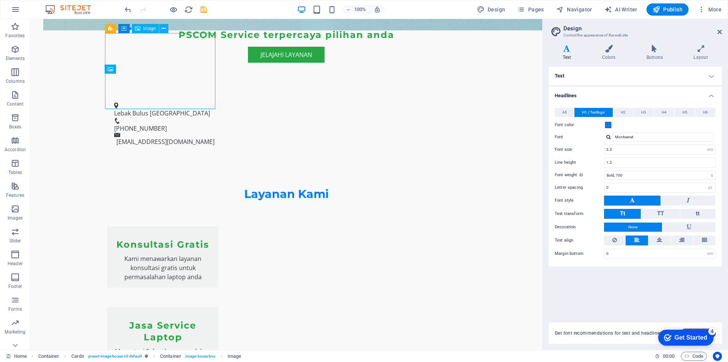
scroll to position [759, 0]
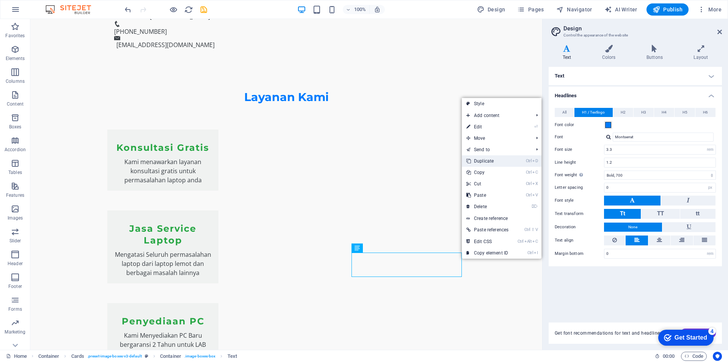
click at [486, 162] on link "Ctrl D Duplicate" at bounding box center [487, 160] width 51 height 11
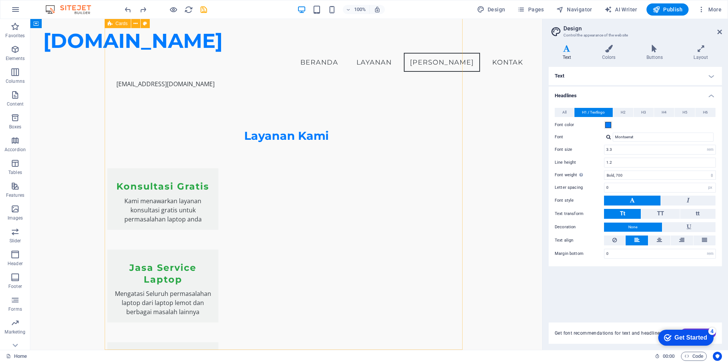
scroll to position [678, 0]
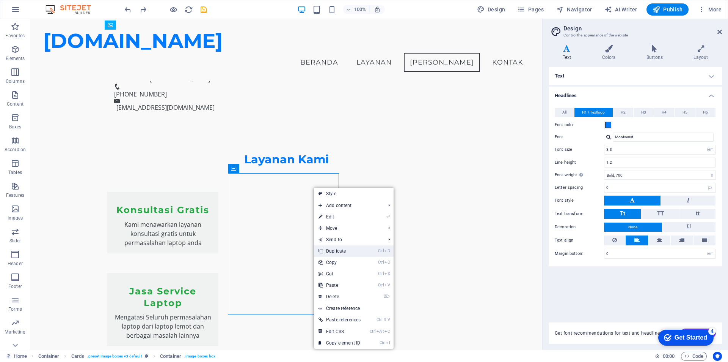
click at [340, 249] on link "Ctrl D Duplicate" at bounding box center [339, 250] width 51 height 11
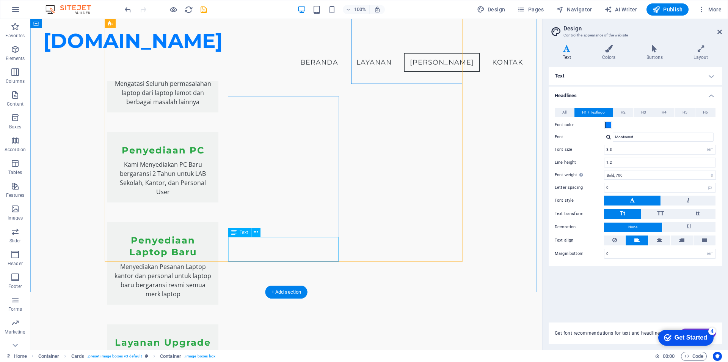
scroll to position [753, 0]
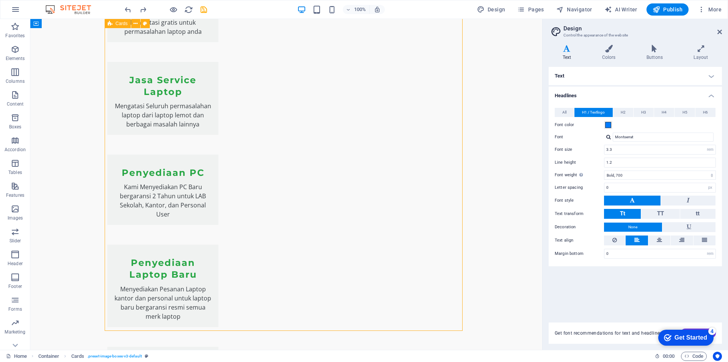
scroll to position [949, 0]
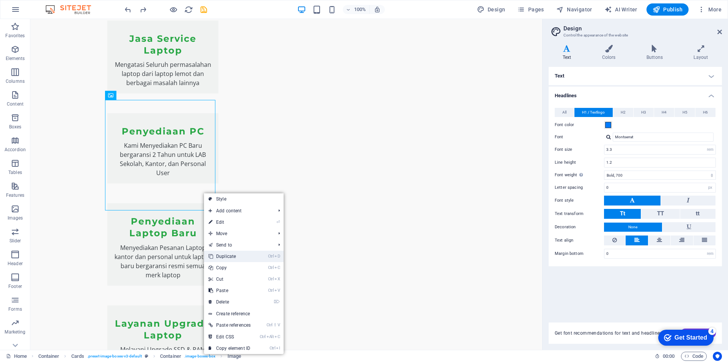
click at [244, 254] on link "Ctrl D Duplicate" at bounding box center [229, 255] width 51 height 11
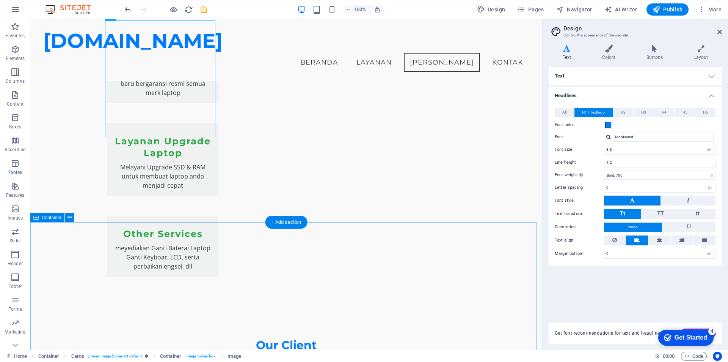
scroll to position [905, 0]
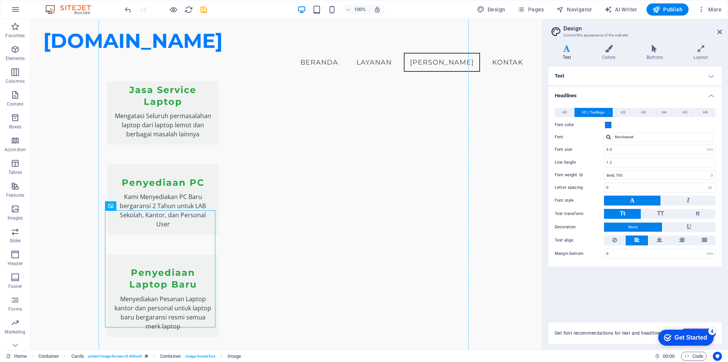
drag, startPoint x: 203, startPoint y: 237, endPoint x: 352, endPoint y: 195, distance: 155.0
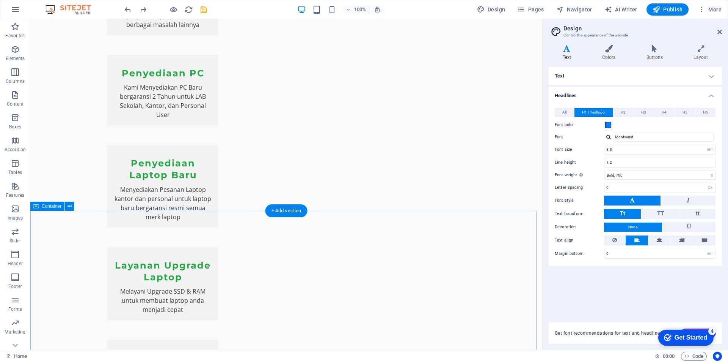
scroll to position [1231, 0]
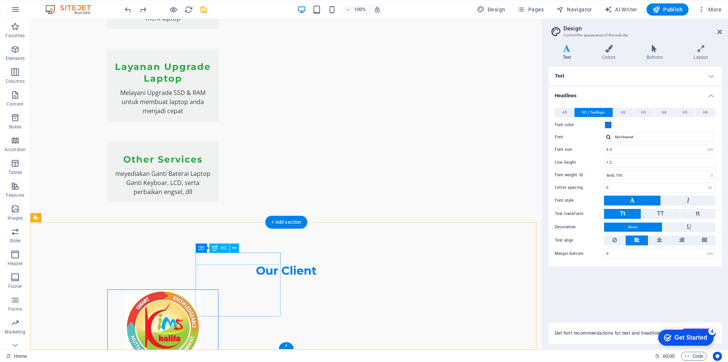
click at [234, 248] on icon at bounding box center [234, 248] width 4 height 8
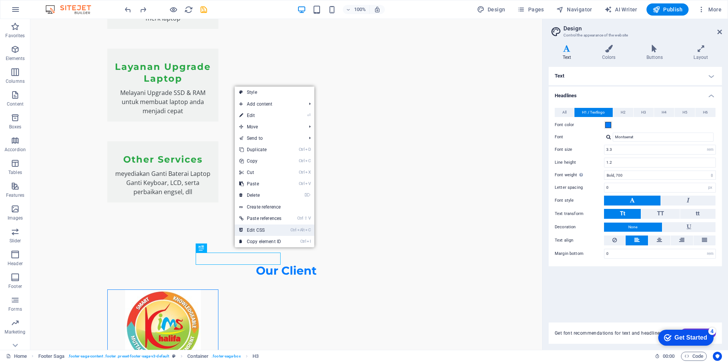
click at [267, 229] on link "Ctrl Alt C Edit CSS" at bounding box center [260, 229] width 51 height 11
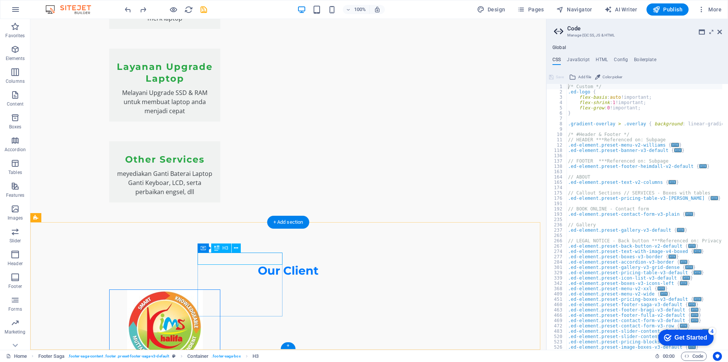
drag, startPoint x: 315, startPoint y: 266, endPoint x: 309, endPoint y: 268, distance: 6.7
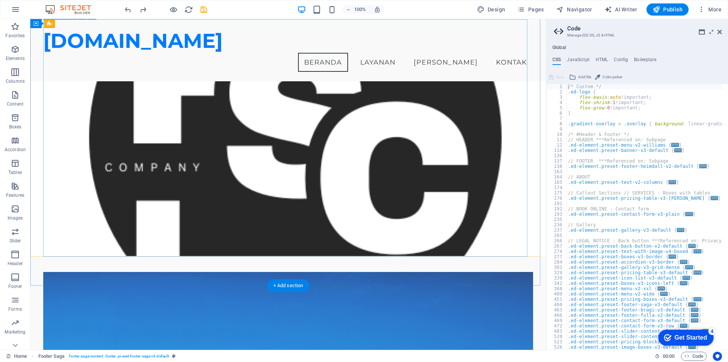
scroll to position [0, 0]
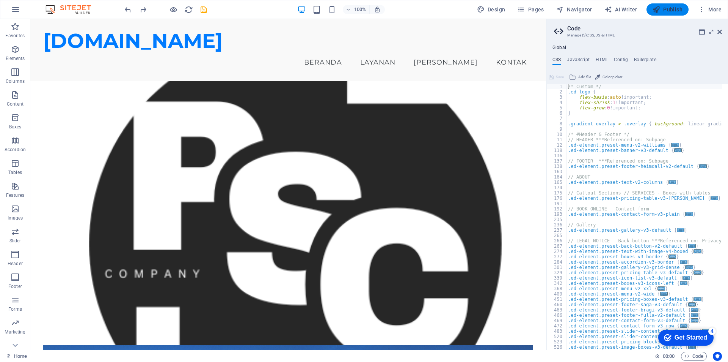
click at [669, 13] on span "Publish" at bounding box center [668, 10] width 30 height 8
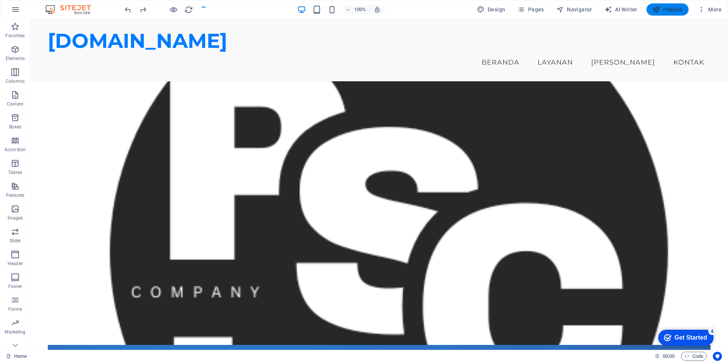
click at [666, 12] on span "Publish" at bounding box center [668, 10] width 30 height 8
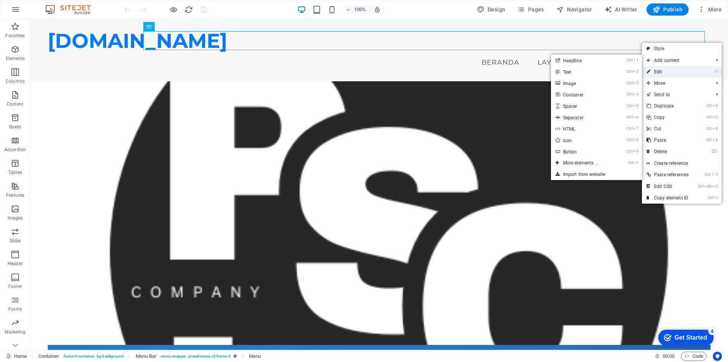
drag, startPoint x: 655, startPoint y: 71, endPoint x: 485, endPoint y: 26, distance: 175.9
click at [655, 71] on link "⏎ Edit" at bounding box center [667, 71] width 51 height 11
select select
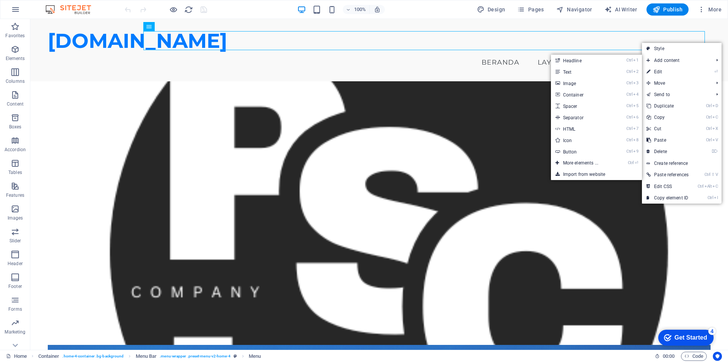
select select
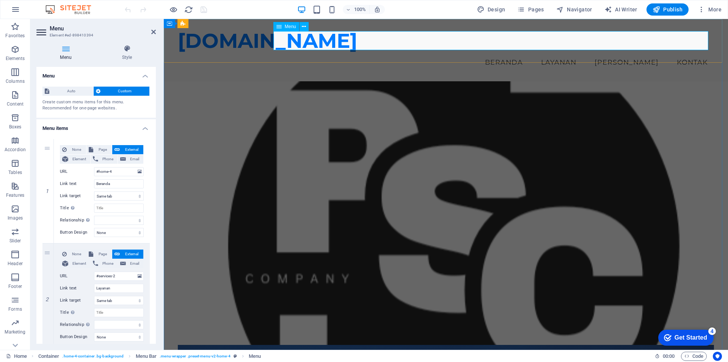
click at [648, 53] on nav "Beranda Layanan [PERSON_NAME]" at bounding box center [446, 62] width 536 height 19
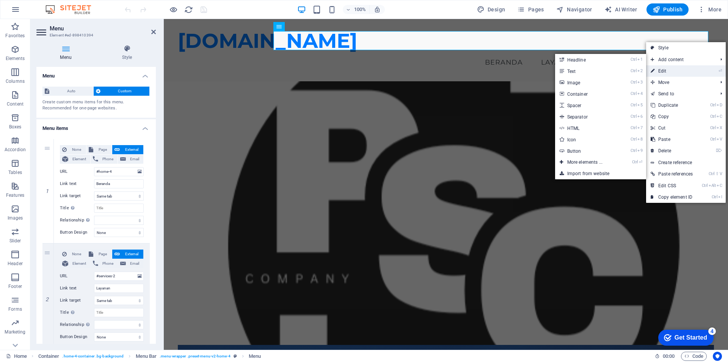
click at [662, 75] on link "⏎ Edit" at bounding box center [672, 70] width 51 height 11
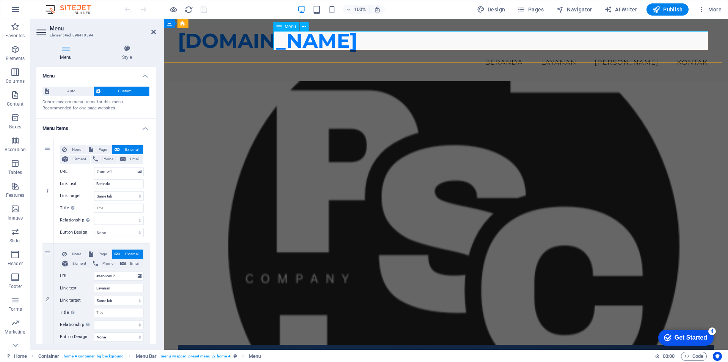
click at [651, 53] on nav "Beranda Layanan [PERSON_NAME]" at bounding box center [446, 62] width 536 height 19
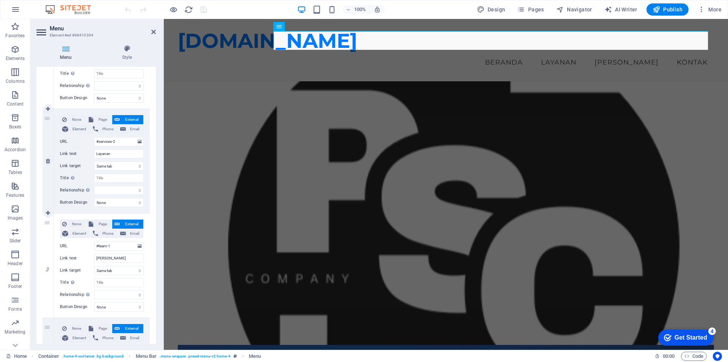
scroll to position [190, 0]
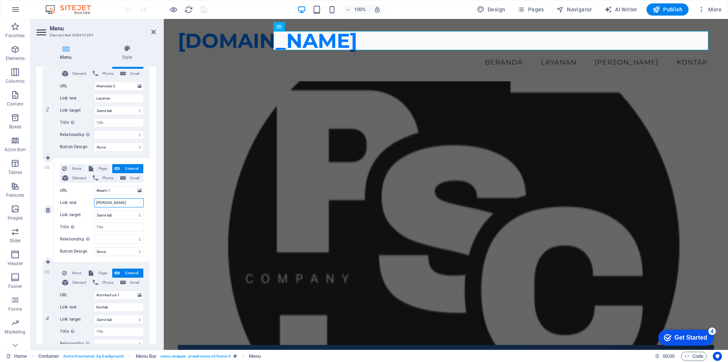
drag, startPoint x: 106, startPoint y: 201, endPoint x: 89, endPoint y: 201, distance: 17.1
click at [89, 201] on div "Link text [PERSON_NAME]" at bounding box center [102, 202] width 84 height 9
type input "Our"
select select
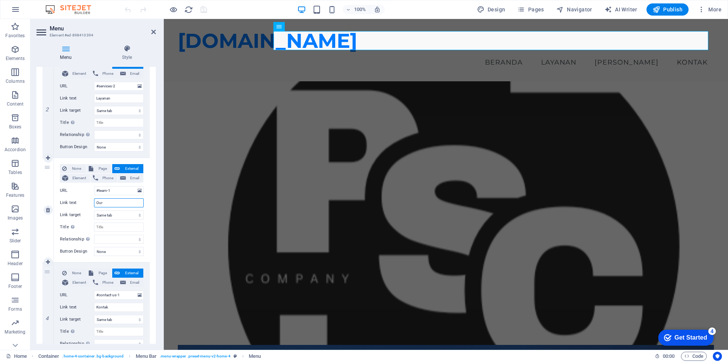
select select
type input "Our Client"
select select
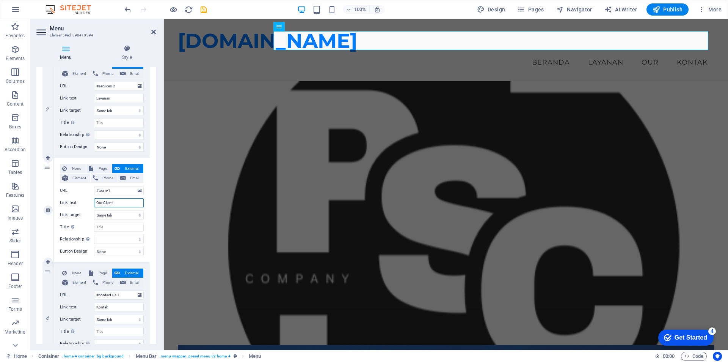
select select
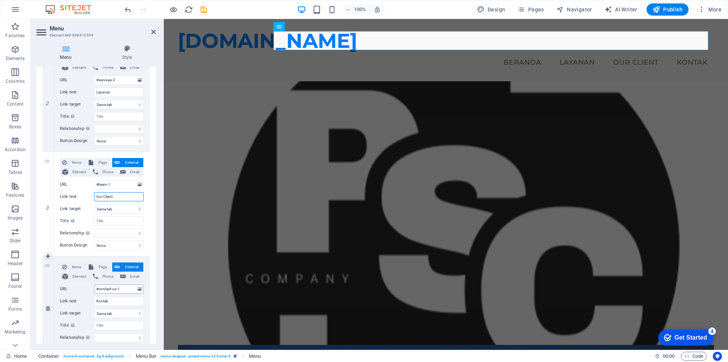
scroll to position [158, 0]
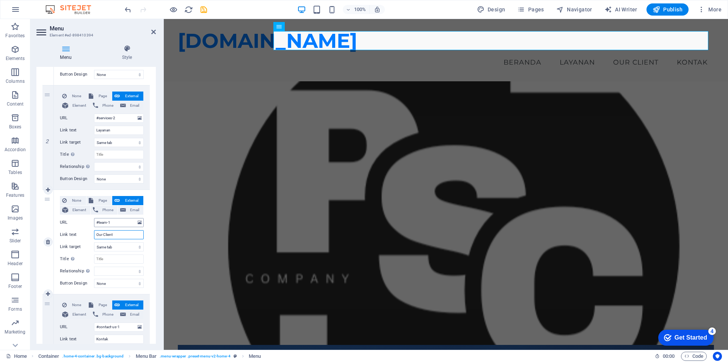
type input "Our Client"
click at [106, 220] on input "#team-1" at bounding box center [119, 222] width 50 height 9
